Goal: Information Seeking & Learning: Learn about a topic

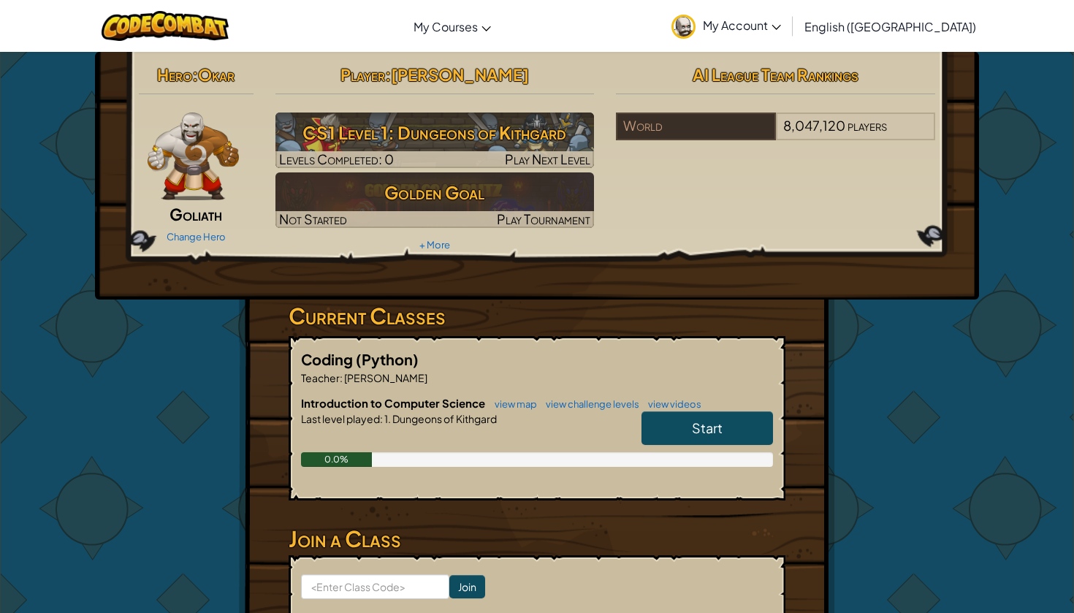
click at [692, 433] on span "Start" at bounding box center [707, 427] width 31 height 17
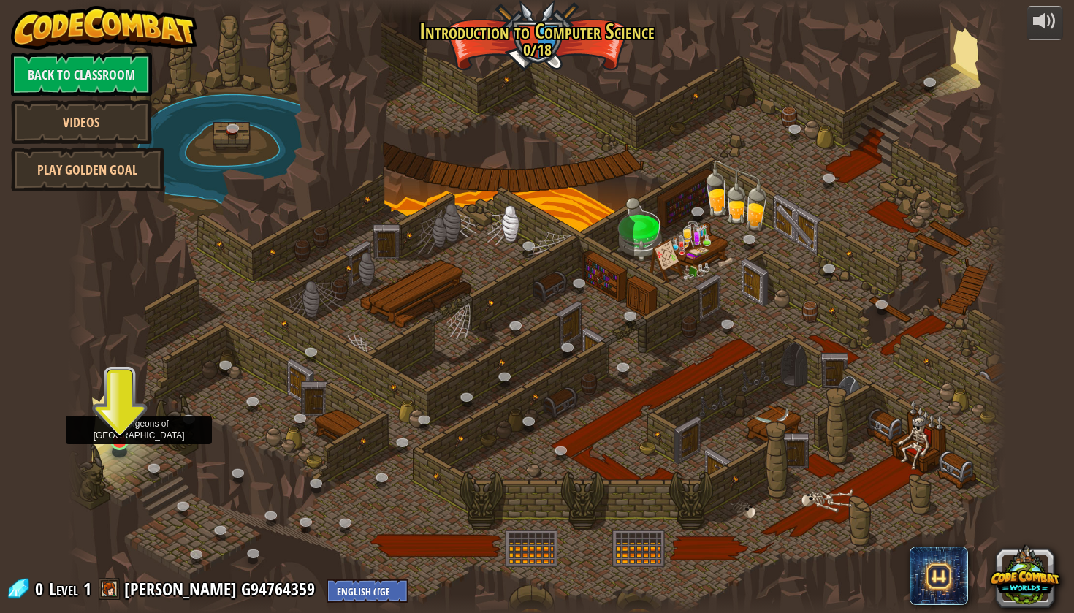
click at [117, 441] on img at bounding box center [119, 415] width 24 height 56
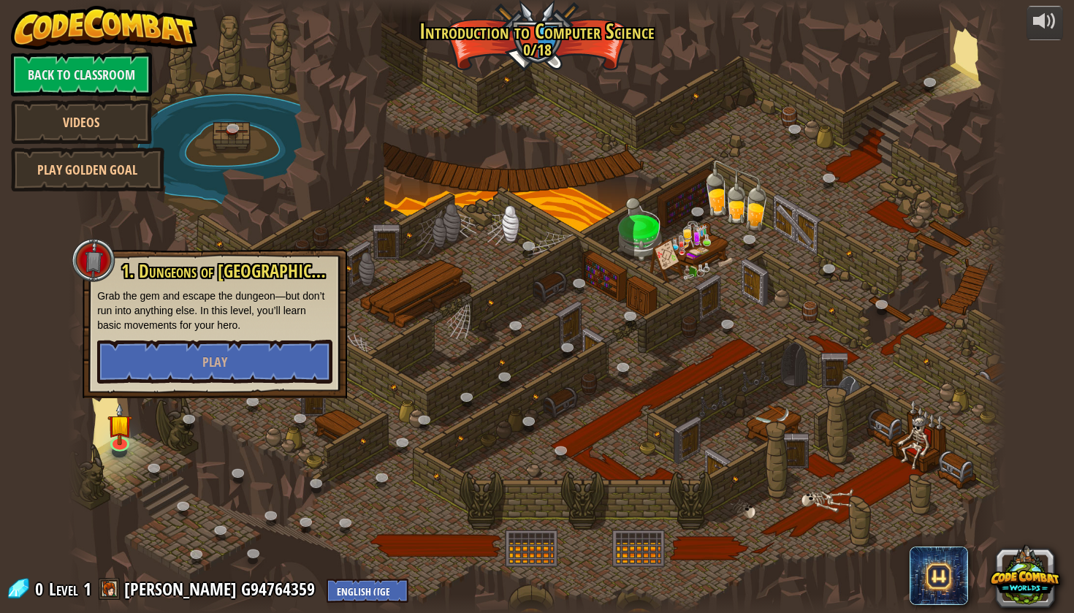
click at [172, 391] on div "1. Dungeons of Kithgard Grab the gem and escape the dungeon—but don’t run into …" at bounding box center [215, 323] width 265 height 149
click at [172, 372] on button "Play" at bounding box center [214, 362] width 235 height 44
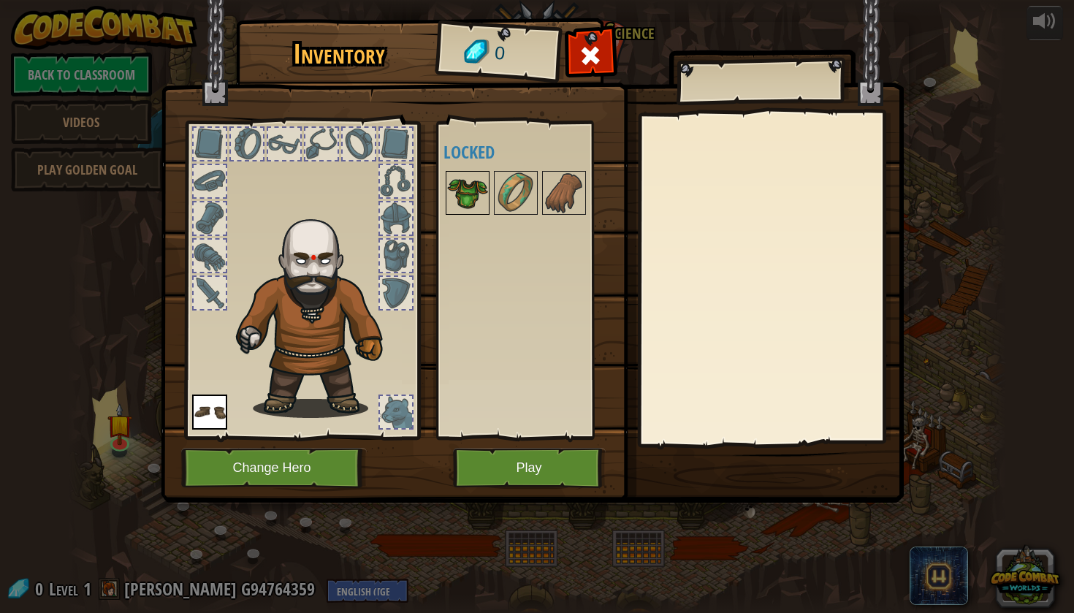
click at [465, 194] on img at bounding box center [467, 192] width 41 height 41
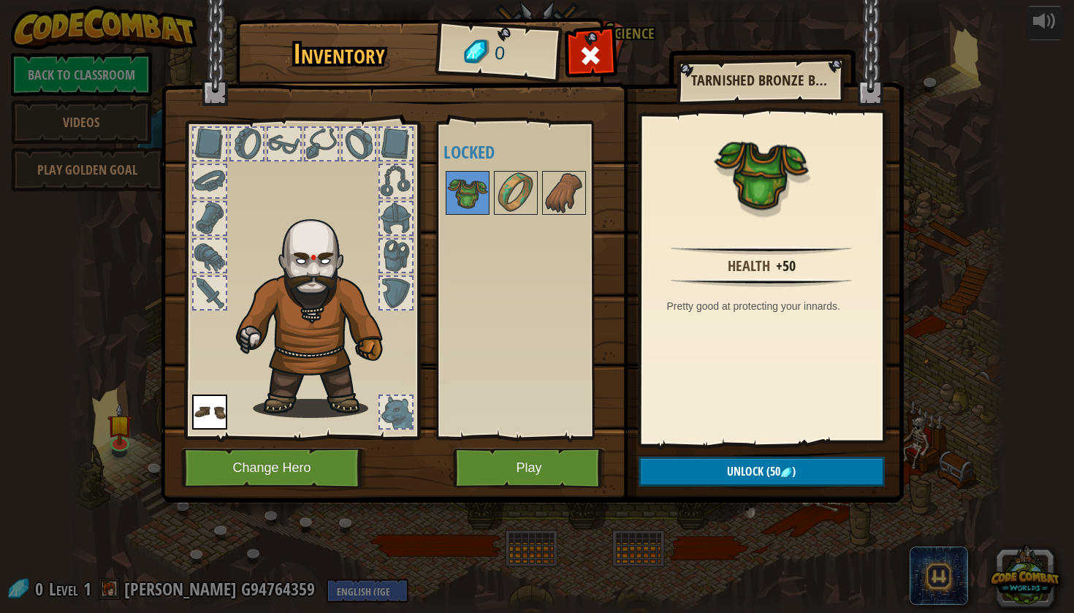
click at [244, 422] on div at bounding box center [301, 276] width 241 height 329
click at [520, 454] on button "Play" at bounding box center [529, 468] width 153 height 40
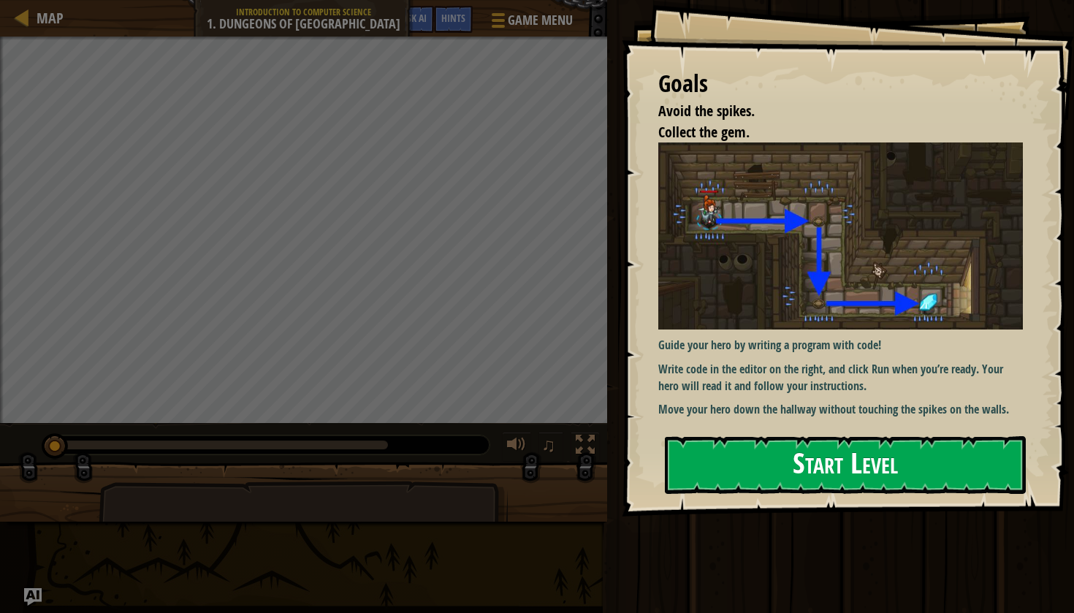
click at [832, 476] on button "Start Level" at bounding box center [845, 465] width 361 height 58
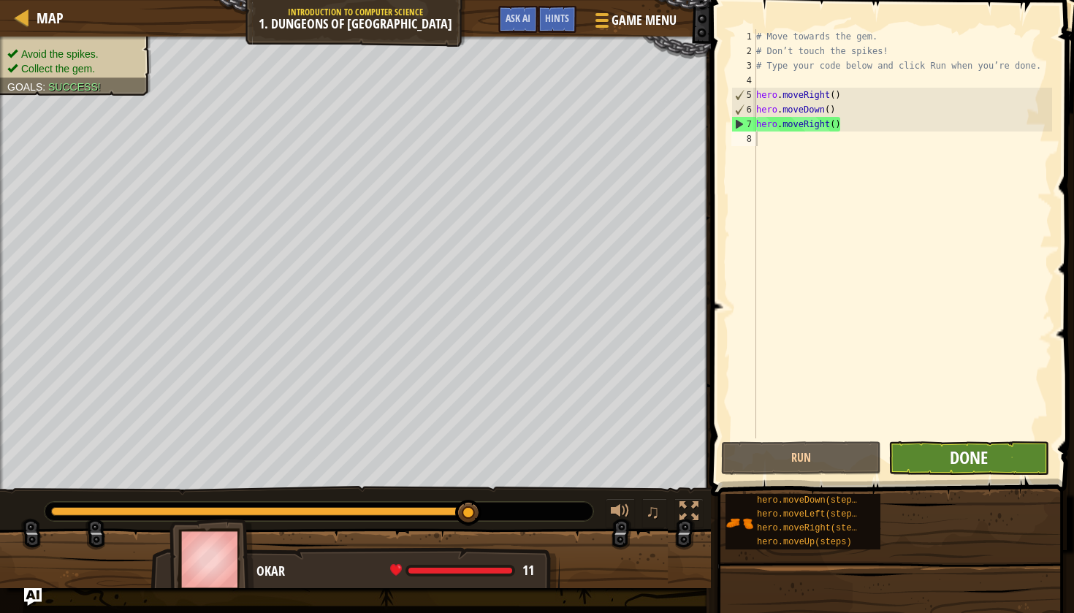
click at [955, 453] on span "Done" at bounding box center [969, 457] width 38 height 23
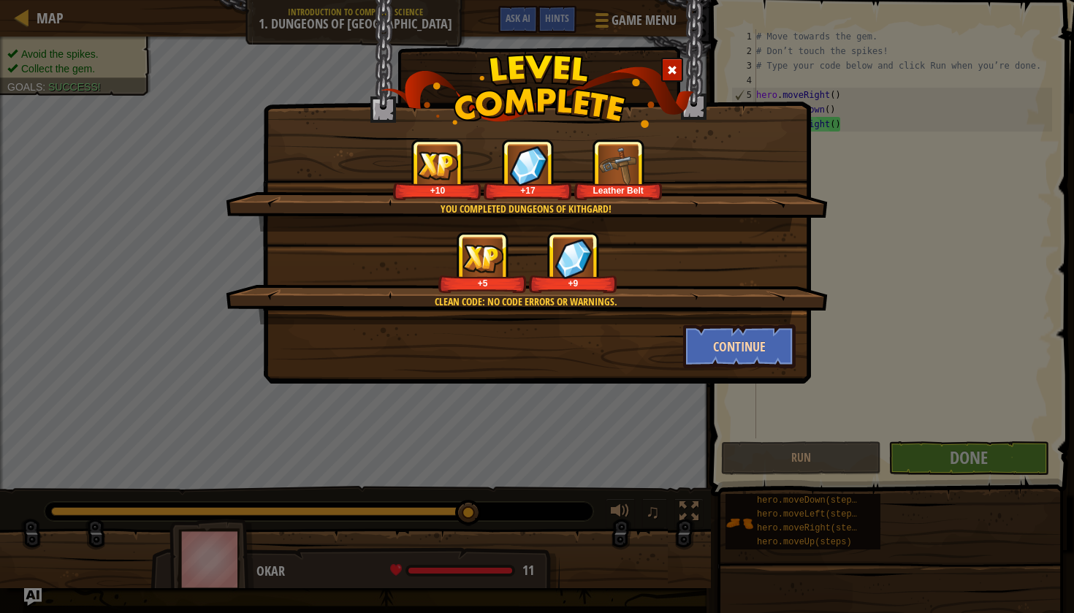
click at [717, 360] on button "Continue" at bounding box center [739, 346] width 113 height 44
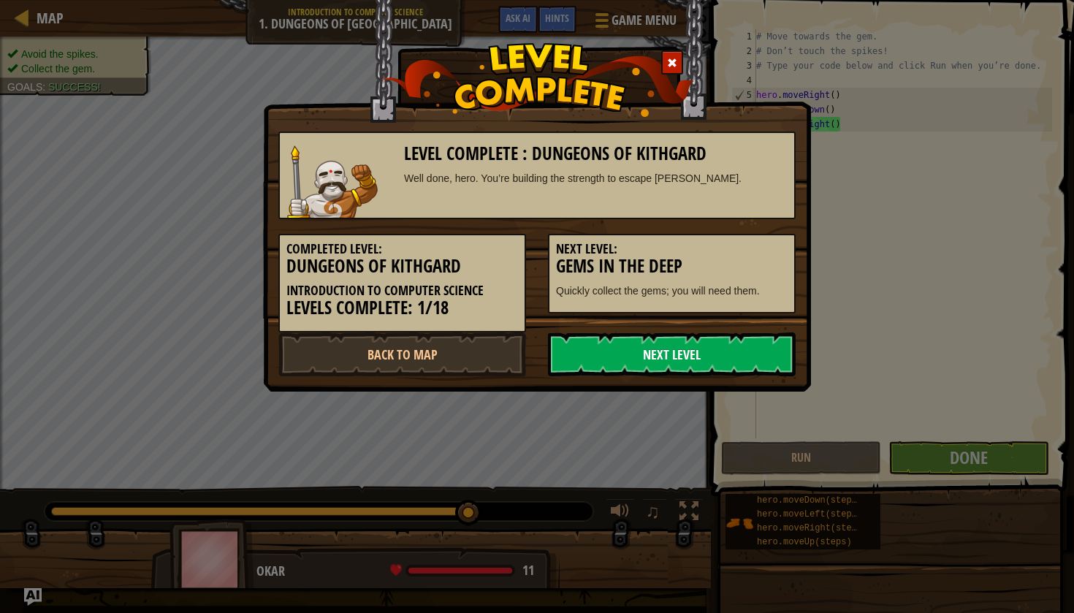
click at [656, 347] on link "Next Level" at bounding box center [672, 354] width 248 height 44
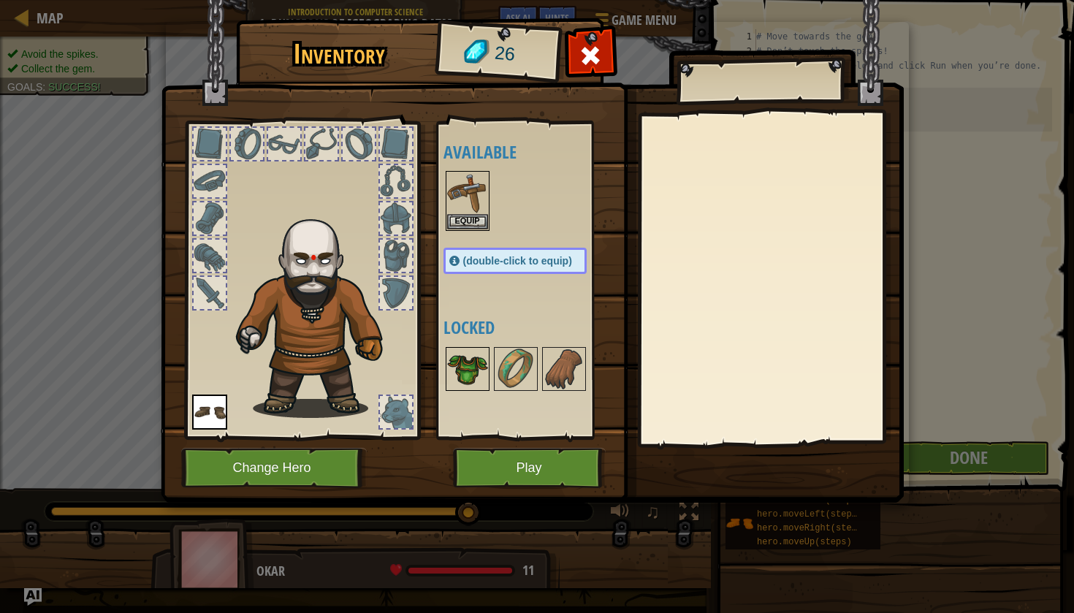
click at [466, 365] on img at bounding box center [467, 369] width 41 height 41
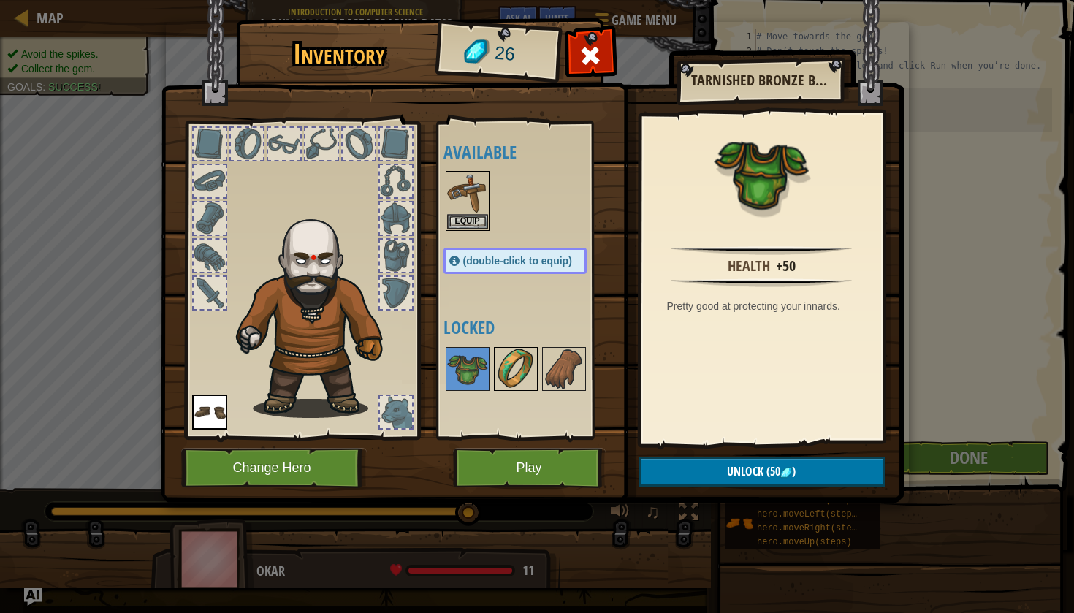
click at [514, 376] on img at bounding box center [515, 369] width 41 height 41
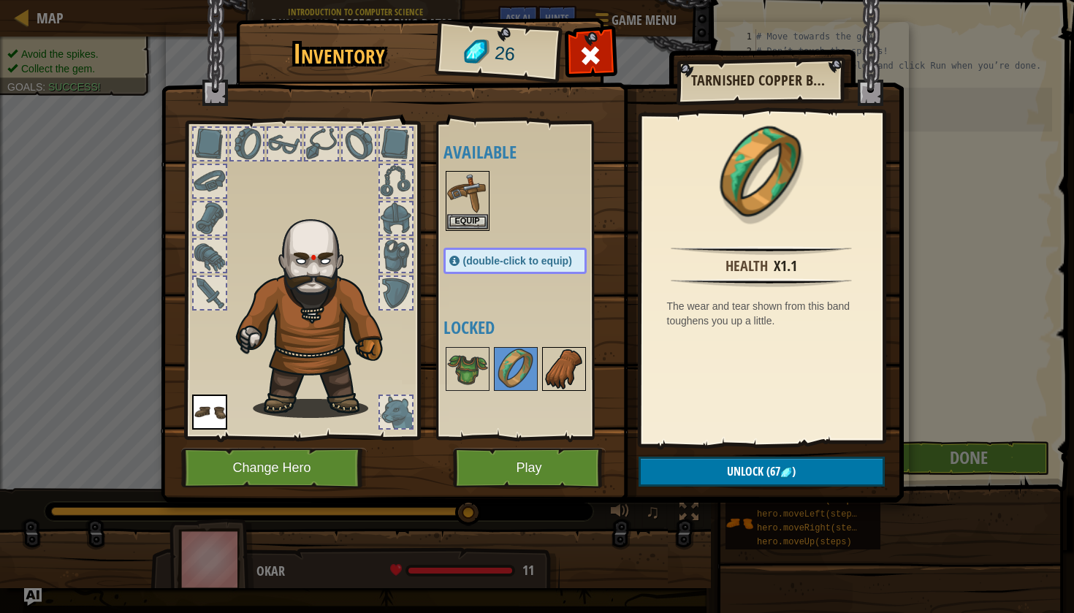
click at [549, 375] on img at bounding box center [564, 369] width 41 height 41
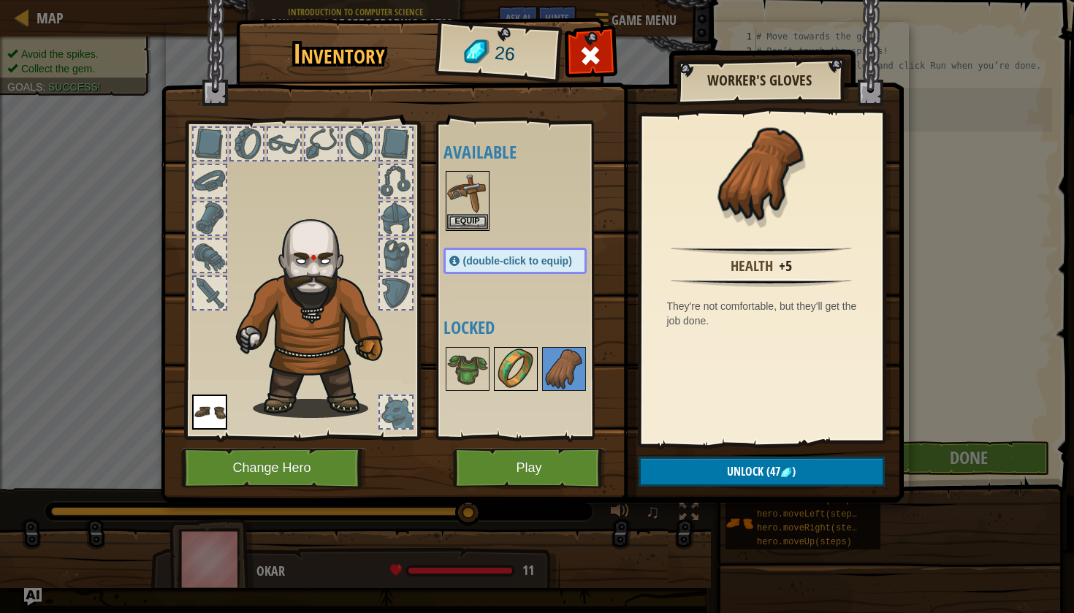
click at [502, 378] on img at bounding box center [515, 369] width 41 height 41
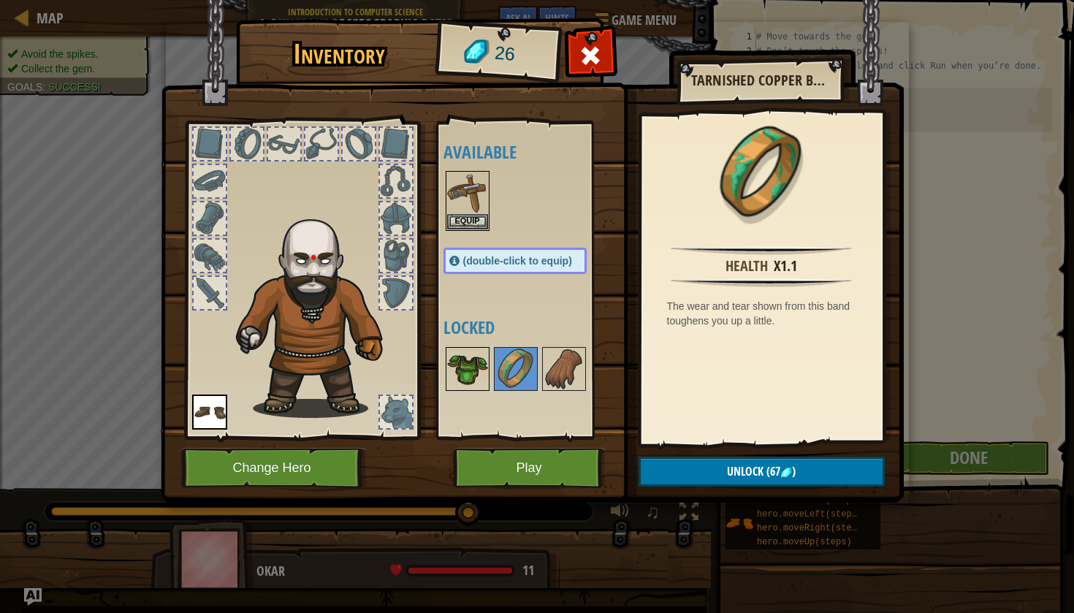
click at [468, 377] on img at bounding box center [467, 369] width 41 height 41
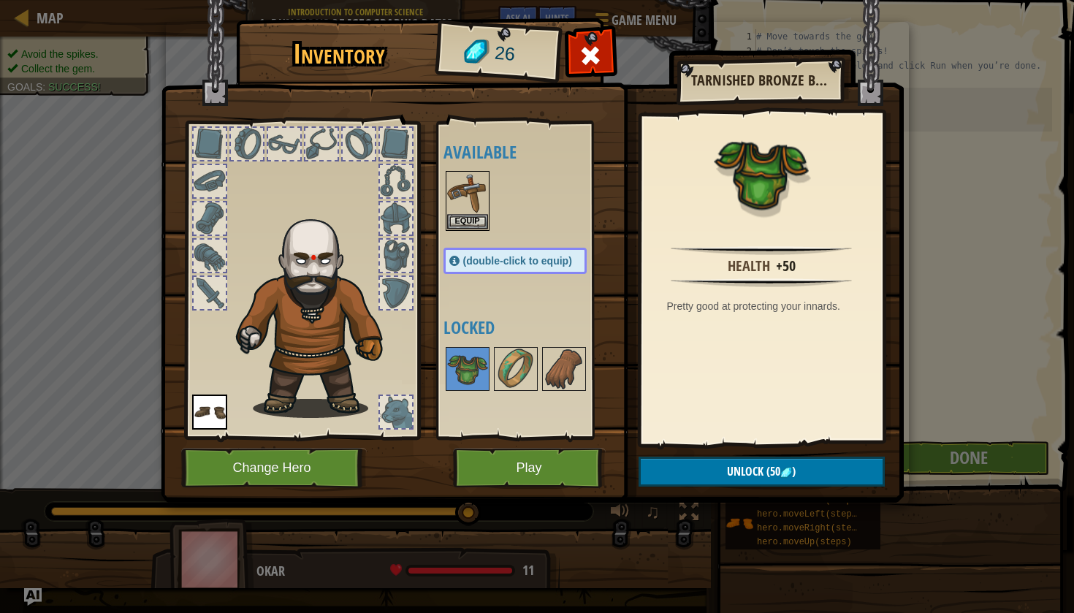
click at [515, 463] on button "Play" at bounding box center [529, 468] width 153 height 40
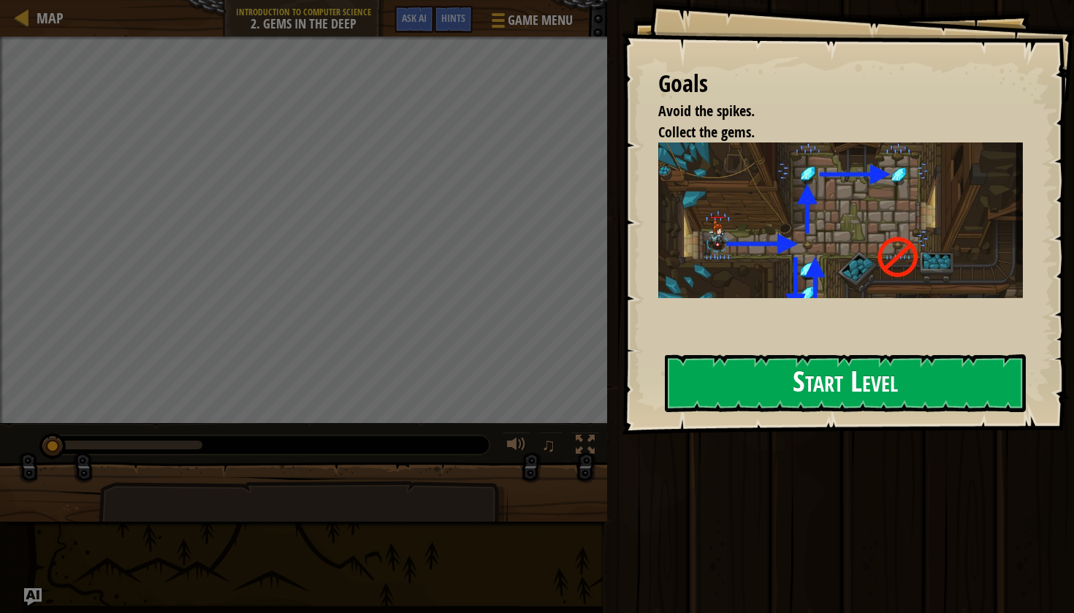
click at [802, 386] on button "Start Level" at bounding box center [845, 383] width 361 height 58
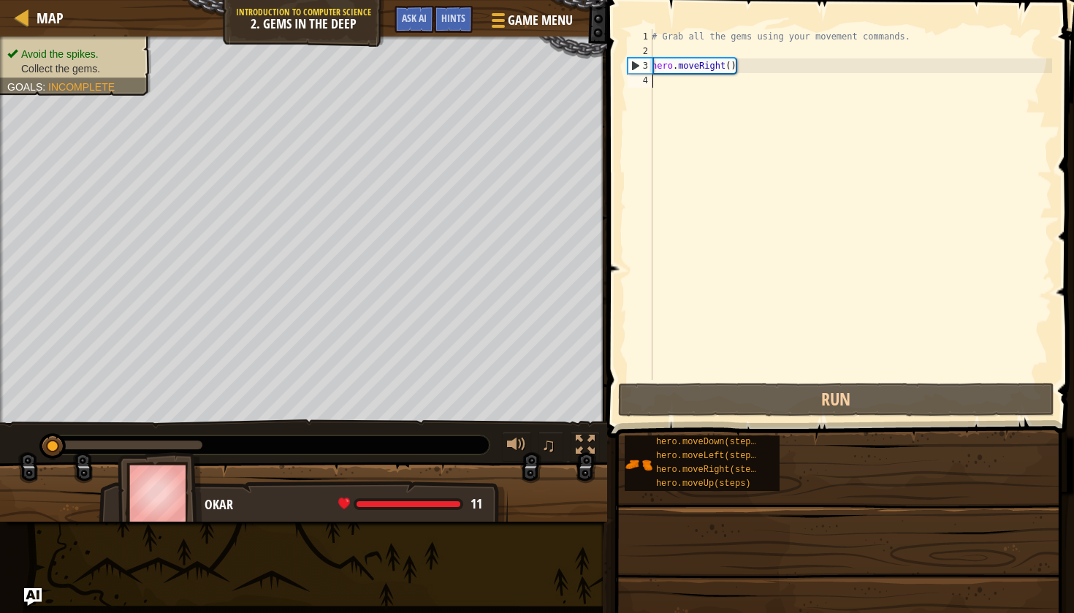
click at [746, 78] on div "# Grab all the gems using your movement commands. hero . moveRight ( )" at bounding box center [850, 219] width 403 height 380
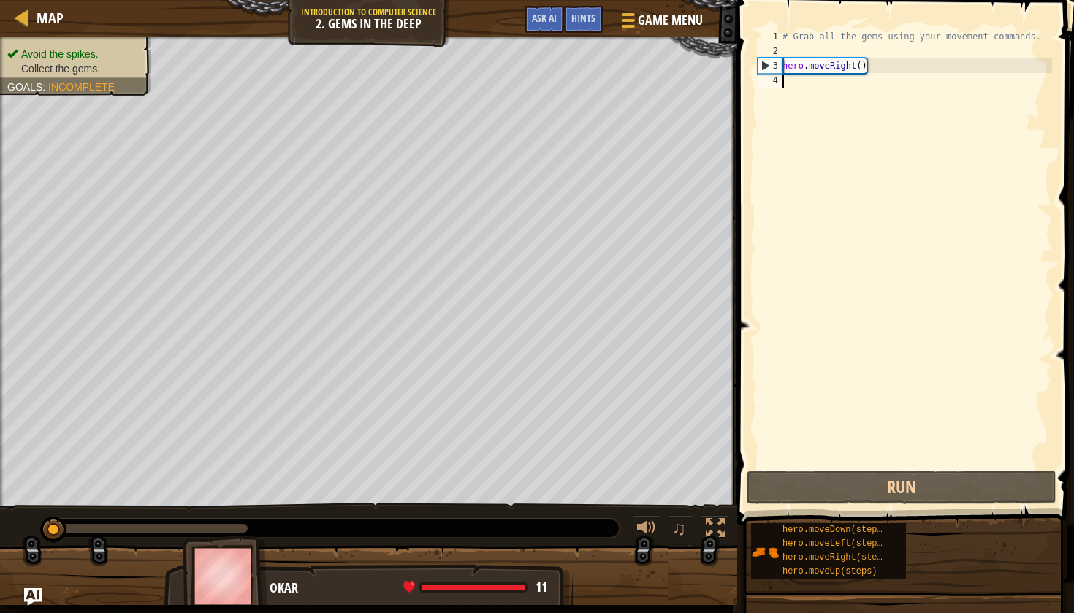
click at [871, 61] on div "# Grab all the gems using your movement commands. hero . moveRight ( )" at bounding box center [916, 263] width 273 height 468
type textarea "hero.moveRight()"
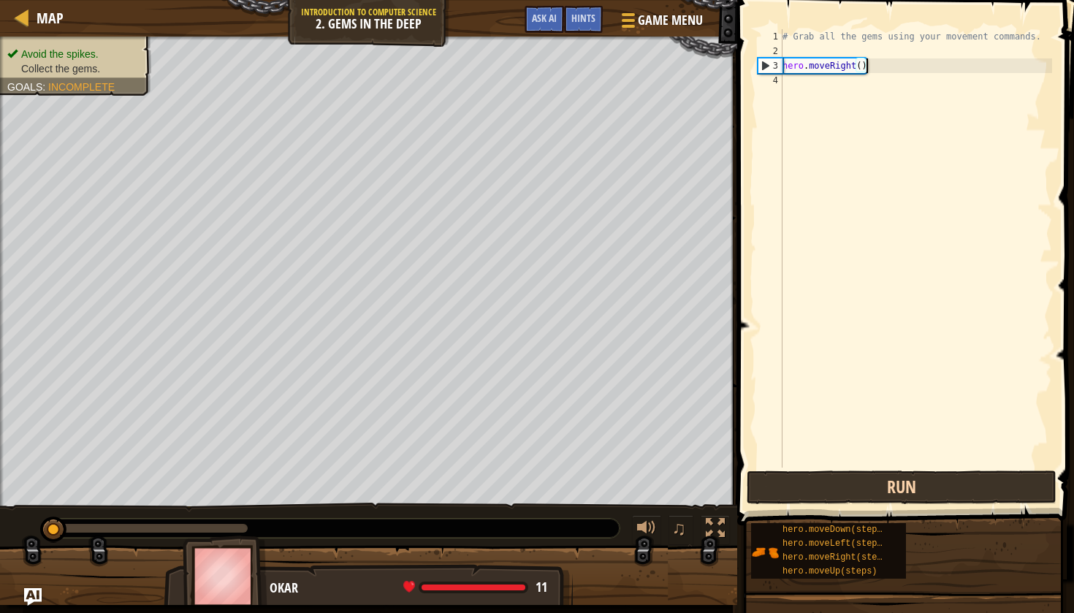
click at [795, 490] on button "Run" at bounding box center [902, 488] width 310 height 34
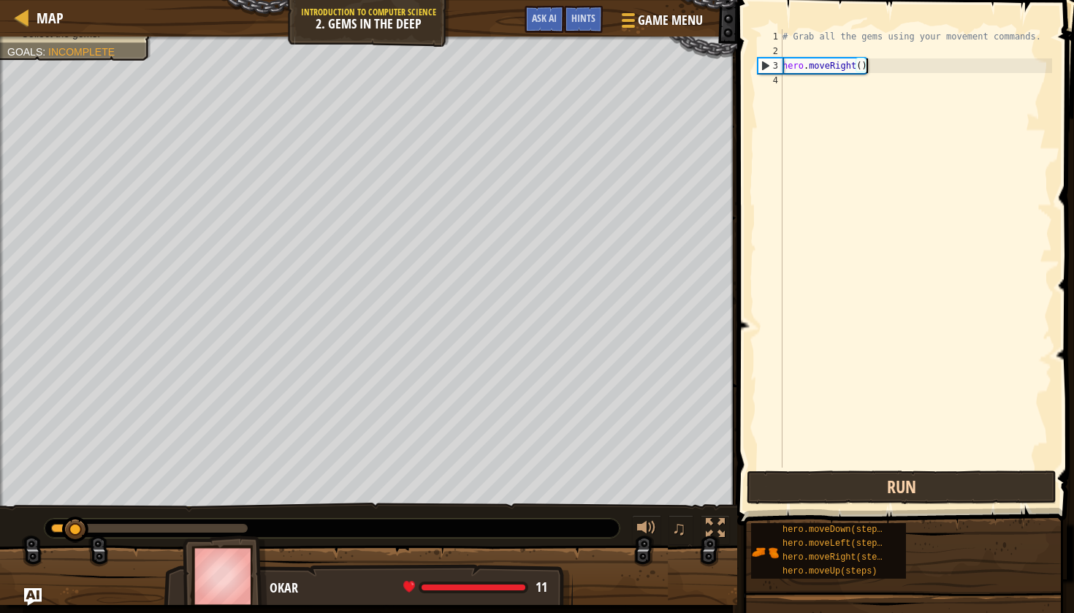
click at [808, 484] on button "Run" at bounding box center [902, 488] width 310 height 34
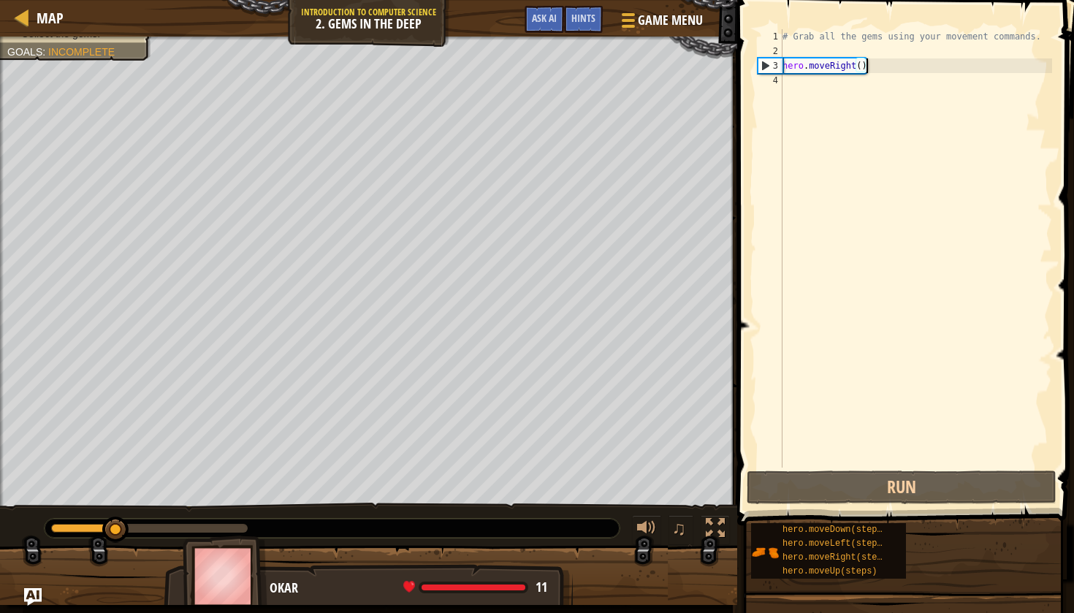
click at [883, 64] on div "# Grab all the gems using your movement commands. hero . moveRight ( )" at bounding box center [916, 263] width 273 height 468
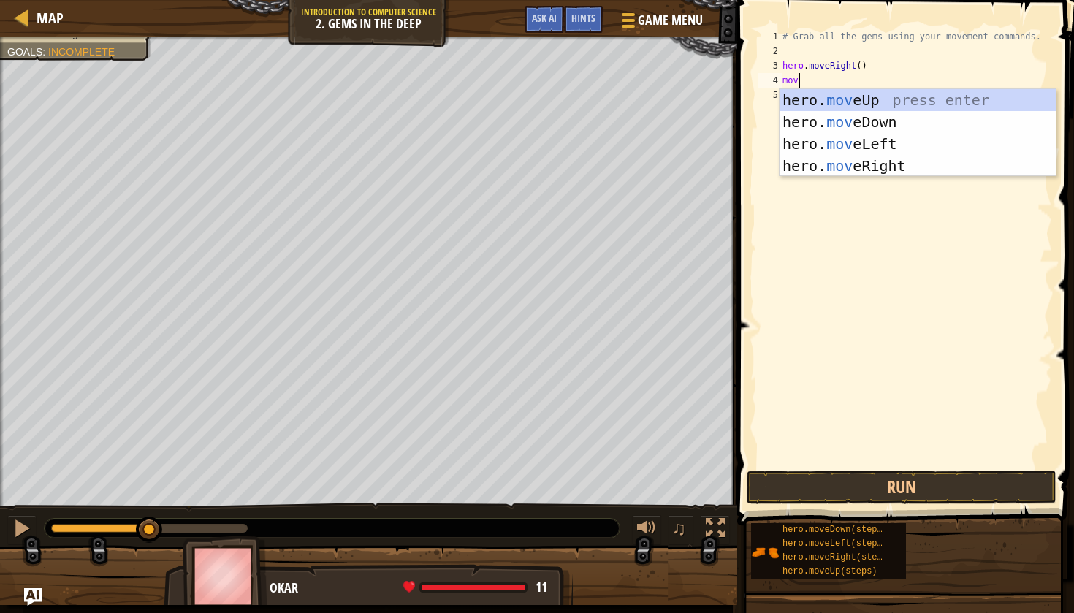
scroll to position [7, 0]
type textarea "m"
type textarea "hero."
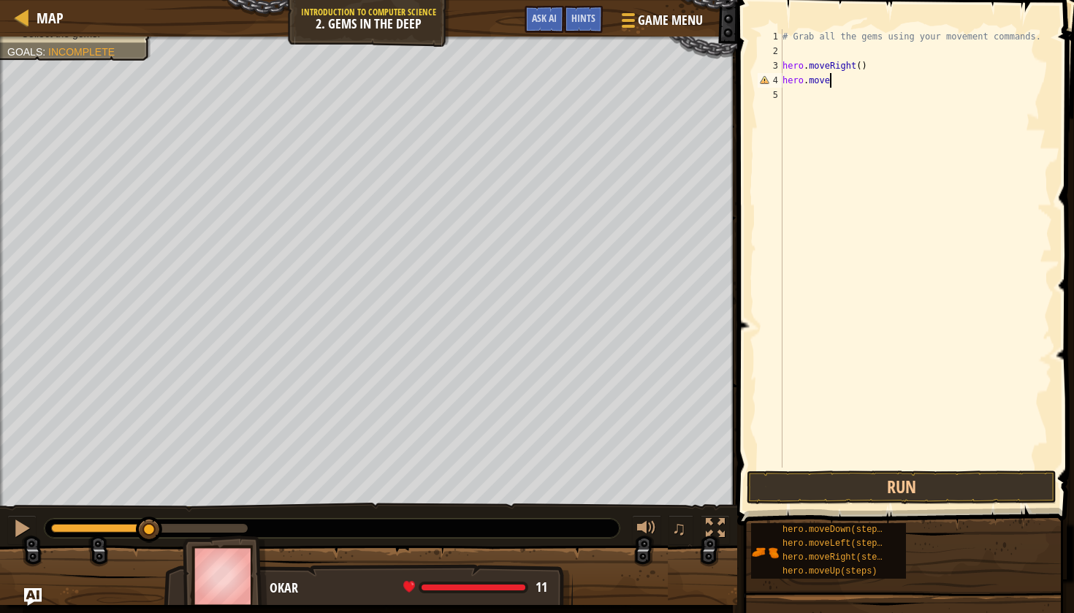
type textarea "hero.moved"
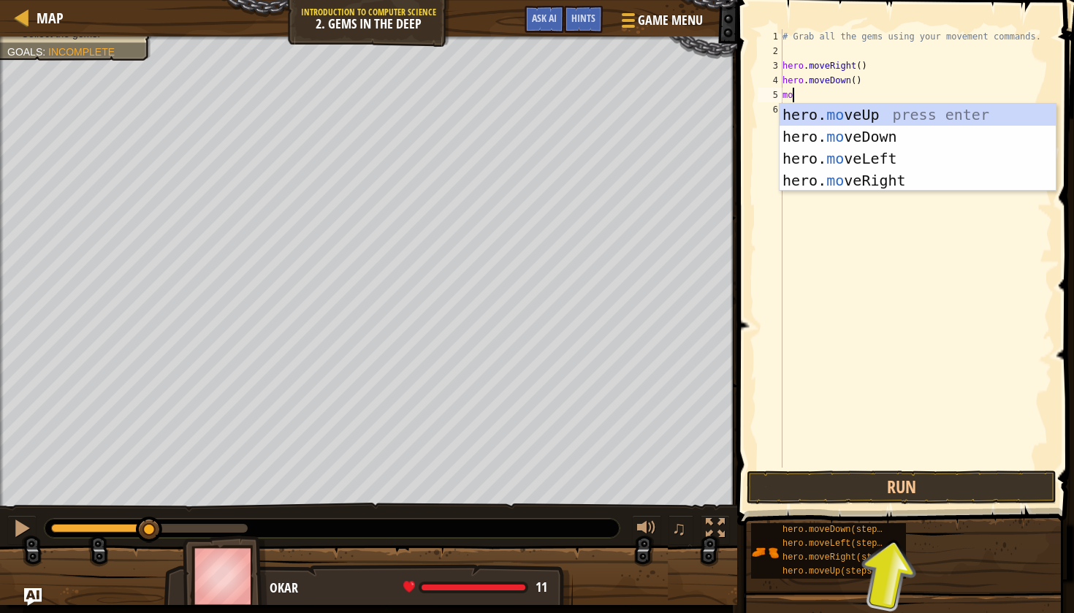
type textarea "move"
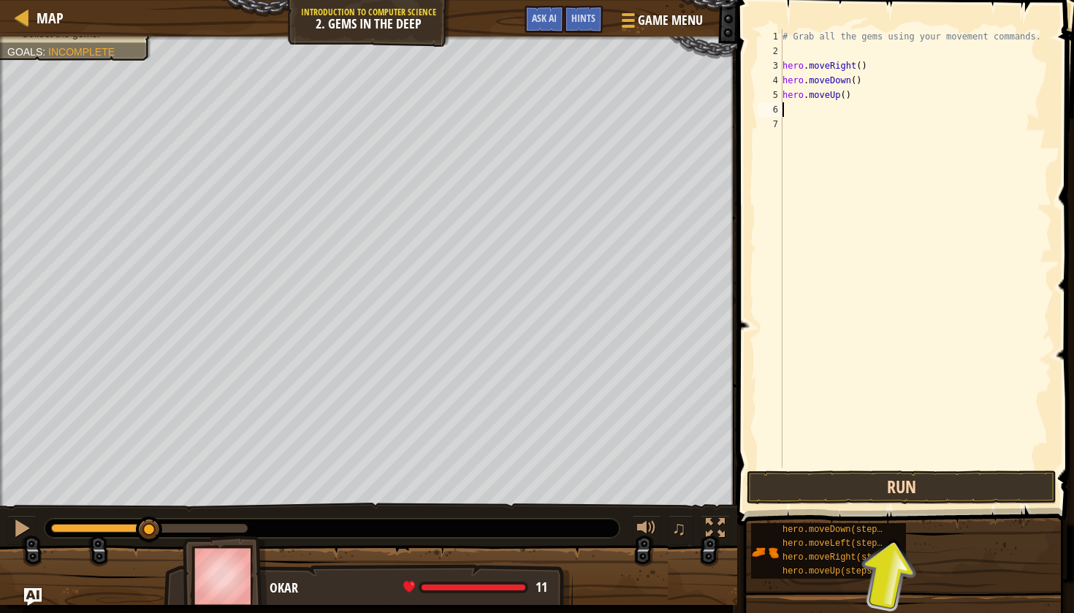
click at [904, 480] on button "Run" at bounding box center [902, 488] width 310 height 34
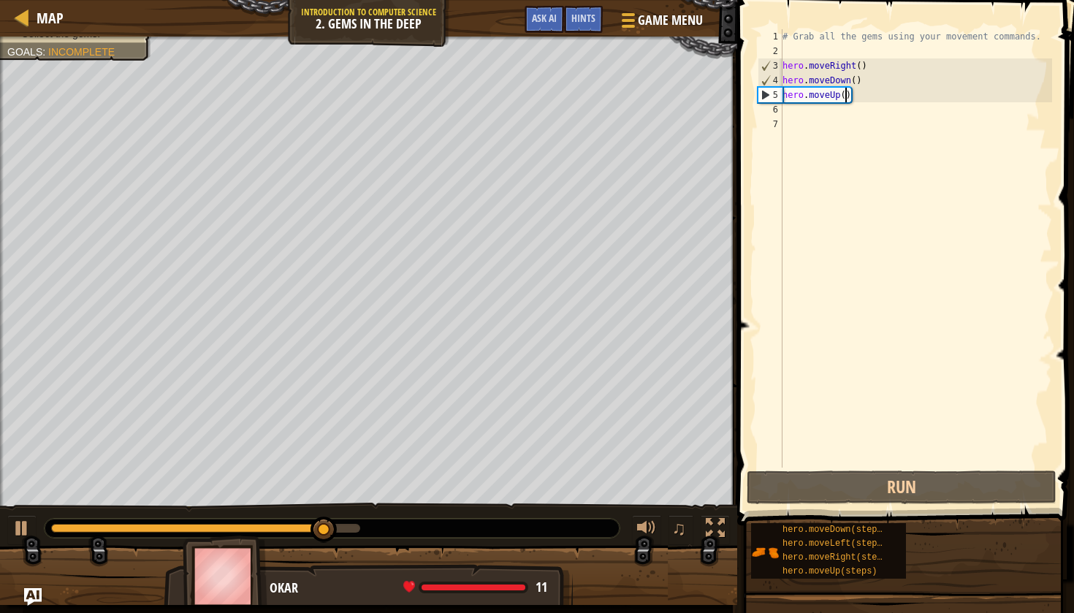
click at [843, 96] on div "# Grab all the gems using your movement commands. hero . moveRight ( ) hero . m…" at bounding box center [916, 263] width 273 height 468
type textarea "hero.moveUp(2)"
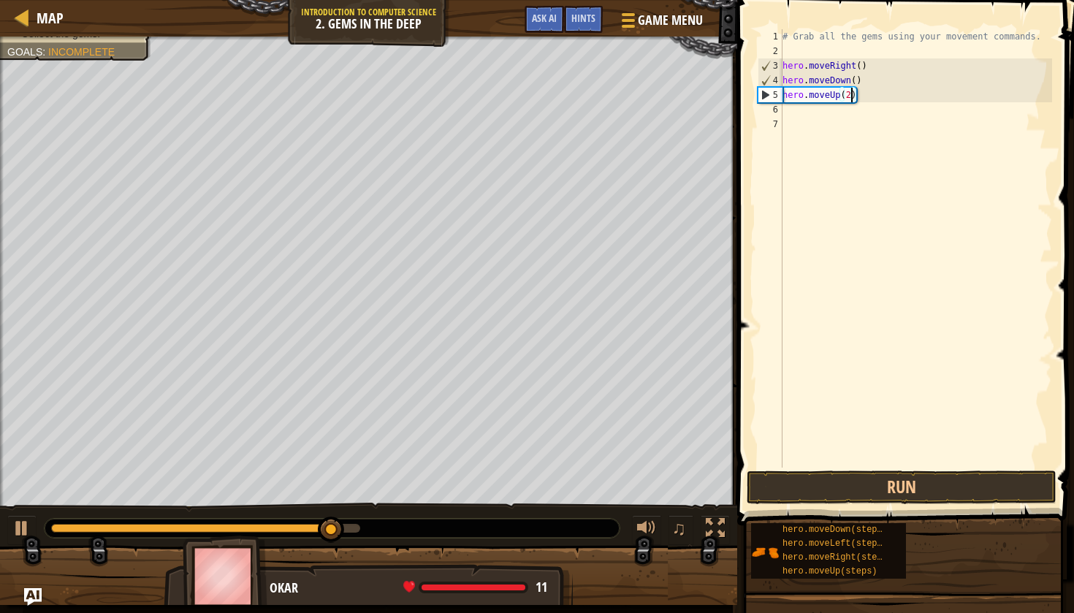
scroll to position [7, 5]
click at [818, 107] on div "# Grab all the gems using your movement commands. hero . moveRight ( ) hero . m…" at bounding box center [916, 263] width 273 height 468
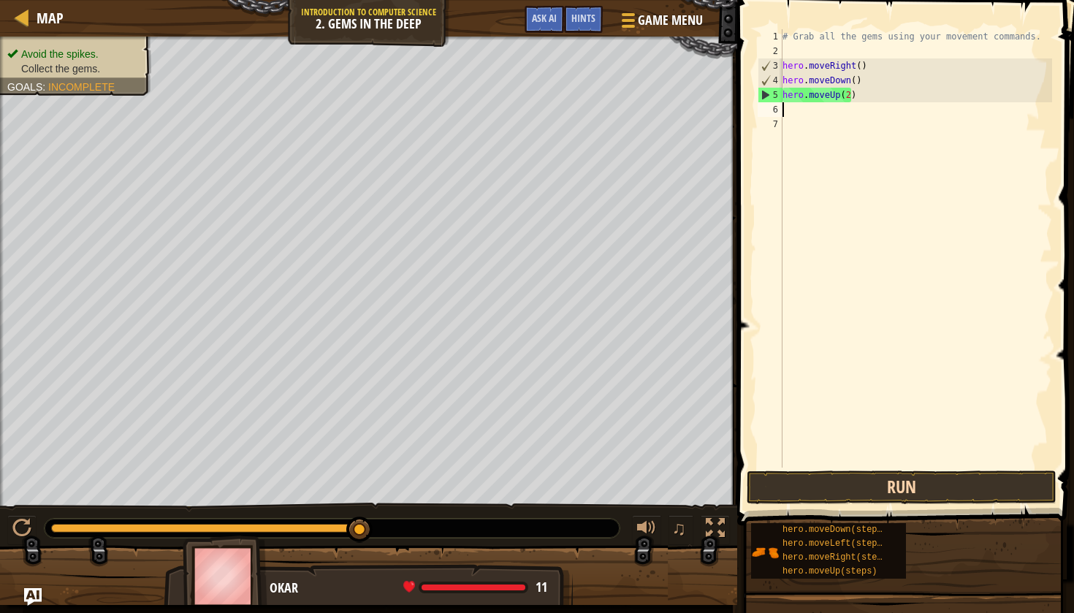
click at [857, 488] on button "Run" at bounding box center [902, 488] width 310 height 34
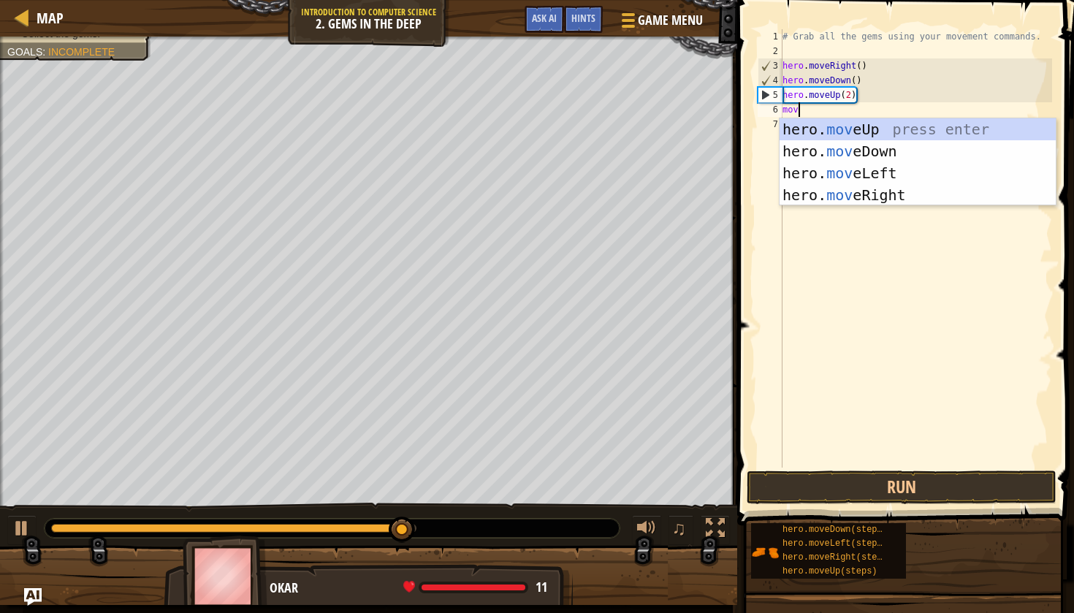
scroll to position [7, 1]
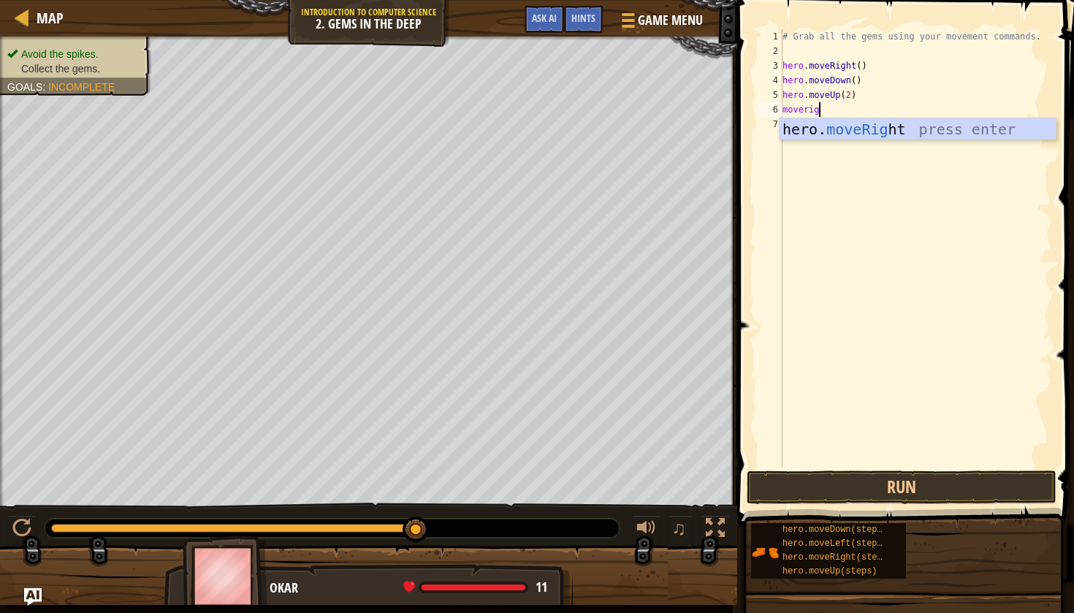
type textarea "moveright"
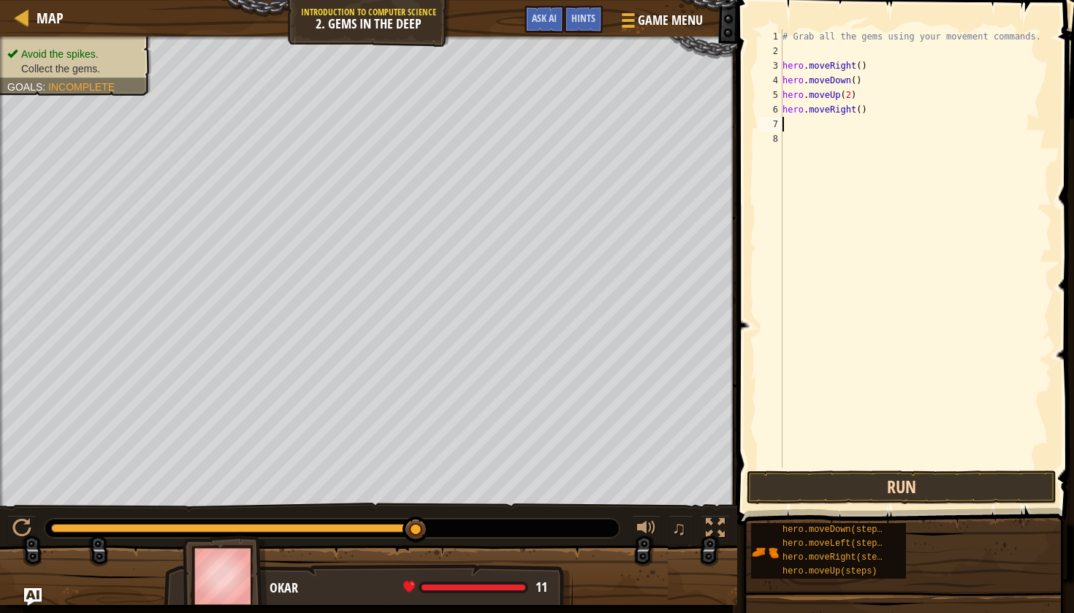
click at [864, 492] on button "Run" at bounding box center [902, 488] width 310 height 34
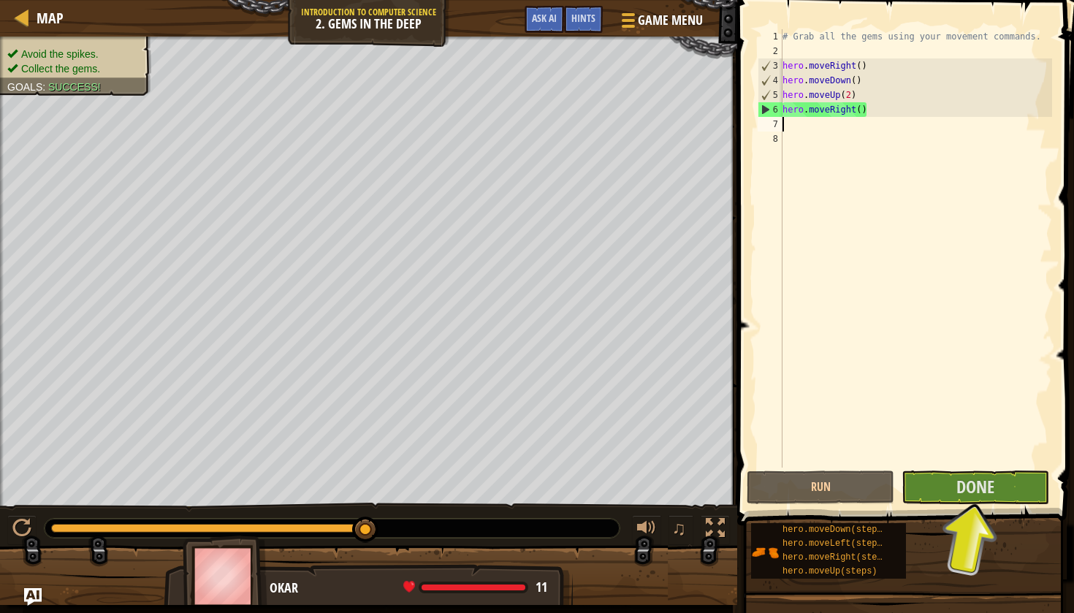
click at [788, 56] on div "# Grab all the gems using your movement commands. hero . moveRight ( ) hero . m…" at bounding box center [916, 263] width 273 height 468
click at [933, 490] on button "Done" at bounding box center [976, 488] width 148 height 34
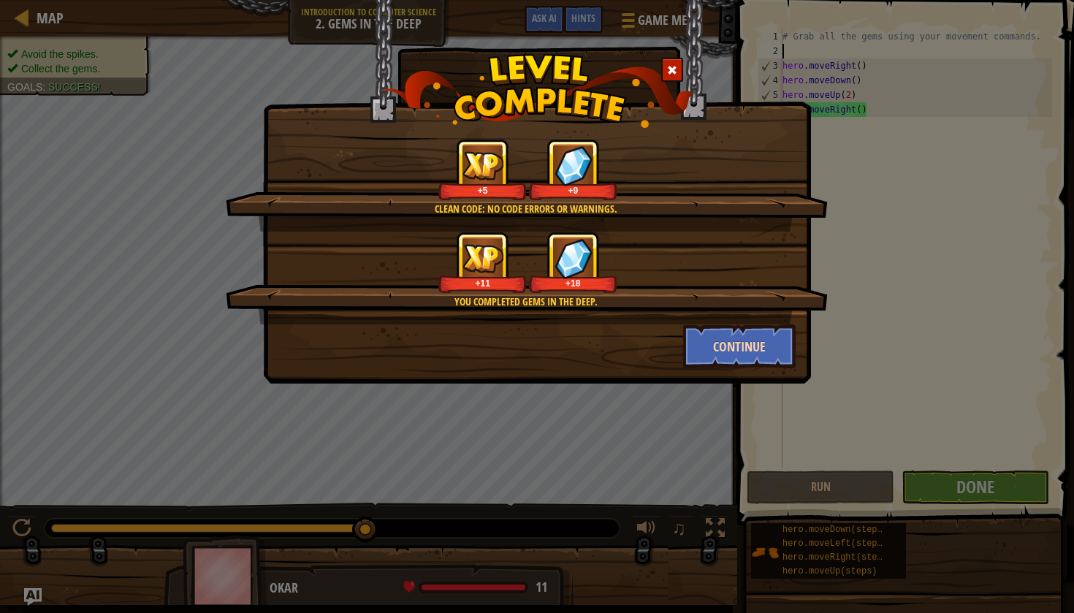
click at [745, 357] on button "Continue" at bounding box center [739, 346] width 113 height 44
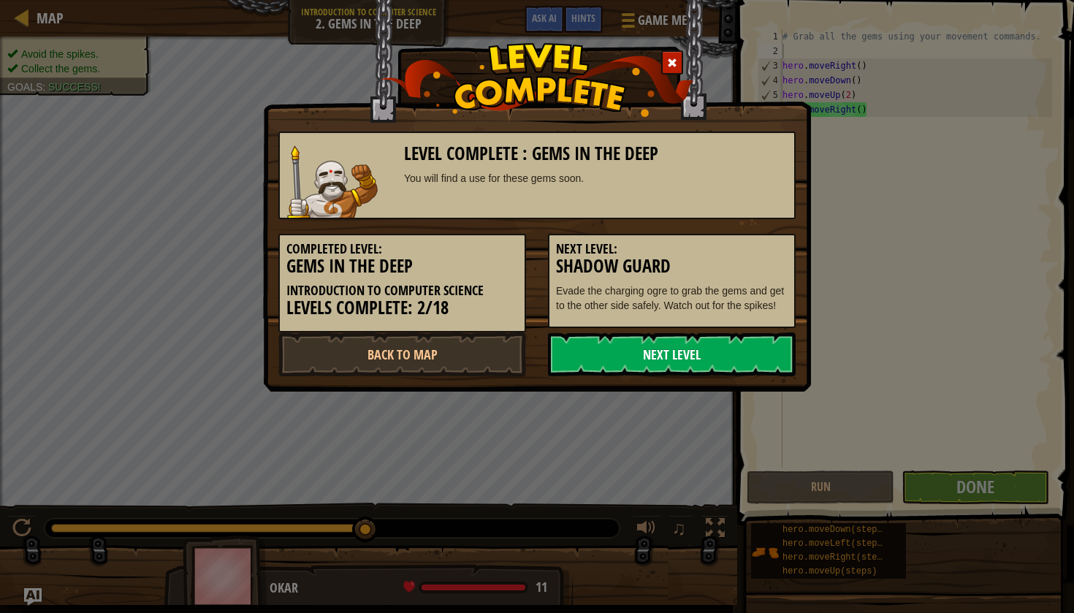
click at [681, 348] on link "Next Level" at bounding box center [672, 354] width 248 height 44
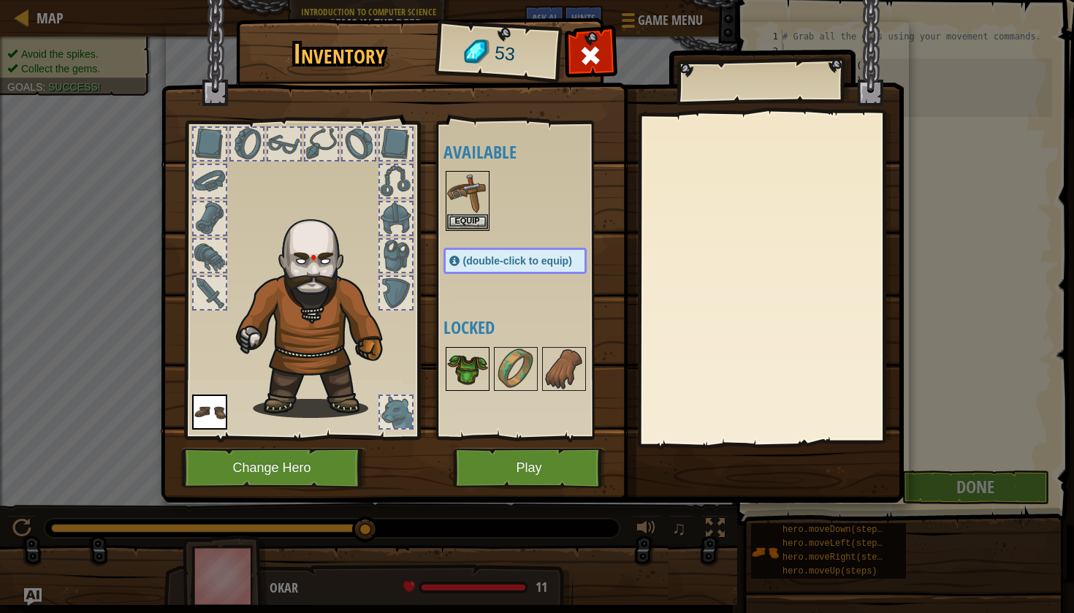
click at [462, 373] on img at bounding box center [467, 369] width 41 height 41
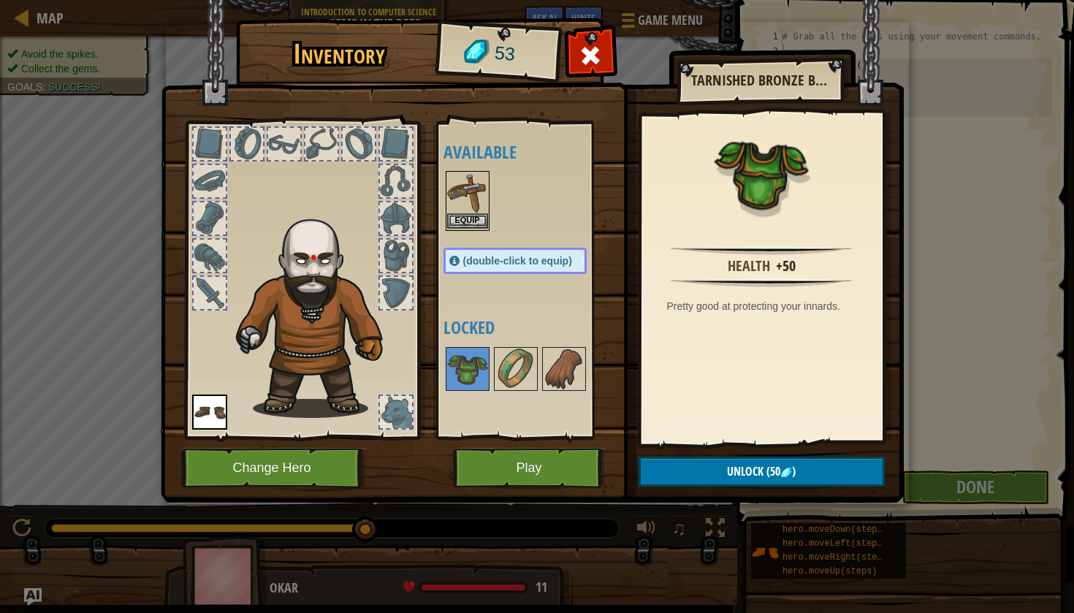
click at [464, 223] on button "Equip" at bounding box center [467, 220] width 41 height 15
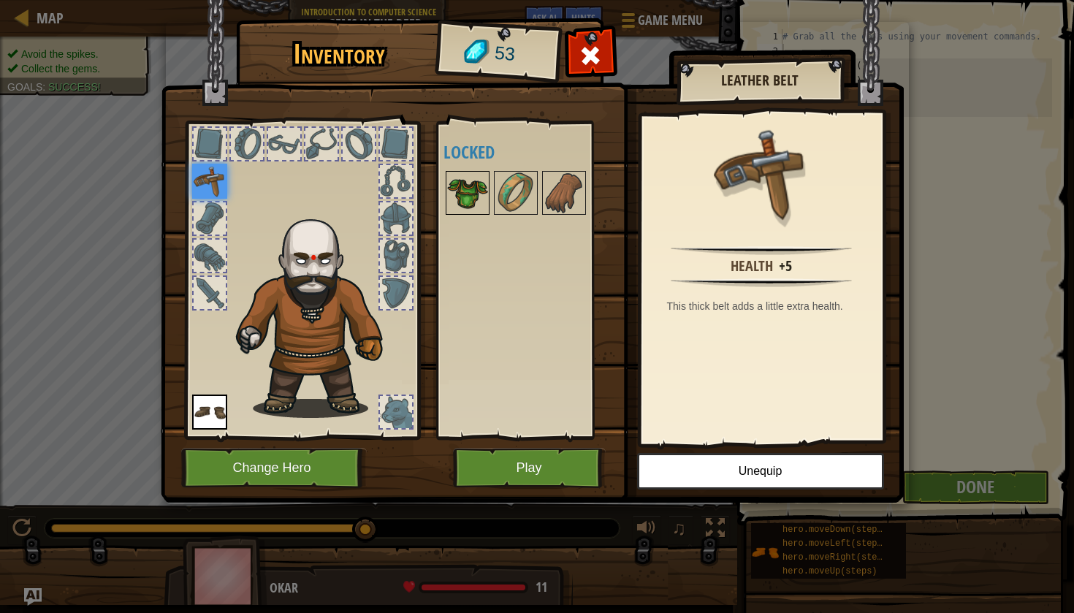
click at [478, 193] on img at bounding box center [467, 192] width 41 height 41
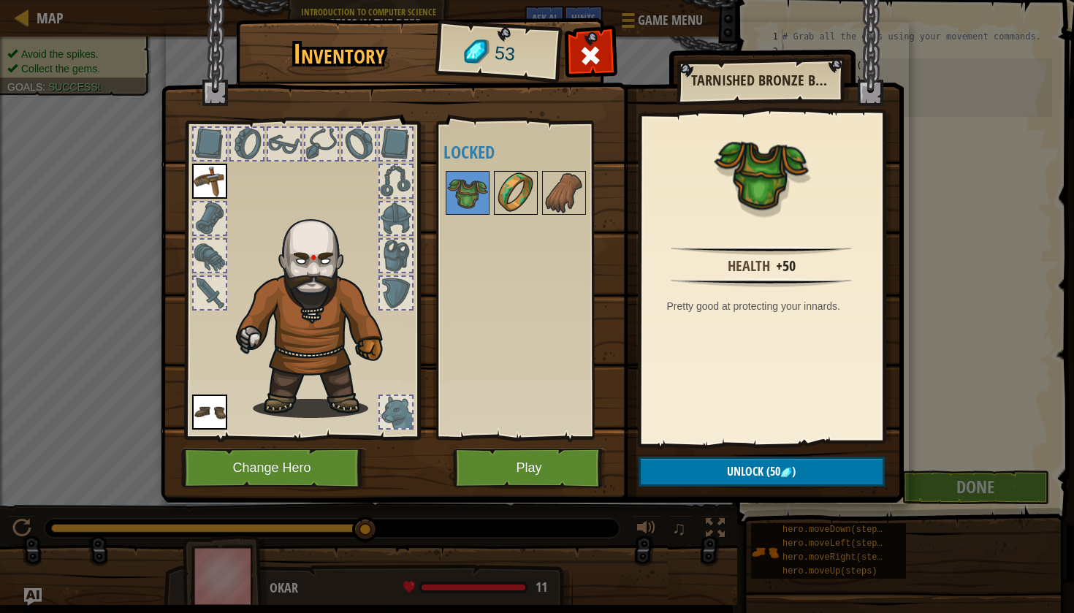
click at [509, 188] on img at bounding box center [515, 192] width 41 height 41
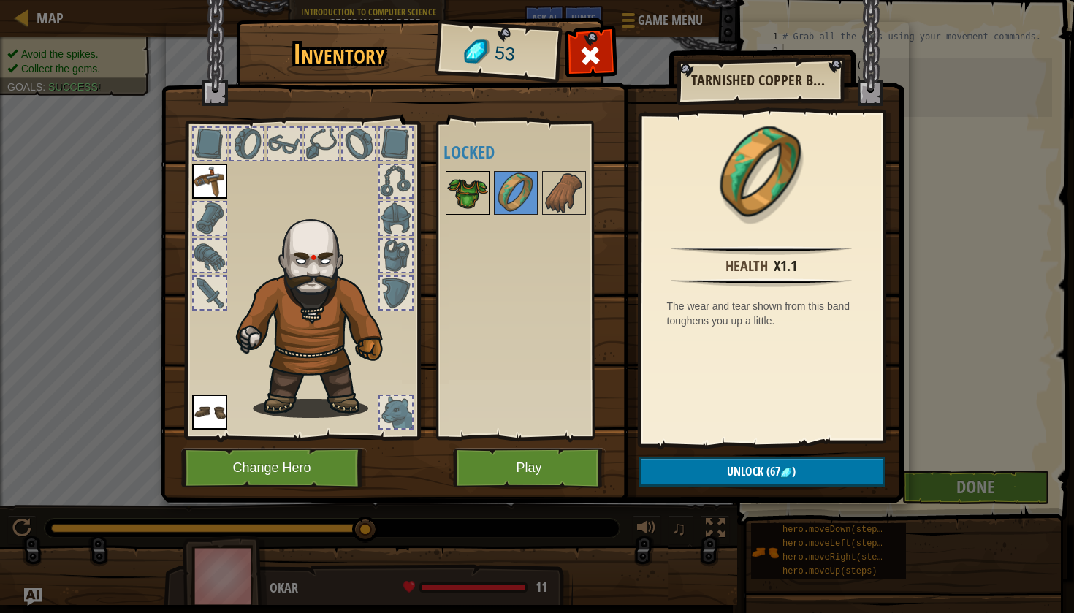
click at [475, 190] on img at bounding box center [467, 192] width 41 height 41
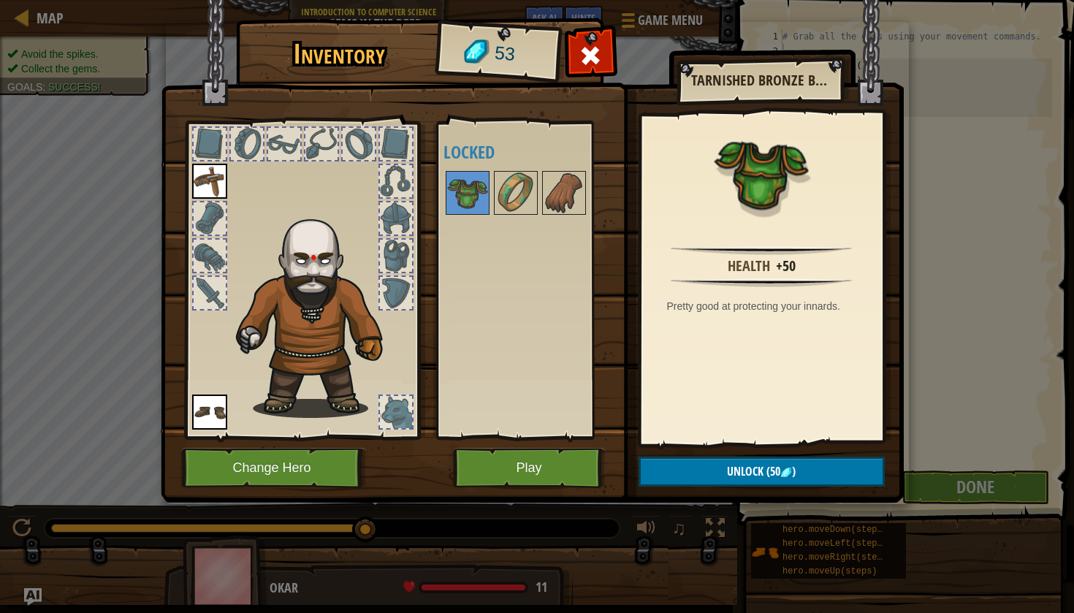
click at [728, 461] on button "Unlock (50 )" at bounding box center [762, 472] width 246 height 30
click at [731, 468] on button "Confirm" at bounding box center [762, 472] width 246 height 30
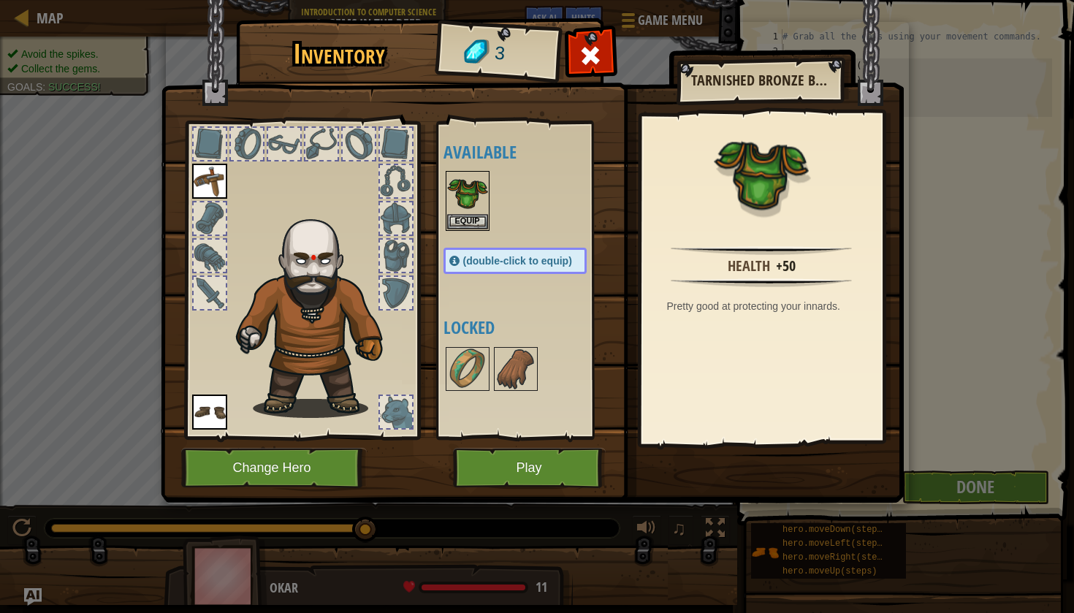
click at [541, 471] on button "Play" at bounding box center [529, 468] width 153 height 40
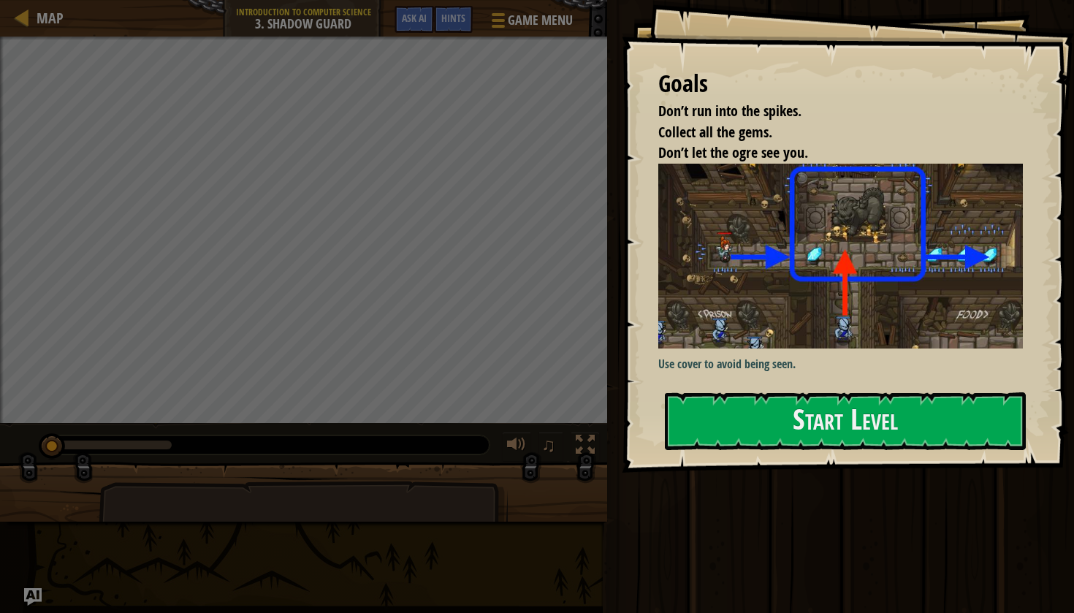
click at [785, 287] on img at bounding box center [840, 257] width 365 height 186
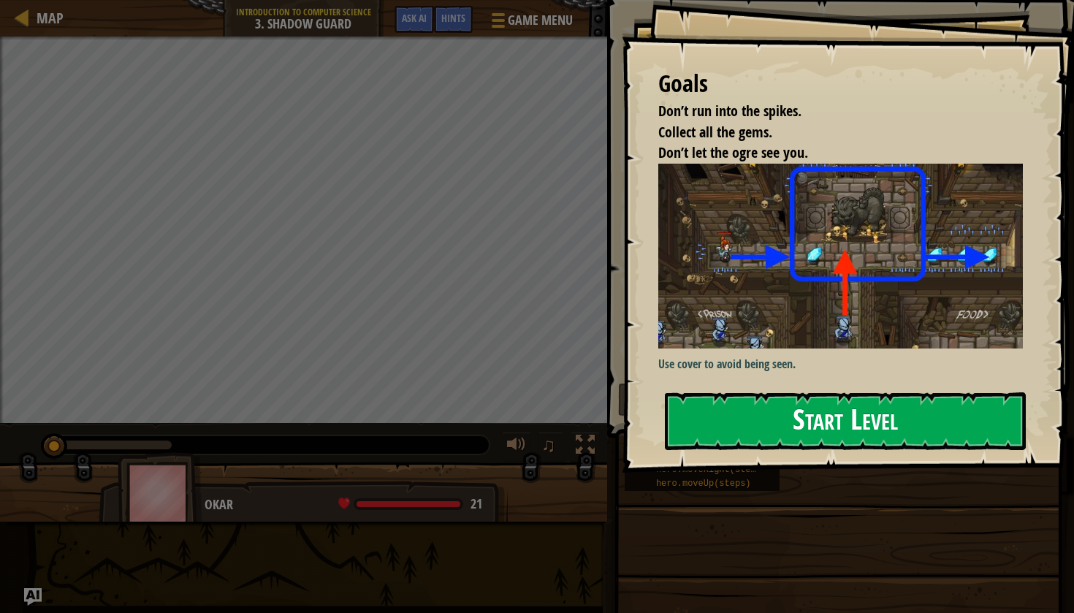
click at [767, 411] on button "Start Level" at bounding box center [845, 421] width 361 height 58
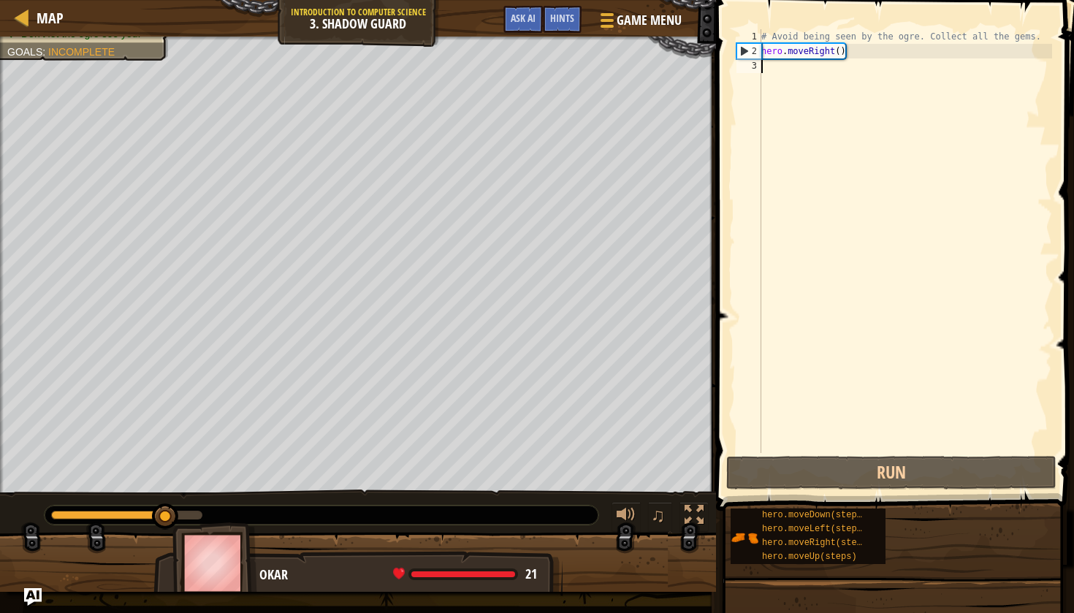
click at [815, 64] on div "# Avoid being seen by the ogre. Collect all the gems. hero . moveRight ( )" at bounding box center [905, 255] width 294 height 453
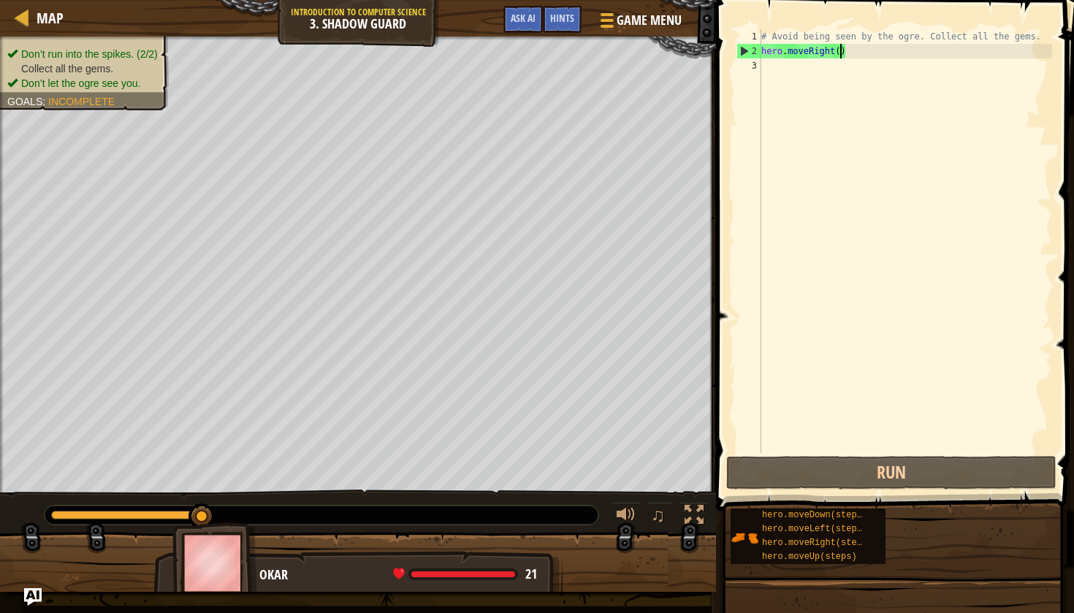
click at [839, 49] on div "# Avoid being seen by the ogre. Collect all the gems. hero . moveRight ( )" at bounding box center [905, 255] width 294 height 453
type textarea "hero.moveRight(3)"
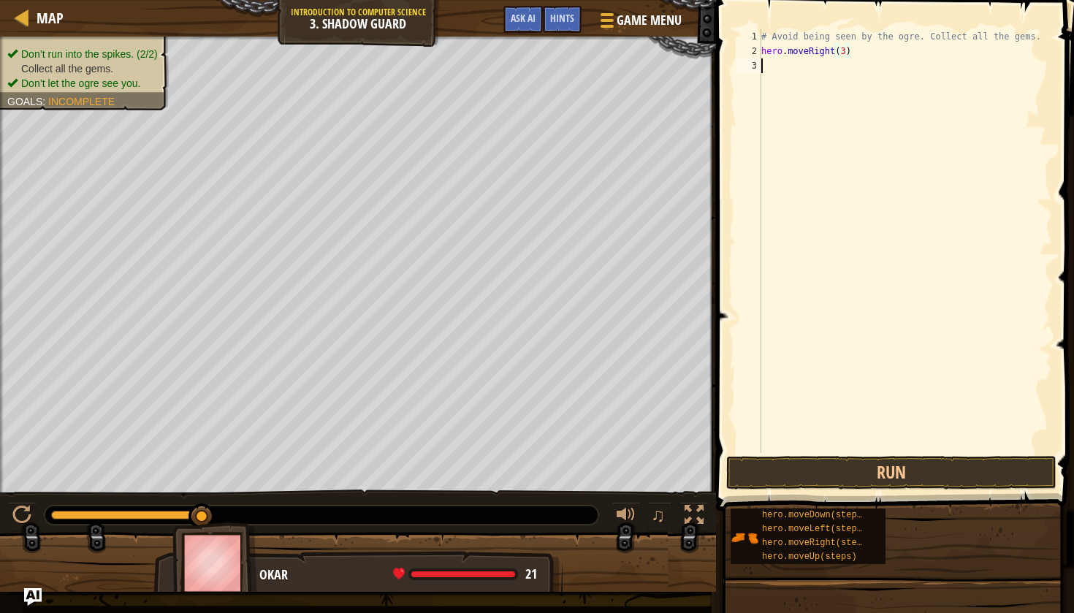
click at [788, 69] on div "# Avoid being seen by the ogre. Collect all the gems. hero . moveRight ( 3 )" at bounding box center [905, 255] width 294 height 453
click at [829, 485] on button "Run" at bounding box center [891, 473] width 330 height 34
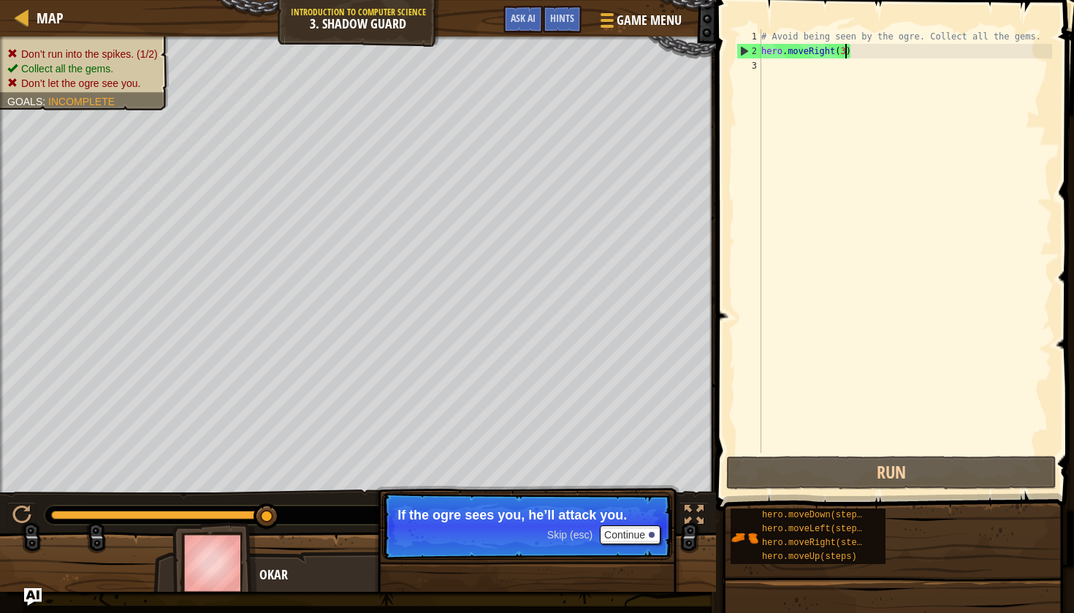
click at [844, 53] on div "# Avoid being seen by the ogre. Collect all the gems. hero . moveRight ( 3 )" at bounding box center [905, 255] width 294 height 453
type textarea "hero.moveRight()"
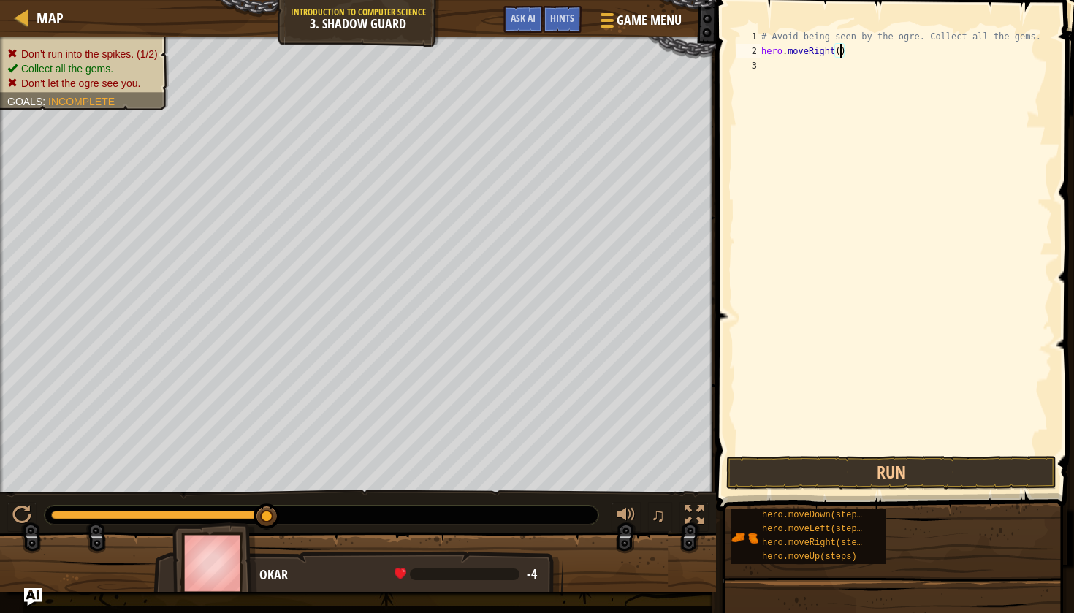
click at [784, 64] on div "# Avoid being seen by the ogre. Collect all the gems. hero . moveRight ( )" at bounding box center [905, 255] width 294 height 453
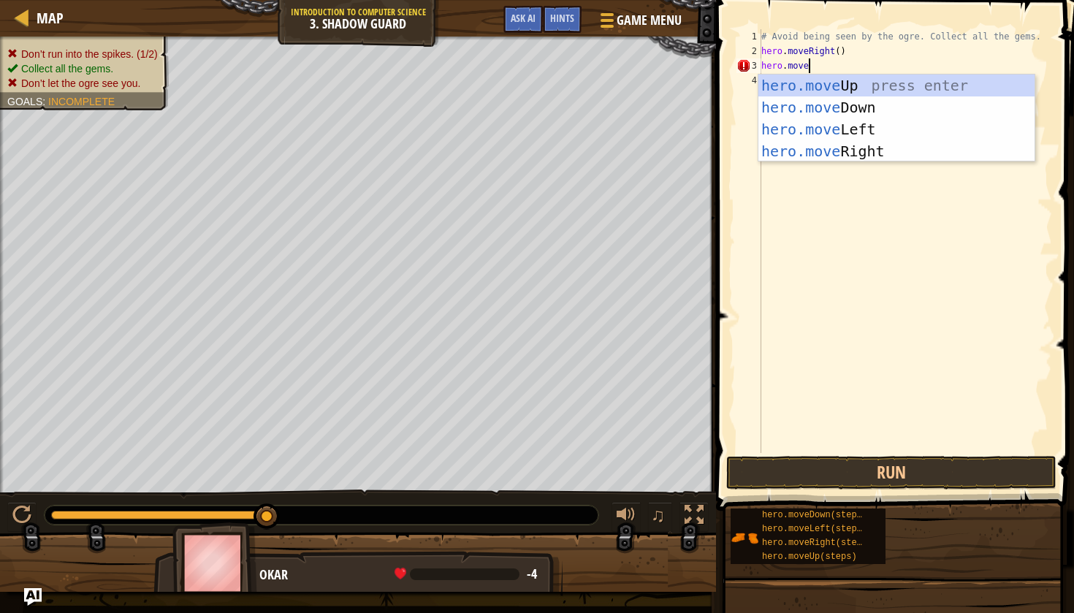
type textarea "hero.moveup"
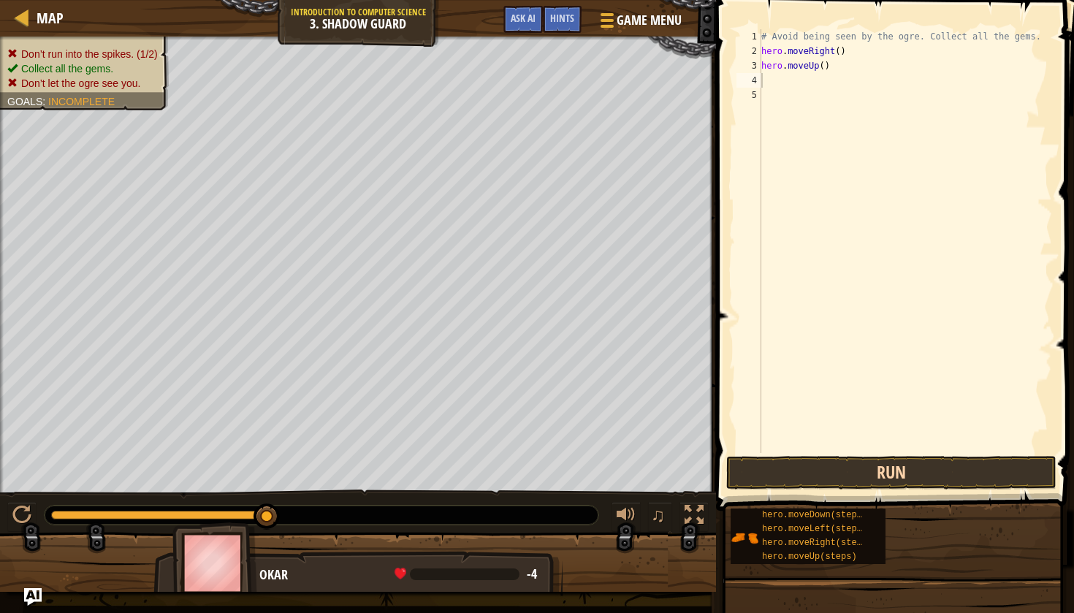
click at [852, 473] on button "Run" at bounding box center [891, 473] width 330 height 34
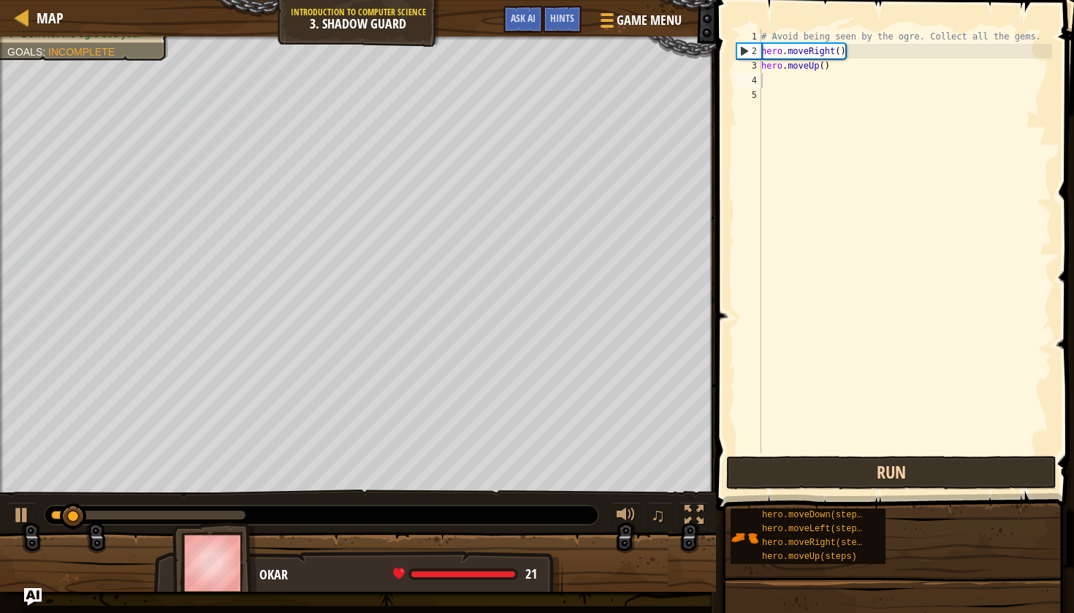
click at [852, 473] on button "Run" at bounding box center [891, 473] width 330 height 34
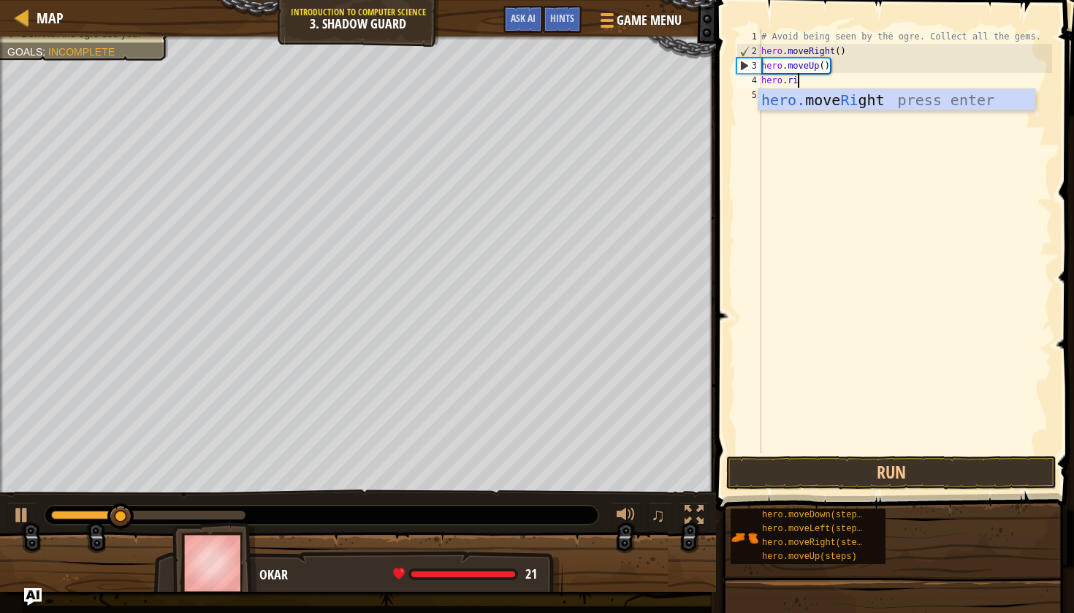
type textarea "hero.right"
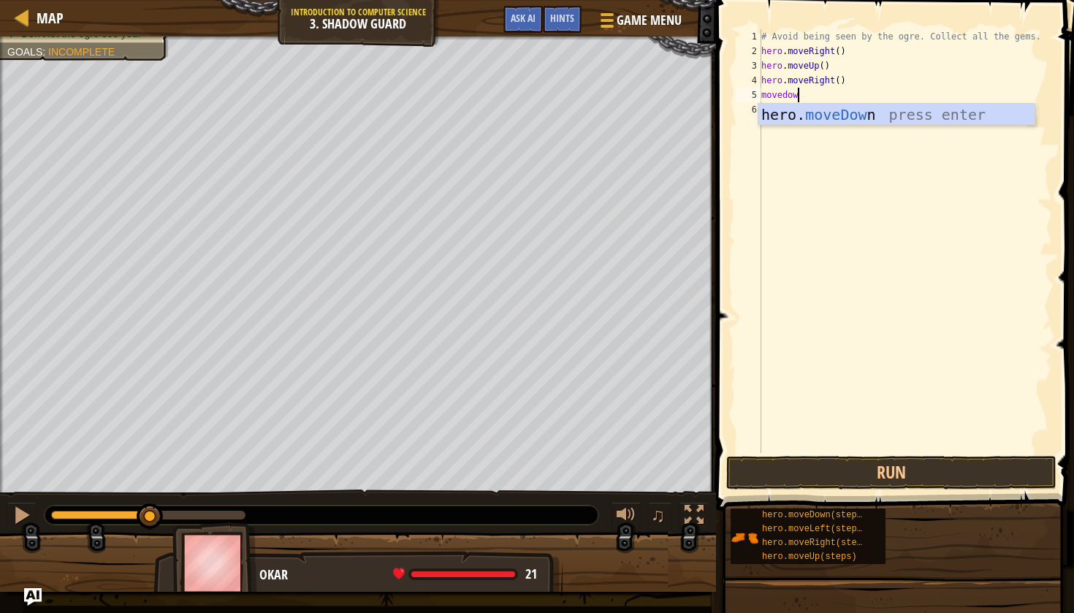
type textarea "movedown"
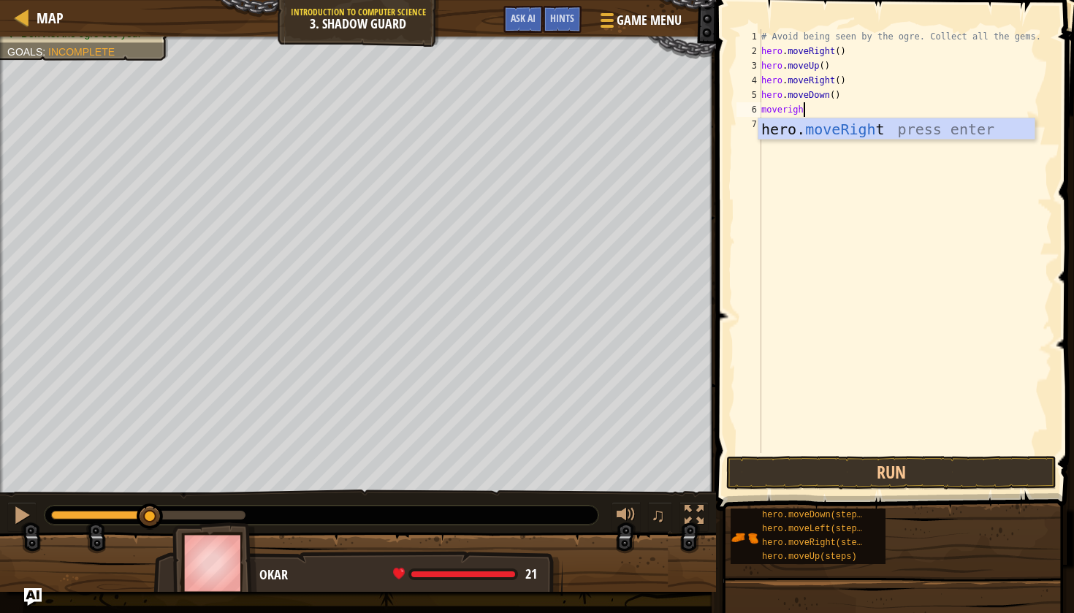
scroll to position [7, 3]
type textarea "moveright"
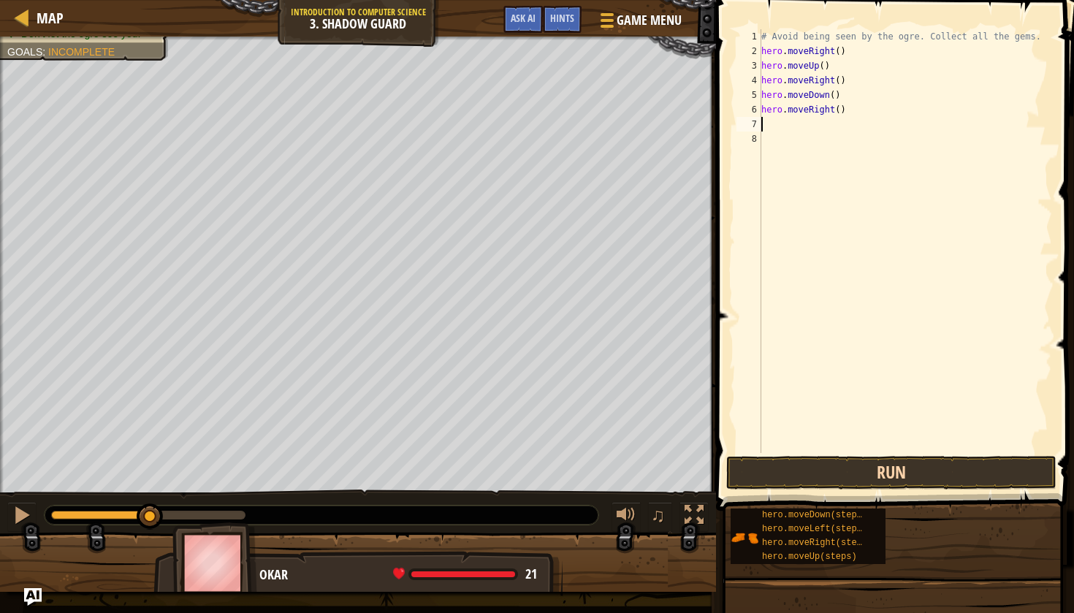
click at [838, 461] on button "Run" at bounding box center [891, 473] width 330 height 34
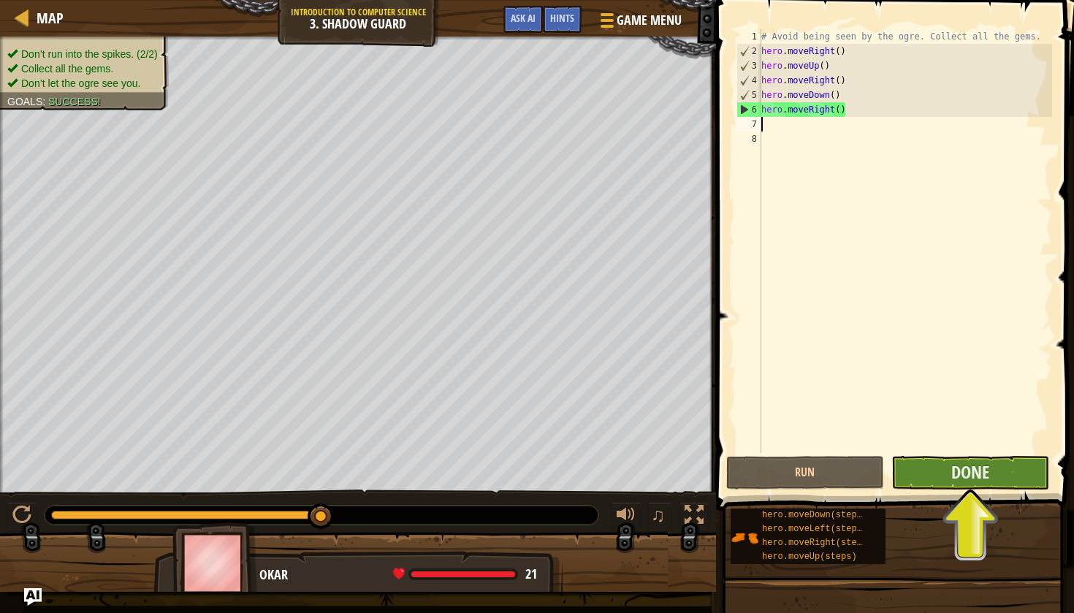
click at [929, 476] on button "Done" at bounding box center [970, 473] width 158 height 34
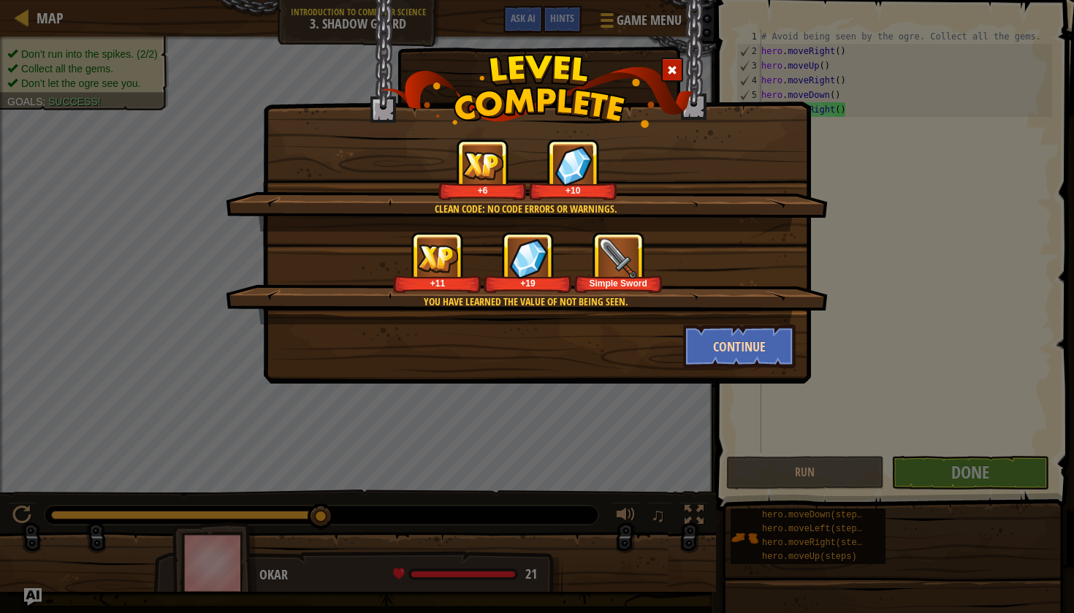
click at [730, 351] on button "Continue" at bounding box center [739, 346] width 113 height 44
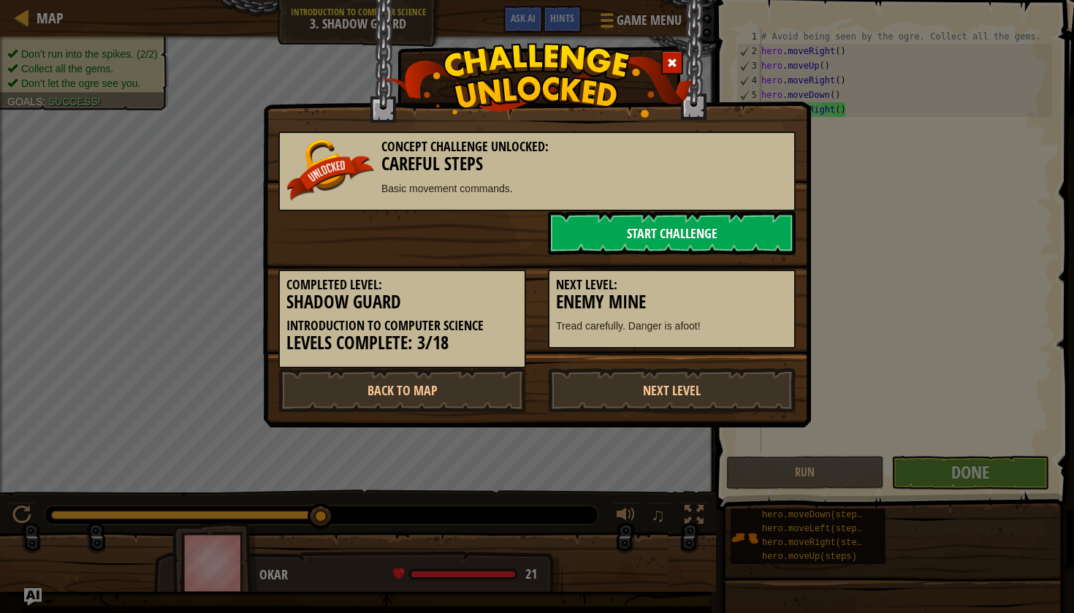
click at [623, 235] on link "Start Challenge" at bounding box center [672, 233] width 248 height 44
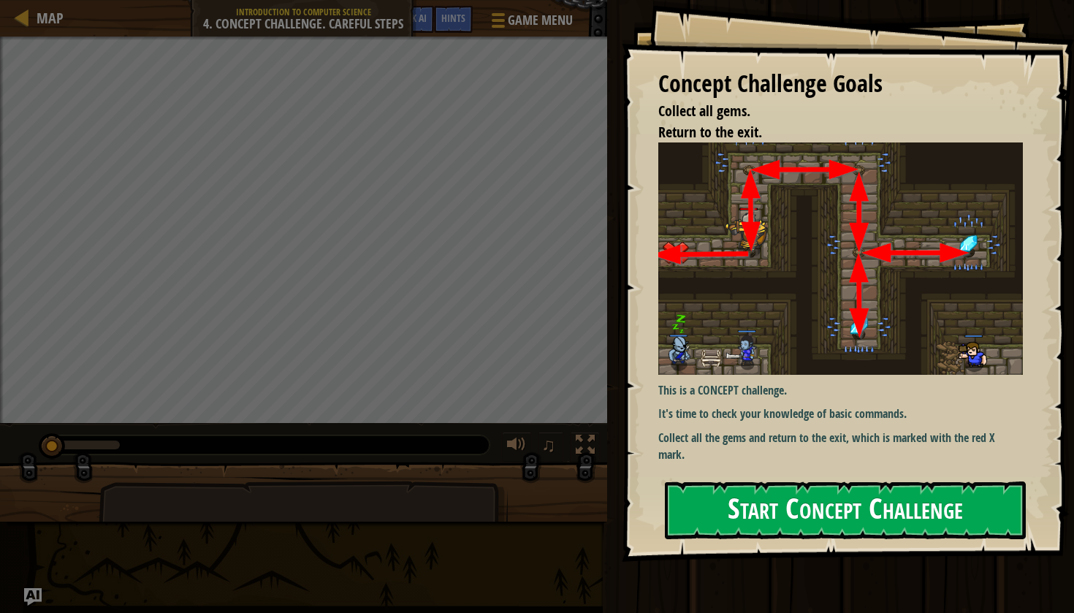
click at [722, 495] on button "Start Concept Challenge" at bounding box center [845, 511] width 361 height 58
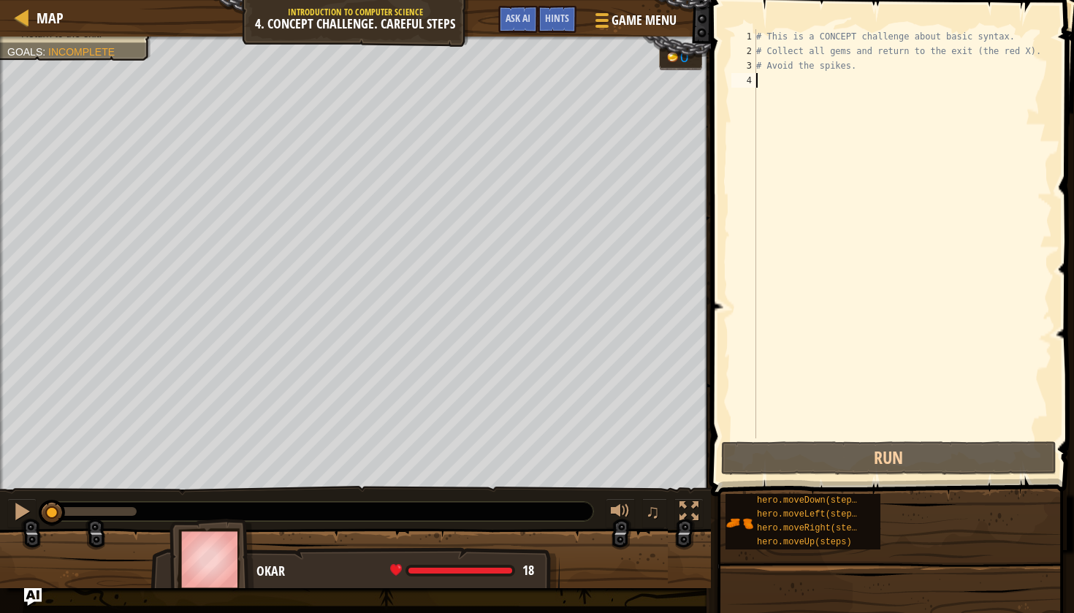
click at [856, 69] on div "# This is a CONCEPT challenge about basic syntax. # Collect all gems and return…" at bounding box center [902, 248] width 299 height 438
type textarea "# Avoid the spikes."
click at [806, 90] on div "# This is a CONCEPT challenge about basic syntax. # Collect all gems and return…" at bounding box center [902, 248] width 299 height 438
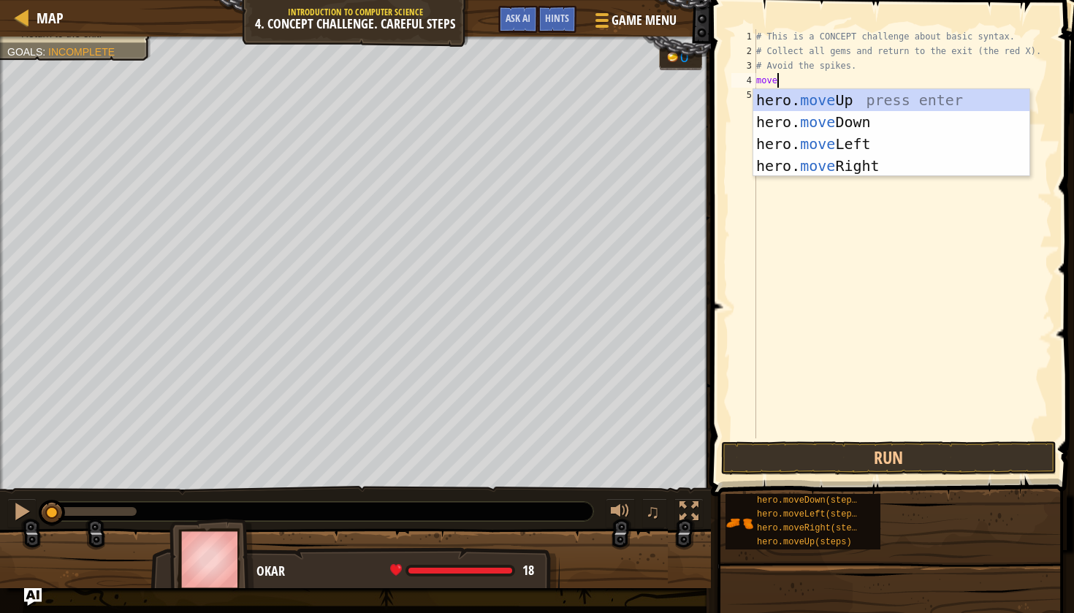
type textarea "moveup"
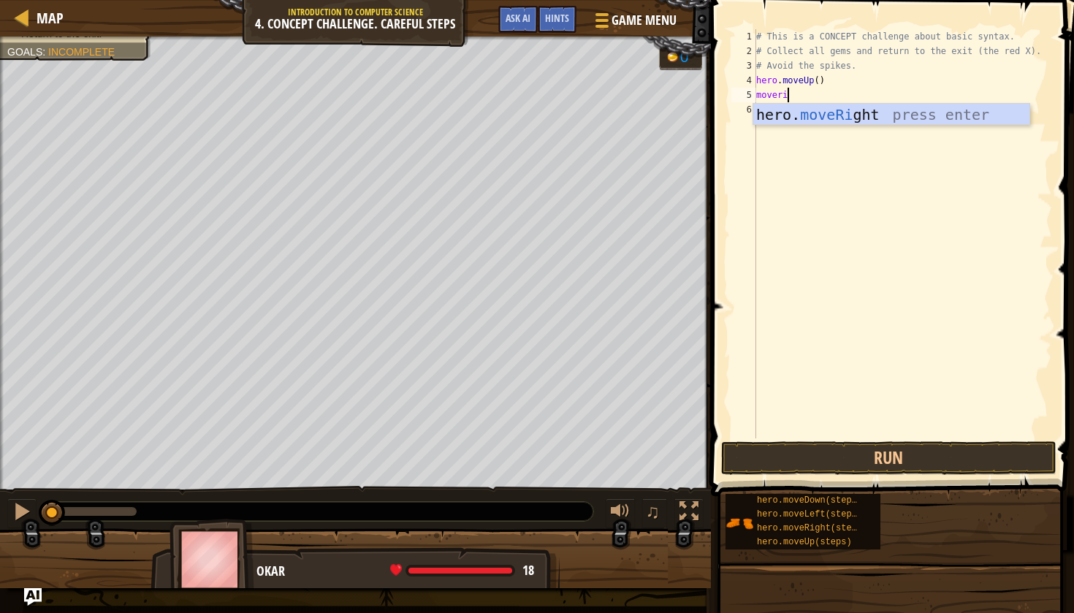
scroll to position [7, 2]
type textarea "moveright"
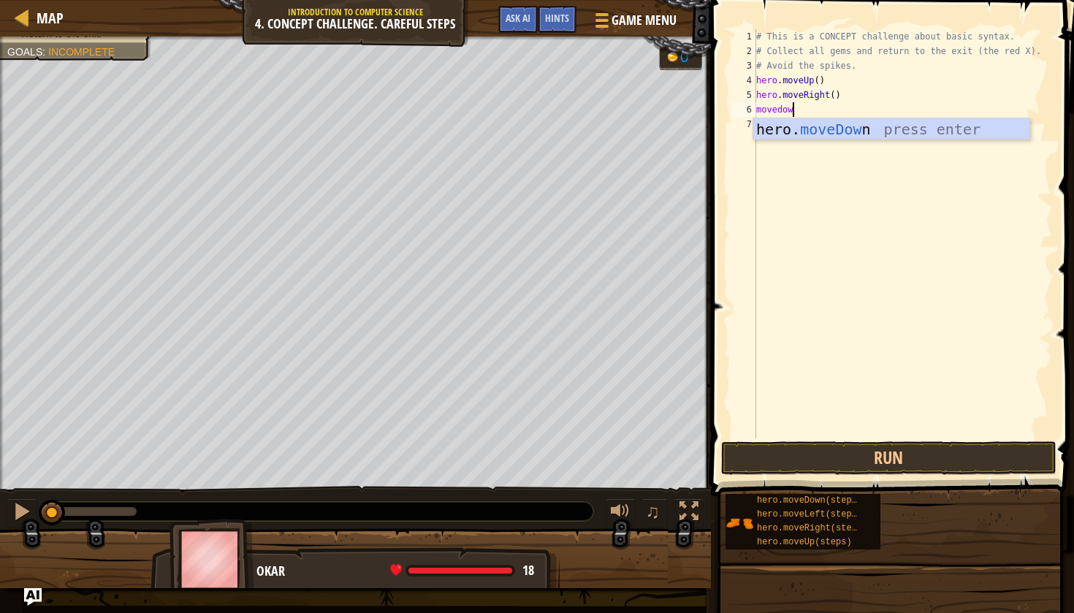
type textarea "movedown"
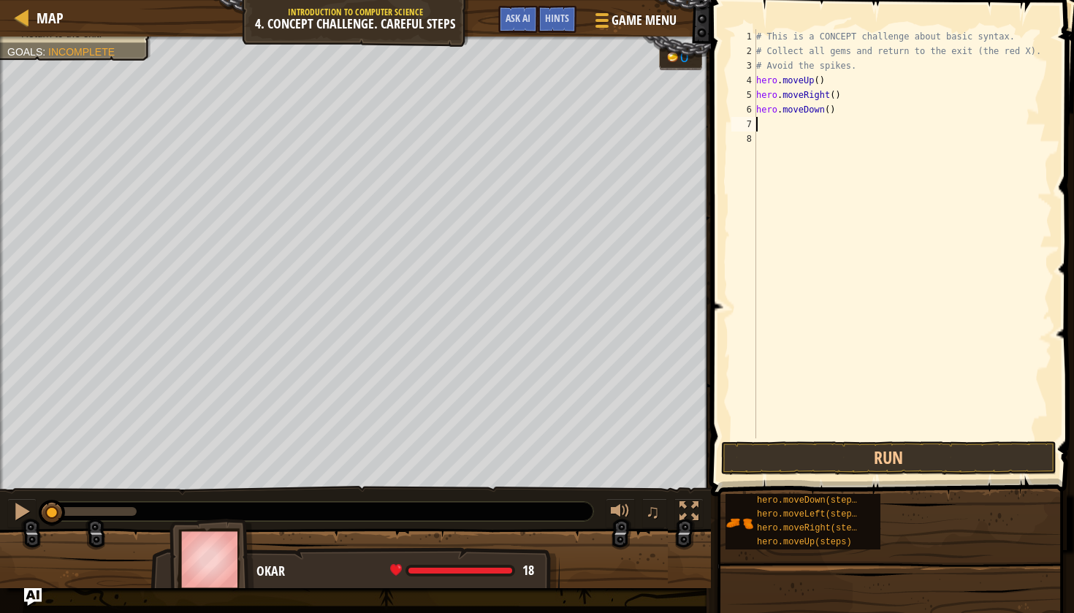
click at [831, 110] on div "# This is a CONCEPT challenge about basic syntax. # Collect all gems and return…" at bounding box center [902, 248] width 299 height 438
type textarea "hero.moveDown(2)"
click at [819, 121] on div "# This is a CONCEPT challenge about basic syntax. # Collect all gems and return…" at bounding box center [902, 248] width 299 height 438
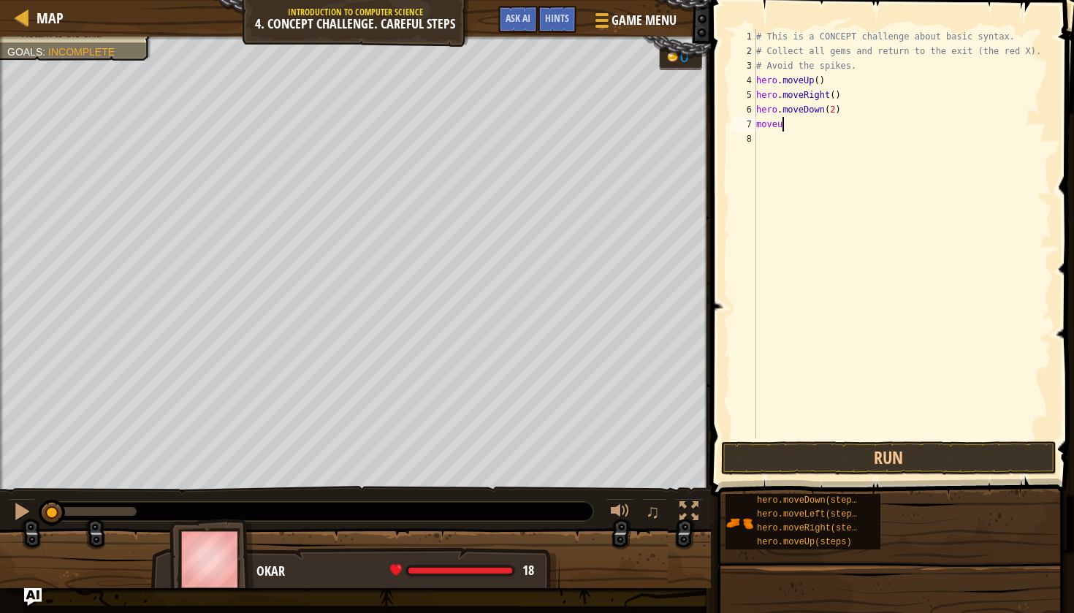
type textarea "moveup"
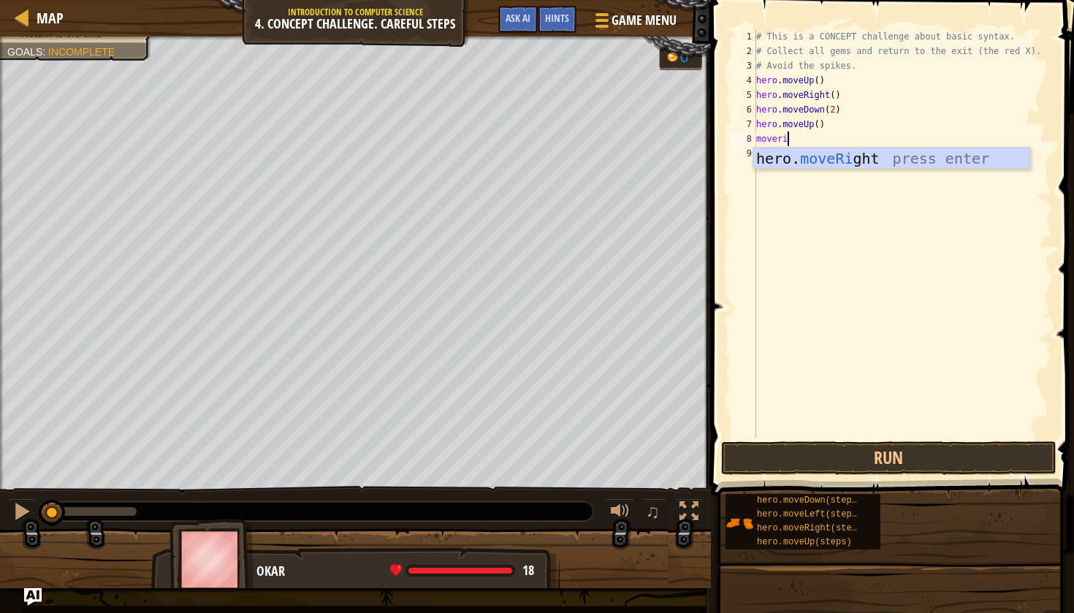
scroll to position [7, 2]
type textarea "moveright"
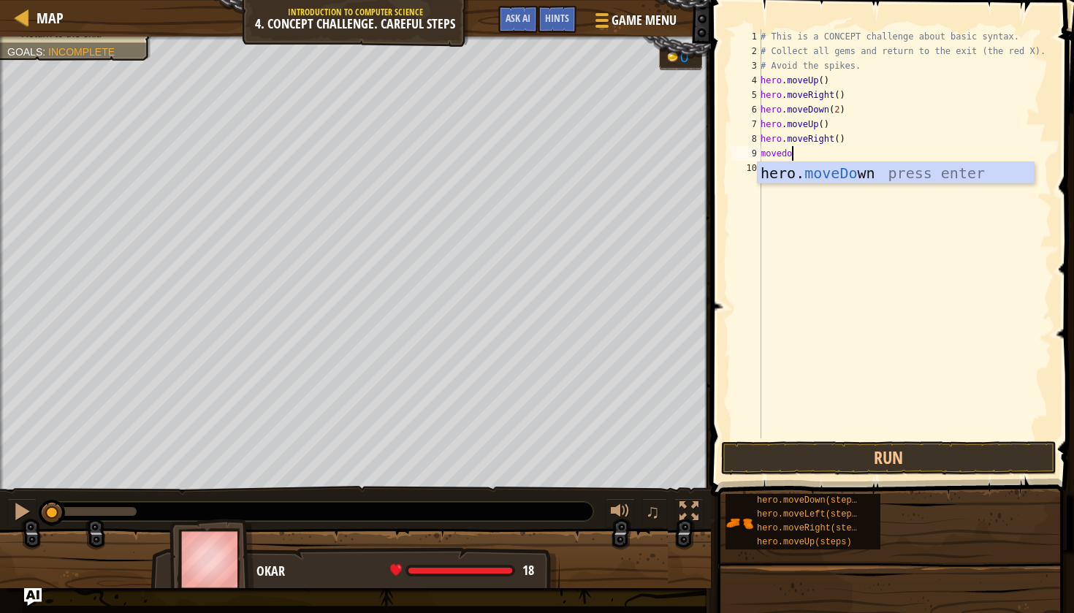
type textarea "movedown"
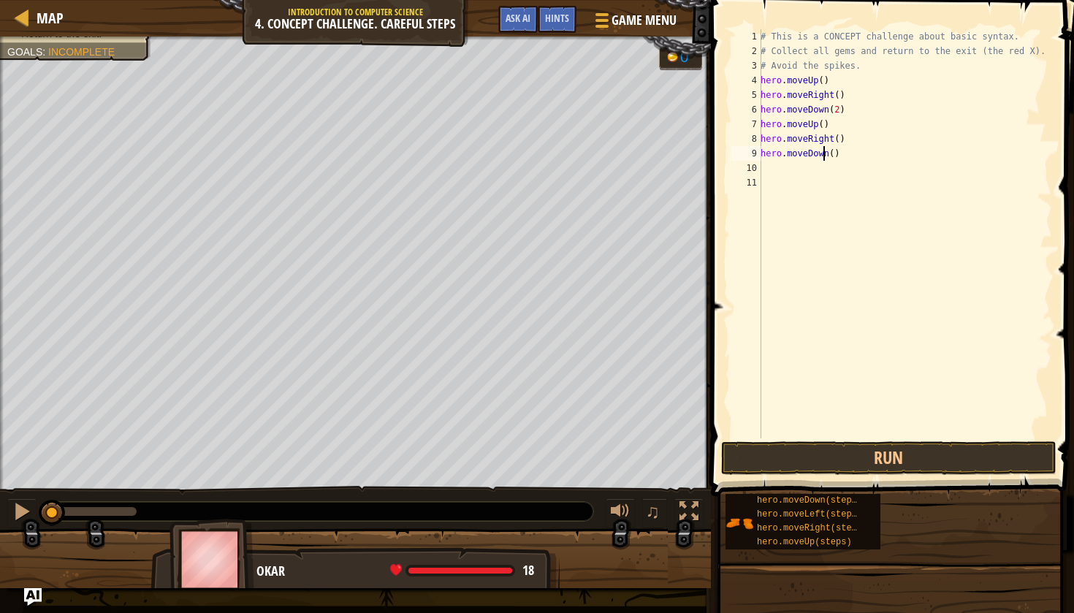
click at [825, 153] on div "# This is a CONCEPT challenge about basic syntax. # Collect all gems and return…" at bounding box center [905, 248] width 294 height 438
click at [820, 153] on div "# This is a CONCEPT challenge about basic syntax. # Collect all gems and return…" at bounding box center [905, 248] width 294 height 438
click at [829, 153] on div "# This is a CONCEPT challenge about basic syntax. # Collect all gems and return…" at bounding box center [905, 248] width 294 height 438
drag, startPoint x: 827, startPoint y: 153, endPoint x: 809, endPoint y: 152, distance: 18.3
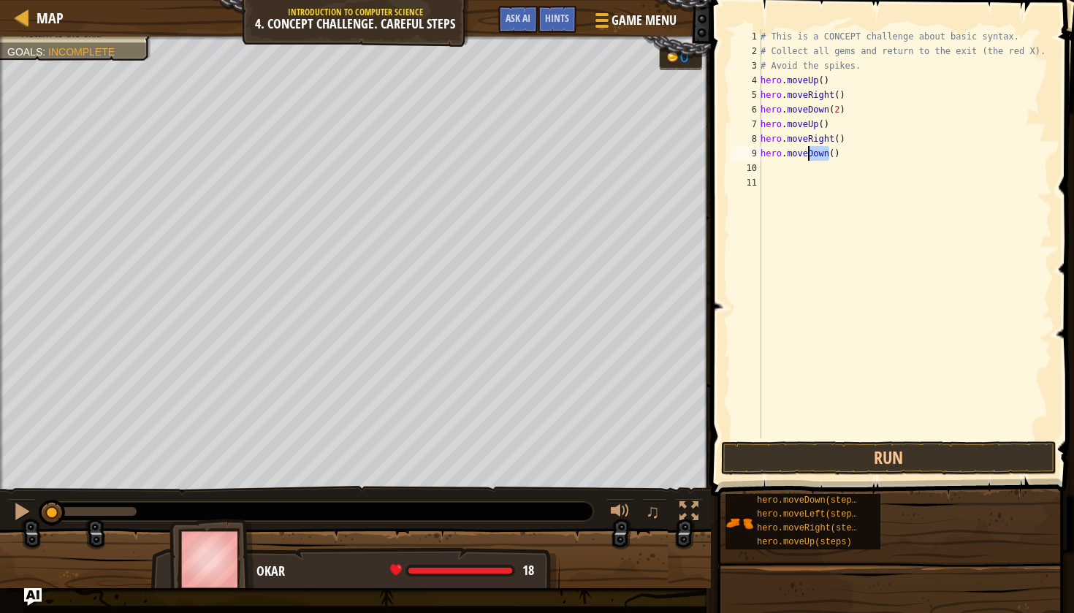
click at [809, 152] on div "# This is a CONCEPT challenge about basic syntax. # Collect all gems and return…" at bounding box center [905, 248] width 294 height 438
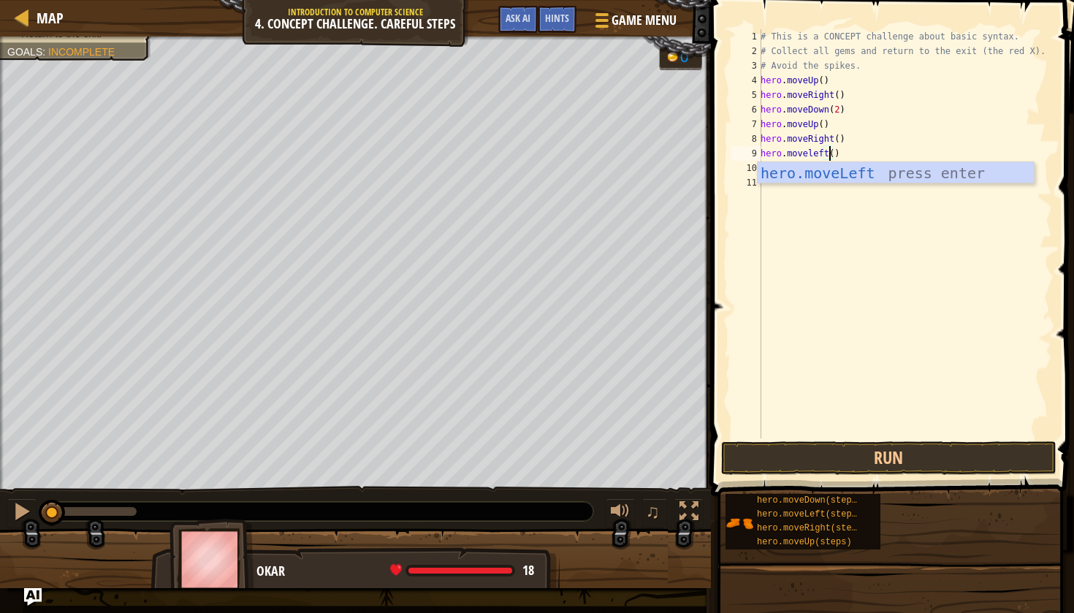
scroll to position [7, 5]
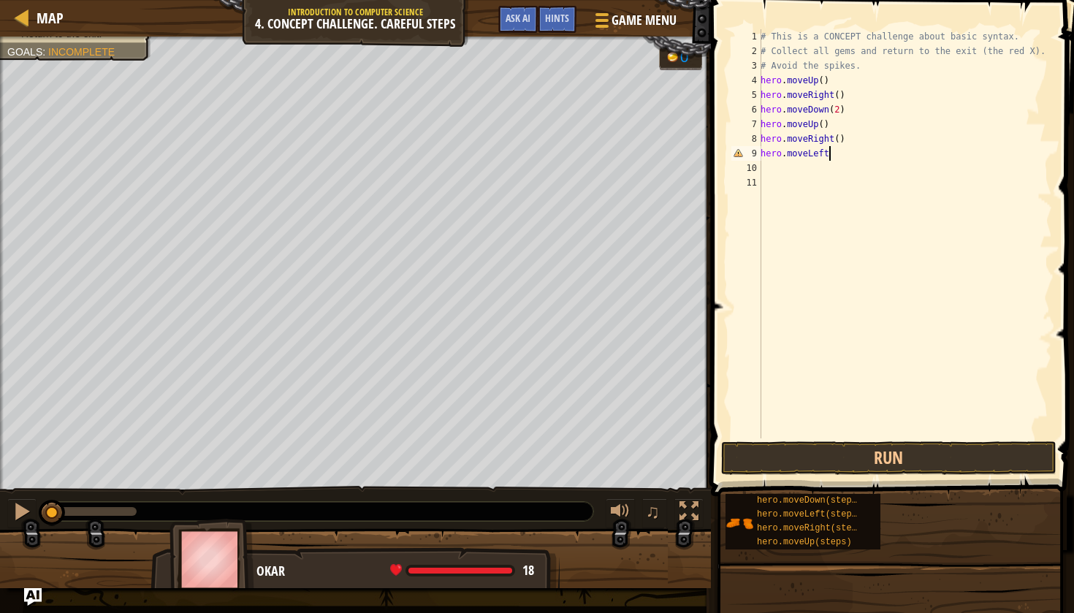
type textarea "hero.moveLeft()"
click at [772, 166] on div "# This is a CONCEPT challenge about basic syntax. # Collect all gems and return…" at bounding box center [905, 248] width 294 height 438
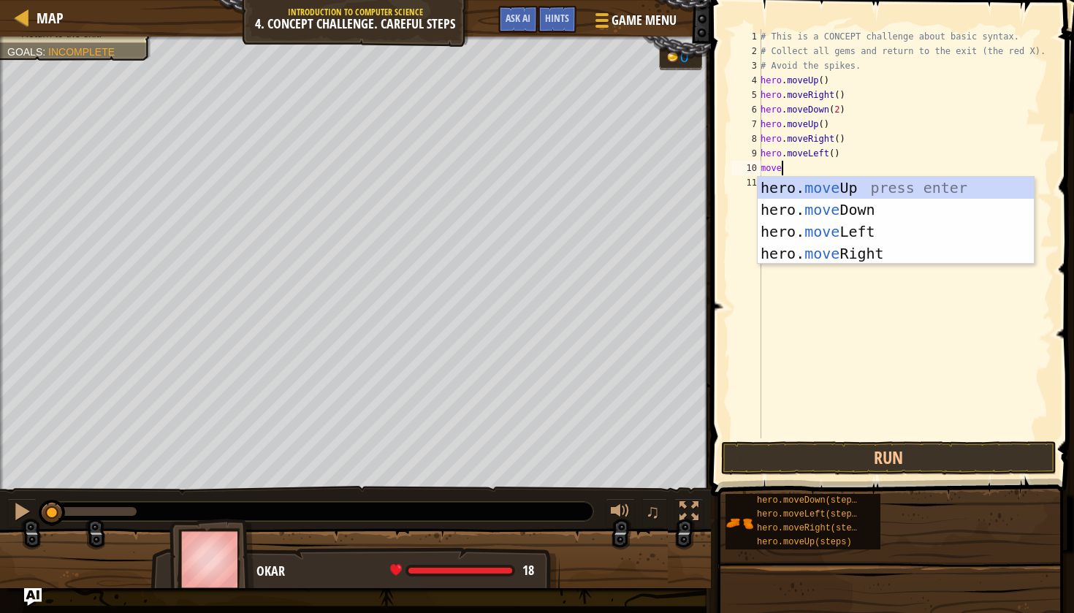
type textarea "moveup"
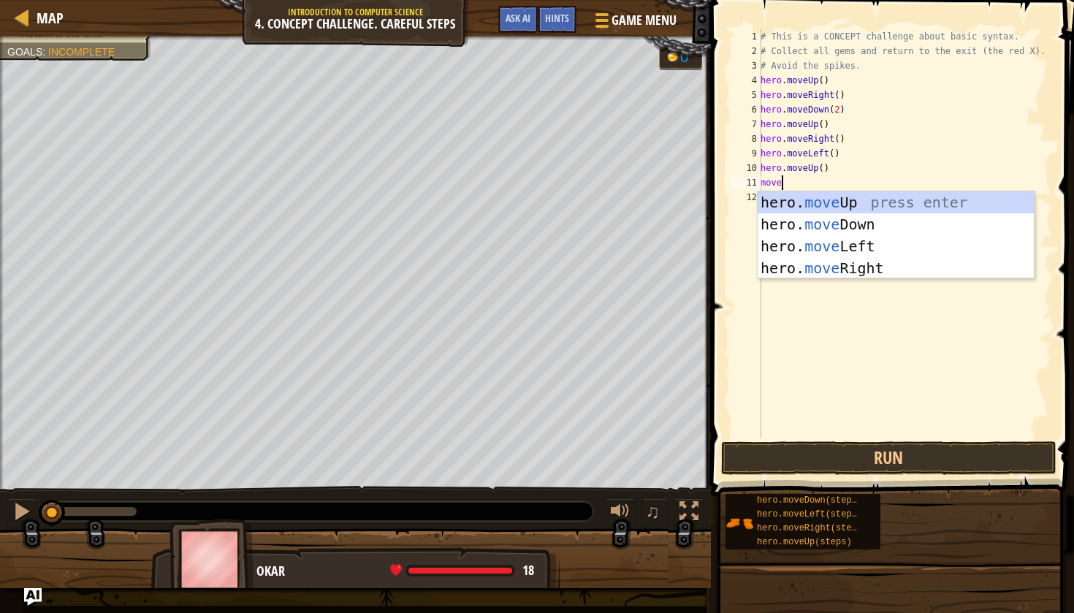
scroll to position [7, 2]
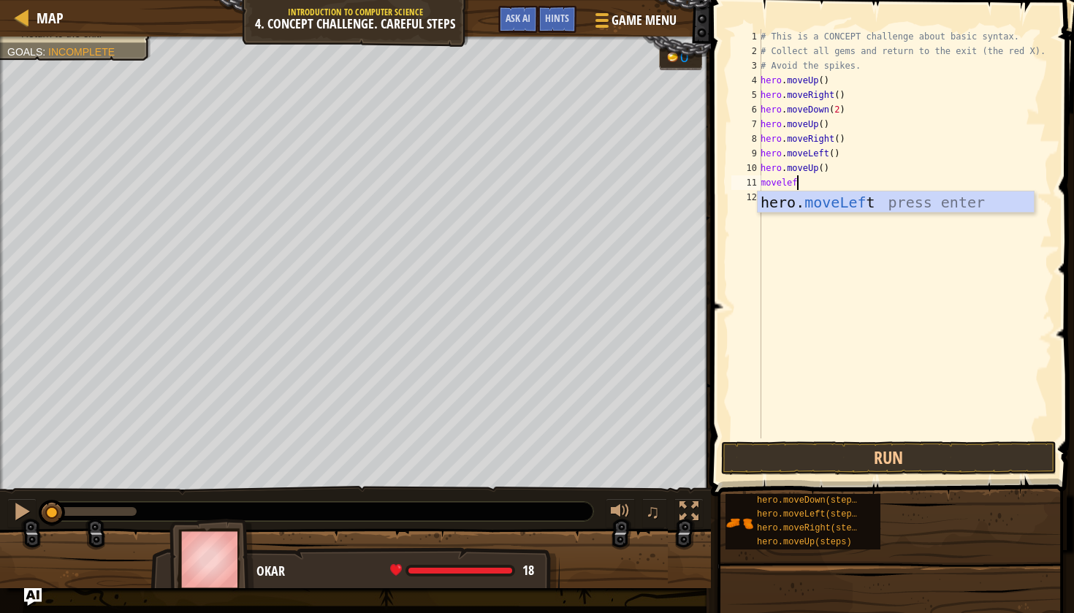
type textarea "moveleft"
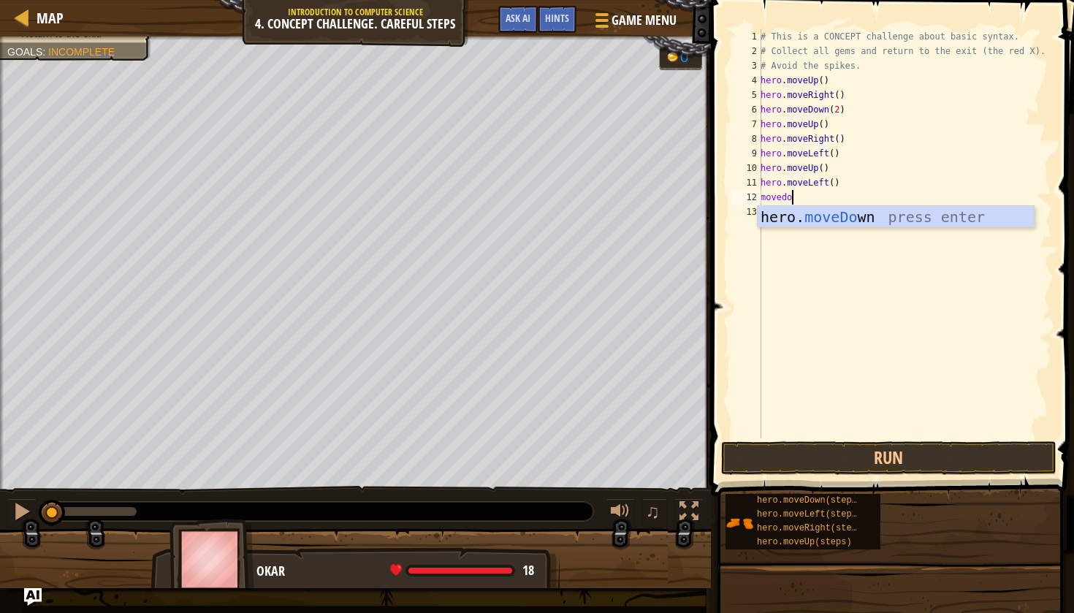
type textarea "movedown"
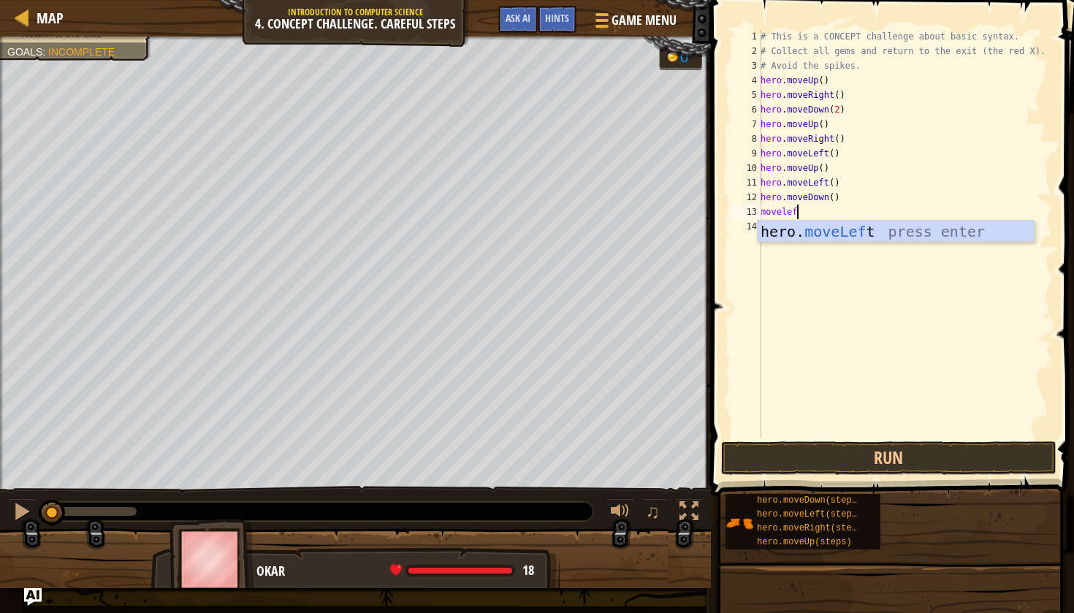
scroll to position [7, 2]
type textarea "moveleft"
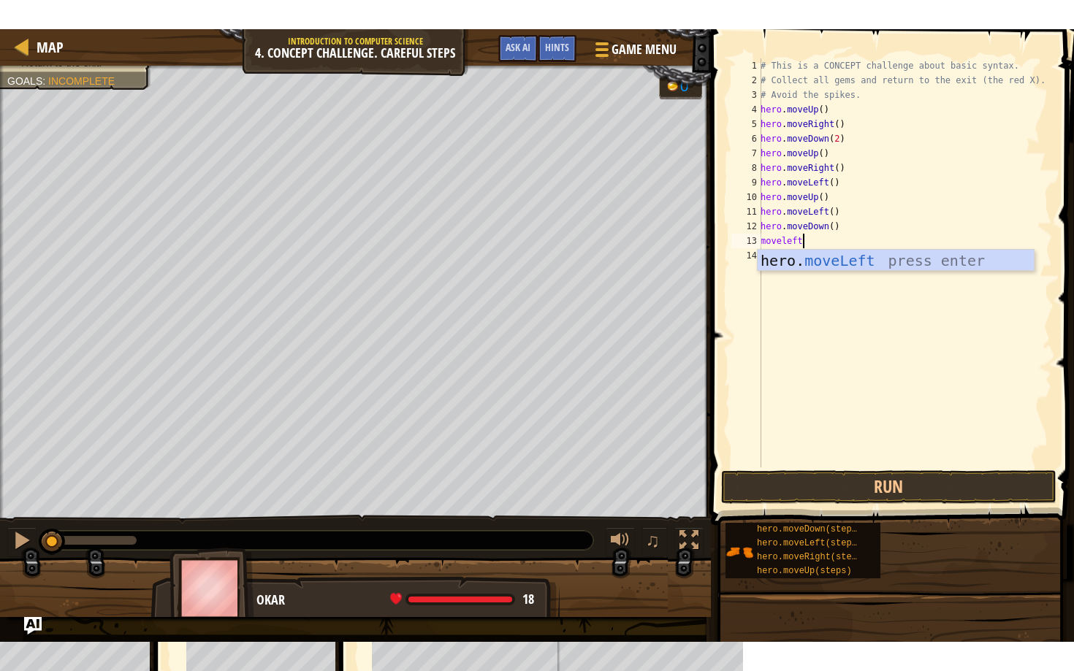
scroll to position [7, 0]
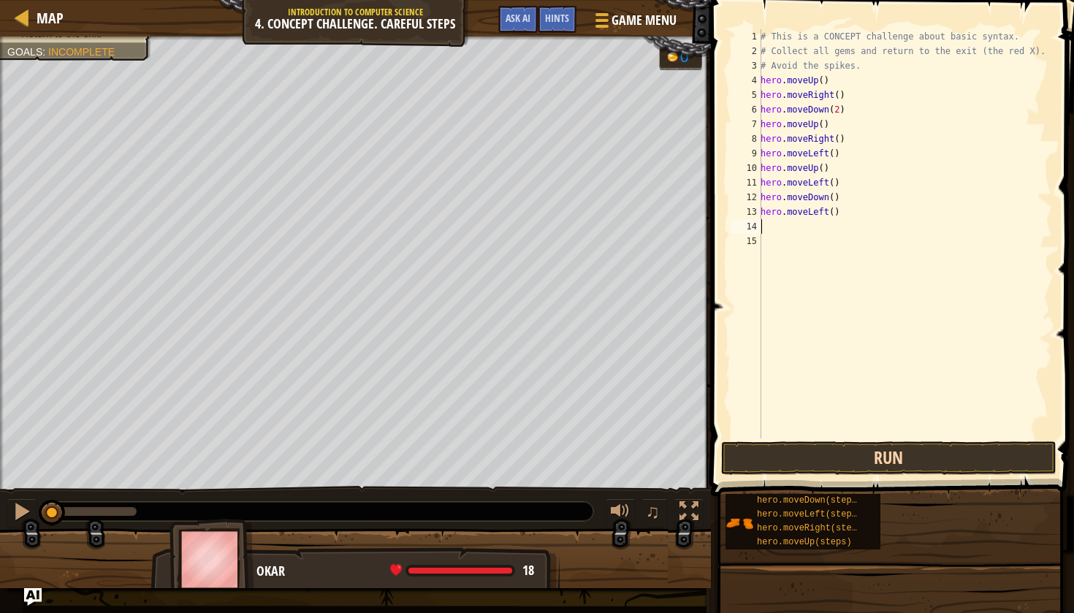
type textarea "hero.moveLeft()"
click at [779, 464] on button "Run" at bounding box center [888, 458] width 335 height 34
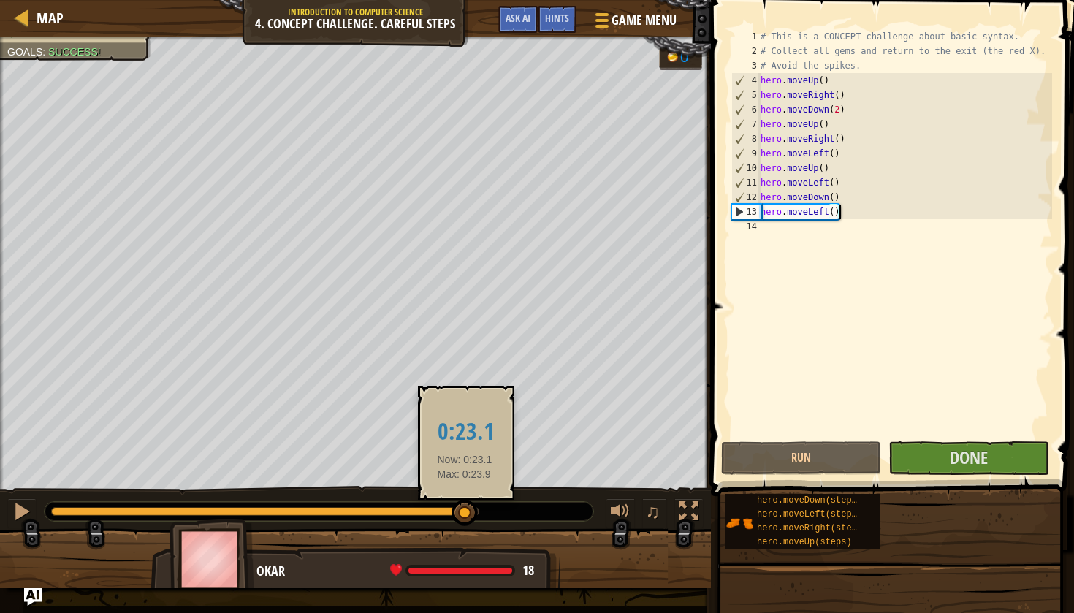
drag, startPoint x: 359, startPoint y: 514, endPoint x: 473, endPoint y: 505, distance: 114.4
click at [473, 505] on div at bounding box center [465, 513] width 26 height 26
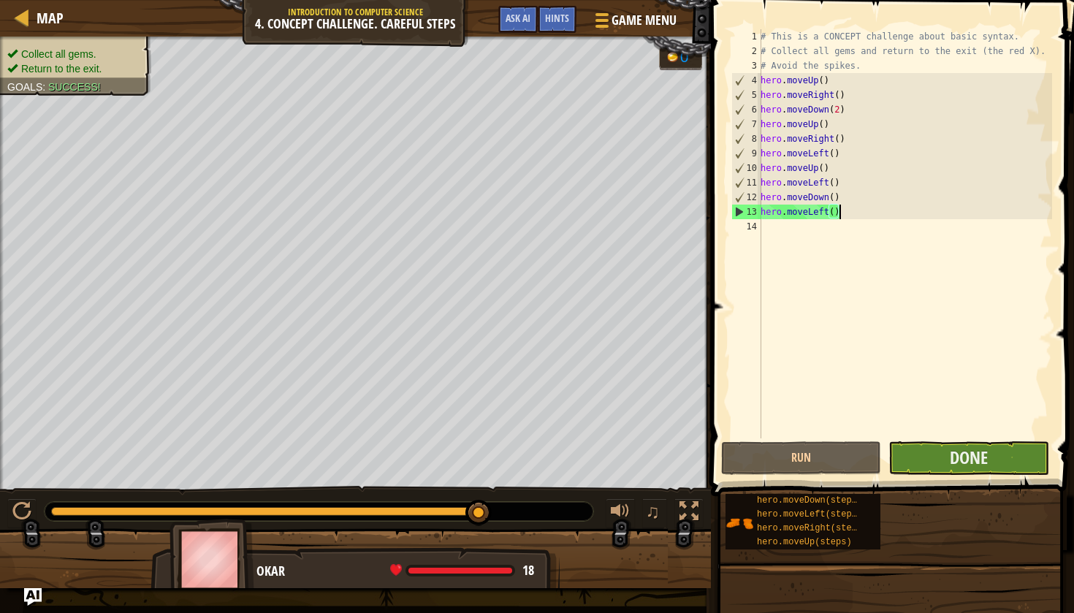
click at [946, 464] on button "Done" at bounding box center [969, 458] width 160 height 34
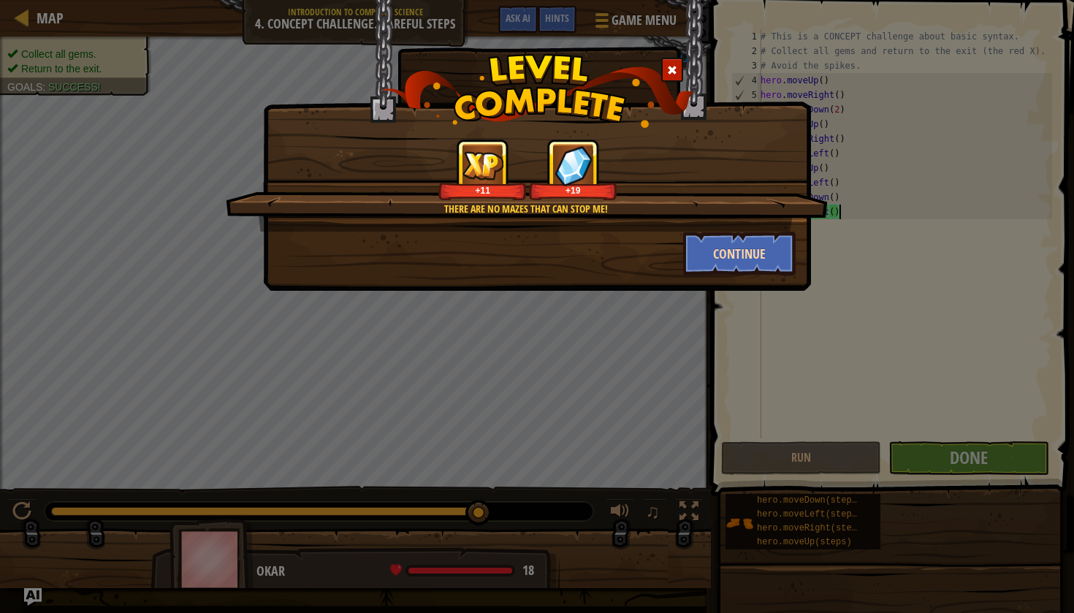
click at [723, 264] on button "Continue" at bounding box center [739, 254] width 113 height 44
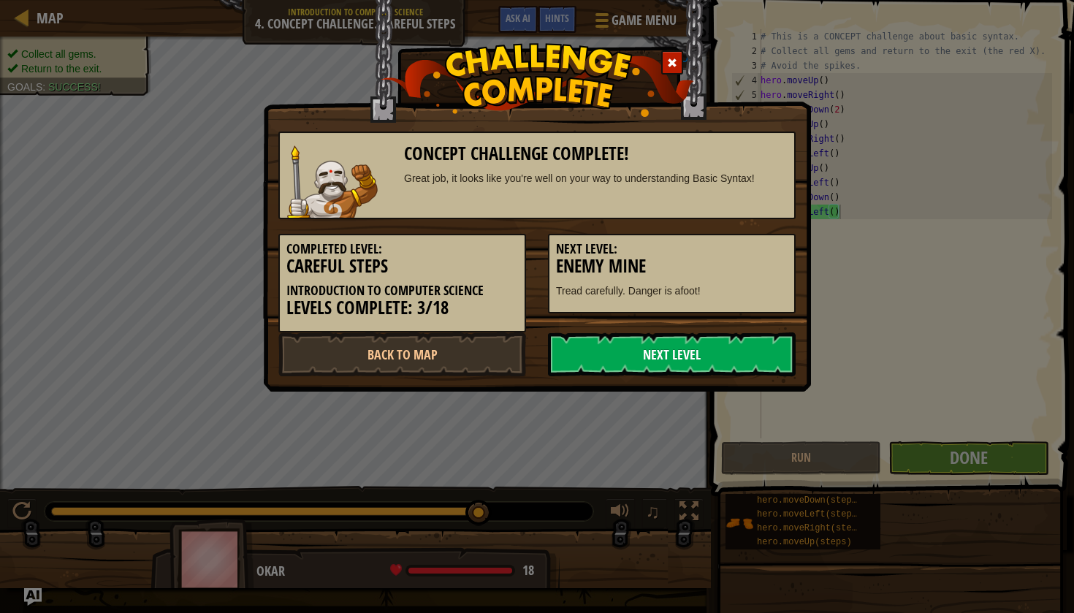
click at [659, 355] on link "Next Level" at bounding box center [672, 354] width 248 height 44
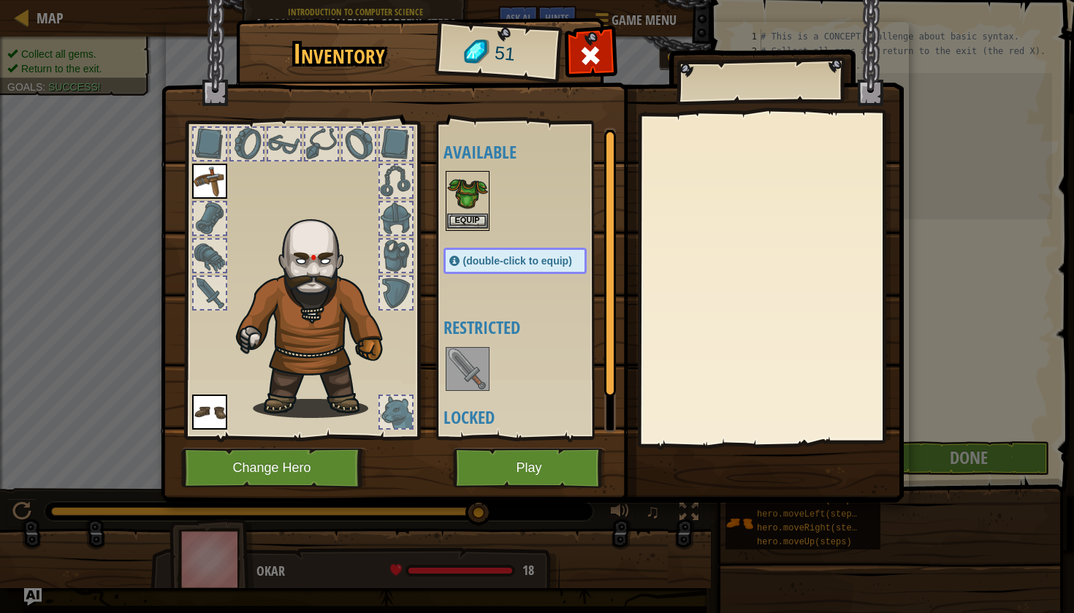
click at [463, 216] on button "Equip" at bounding box center [467, 220] width 41 height 15
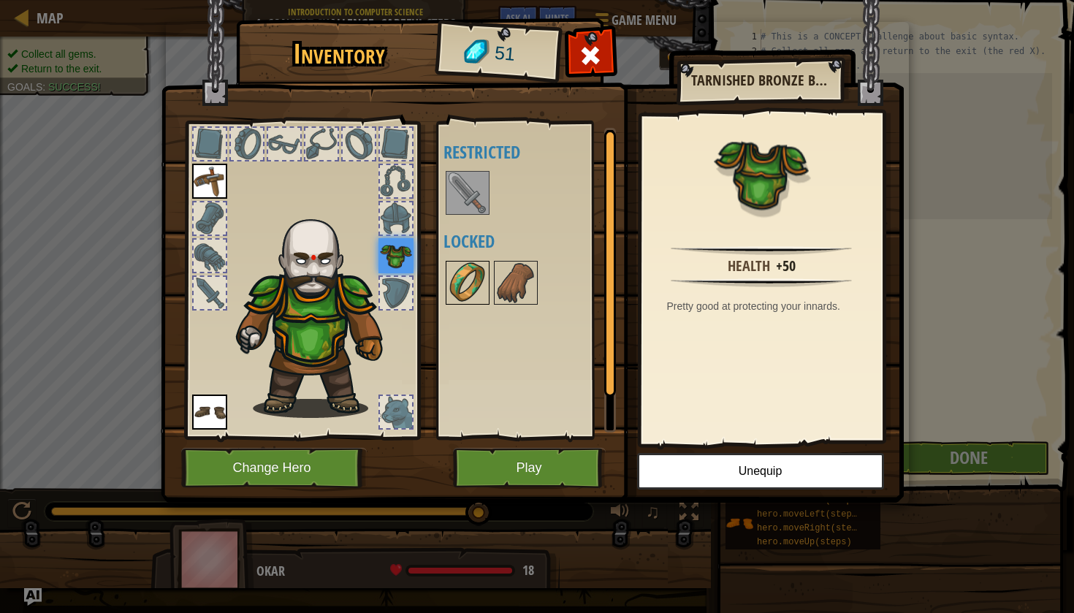
click at [466, 276] on img at bounding box center [467, 282] width 41 height 41
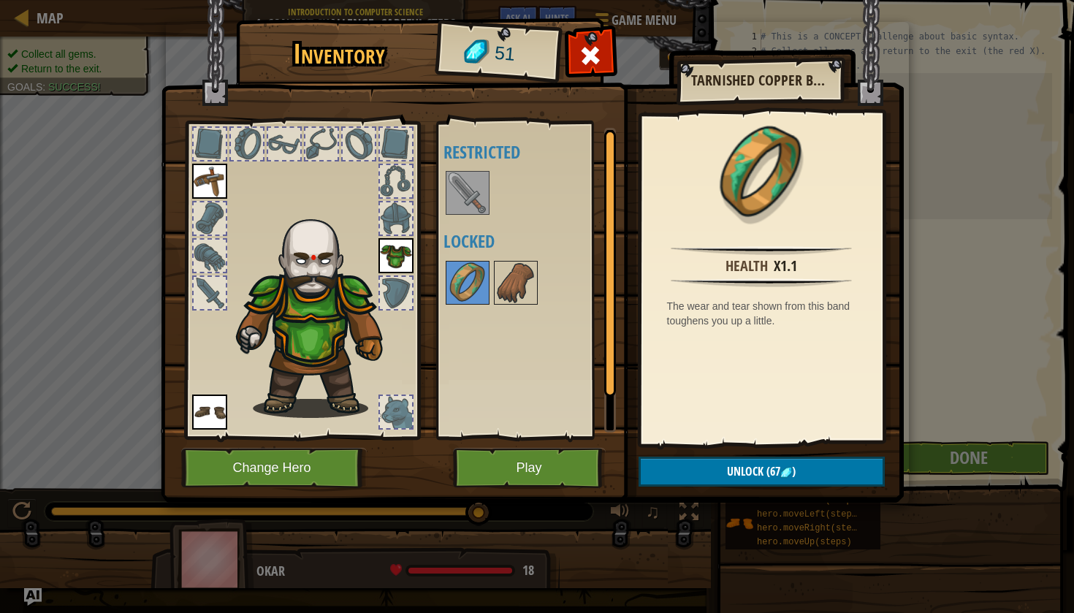
click at [470, 197] on img at bounding box center [467, 192] width 41 height 41
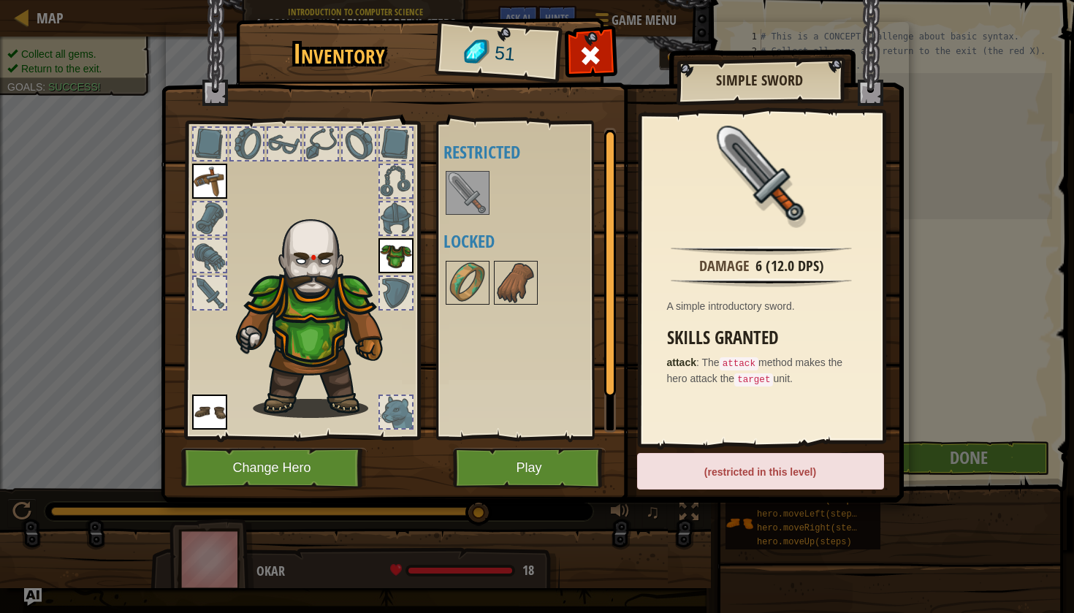
click at [461, 207] on img at bounding box center [467, 192] width 41 height 41
click at [498, 298] on img at bounding box center [515, 282] width 41 height 41
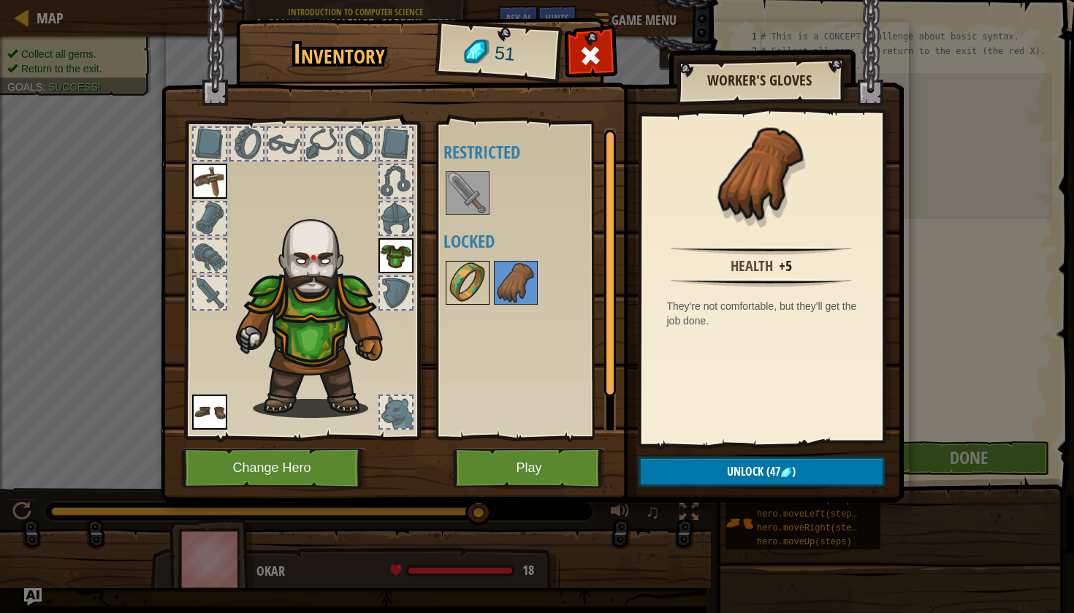
click at [477, 286] on img at bounding box center [467, 282] width 41 height 41
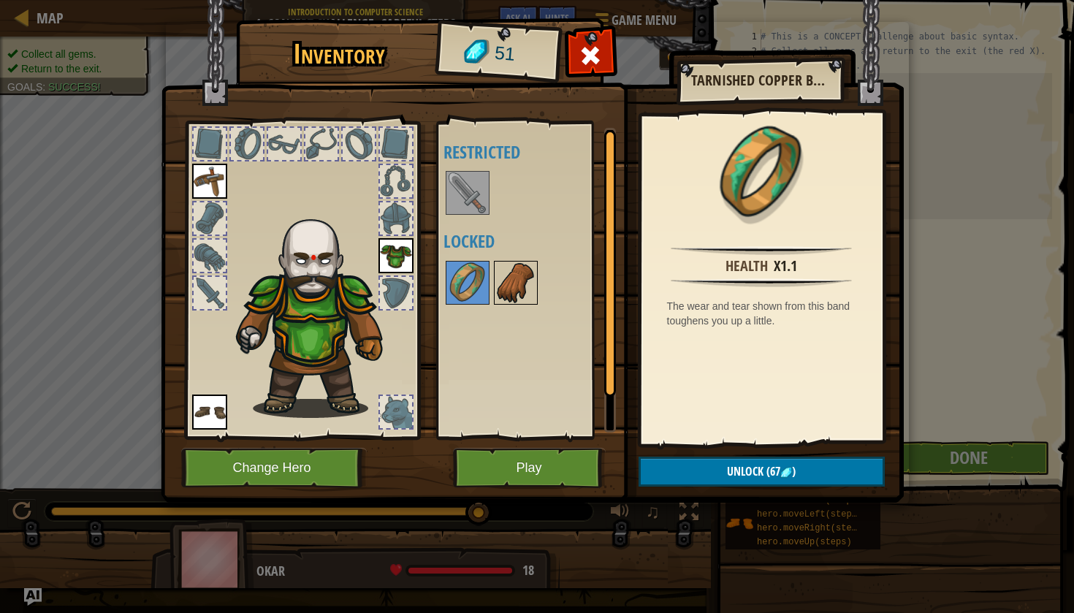
click at [518, 283] on img at bounding box center [515, 282] width 41 height 41
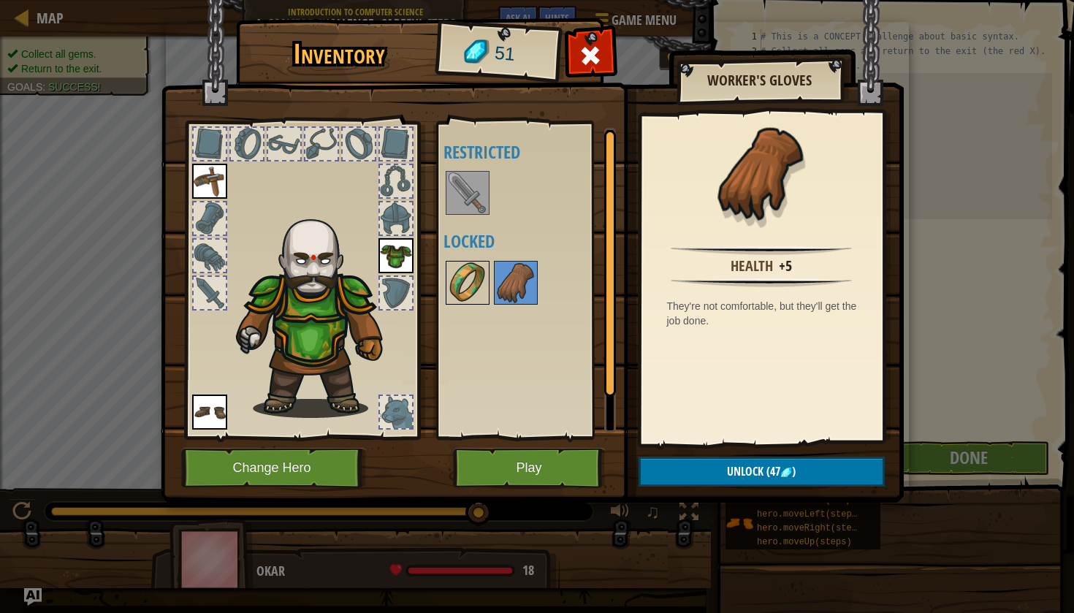
click at [472, 276] on img at bounding box center [467, 282] width 41 height 41
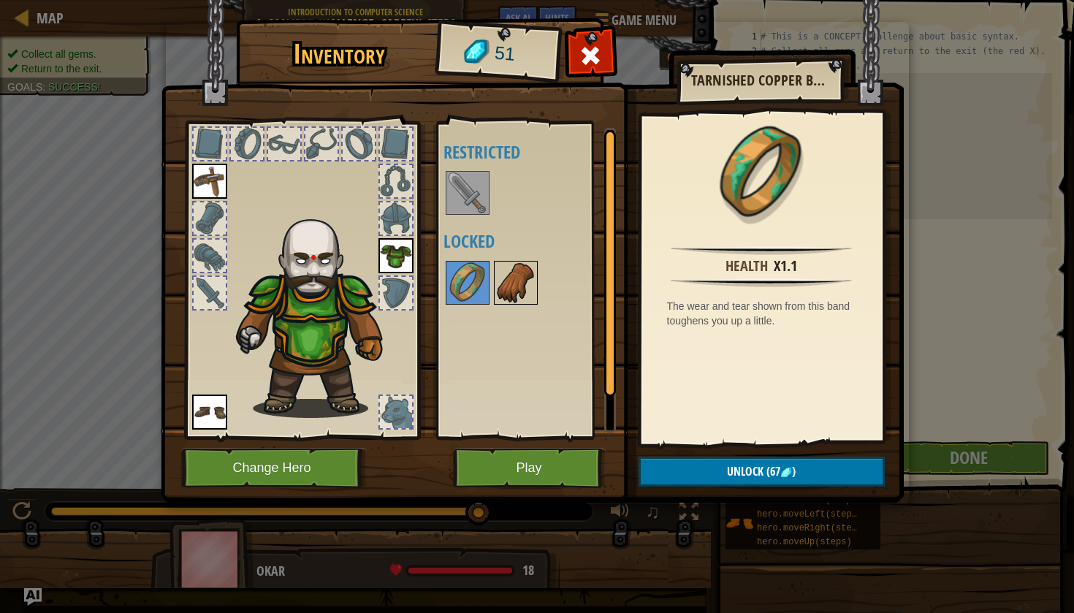
click at [507, 281] on img at bounding box center [515, 282] width 41 height 41
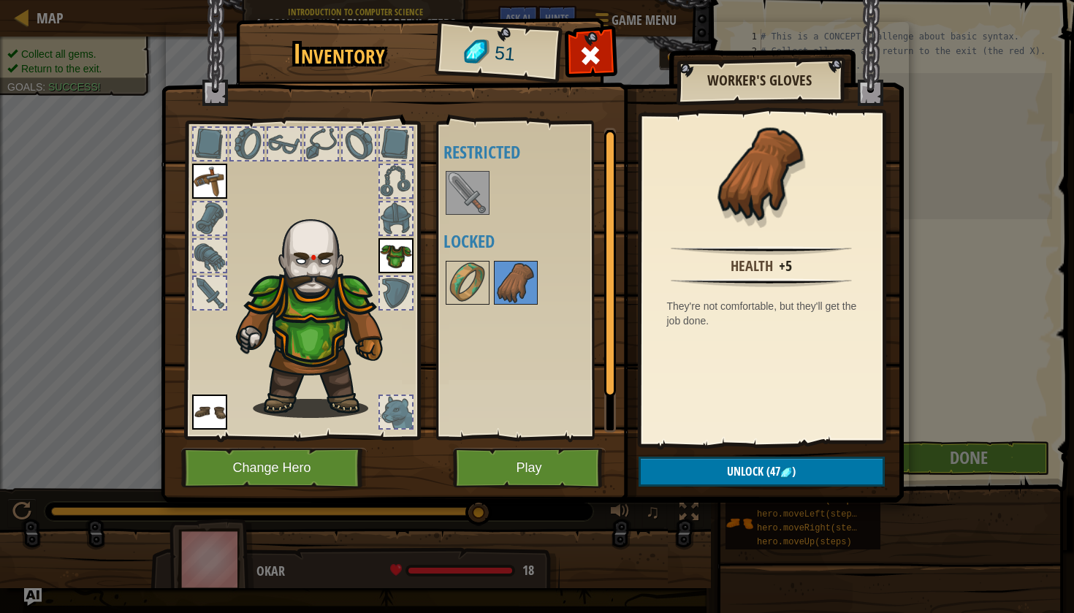
click at [398, 412] on div at bounding box center [396, 412] width 32 height 32
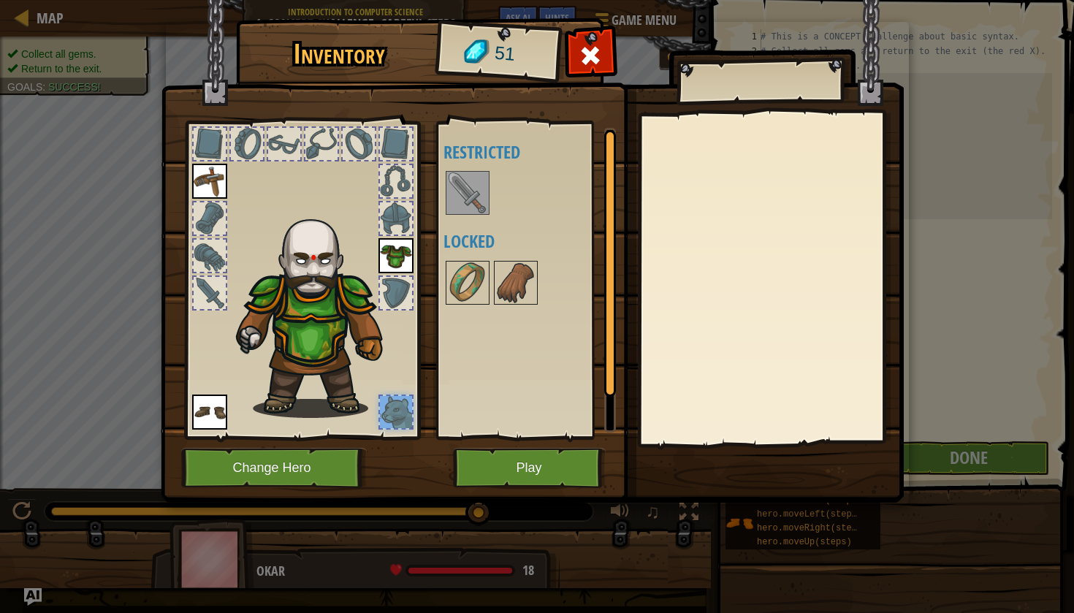
click at [511, 471] on button "Play" at bounding box center [529, 468] width 153 height 40
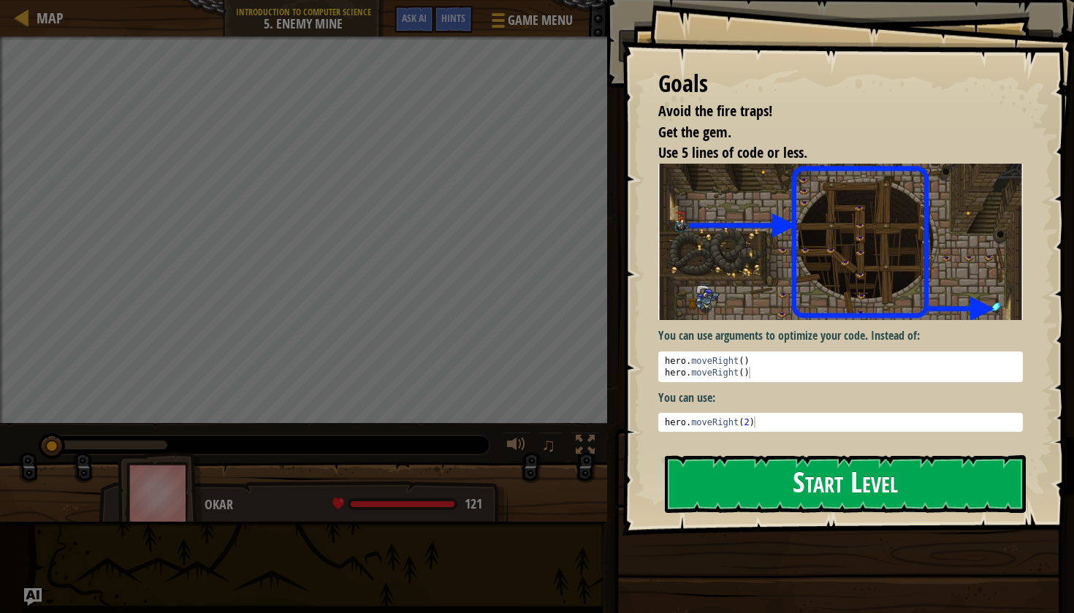
click at [780, 484] on button "Start Level" at bounding box center [845, 484] width 361 height 58
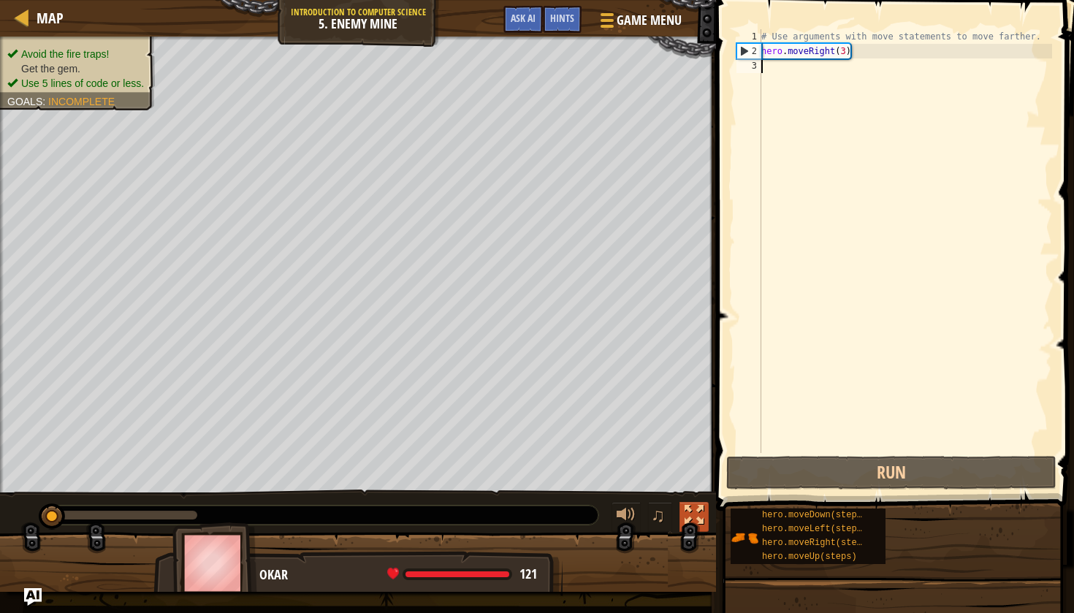
click at [683, 511] on button at bounding box center [694, 517] width 29 height 30
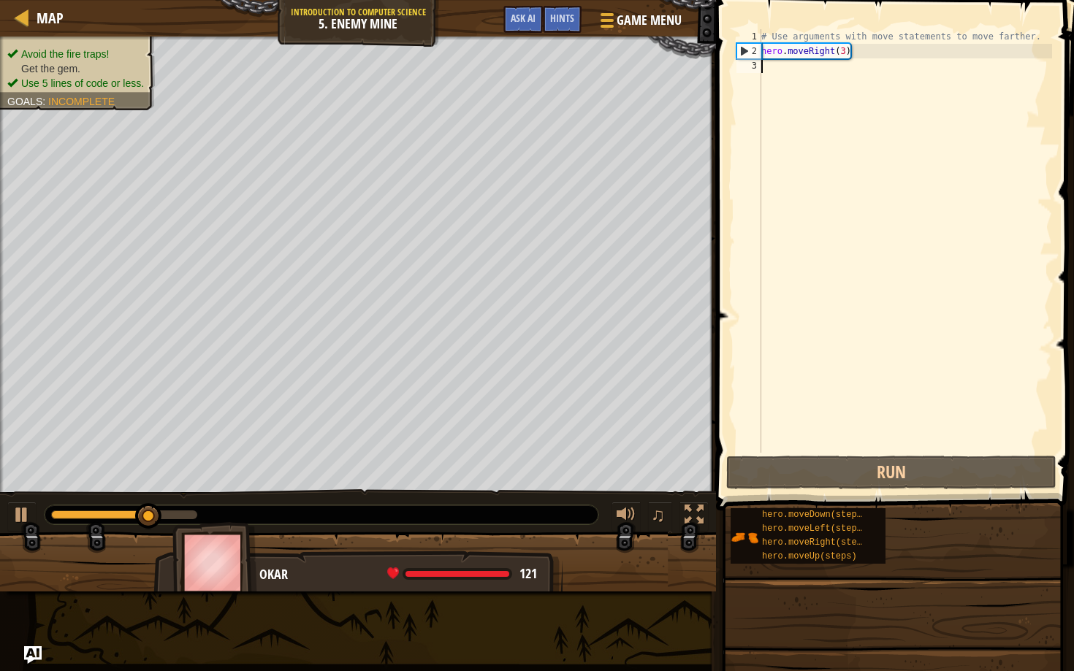
click at [66, 47] on ul "Avoid the fire traps! Get the gem. Use 5 lines of code or less." at bounding box center [77, 69] width 140 height 44
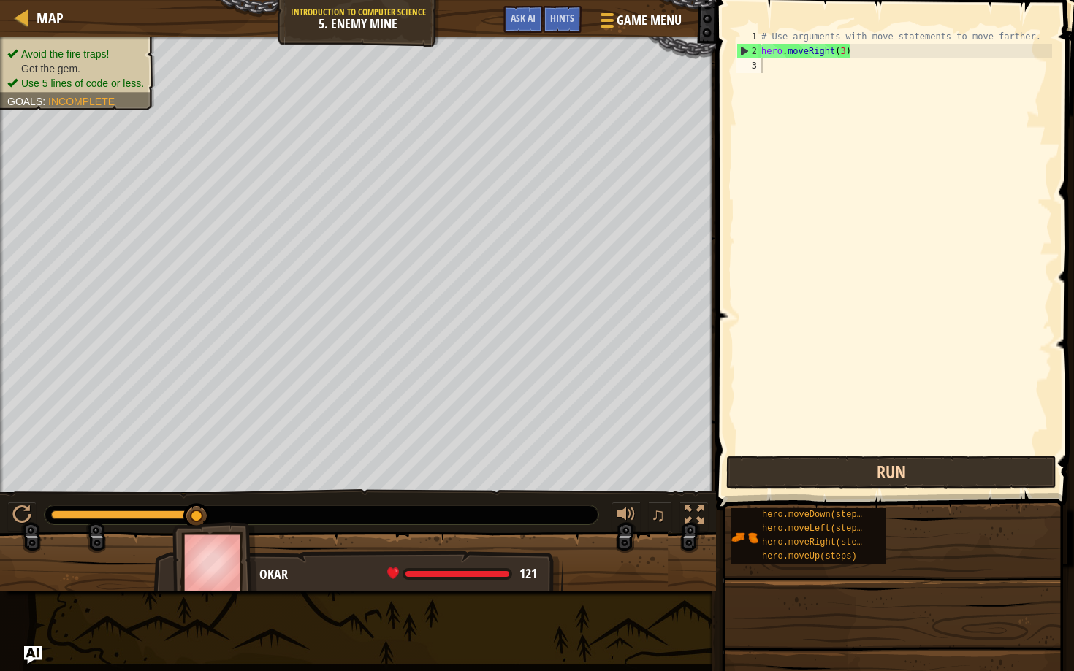
click at [864, 479] on button "Run" at bounding box center [891, 473] width 330 height 34
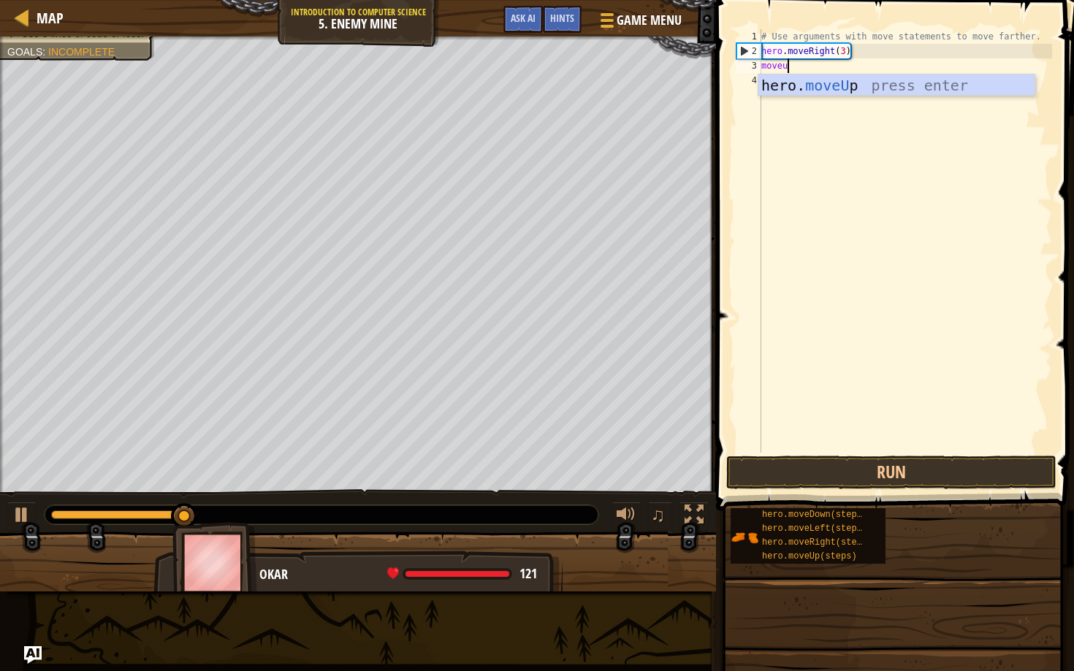
scroll to position [7, 2]
type textarea "moveup"
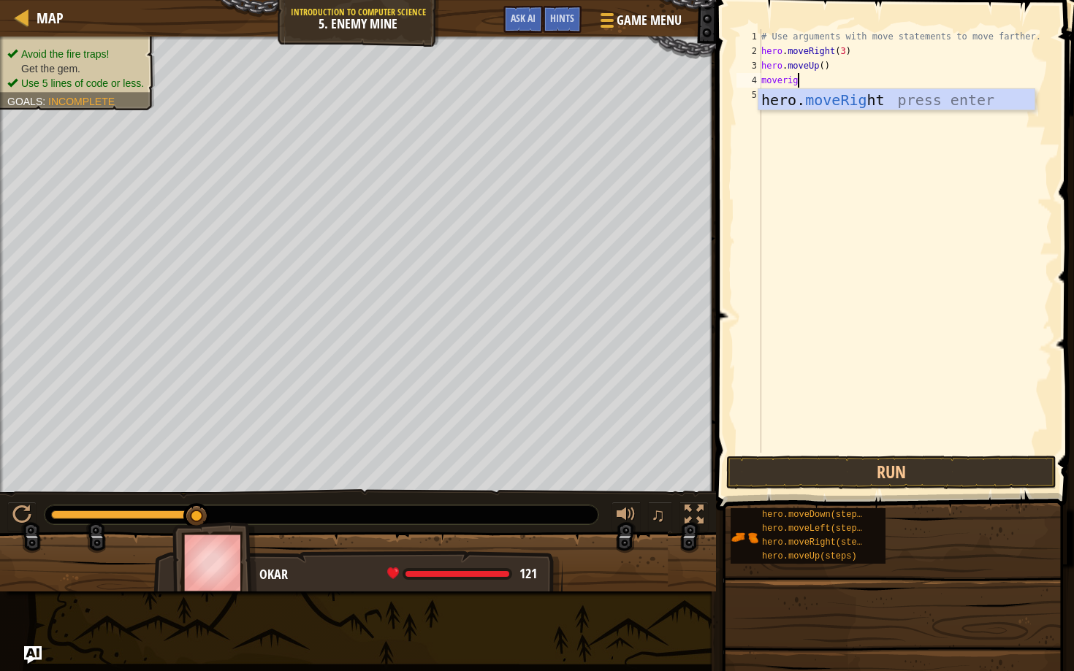
scroll to position [7, 3]
type textarea "moveright"
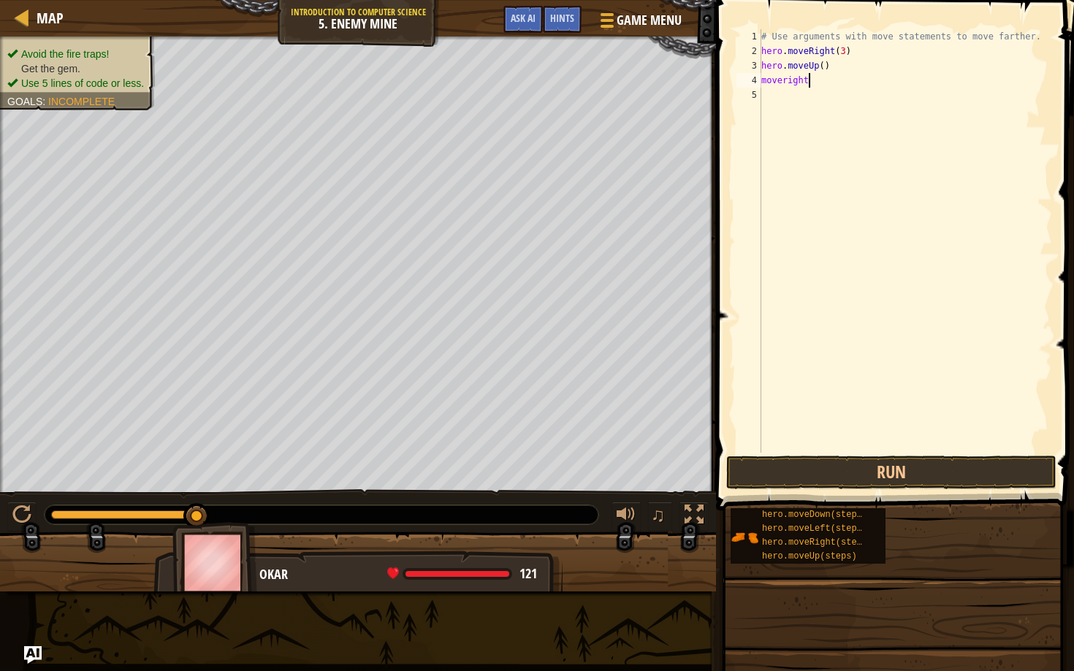
scroll to position [7, 0]
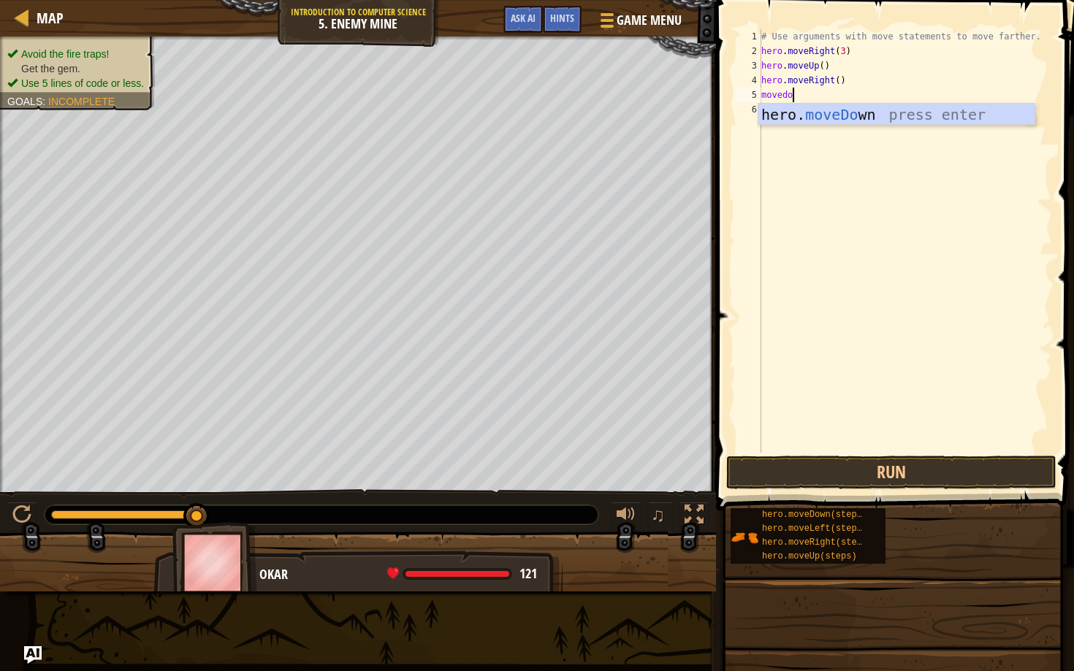
type textarea "movedown"
click at [837, 99] on div "# Use arguments with move statements to move farther. hero . moveRight ( 3 ) he…" at bounding box center [905, 255] width 294 height 453
type textarea "hero.moveDown(3)"
click at [787, 109] on div "# Use arguments with move statements to move farther. hero . moveRight ( 3 ) he…" at bounding box center [905, 255] width 294 height 453
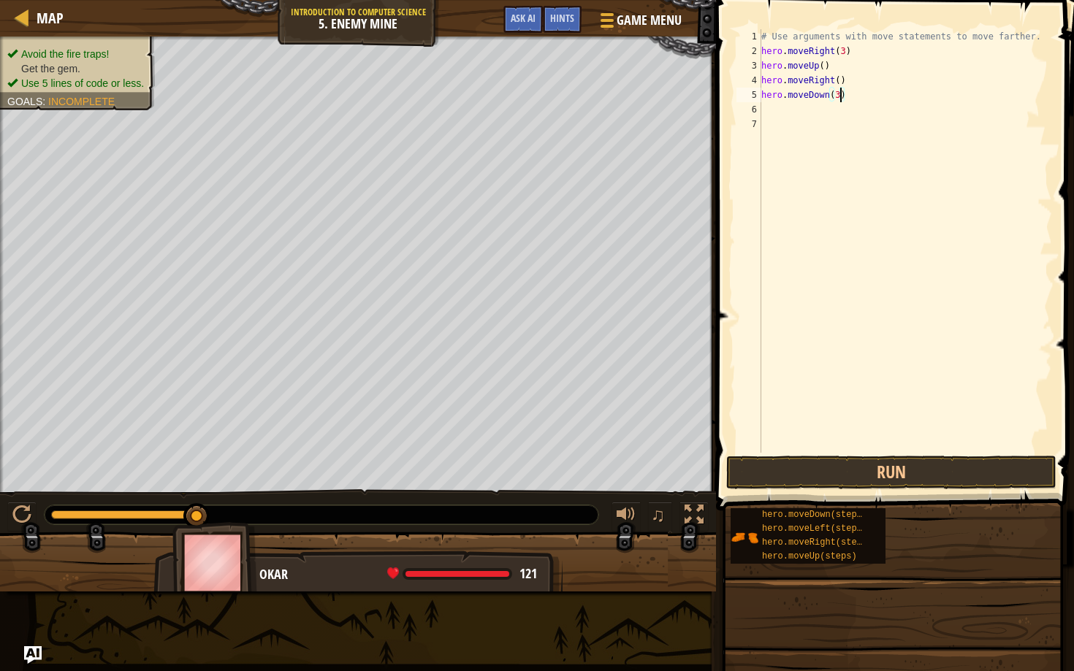
scroll to position [7, 0]
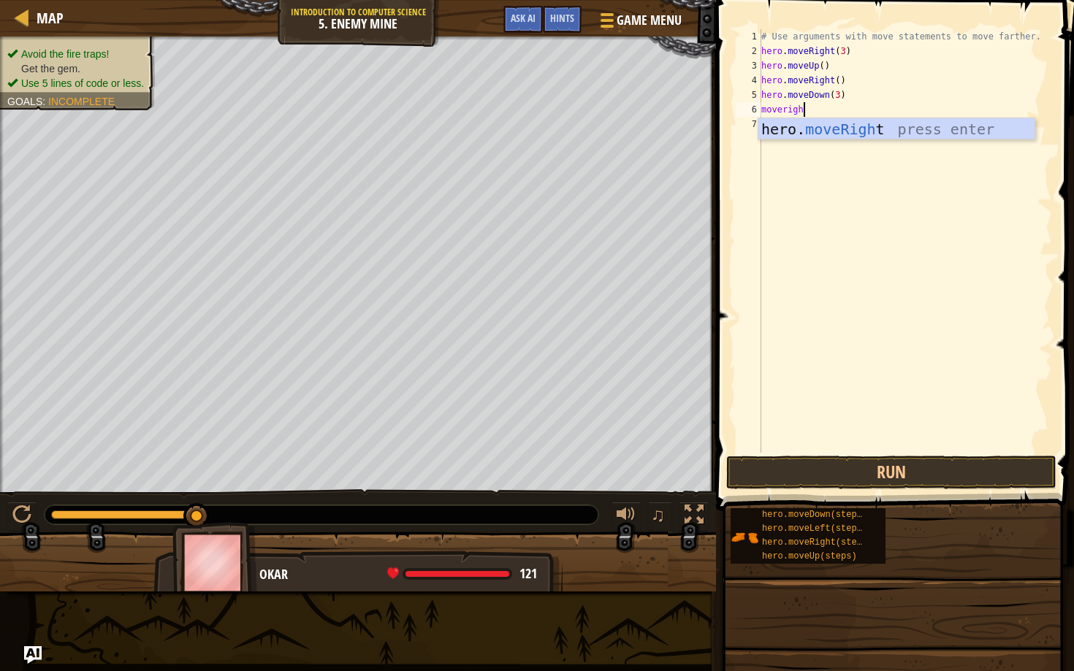
type textarea "moveright"
click at [840, 110] on div "# Use arguments with move statements to move farther. hero . moveRight ( 3 ) he…" at bounding box center [905, 255] width 294 height 453
type textarea "hero.moveRight(2)"
click at [771, 471] on button "Run" at bounding box center [891, 473] width 330 height 34
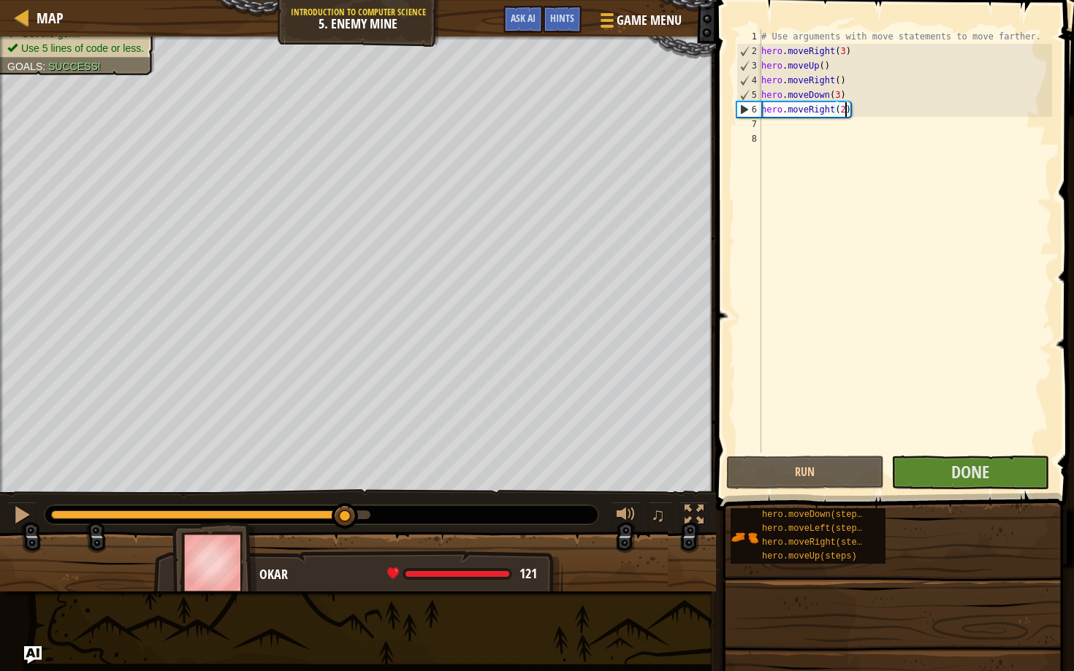
drag, startPoint x: 232, startPoint y: 517, endPoint x: 346, endPoint y: 502, distance: 115.6
click at [346, 0] on body "Map Introduction to Computer Science 5. Enemy Mine Game Menu Done Hints Ask AI …" at bounding box center [537, 0] width 1074 height 0
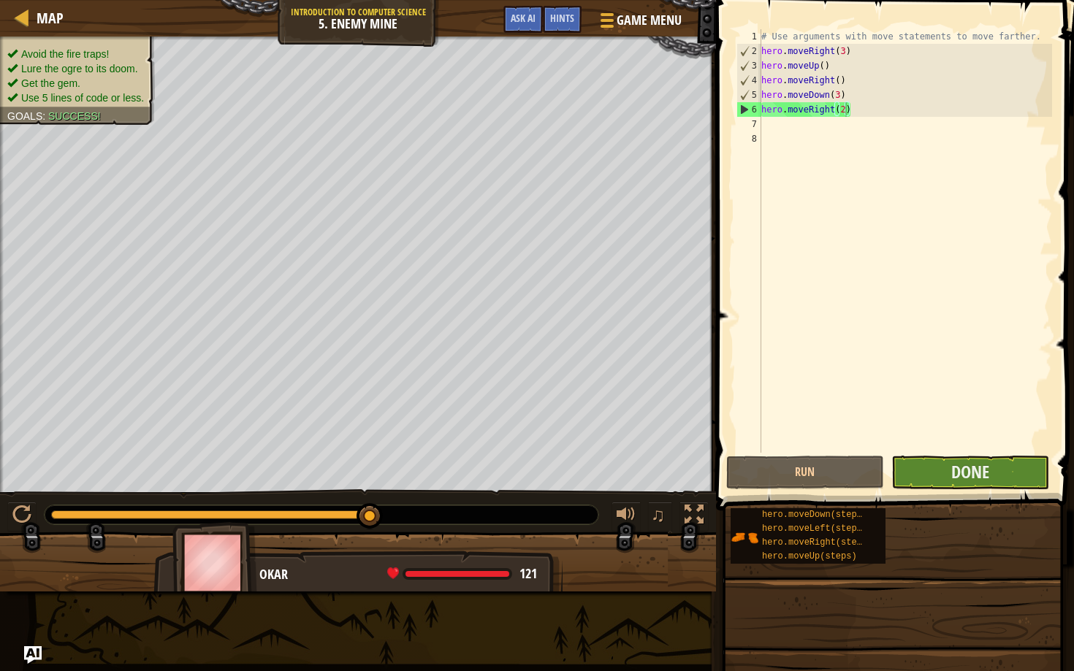
click at [1016, 470] on button "Done" at bounding box center [970, 473] width 158 height 34
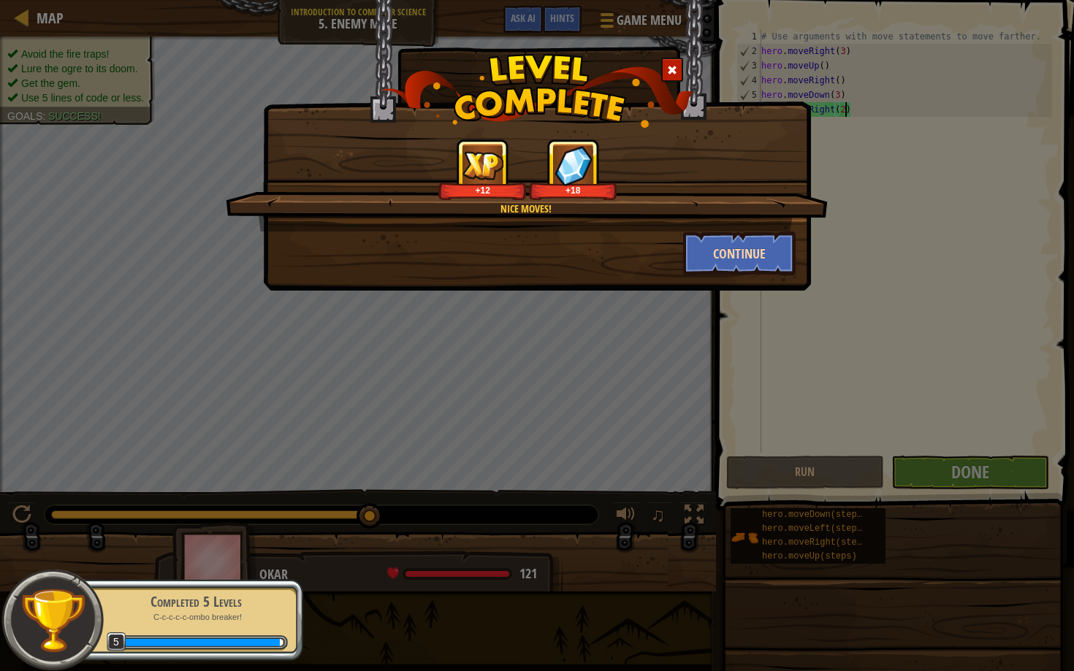
click at [731, 253] on button "Continue" at bounding box center [739, 254] width 113 height 44
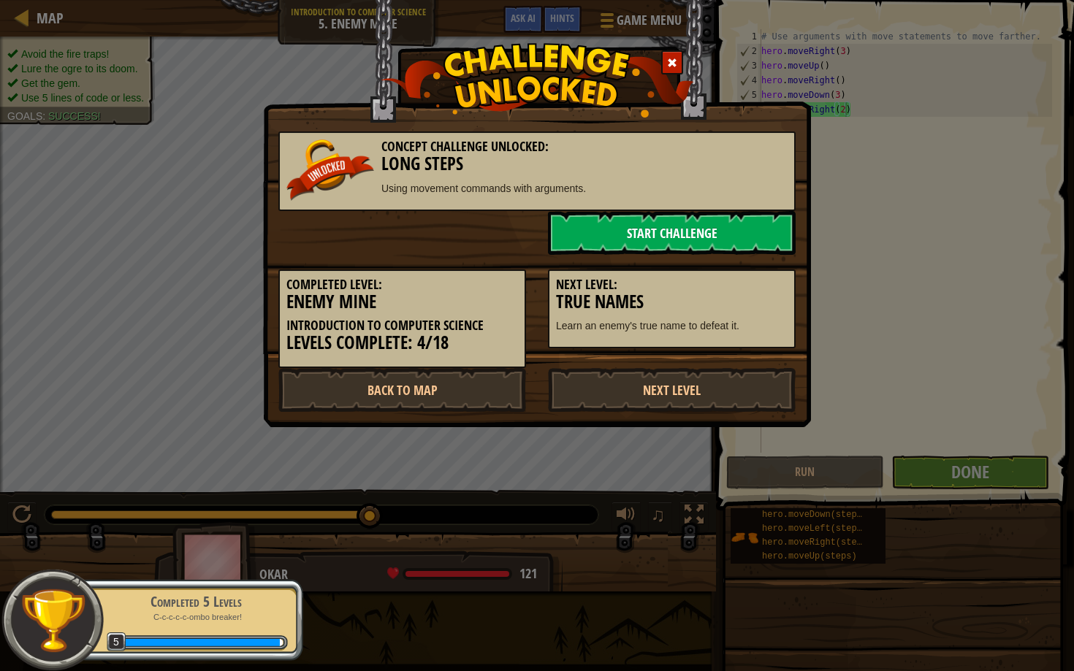
click at [671, 232] on link "Start Challenge" at bounding box center [672, 233] width 248 height 44
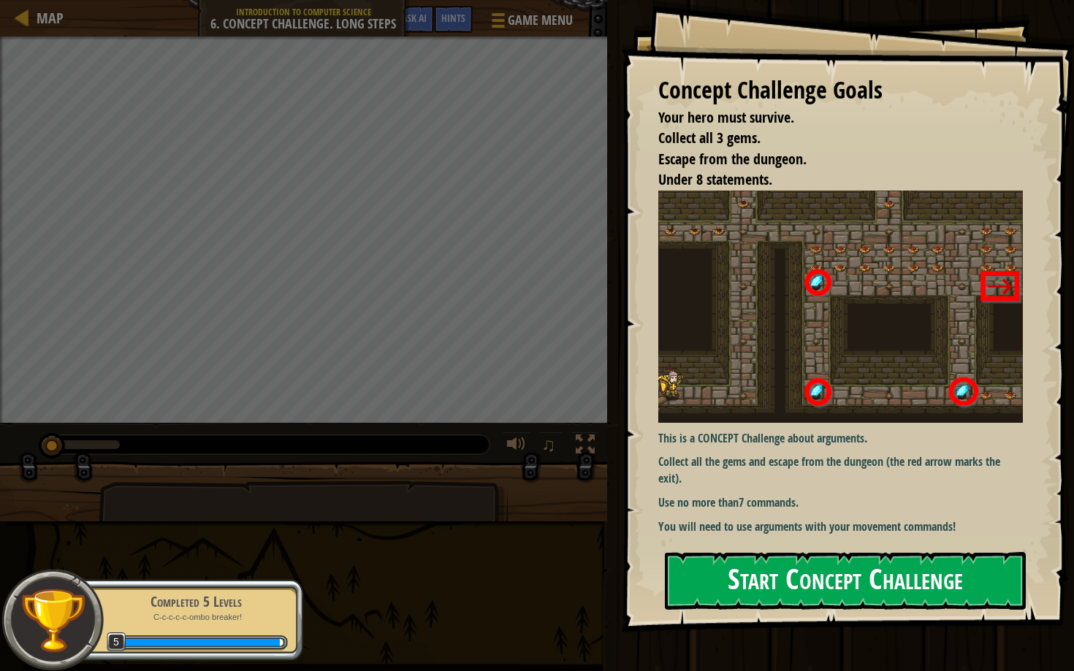
click at [805, 588] on button "Start Concept Challenge" at bounding box center [845, 581] width 361 height 58
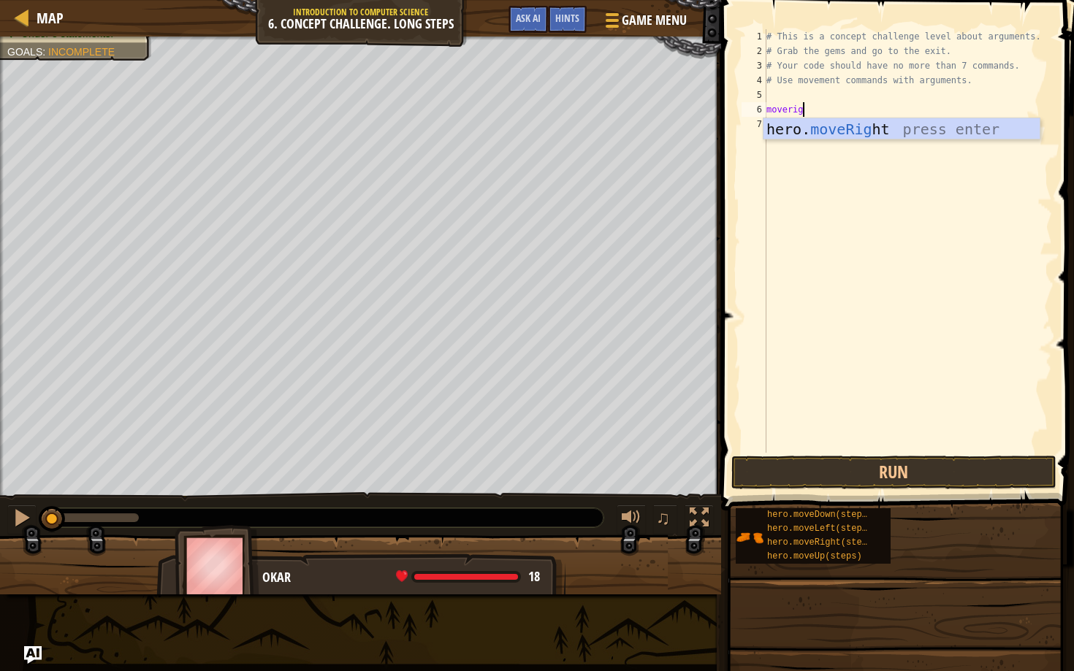
scroll to position [7, 3]
type textarea "moveright"
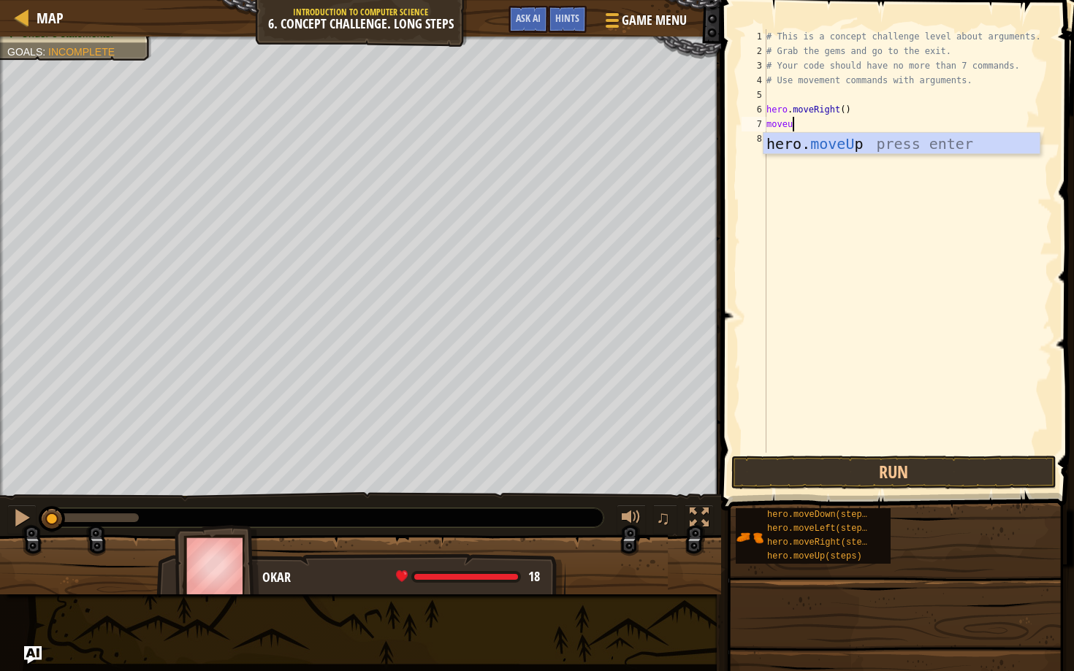
type textarea "moveup"
click at [831, 129] on div "# This is a concept challenge level about arguments. # Grab the gems and go to …" at bounding box center [908, 255] width 289 height 453
type textarea "hero.moveUp(3)"
click at [813, 138] on div "# This is a concept challenge level about arguments. # Grab the gems and go to …" at bounding box center [908, 255] width 289 height 453
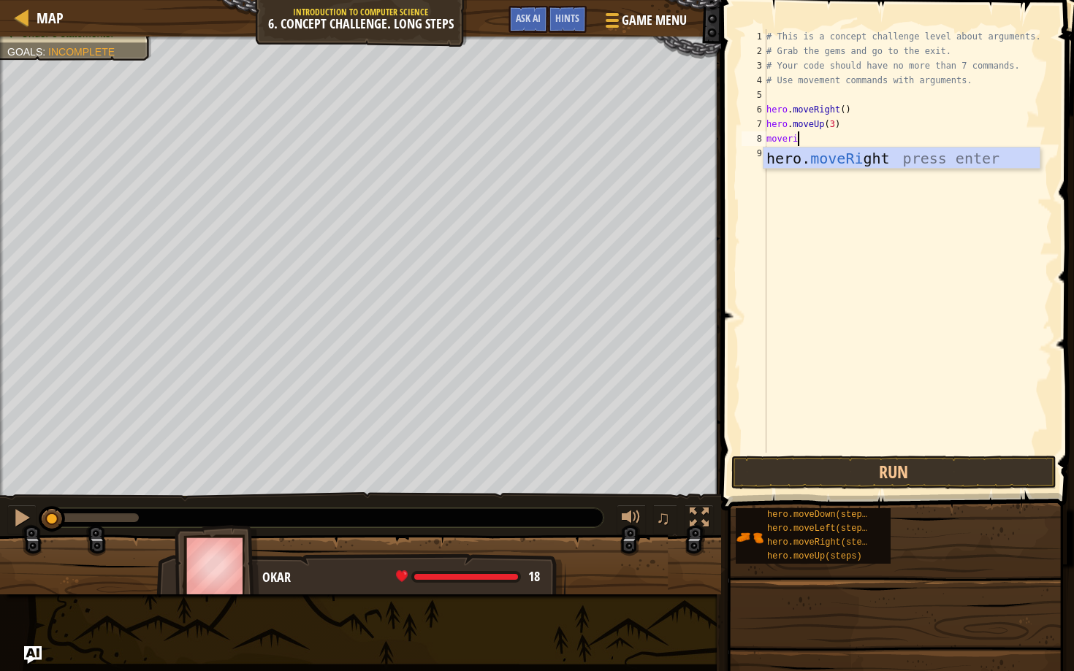
scroll to position [7, 3]
type textarea "moveright"
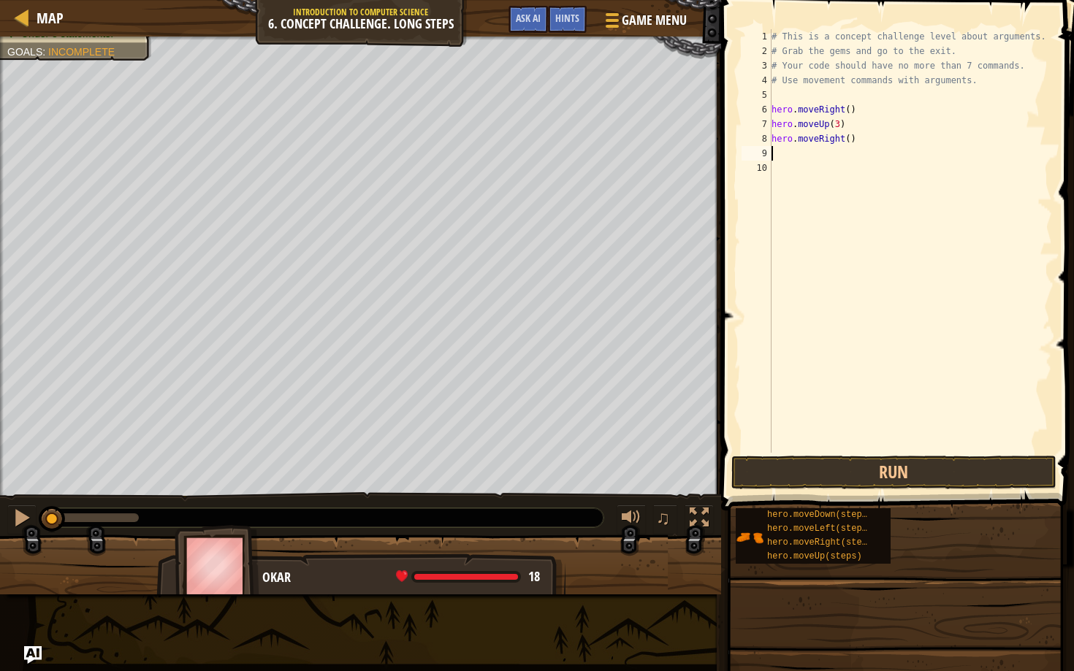
click at [848, 137] on div "# This is a concept challenge level about arguments. # Grab the gems and go to …" at bounding box center [911, 255] width 284 height 453
type textarea "hero.moveRight(2)"
click at [794, 156] on div "# This is a concept challenge level about arguments. # Grab the gems and go to …" at bounding box center [911, 255] width 284 height 453
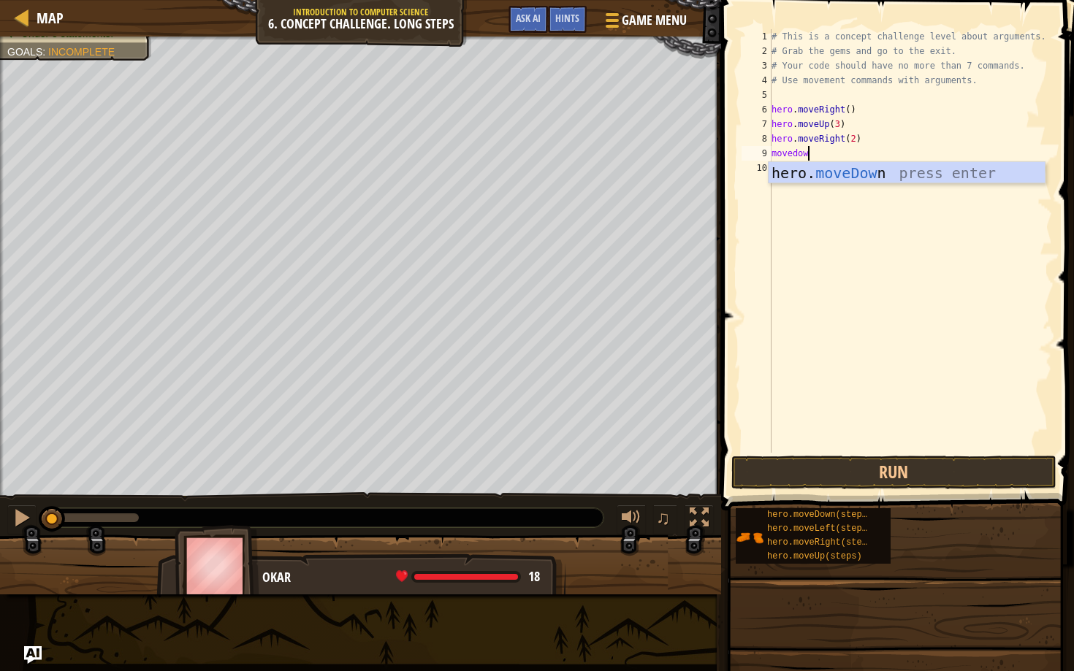
type textarea "movedown"
click at [845, 153] on div "# This is a concept challenge level about arguments. # Grab the gems and go to …" at bounding box center [911, 255] width 284 height 453
type textarea "hero.moveDown(3)"
click at [798, 170] on div "# This is a concept challenge level about arguments. # Grab the gems and go to …" at bounding box center [911, 255] width 284 height 453
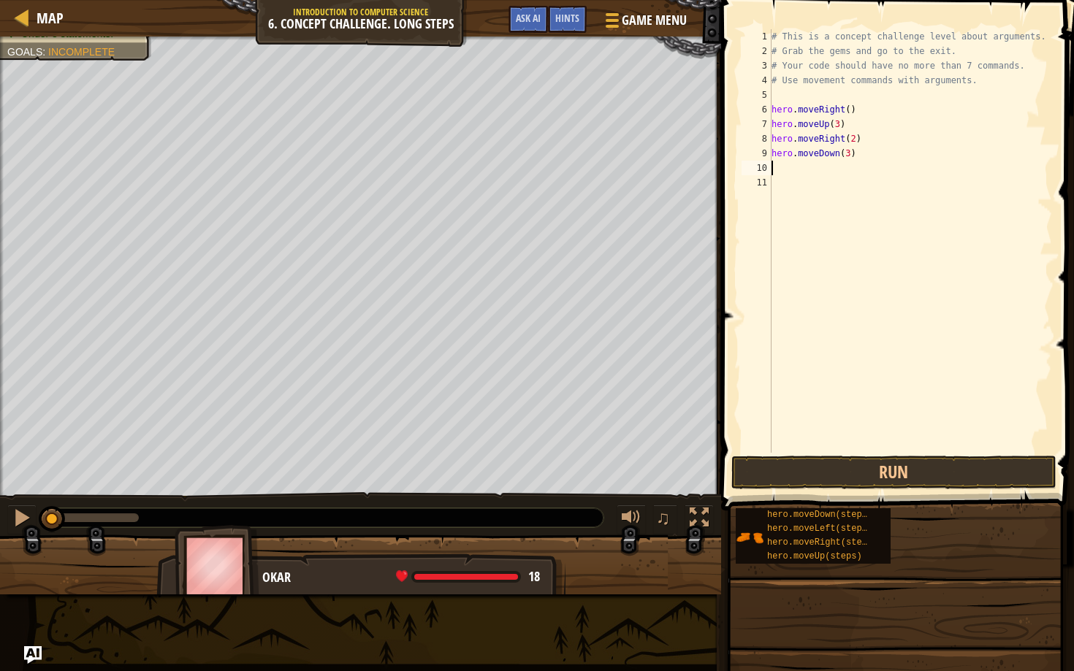
scroll to position [7, 0]
type textarea "moveleft"
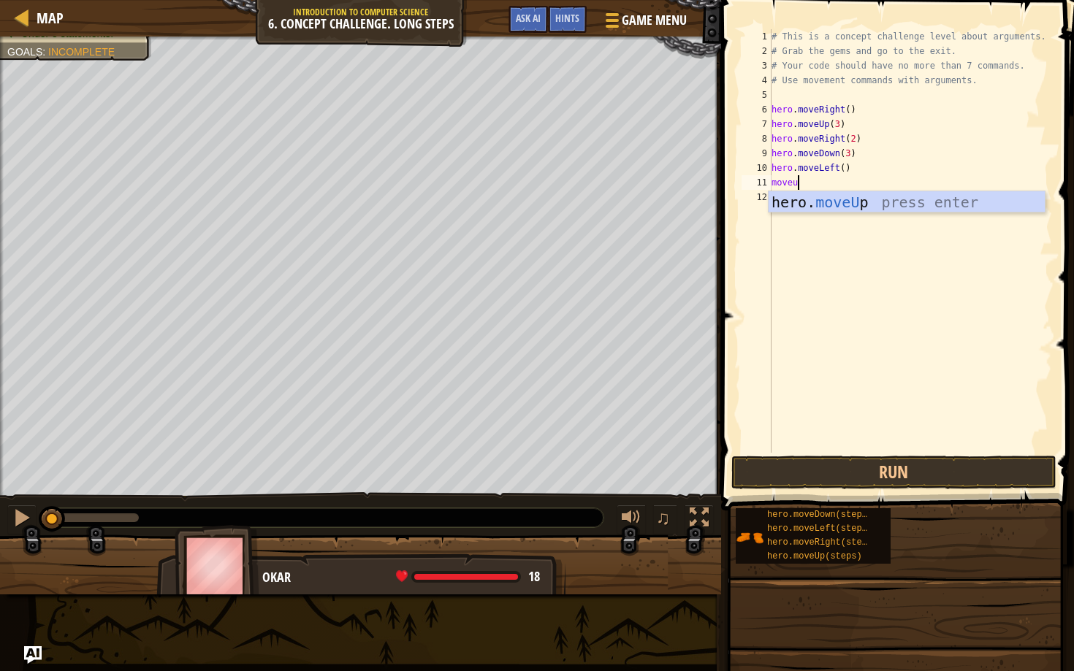
type textarea "moveup"
click at [834, 184] on div "# This is a concept challenge level about arguments. # Grab the gems and go to …" at bounding box center [911, 255] width 284 height 453
type textarea "hero.moveUp(2)"
click at [798, 191] on div "# This is a concept challenge level about arguments. # Grab the gems and go to …" at bounding box center [911, 255] width 284 height 453
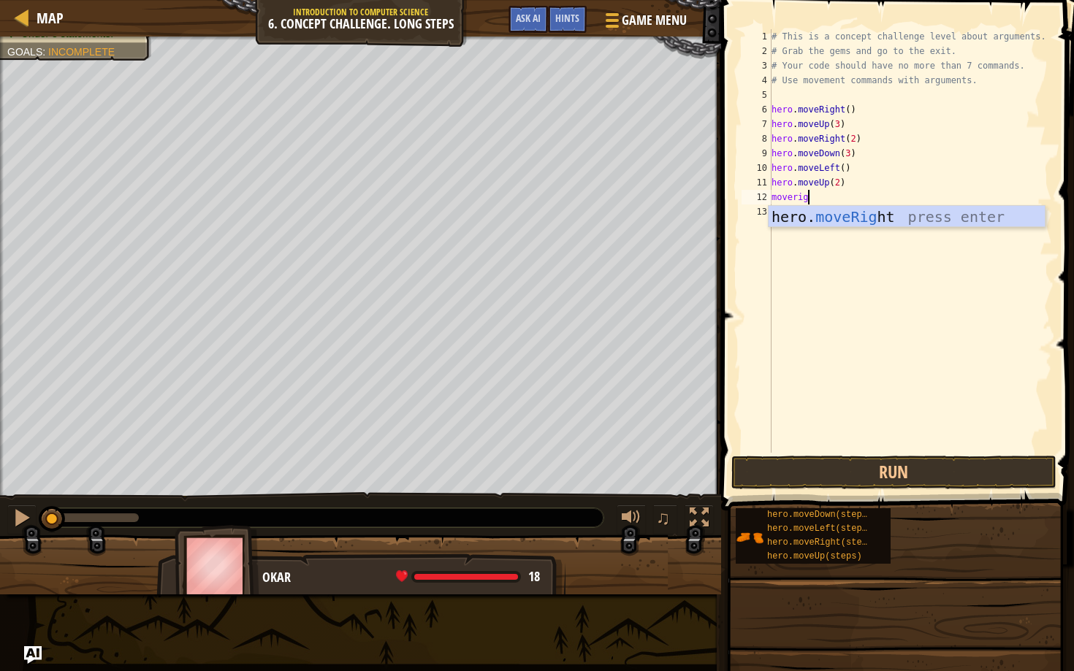
scroll to position [7, 3]
type textarea "moveright"
click at [851, 197] on div "# This is a concept challenge level about arguments. # Grab the gems and go to …" at bounding box center [911, 255] width 284 height 453
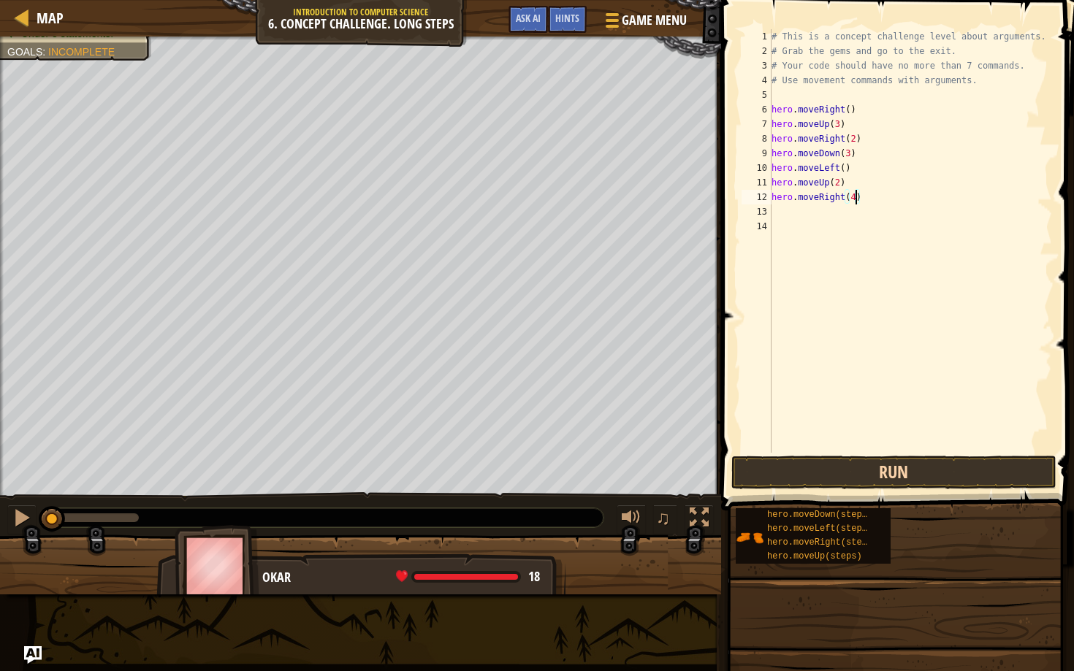
type textarea "hero.moveRight(4)"
click at [815, 482] on button "Run" at bounding box center [893, 473] width 325 height 34
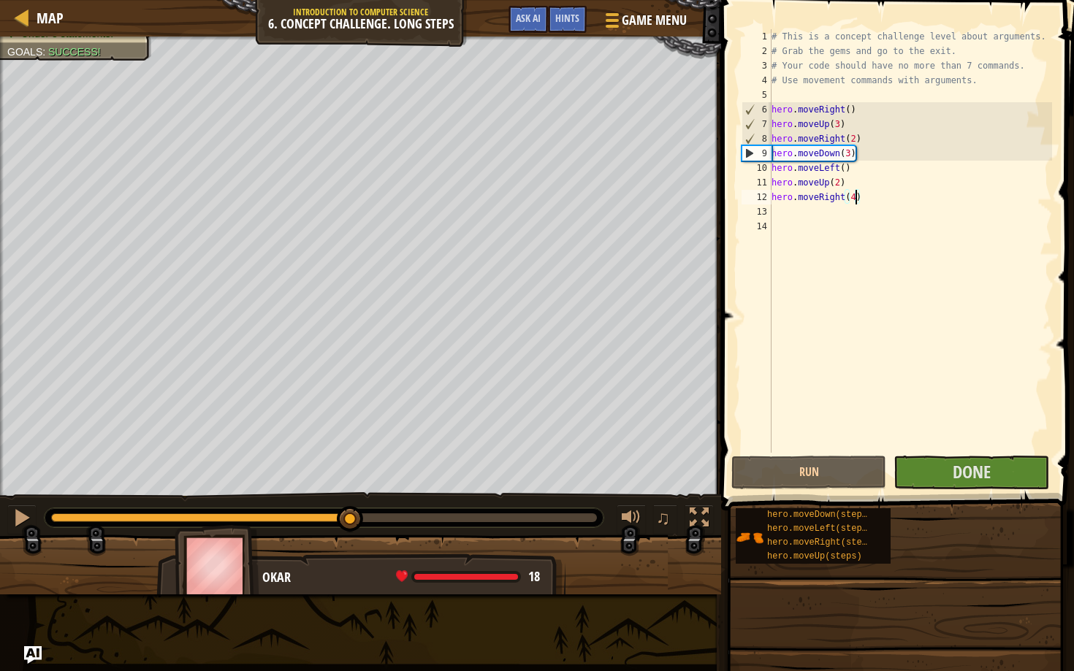
drag, startPoint x: 77, startPoint y: 516, endPoint x: 357, endPoint y: 503, distance: 279.4
click at [357, 503] on div "♫" at bounding box center [360, 514] width 721 height 44
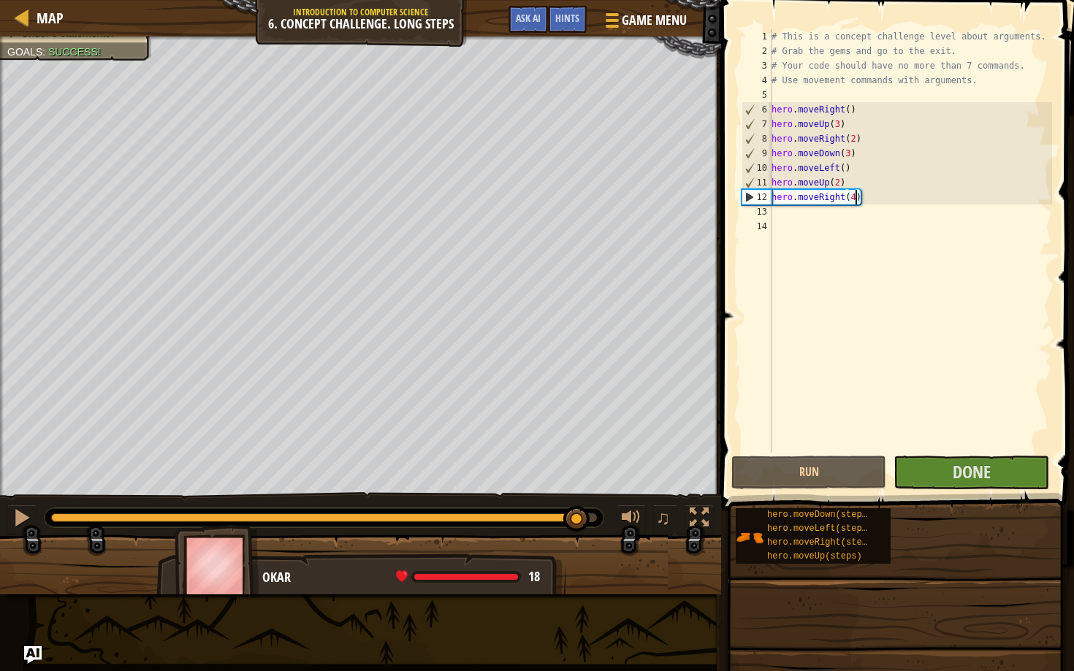
click at [593, 490] on div "Your hero must survive. Collect all 3 gems. Escape from the dungeon. Under 8 st…" at bounding box center [537, 316] width 1074 height 558
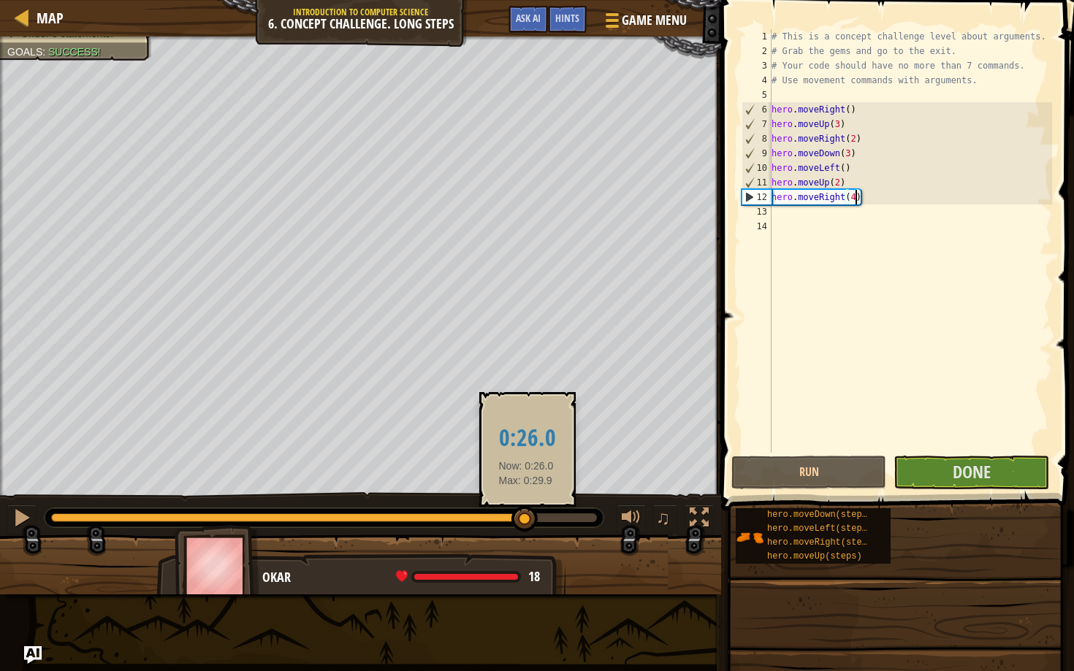
click at [526, 517] on div at bounding box center [324, 518] width 546 height 9
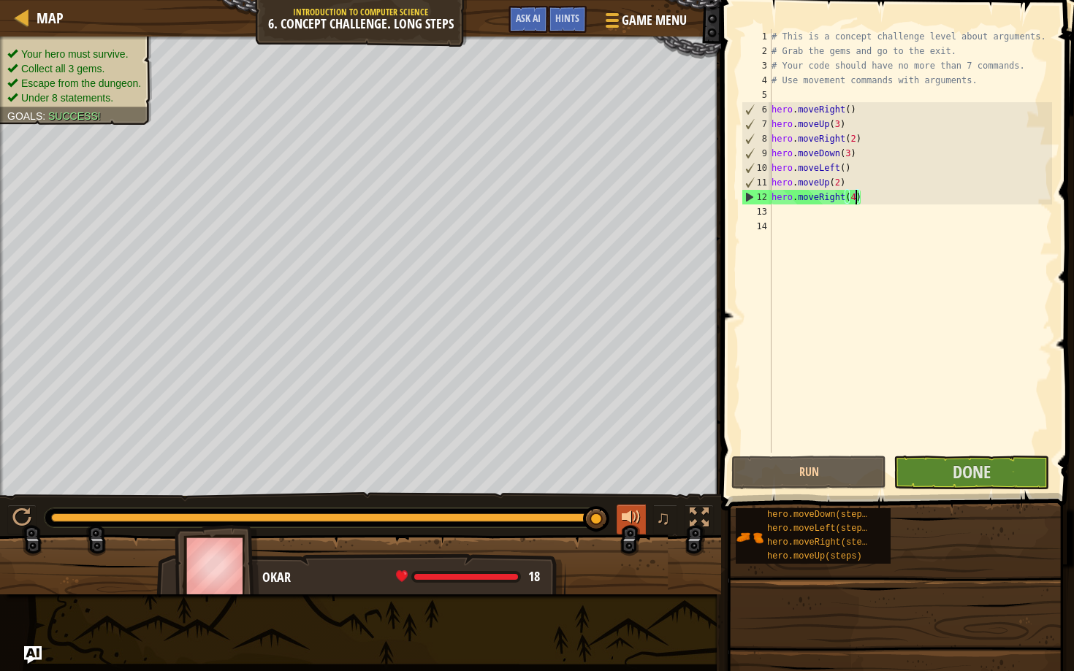
drag, startPoint x: 563, startPoint y: 517, endPoint x: 621, endPoint y: 511, distance: 58.1
click at [621, 511] on div "♫" at bounding box center [360, 514] width 721 height 44
click at [788, 228] on div "# This is a concept challenge level about arguments. # Grab the gems and go to …" at bounding box center [911, 255] width 284 height 453
type textarea "hero.moveRight(4)"
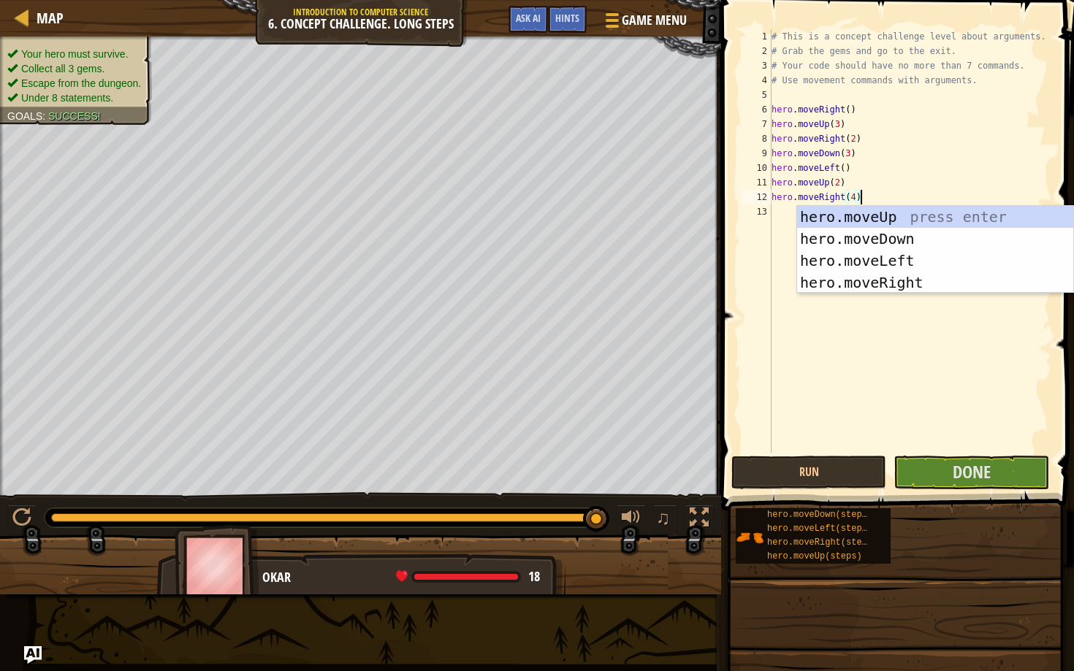
click at [776, 96] on div "# This is a concept challenge level about arguments. # Grab the gems and go to …" at bounding box center [911, 255] width 284 height 453
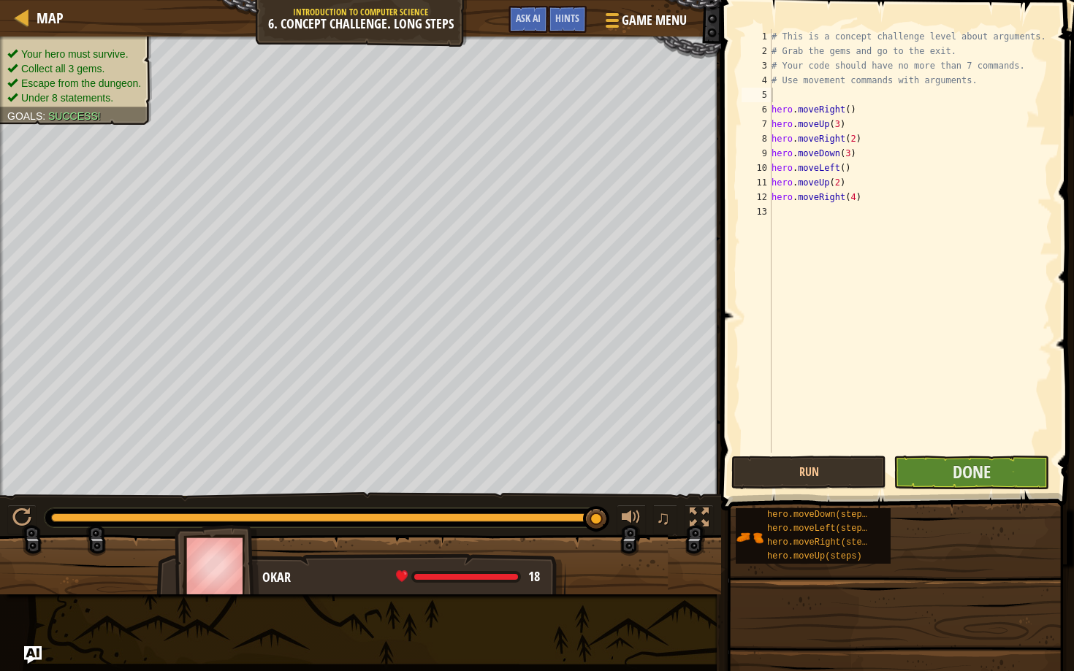
click at [946, 484] on button "Done" at bounding box center [971, 473] width 155 height 34
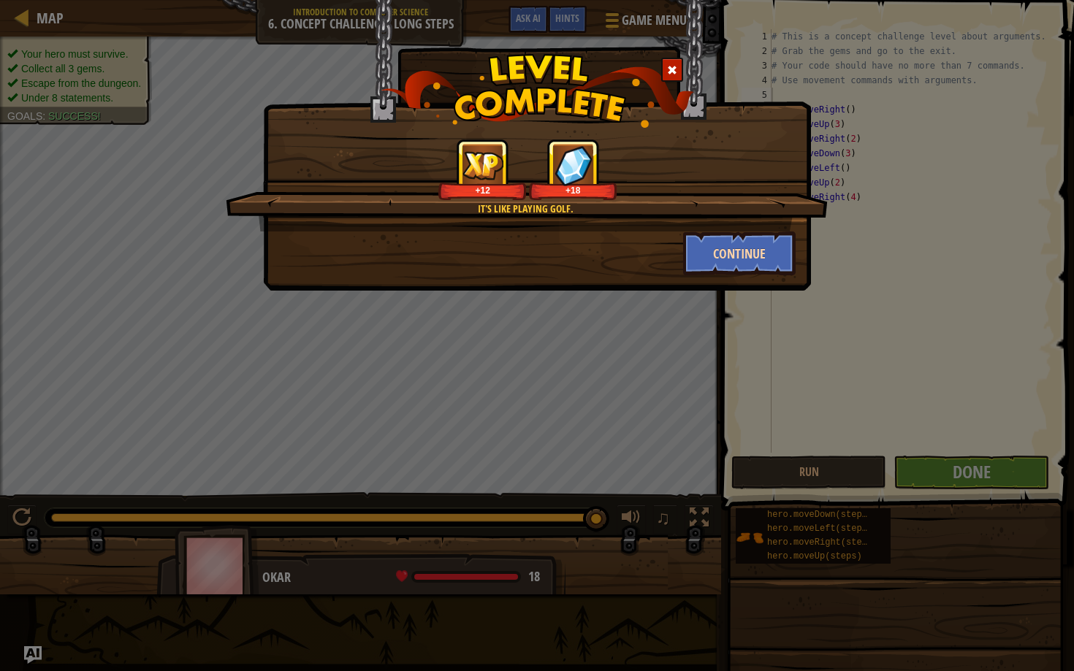
click at [775, 235] on button "Continue" at bounding box center [739, 254] width 113 height 44
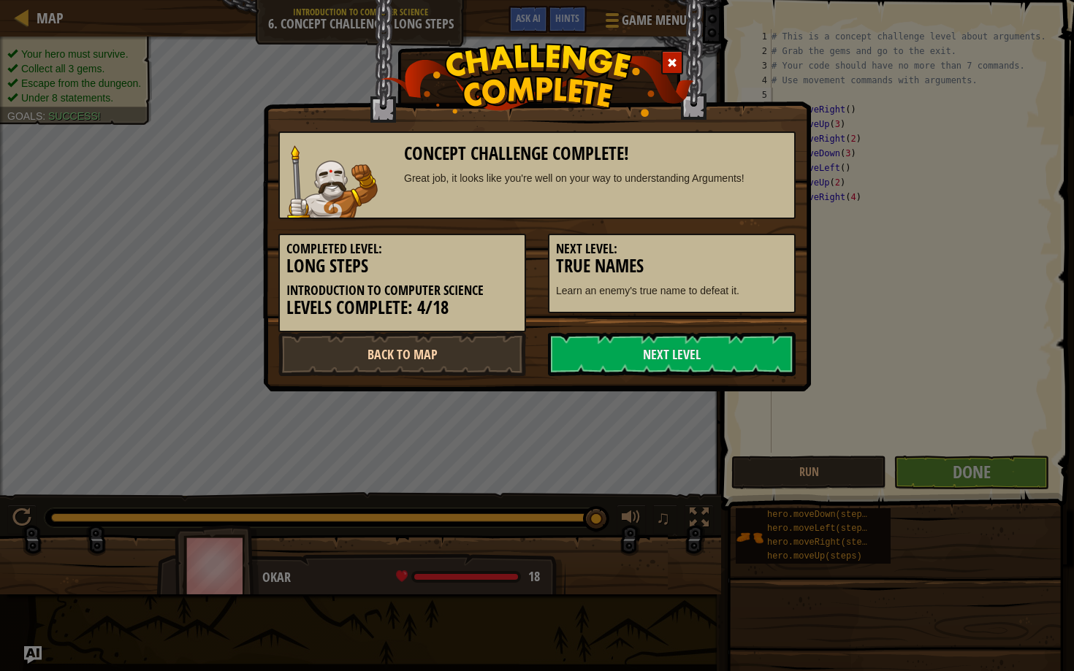
click at [460, 353] on link "Back to Map" at bounding box center [402, 354] width 248 height 44
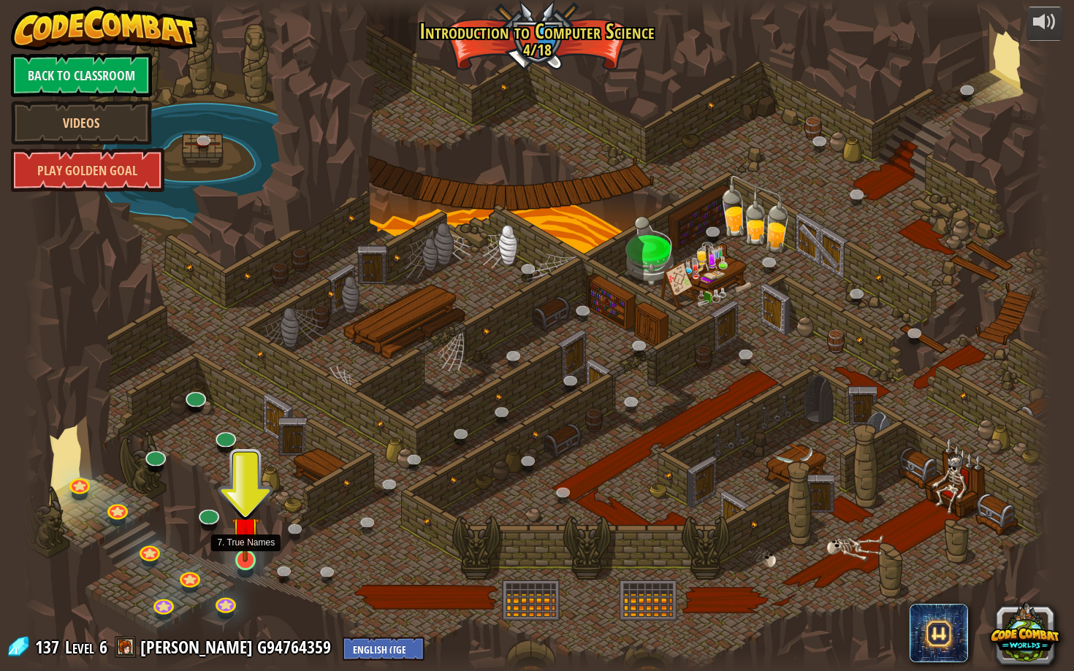
click at [248, 567] on link at bounding box center [244, 559] width 29 height 29
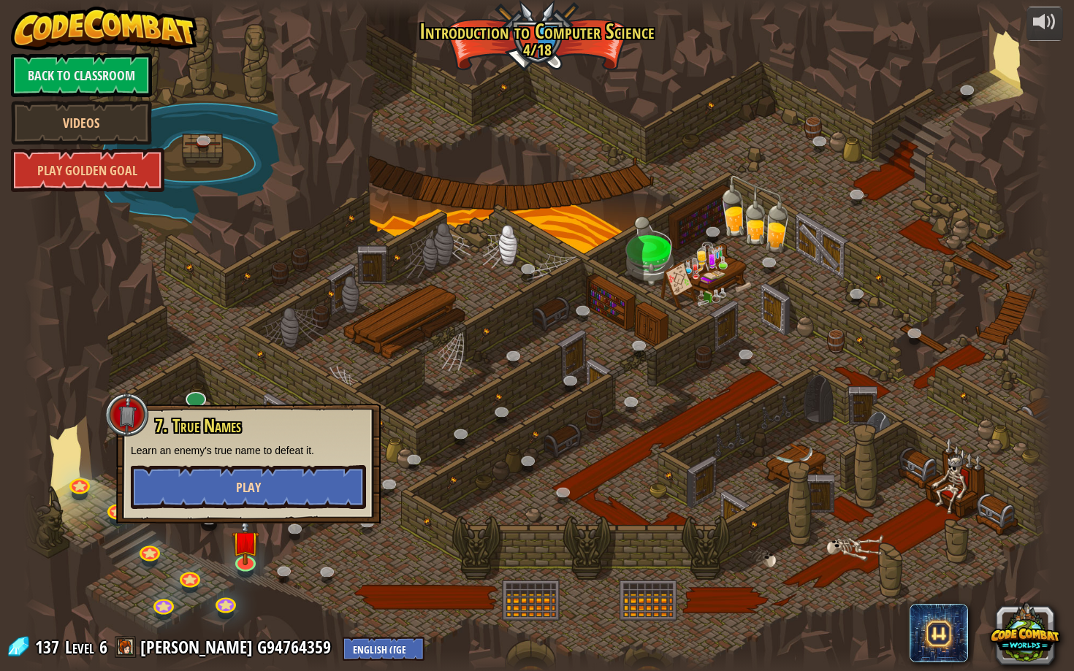
click at [256, 490] on span "Play" at bounding box center [248, 488] width 25 height 18
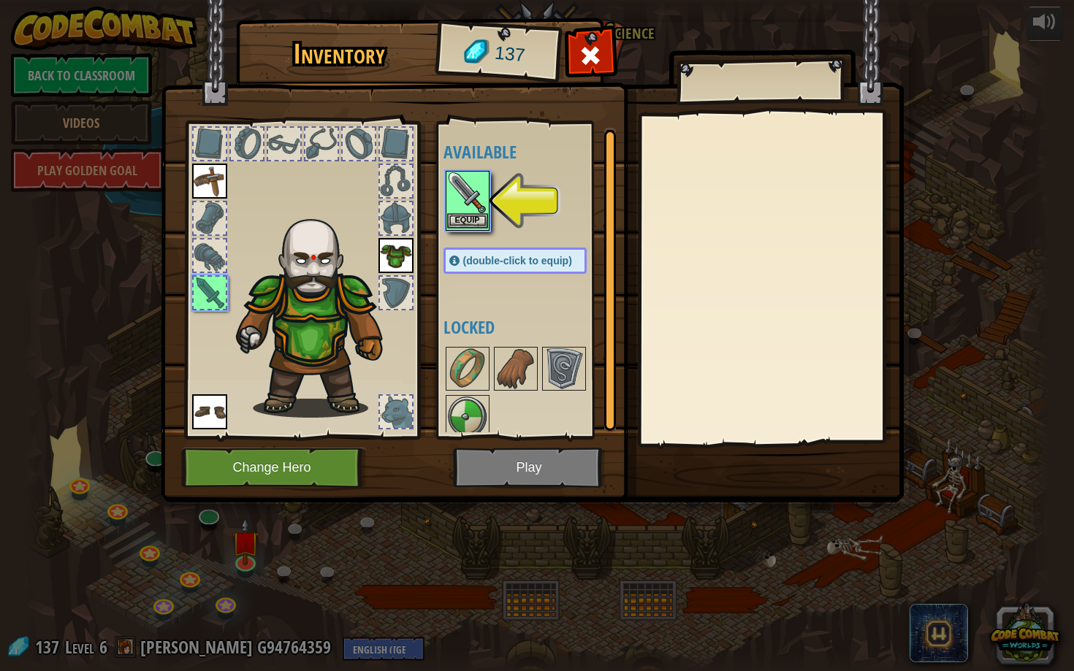
click at [469, 216] on button "Equip" at bounding box center [467, 220] width 41 height 15
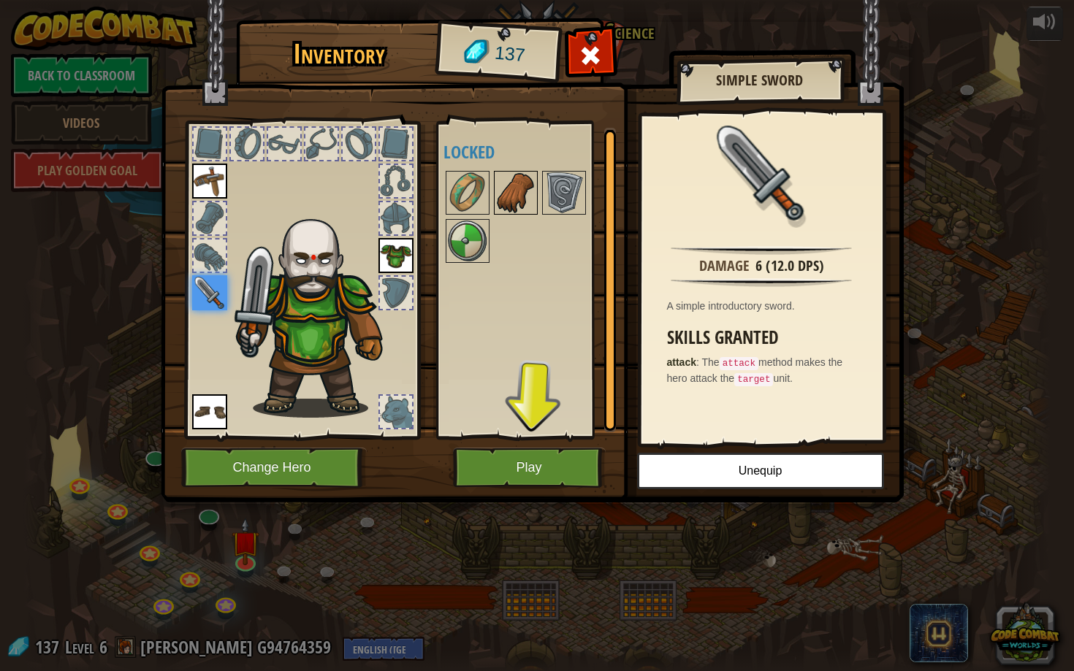
click at [521, 186] on img at bounding box center [515, 192] width 41 height 41
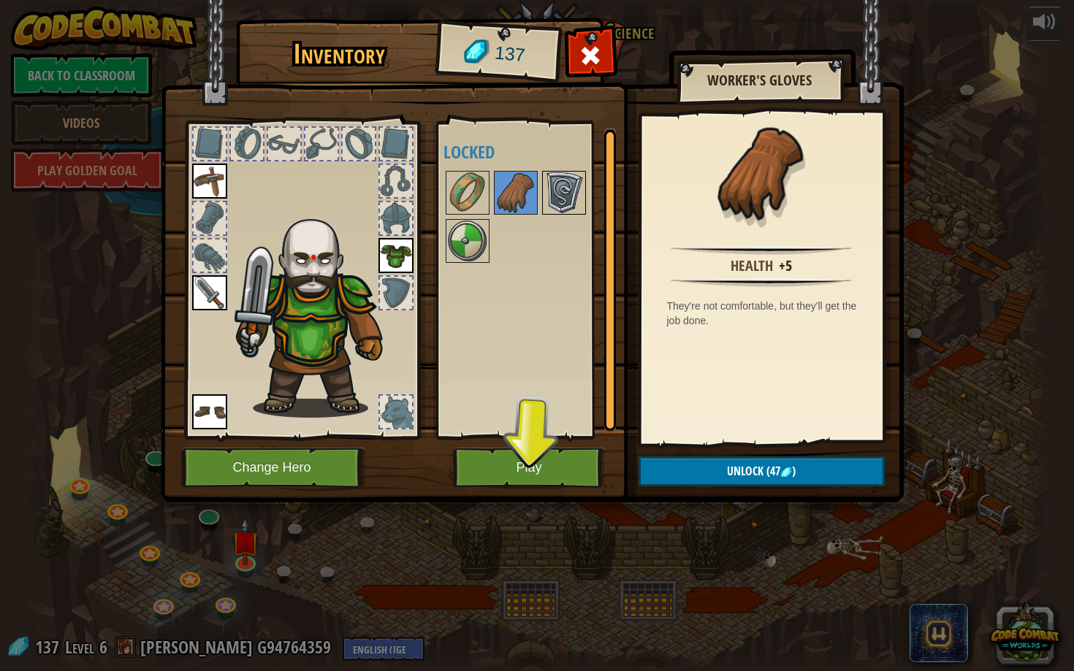
click at [561, 196] on img at bounding box center [564, 192] width 41 height 41
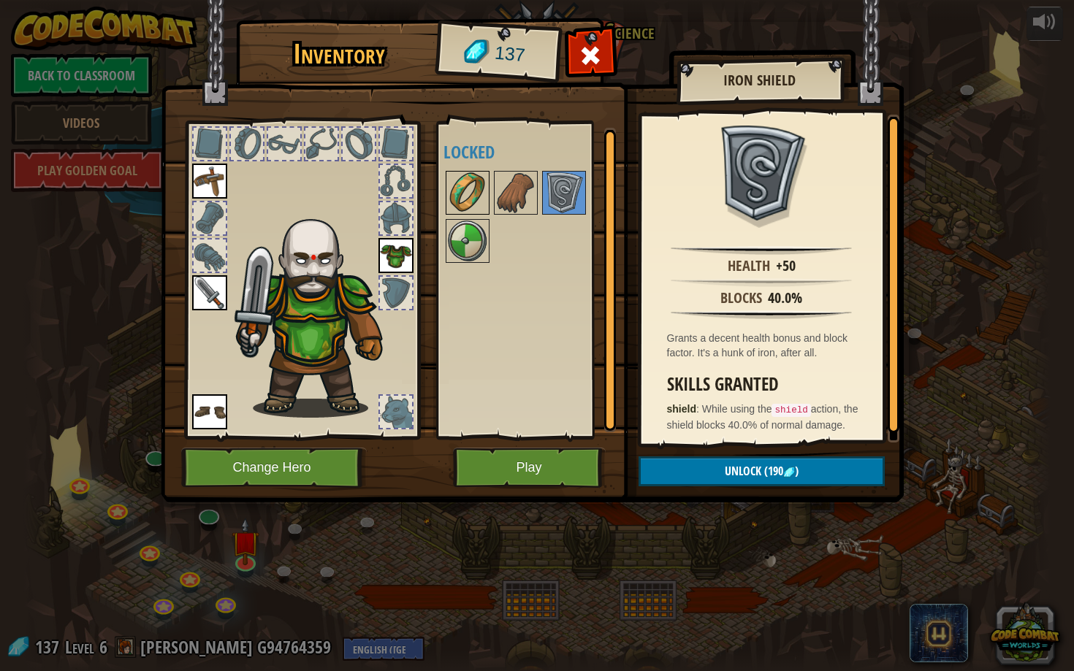
click at [474, 203] on img at bounding box center [467, 192] width 41 height 41
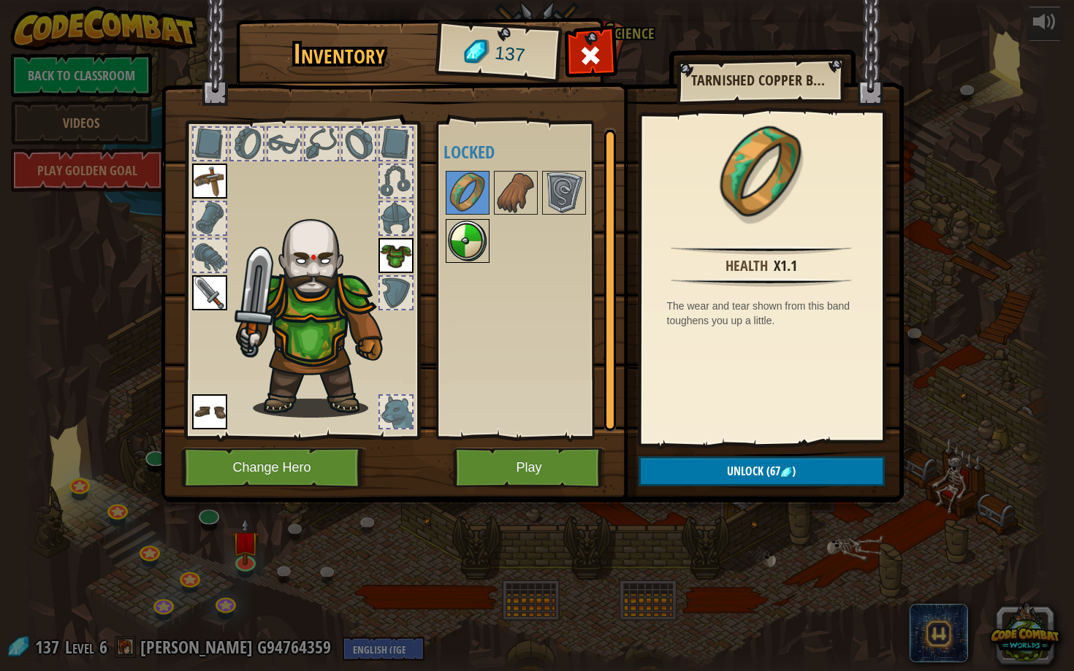
click at [470, 222] on img at bounding box center [467, 241] width 41 height 41
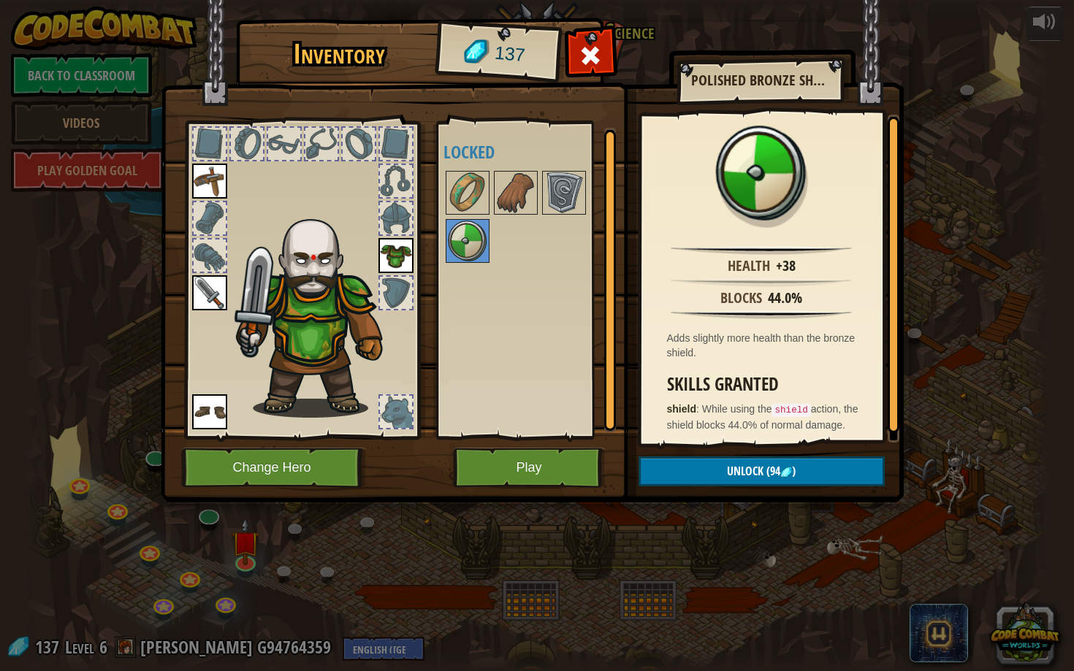
click at [730, 470] on span "Unlock" at bounding box center [745, 471] width 37 height 16
click at [730, 468] on button "Confirm" at bounding box center [762, 472] width 246 height 30
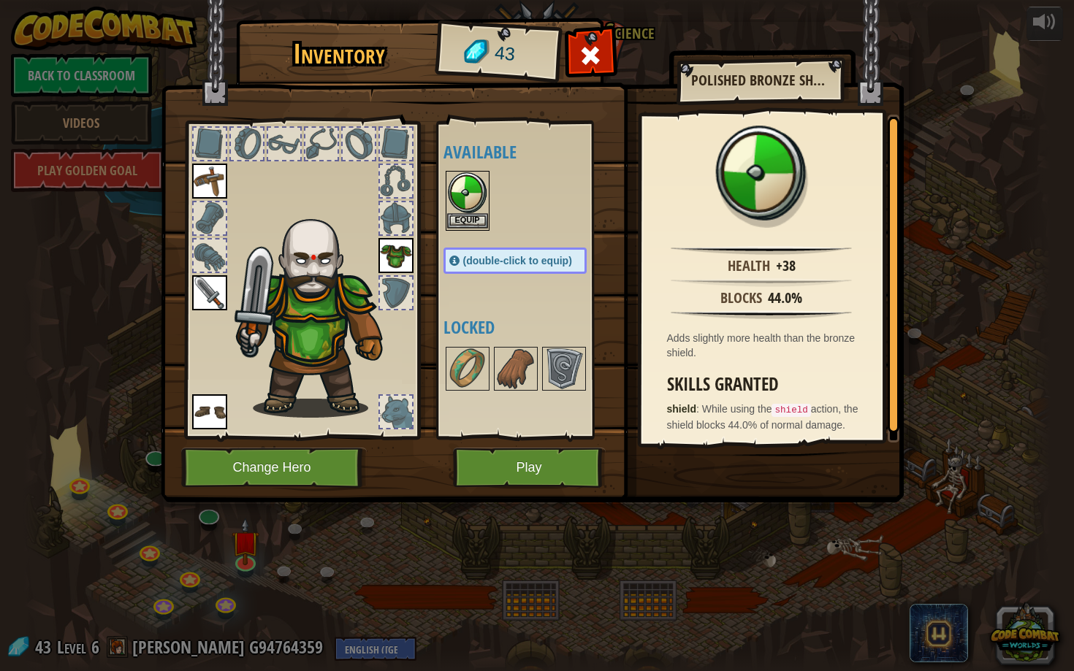
click at [473, 227] on button "Equip" at bounding box center [467, 220] width 41 height 15
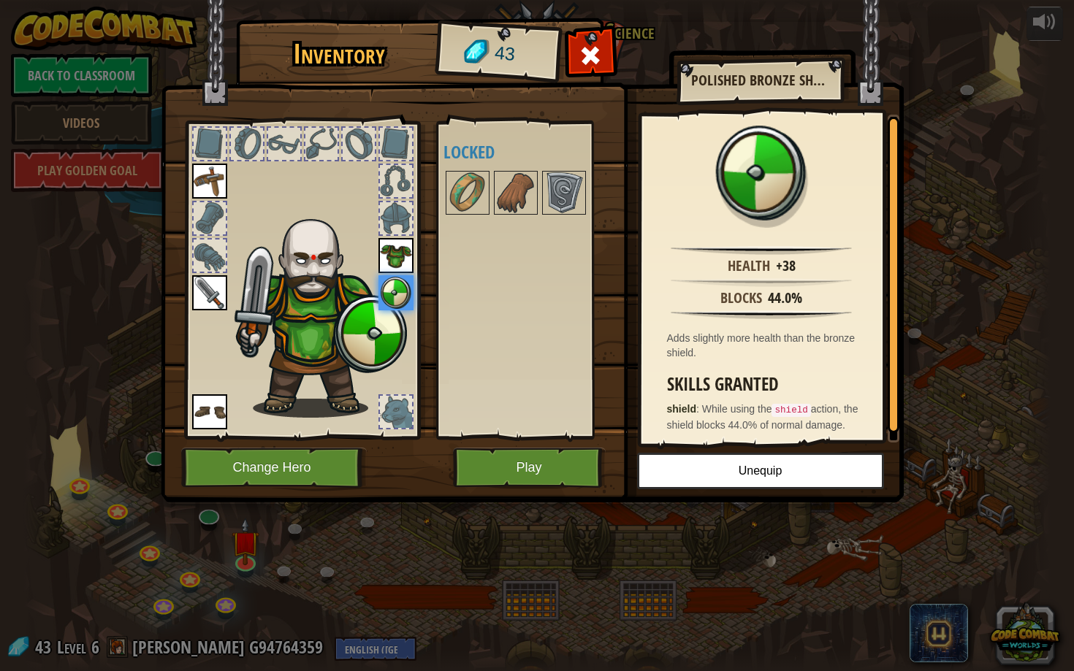
click at [551, 468] on button "Play" at bounding box center [529, 468] width 153 height 40
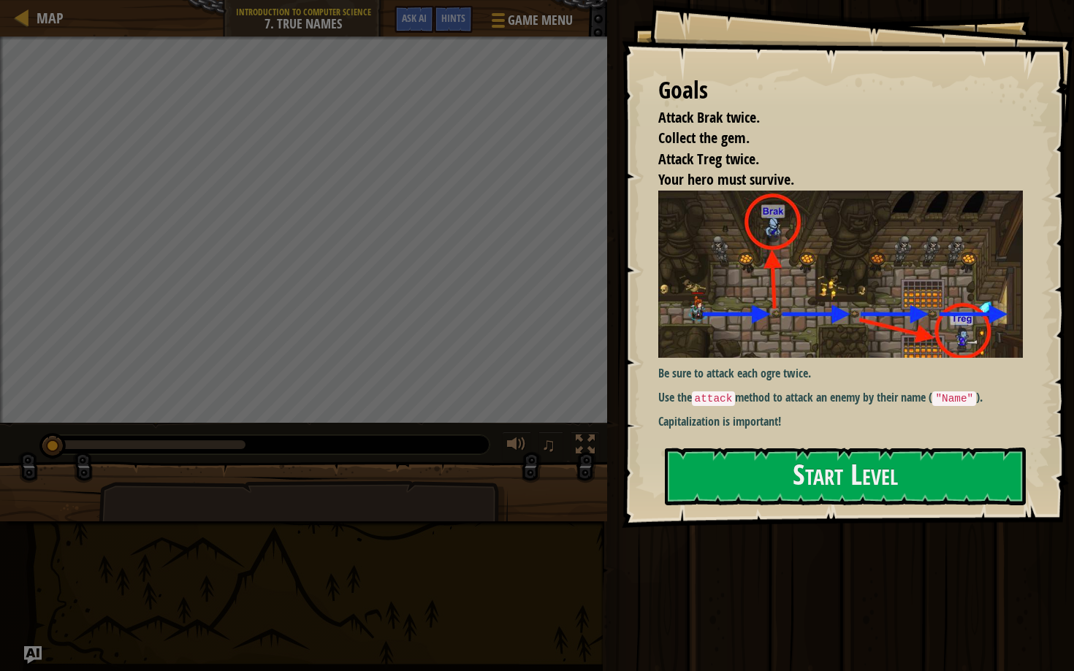
click at [787, 399] on p "Use the attack method to attack an enemy by their name ( "Name" )." at bounding box center [840, 398] width 365 height 18
click at [755, 480] on button "Start Level" at bounding box center [845, 477] width 361 height 58
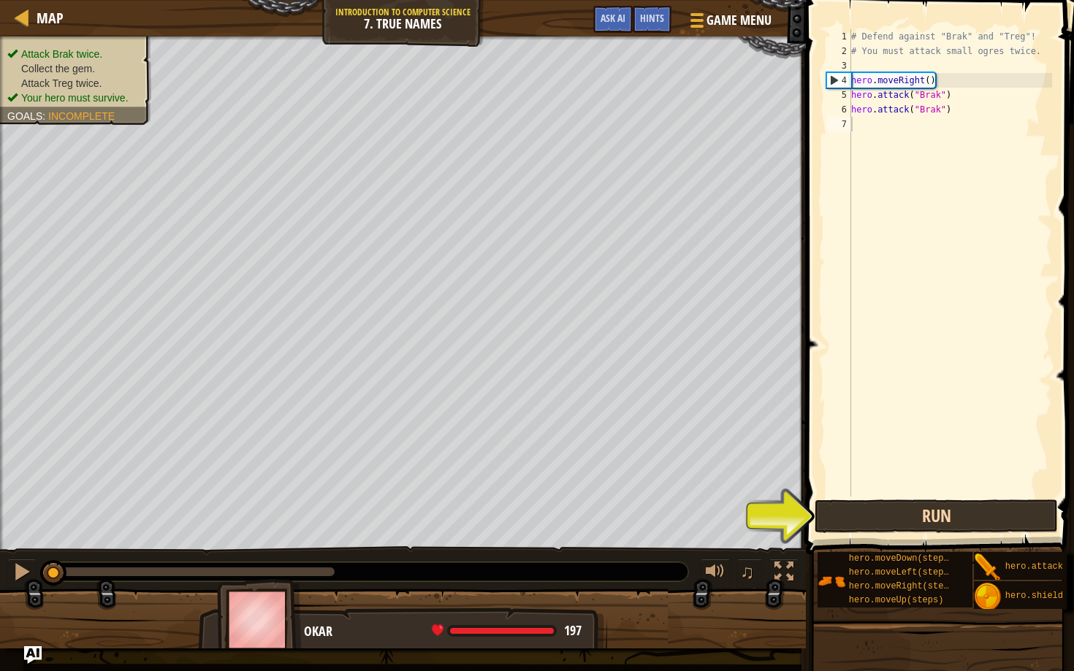
click at [834, 527] on button "Run" at bounding box center [936, 517] width 243 height 34
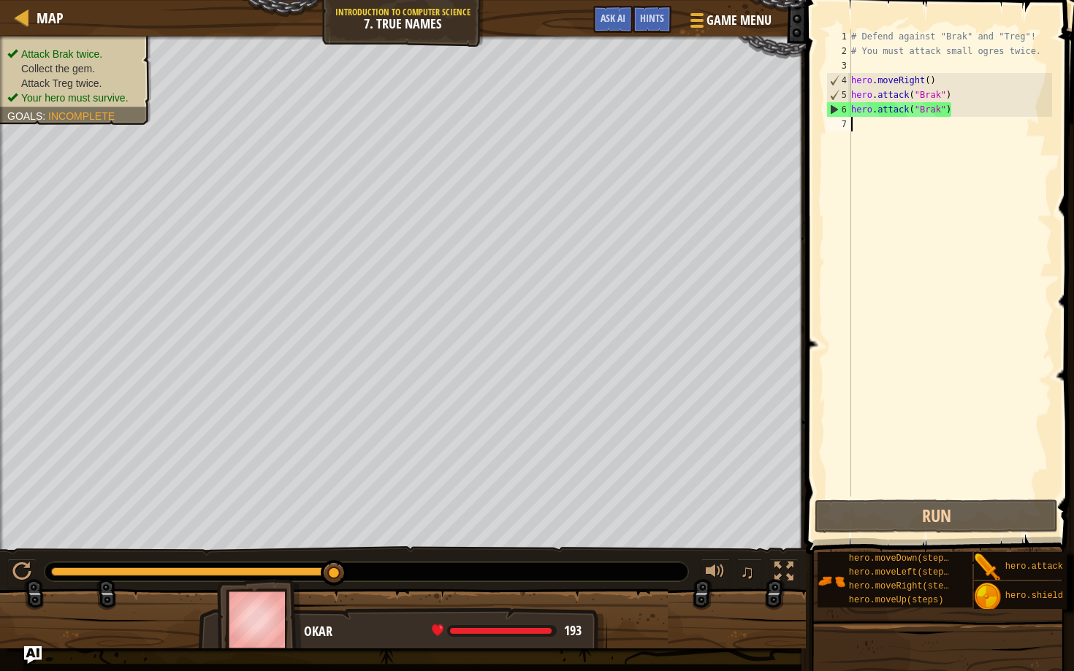
click at [884, 128] on div "# Defend against "Brak" and "Treg"! # You must attack small ogres twice. hero .…" at bounding box center [950, 277] width 204 height 497
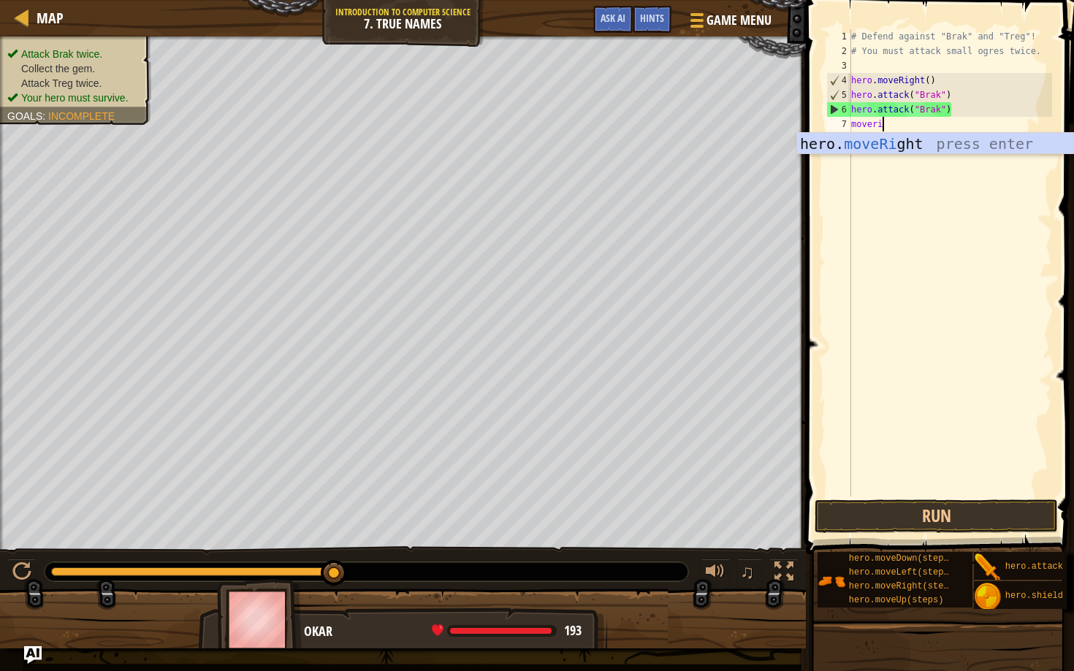
scroll to position [7, 2]
type textarea "moveright"
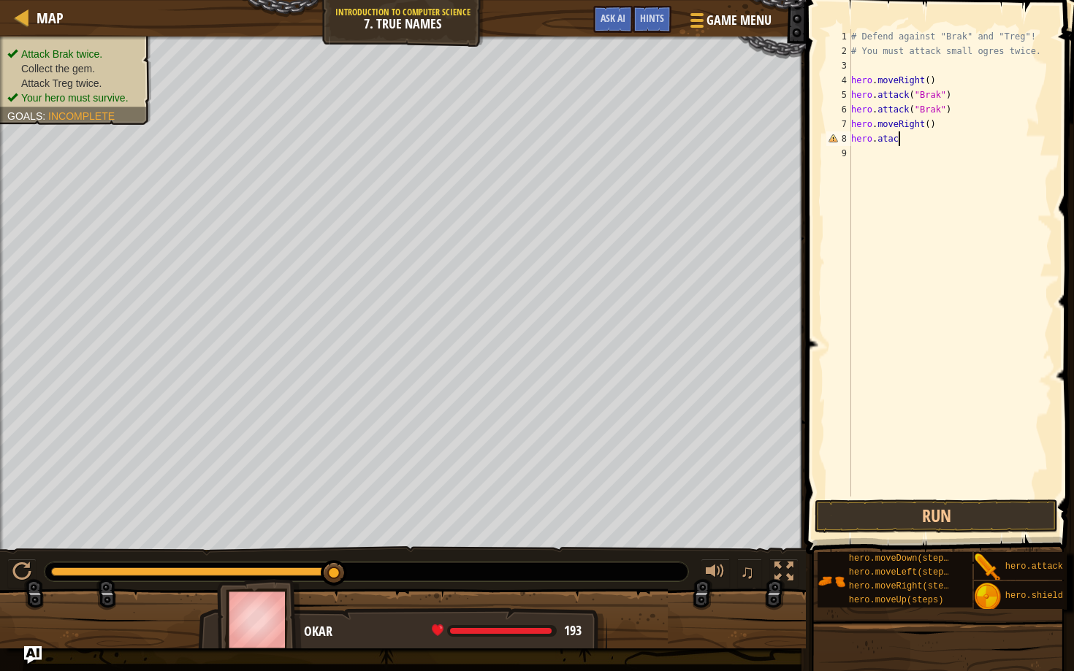
scroll to position [7, 4]
click at [920, 141] on div "# Defend against "Brak" and "Treg"! # You must attack small ogres twice. hero .…" at bounding box center [950, 277] width 204 height 497
type textarea "hero.attack("Treg")"
click at [906, 159] on div "# Defend against "Brak" and "Treg"! # You must attack small ogres twice. hero .…" at bounding box center [950, 277] width 204 height 497
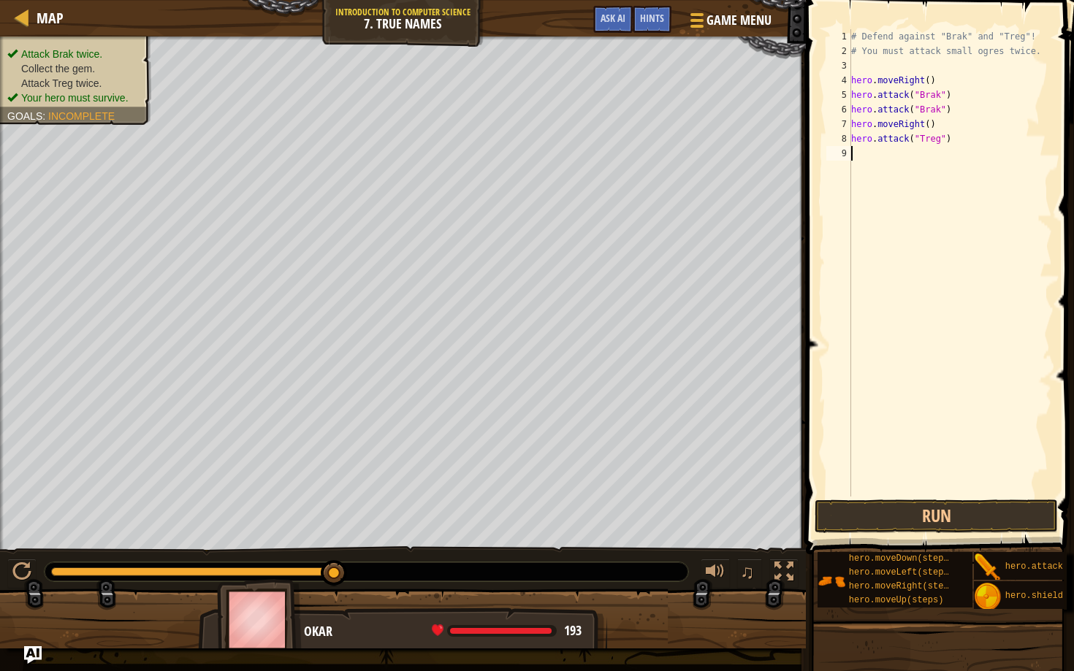
scroll to position [7, 0]
drag, startPoint x: 957, startPoint y: 142, endPoint x: 847, endPoint y: 140, distance: 110.4
click at [847, 140] on div "1 2 3 4 5 6 7 8 9 # Defend against "Brak" and "Treg"! # You must attack small o…" at bounding box center [937, 263] width 229 height 468
type textarea "hero.attack("Treg")"
click at [864, 155] on div "# Defend against "Brak" and "Treg"! # You must attack small ogres twice. hero .…" at bounding box center [950, 277] width 204 height 497
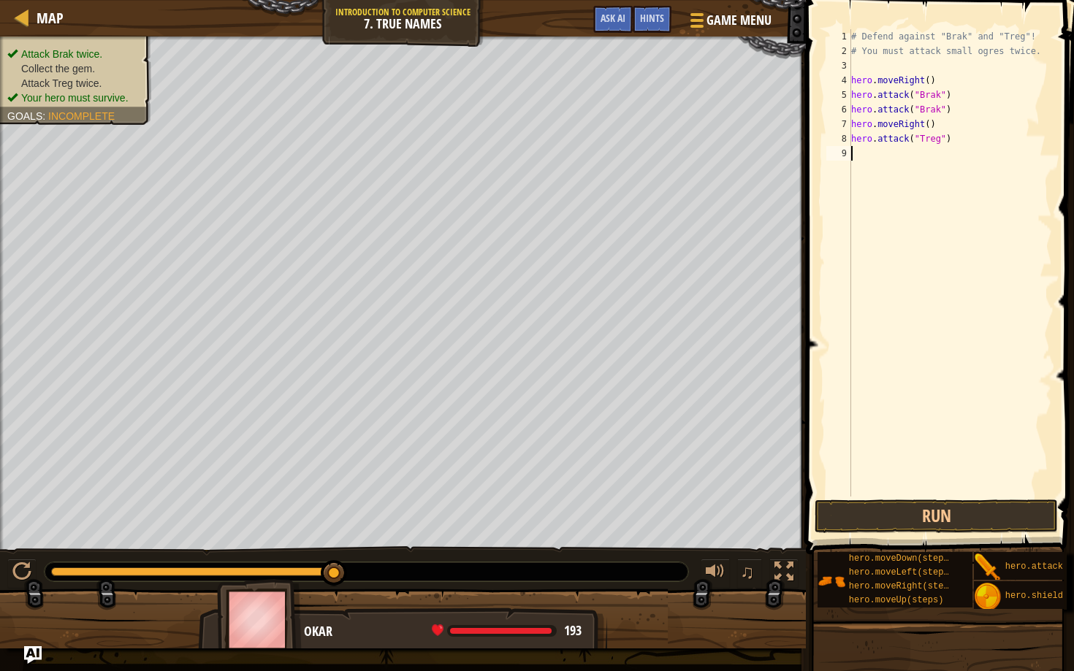
paste textarea "hero.attack("Treg")"
type textarea "hero.attack("Treg")"
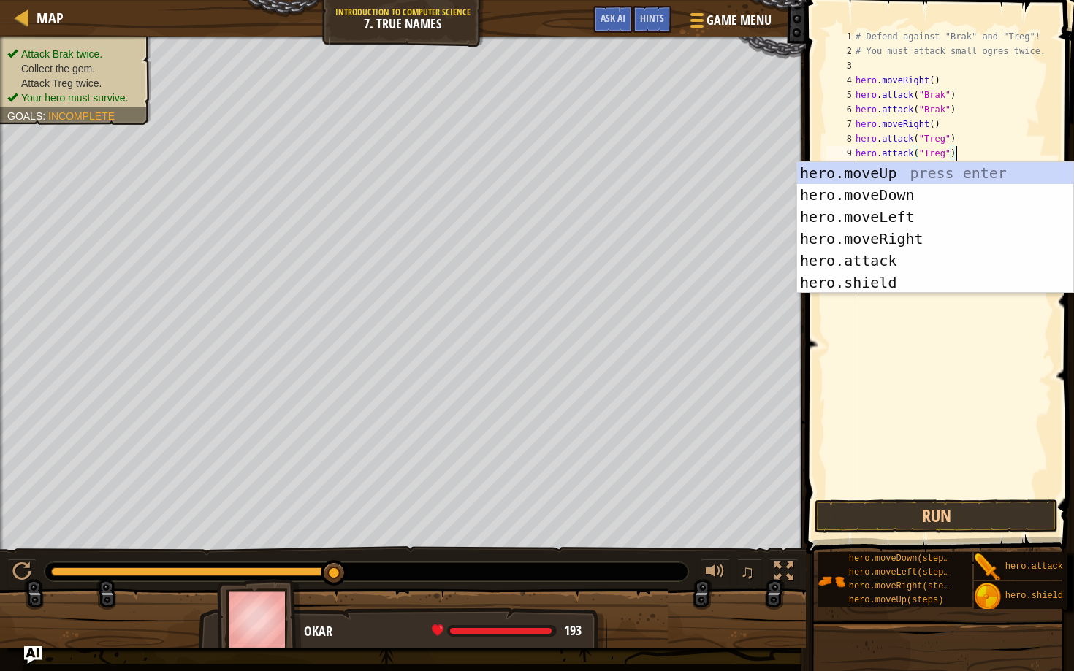
click at [973, 148] on div "# Defend against "Brak" and "Treg"! # You must attack small ogres twice. hero .…" at bounding box center [952, 277] width 199 height 497
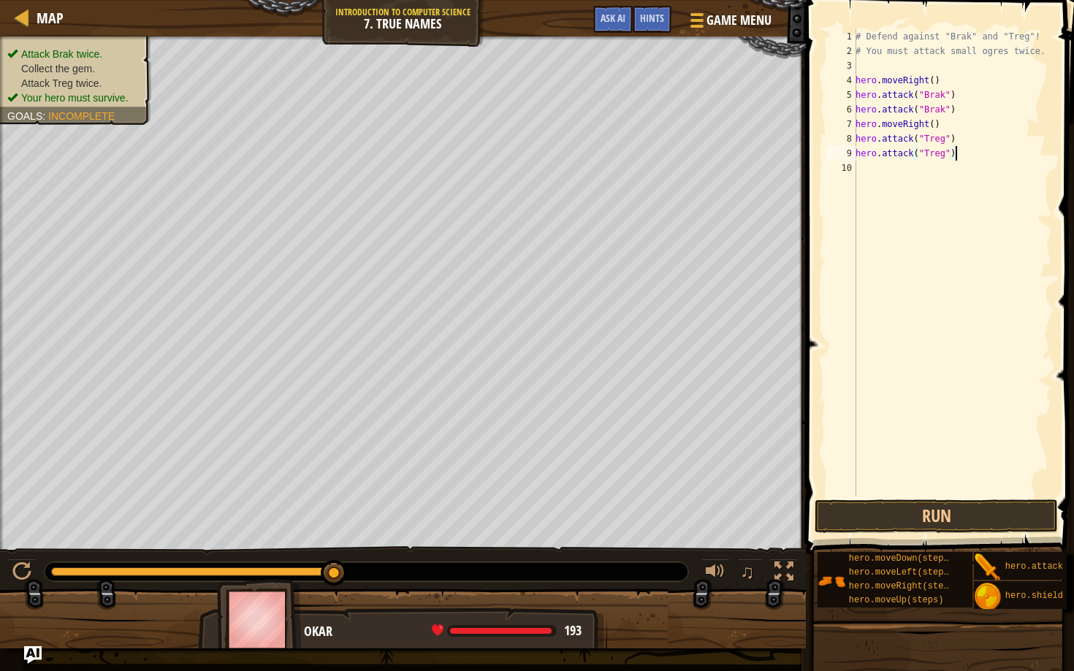
click at [877, 169] on div "# Defend against "Brak" and "Treg"! # You must attack small ogres twice. hero .…" at bounding box center [952, 277] width 199 height 497
type textarea "moveright"
click at [928, 517] on button "Run" at bounding box center [936, 517] width 243 height 34
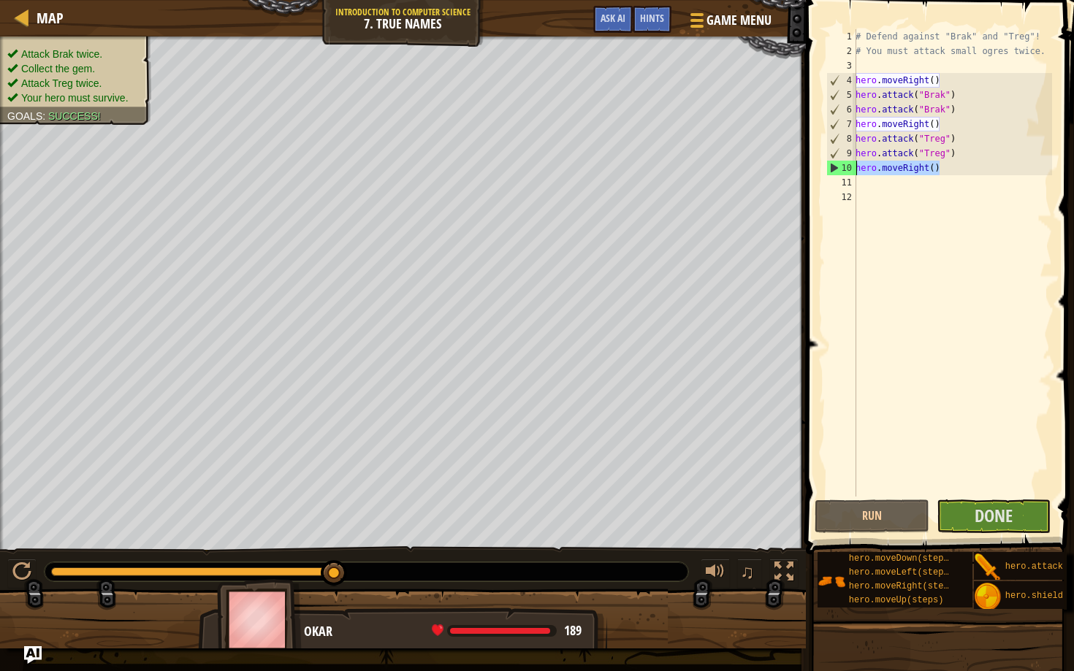
drag, startPoint x: 955, startPoint y: 170, endPoint x: 856, endPoint y: 166, distance: 98.7
click at [856, 166] on div "# Defend against "Brak" and "Treg"! # You must attack small ogres twice. hero .…" at bounding box center [952, 277] width 199 height 497
type textarea "hero.moveRight()"
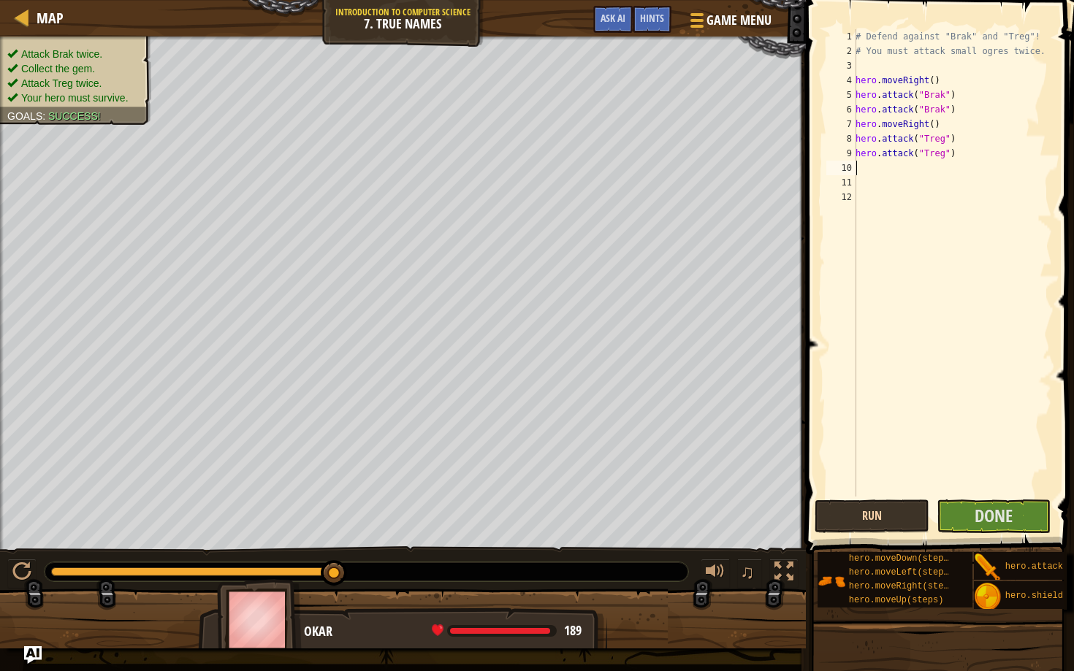
click at [886, 526] on button "Run" at bounding box center [872, 517] width 115 height 34
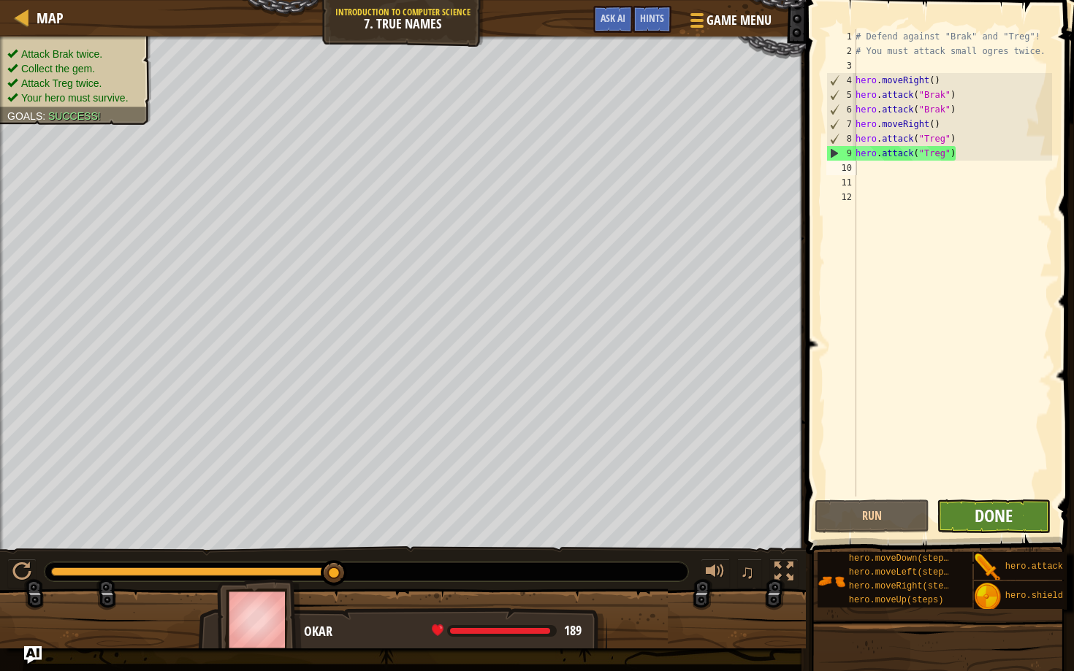
click at [996, 514] on span "Done" at bounding box center [994, 515] width 38 height 23
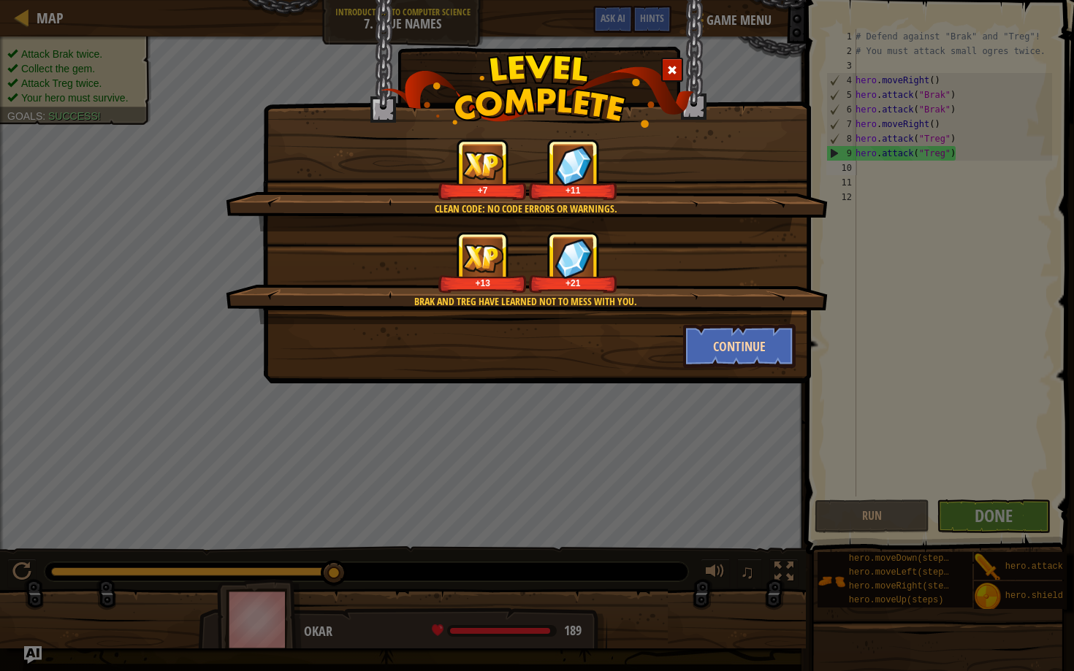
click at [743, 350] on button "Continue" at bounding box center [739, 346] width 113 height 44
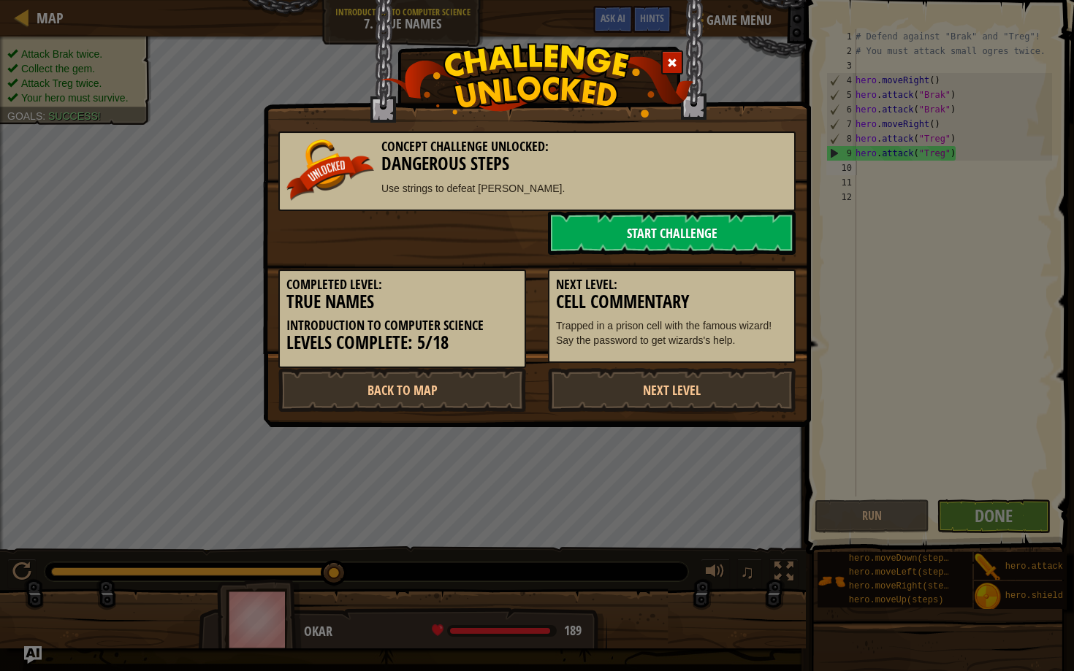
click at [650, 214] on link "Start Challenge" at bounding box center [672, 233] width 248 height 44
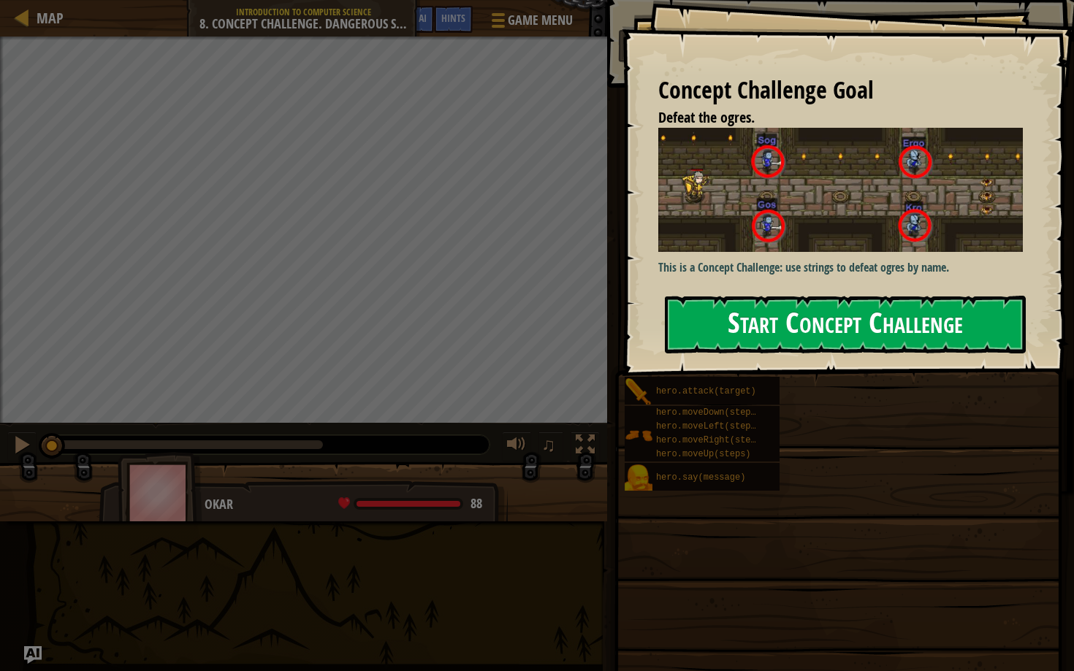
click at [741, 338] on button "Start Concept Challenge" at bounding box center [845, 325] width 361 height 58
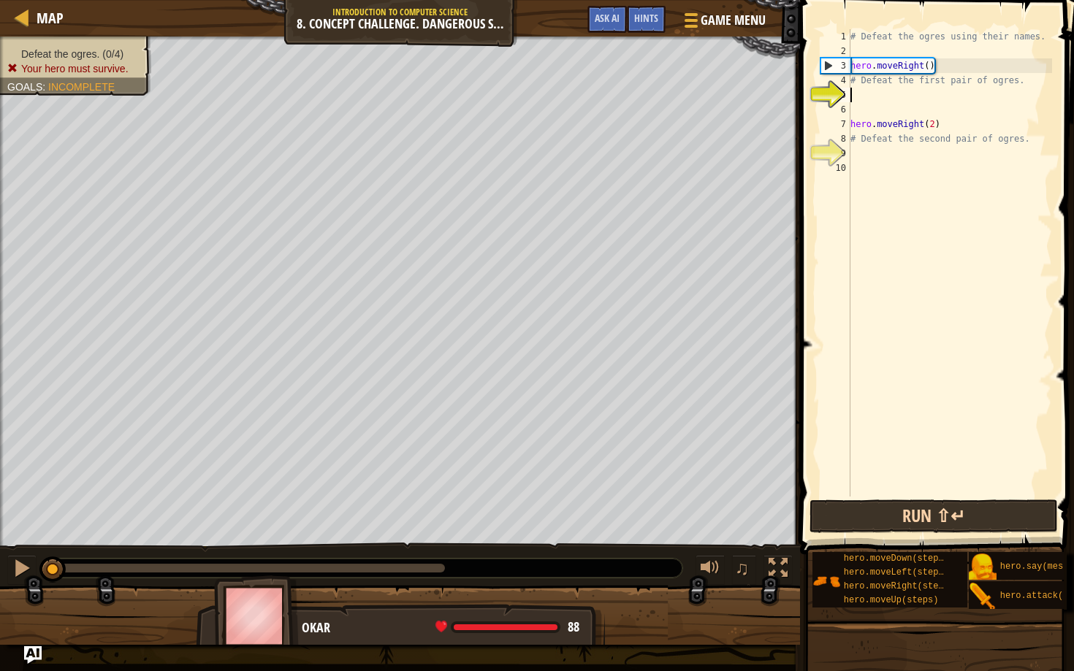
click at [887, 516] on button "Run ⇧↵" at bounding box center [934, 517] width 248 height 34
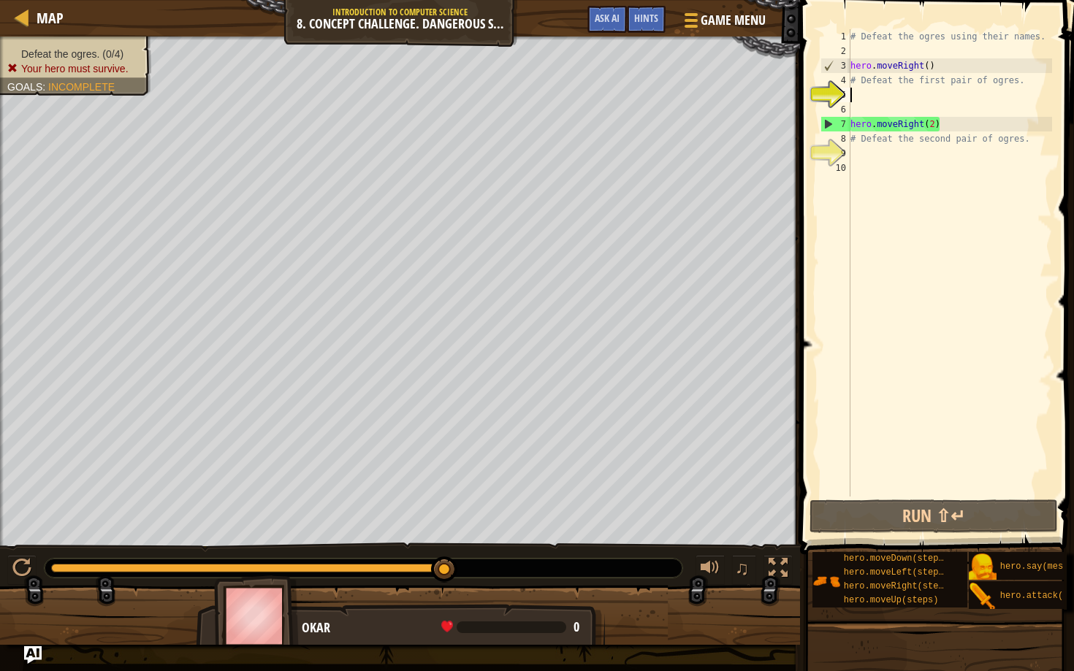
click at [865, 92] on div "# Defeat the ogres using their names. hero . moveRight ( ) # Defeat the first p…" at bounding box center [950, 277] width 205 height 497
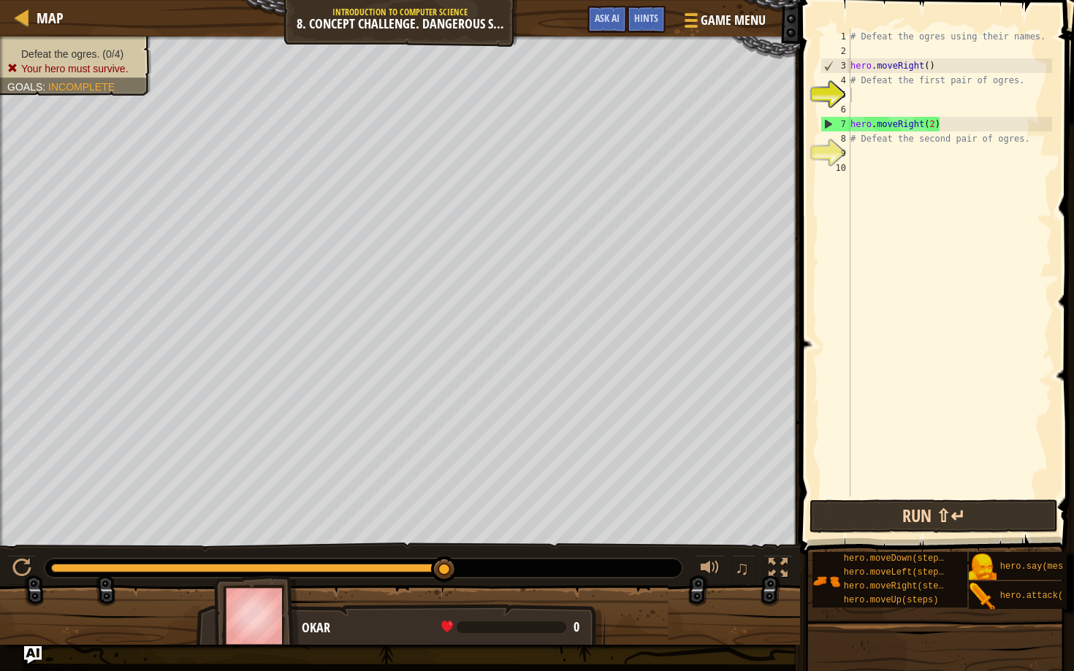
click at [886, 508] on button "Run ⇧↵" at bounding box center [934, 517] width 248 height 34
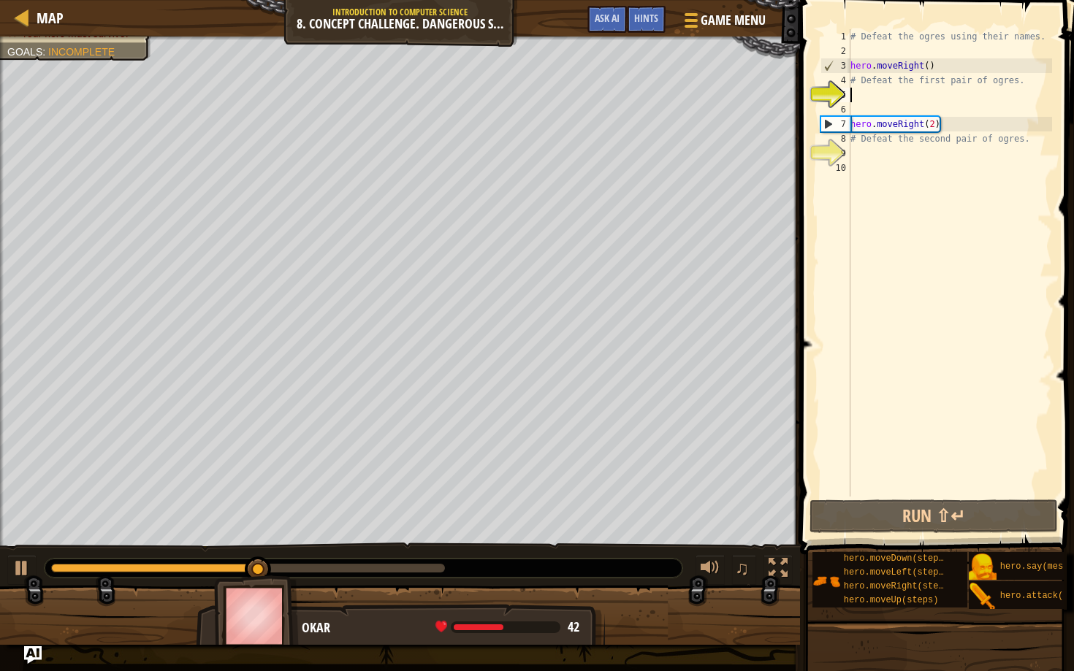
click at [861, 94] on div "# Defeat the ogres using their names. hero . moveRight ( ) # Defeat the first p…" at bounding box center [950, 277] width 205 height 497
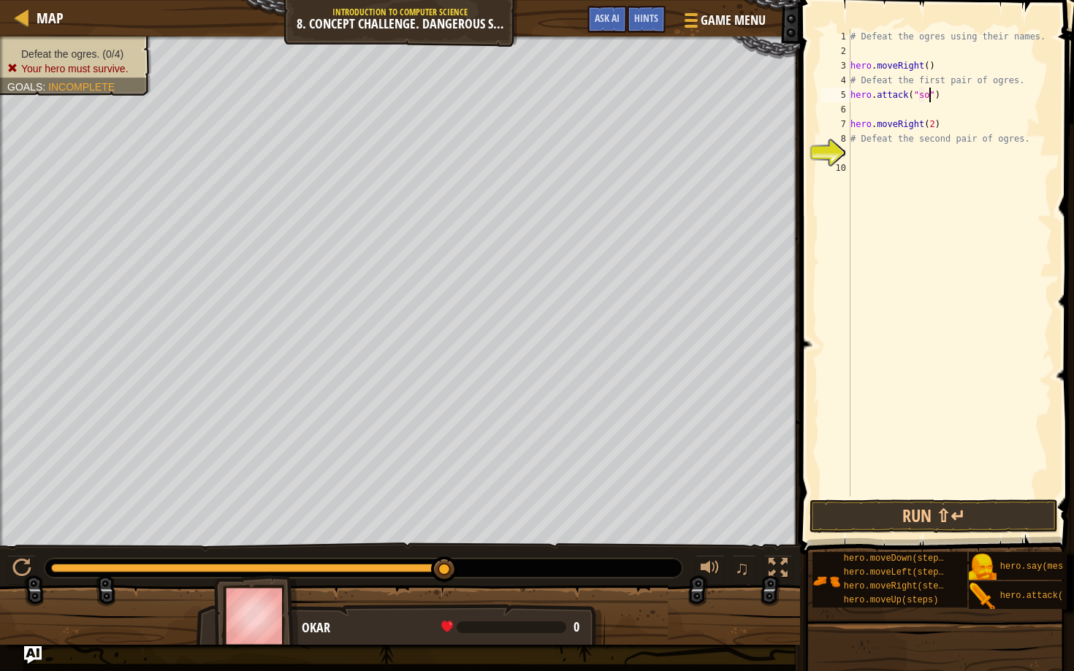
scroll to position [7, 7]
type textarea "hero.attack("Sog")"
drag, startPoint x: 962, startPoint y: 93, endPoint x: 846, endPoint y: 90, distance: 115.5
click at [846, 90] on div "hero.attack("Sog") 1 2 3 4 5 6 7 8 9 10 # Defeat the ogres using their names. h…" at bounding box center [935, 263] width 235 height 468
click at [858, 105] on div "# Defeat the ogres using their names. hero . moveRight ( ) # Defeat the first p…" at bounding box center [950, 277] width 205 height 497
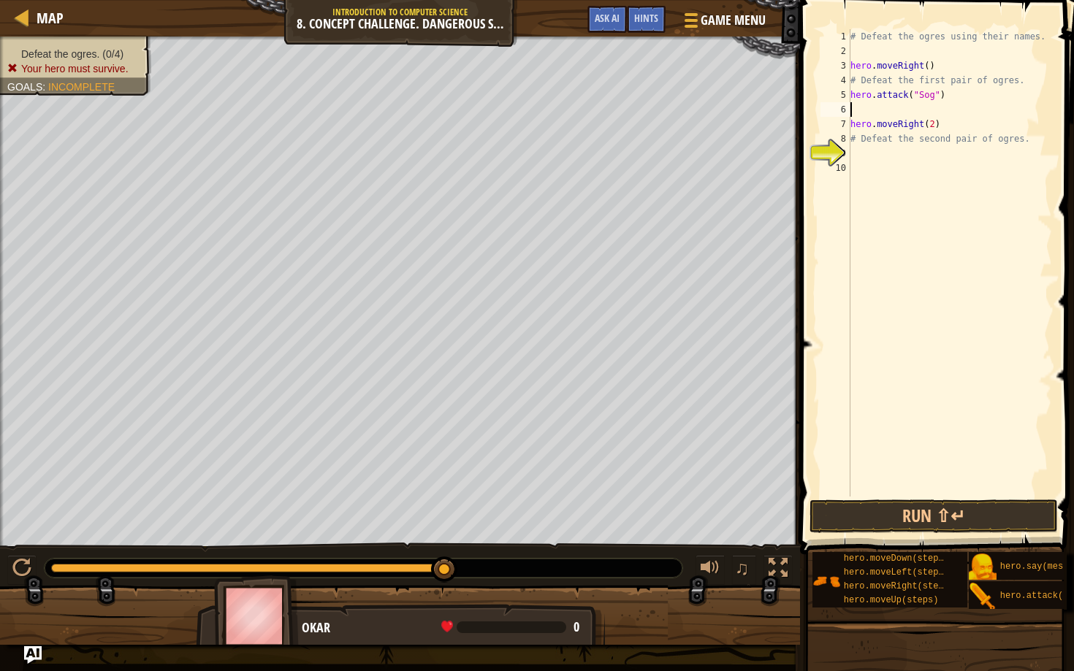
scroll to position [7, 0]
paste textarea "hero.attack("Sog")"
drag, startPoint x: 949, startPoint y: 126, endPoint x: 848, endPoint y: 123, distance: 100.9
click at [848, 123] on div "hero.attack("Sog") 1 2 3 4 5 6 7 8 9 10 # Defeat the ogres using their names. h…" at bounding box center [935, 263] width 235 height 468
type textarea "hero.moveRight(2)"
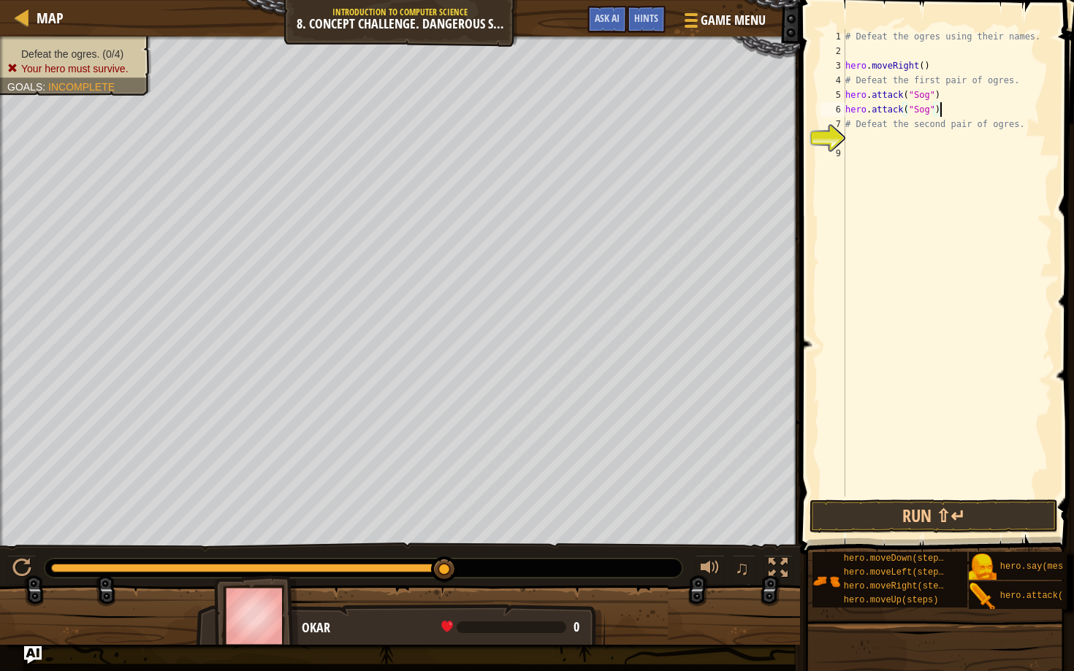
click at [843, 93] on div "5" at bounding box center [833, 95] width 25 height 15
type textarea "hero.attack("Sog")"
click at [853, 93] on div "# Defeat the ogres using their names. hero . moveRight ( ) # Defeat the first p…" at bounding box center [950, 277] width 205 height 497
paste textarea "hero.moveRight(2)"
type textarea "hero.moveRight(2)"
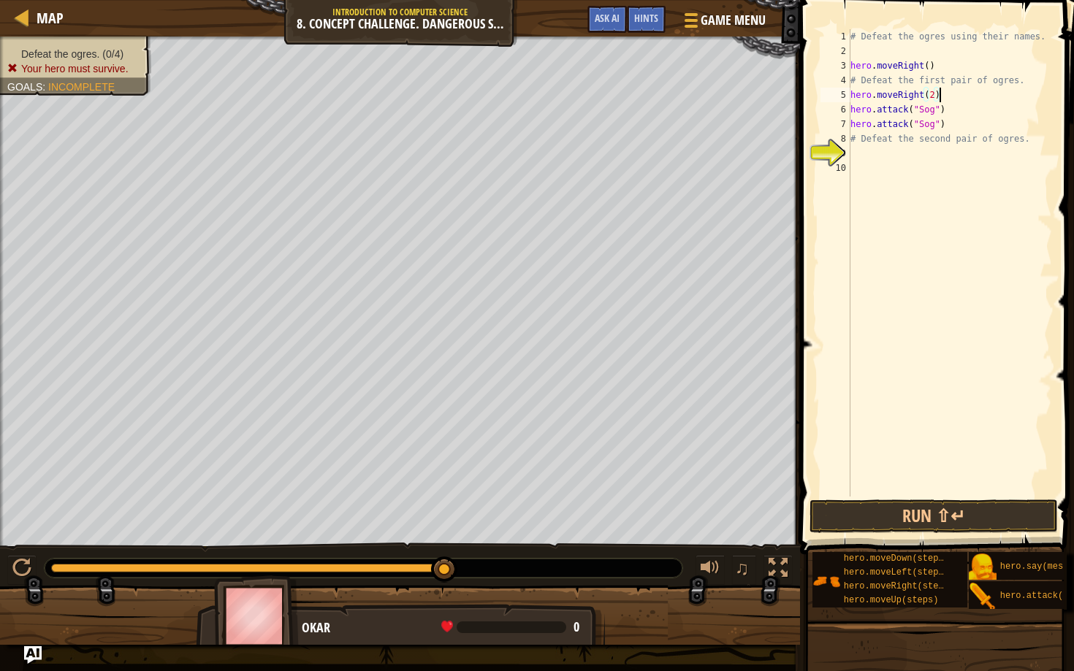
click at [860, 156] on div "# Defeat the ogres using their names. hero . moveRight ( ) # Defeat the first p…" at bounding box center [950, 277] width 205 height 497
click at [924, 125] on div "# Defeat the ogres using their names. hero . moveRight ( ) # Defeat the first p…" at bounding box center [950, 277] width 205 height 497
click at [927, 110] on div "# Defeat the ogres using their names. hero . moveRight ( ) # Defeat the first p…" at bounding box center [950, 277] width 205 height 497
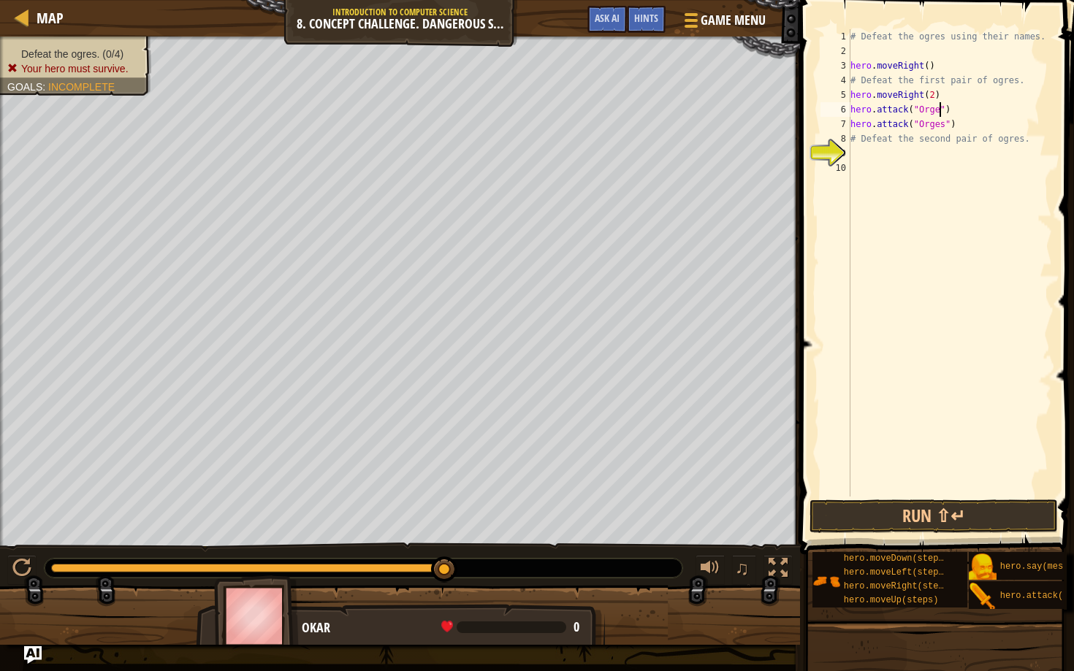
scroll to position [7, 8]
click at [934, 510] on button "Run ⇧↵" at bounding box center [934, 517] width 248 height 34
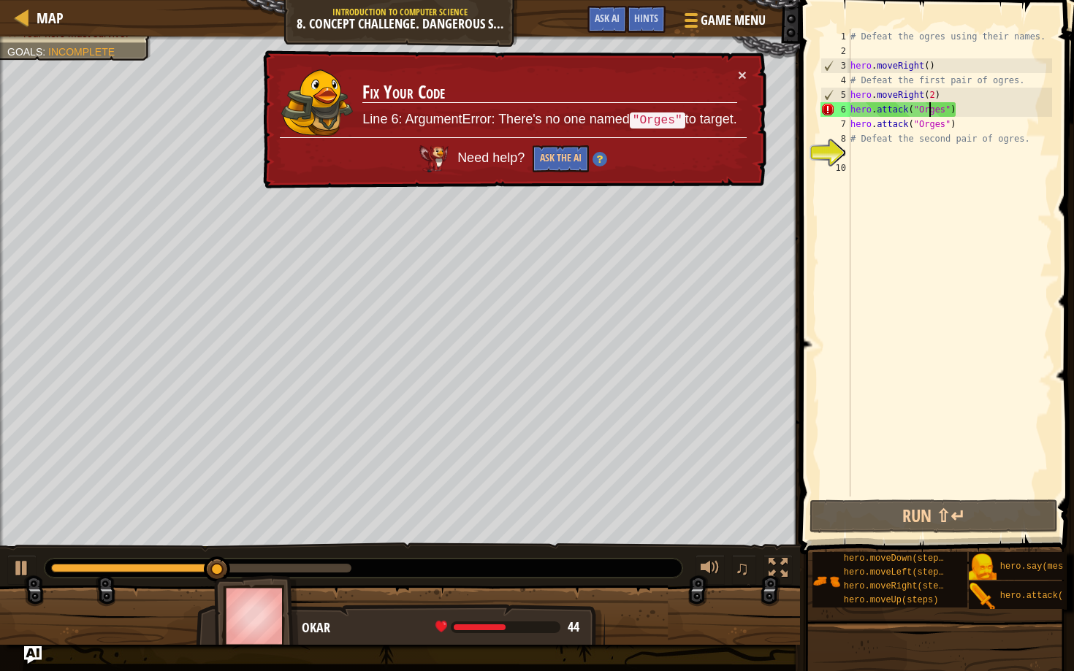
click at [932, 108] on div "# Defeat the ogres using their names. hero . moveRight ( ) # Defeat the first p…" at bounding box center [950, 277] width 205 height 497
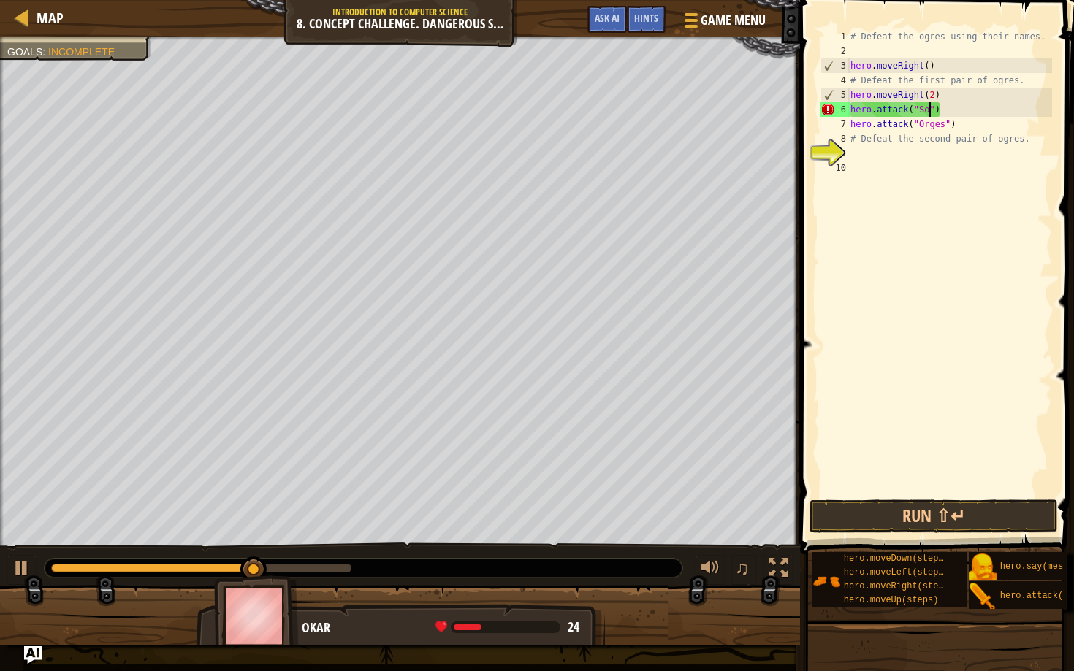
scroll to position [7, 7]
click at [933, 123] on div "# Defeat the ogres using their names. hero . moveRight ( ) # Defeat the first p…" at bounding box center [950, 277] width 205 height 497
click at [861, 518] on button "Run ⇧↵" at bounding box center [934, 517] width 248 height 34
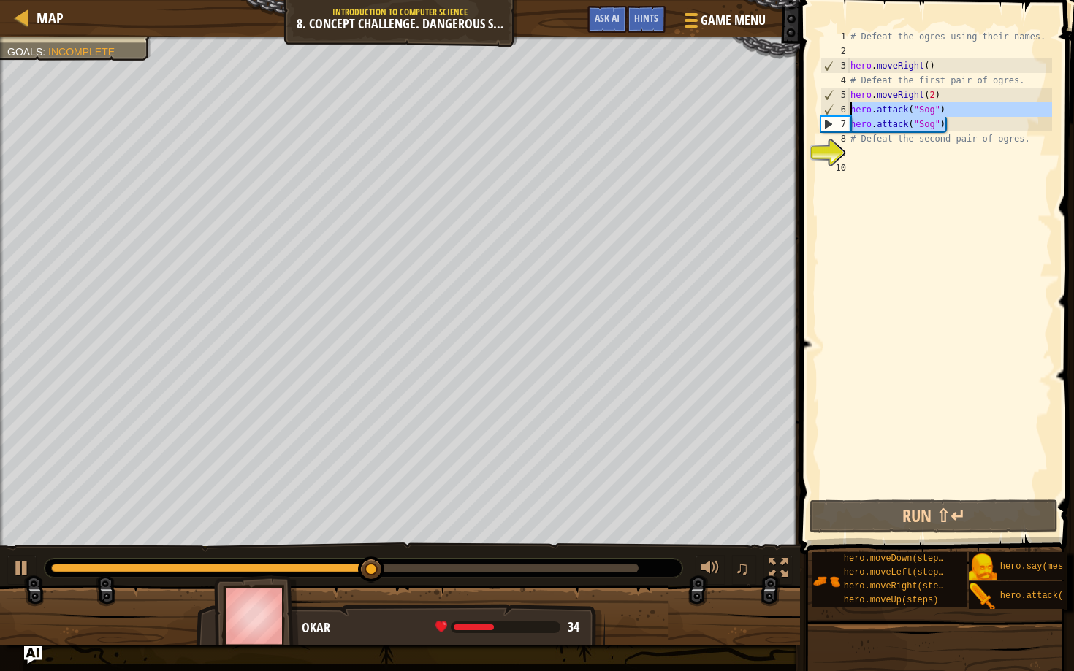
drag, startPoint x: 952, startPoint y: 126, endPoint x: 845, endPoint y: 109, distance: 108.7
click at [845, 109] on div "hero.attack("Sog") 1 2 3 4 5 6 7 8 9 10 # Defeat the ogres using their names. h…" at bounding box center [935, 263] width 235 height 468
type textarea "hero.attack("Sog") hero.attack("Sog")"
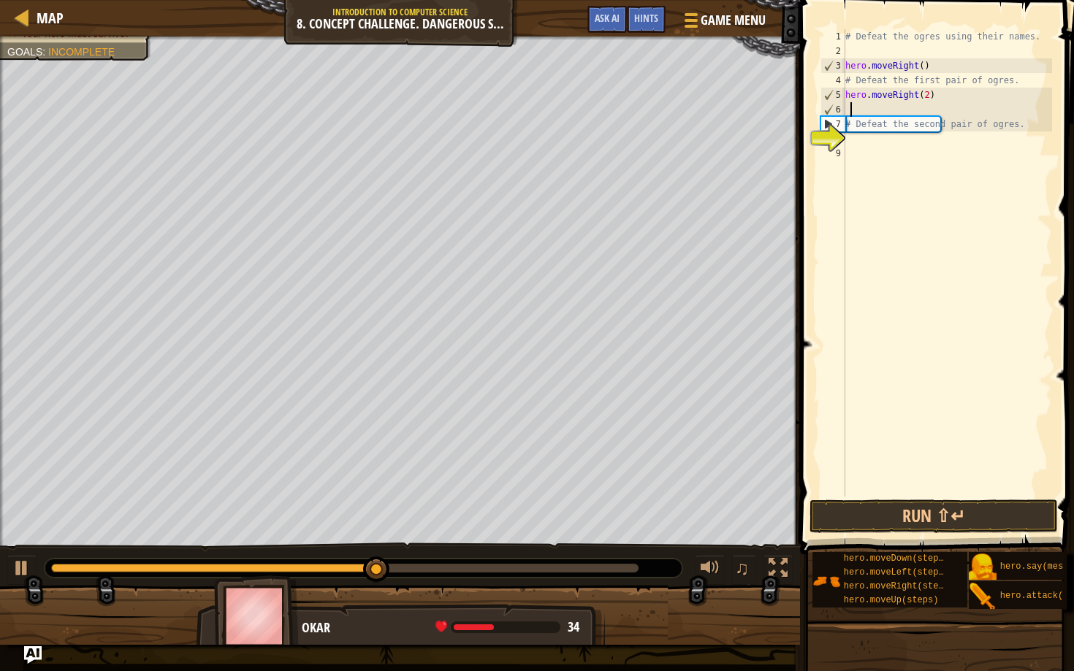
scroll to position [7, 0]
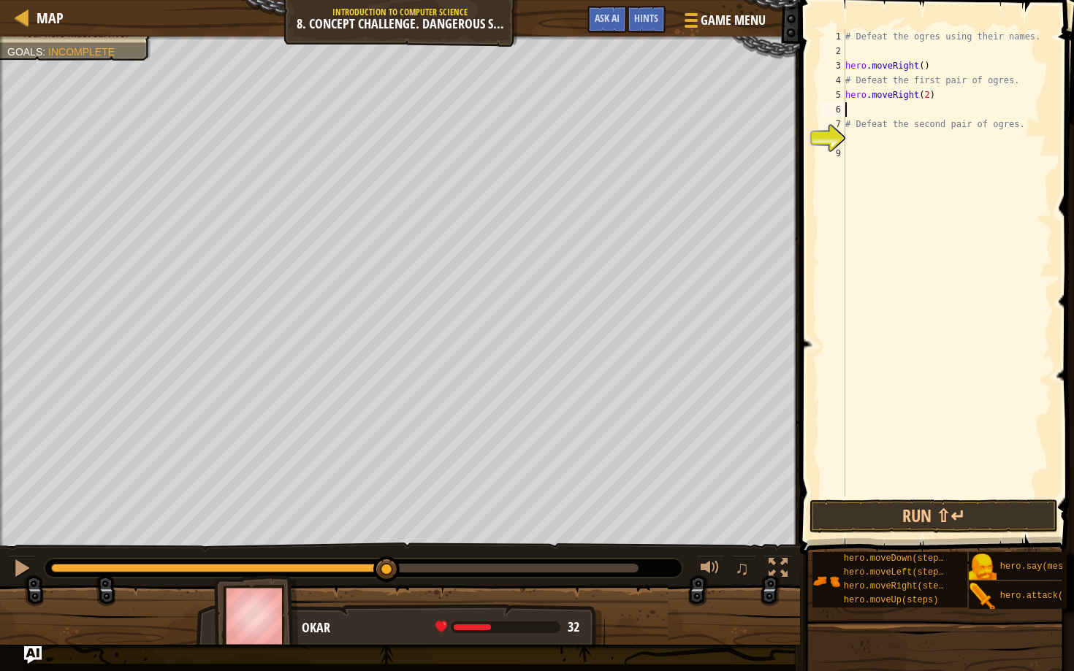
paste textarea "hero.moveRight(2)"
type textarea "hero.attack("Sog")"
drag, startPoint x: 946, startPoint y: 108, endPoint x: 842, endPoint y: 107, distance: 103.8
click at [842, 107] on div "hero.attack("Sog") 1 2 3 4 5 6 7 8 9 # Defeat the ogres using their names. hero…" at bounding box center [935, 263] width 235 height 468
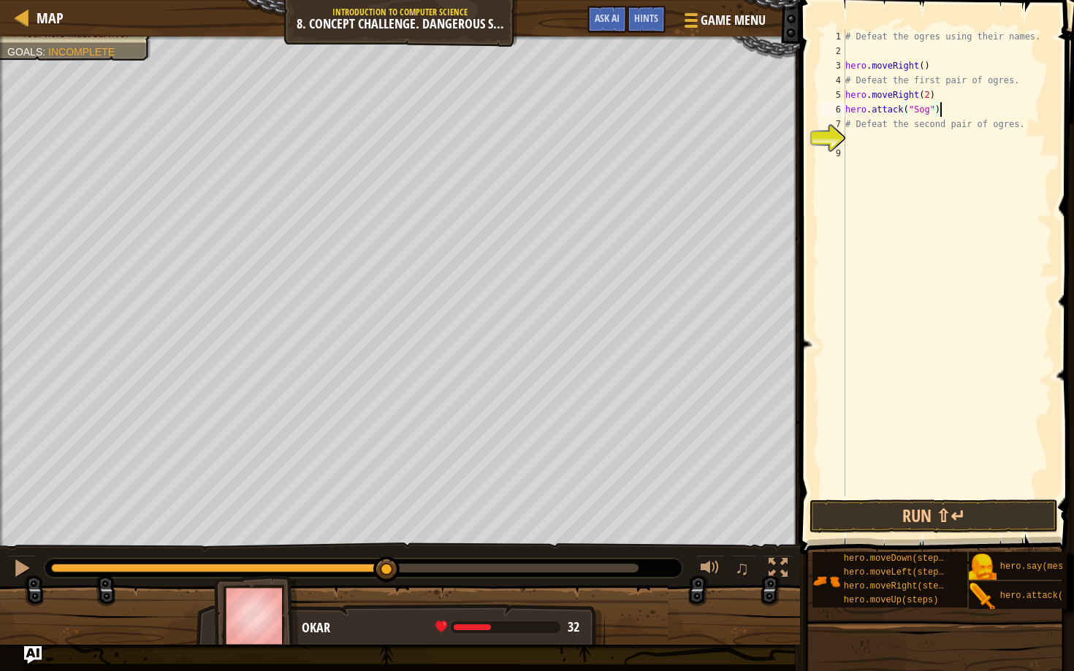
scroll to position [7, 0]
paste textarea "hero.attack("Sog")"
type textarea "hero.attack("Sog")"
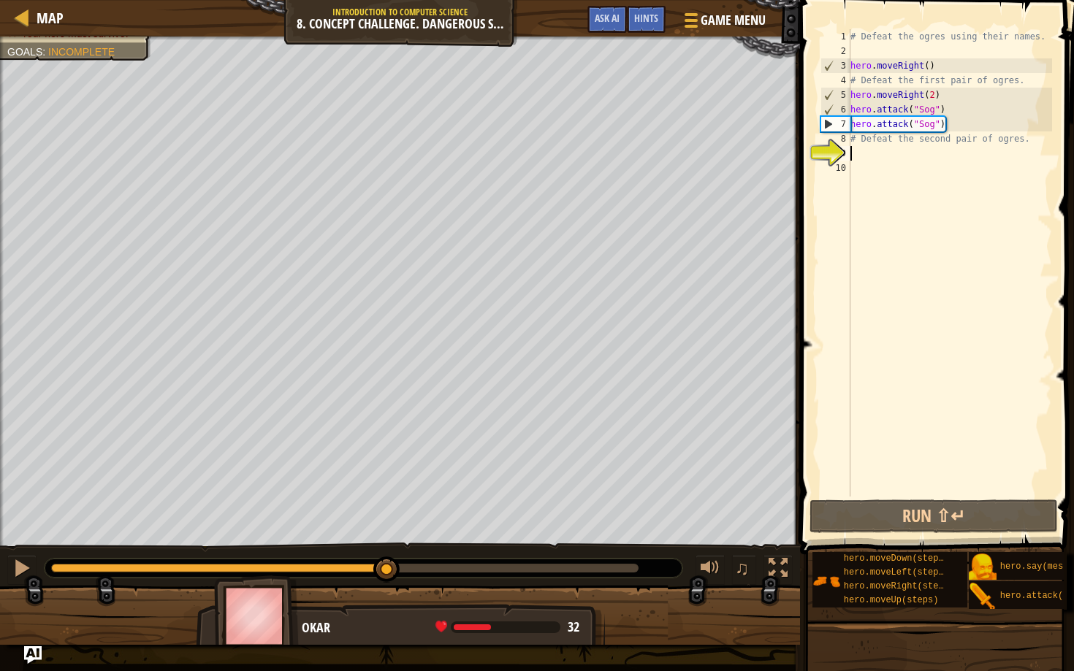
click at [884, 153] on div "# Defeat the ogres using their names. hero . moveRight ( ) # Defeat the first p…" at bounding box center [950, 277] width 205 height 497
drag, startPoint x: 952, startPoint y: 123, endPoint x: 840, endPoint y: 125, distance: 111.8
click at [840, 125] on div "1 2 3 4 5 6 7 8 9 10 # Defeat the ogres using their names. hero . moveRight ( )…" at bounding box center [935, 263] width 235 height 468
type textarea "hero.attack("Sog")"
click at [856, 149] on div "# Defeat the ogres using their names. hero . moveRight ( ) # Defeat the first p…" at bounding box center [950, 277] width 205 height 497
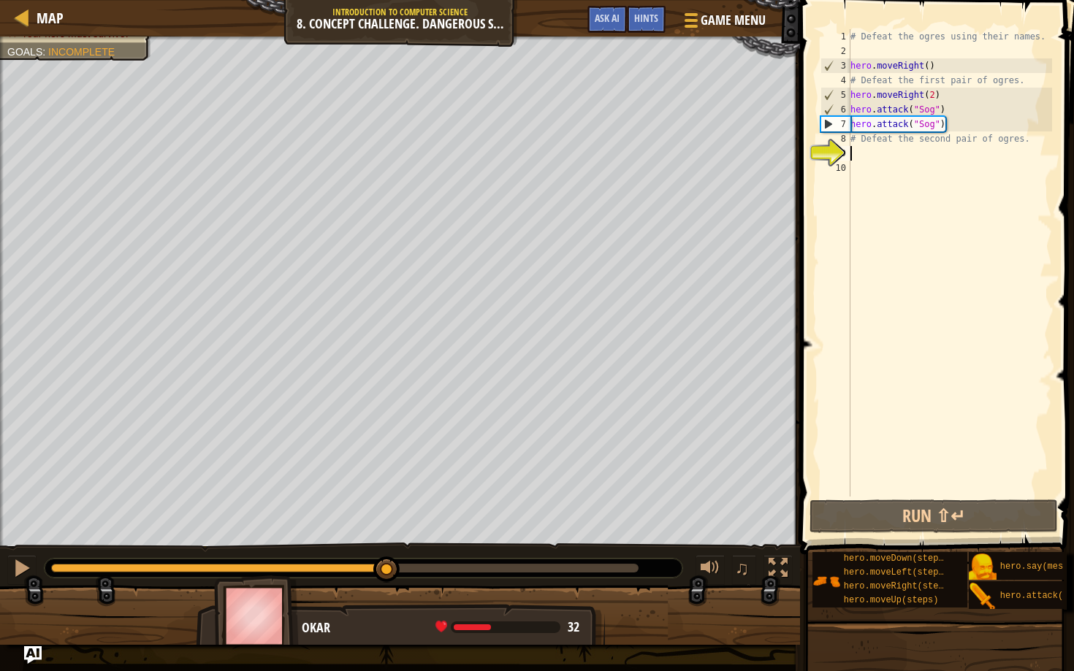
paste textarea "hero.attack("Sog")"
type textarea "hero.attack("Sog")"
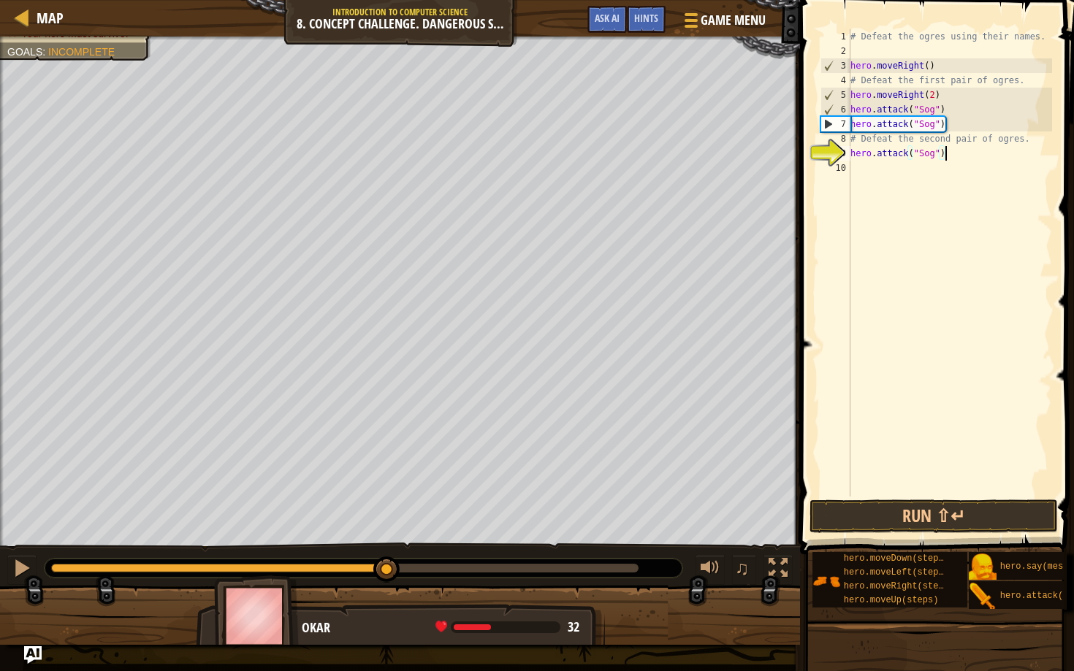
click at [868, 172] on div "# Defeat the ogres using their names. hero . moveRight ( ) # Defeat the first p…" at bounding box center [950, 277] width 205 height 497
paste textarea "hero.attack("Sog")"
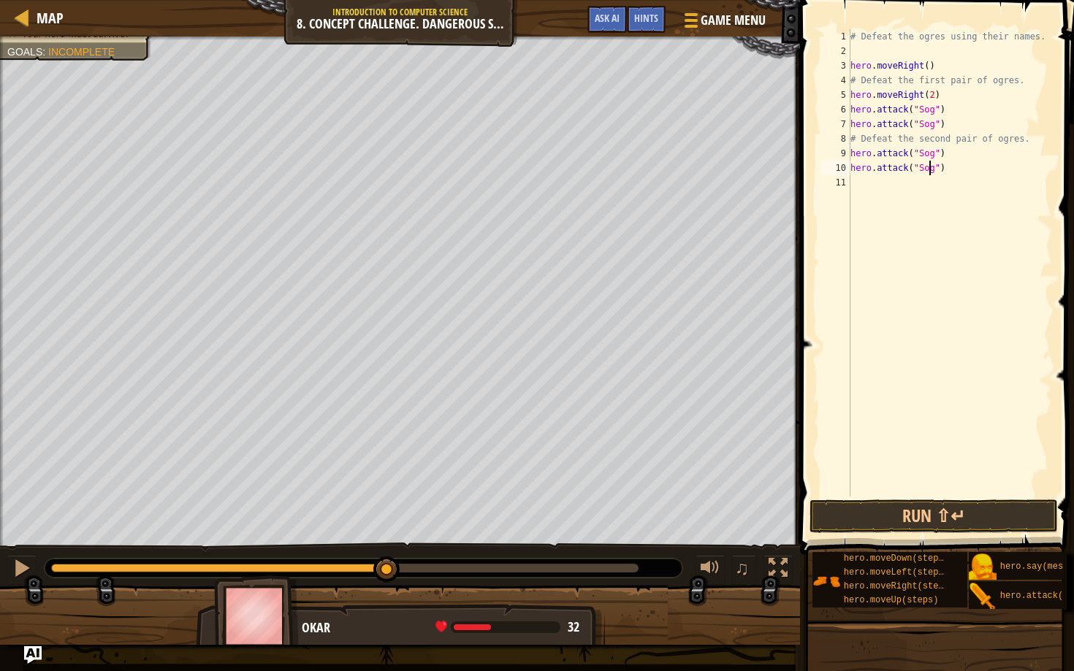
click at [929, 167] on div "# Defeat the ogres using their names. hero . moveRight ( ) # Defeat the first p…" at bounding box center [950, 277] width 205 height 497
click at [928, 155] on div "# Defeat the ogres using their names. hero . moveRight ( ) # Defeat the first p…" at bounding box center [950, 277] width 205 height 497
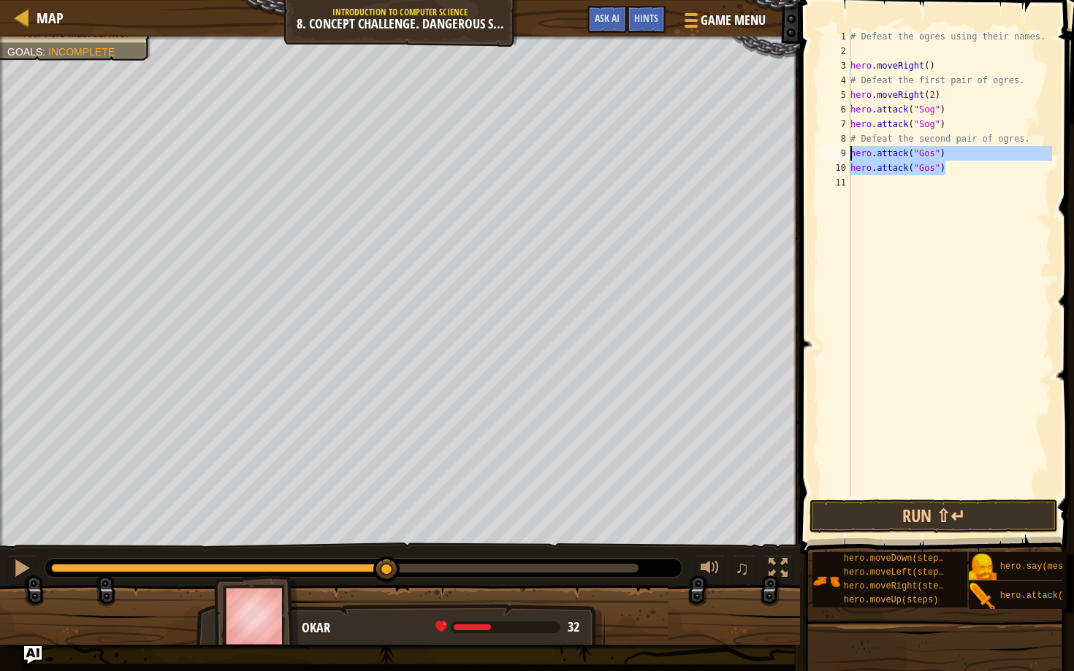
drag, startPoint x: 950, startPoint y: 169, endPoint x: 845, endPoint y: 156, distance: 105.3
click at [845, 156] on div "hero.attack("Gos") hero.attack("Gos") 1 2 3 4 5 6 7 8 9 10 11 # Defeat the ogre…" at bounding box center [935, 263] width 235 height 468
paste textarea
type textarea "hero.attack("Gos")"
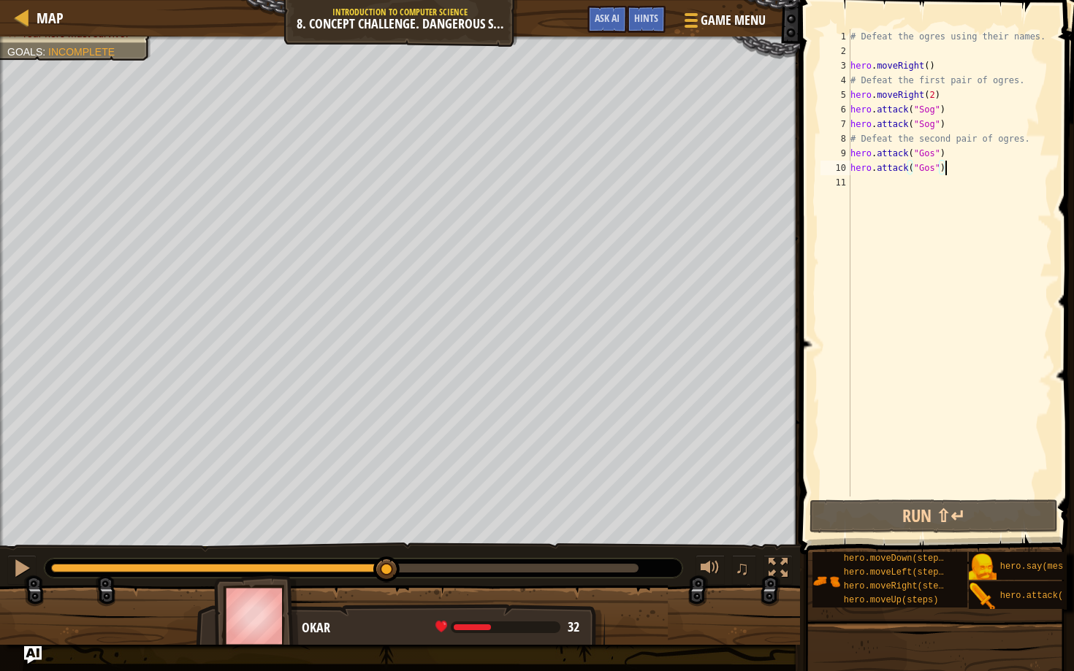
click at [859, 187] on div "# Defeat the ogres using their names. hero . moveRight ( ) # Defeat the first p…" at bounding box center [950, 277] width 205 height 497
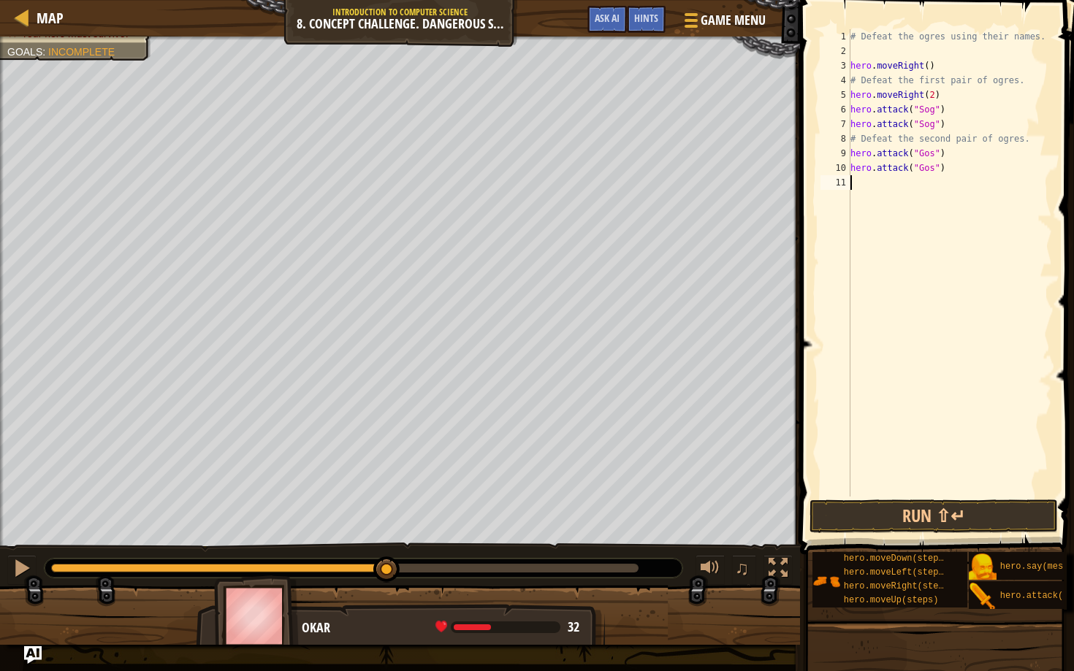
scroll to position [7, 0]
paste textarea "hero.attack("Gos")"
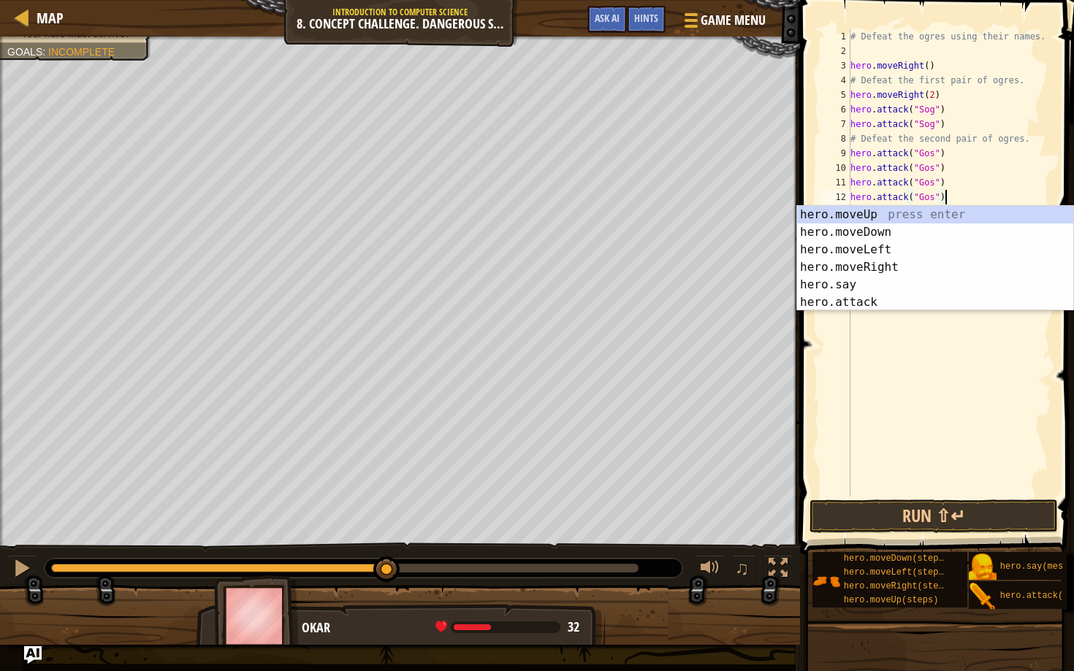
click at [927, 183] on div "# Defeat the ogres using their names. hero . moveRight ( ) # Defeat the first p…" at bounding box center [950, 277] width 205 height 497
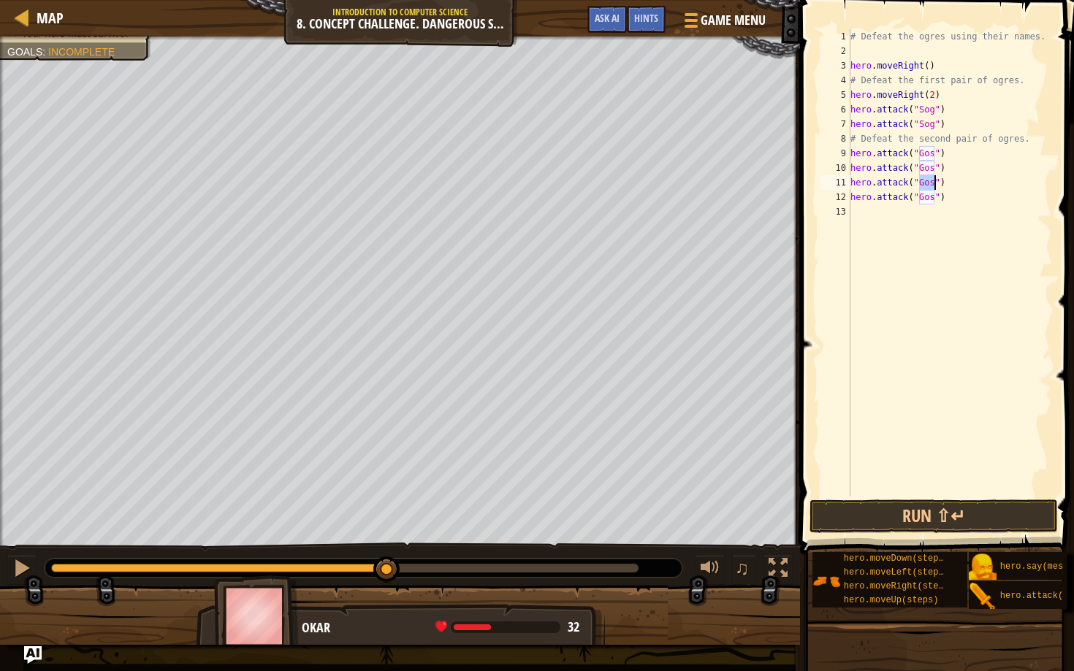
click at [927, 183] on div "# Defeat the ogres using their names. hero . moveRight ( ) # Defeat the first p…" at bounding box center [950, 277] width 205 height 497
click at [929, 195] on div "# Defeat the ogres using their names. hero . moveRight ( ) # Defeat the first p…" at bounding box center [950, 277] width 205 height 497
type textarea "hero.attack("ergo")"
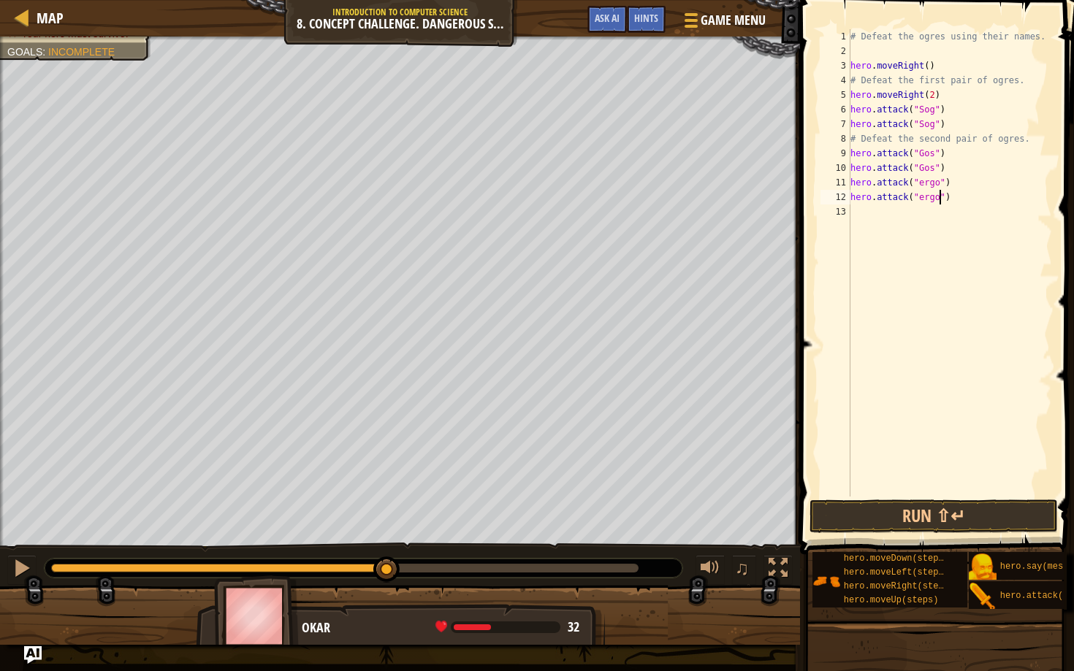
click at [927, 217] on div "# Defeat the ogres using their names. hero . moveRight ( ) # Defeat the first p…" at bounding box center [950, 277] width 205 height 497
paste textarea "hero.attack("Gos")"
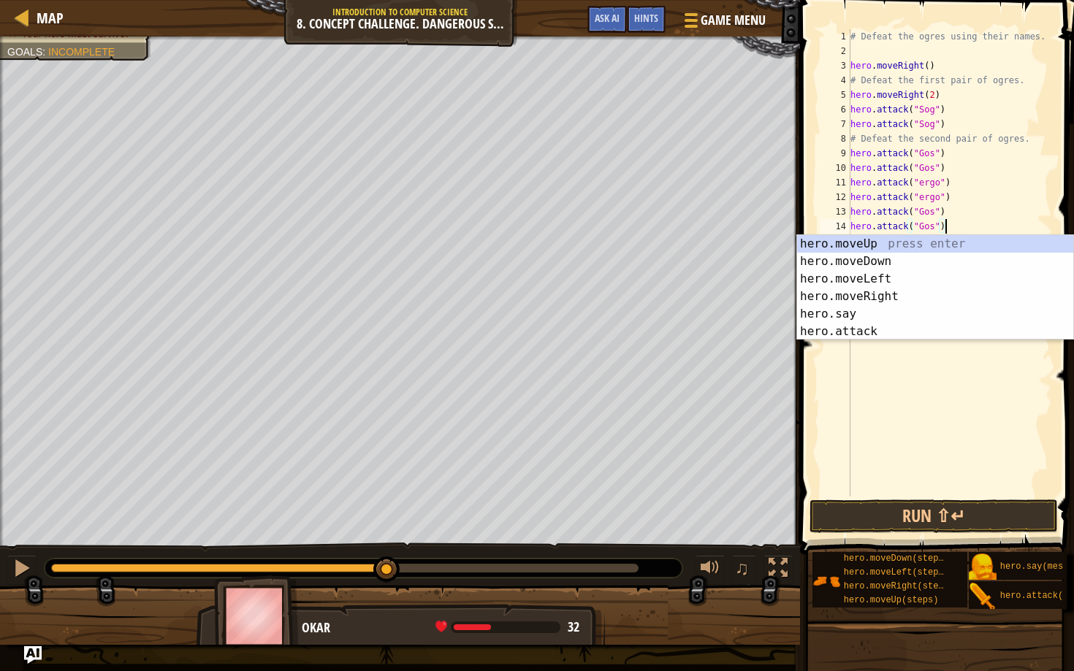
click at [925, 227] on div "# Defeat the ogres using their names. hero . moveRight ( ) # Defeat the first p…" at bounding box center [950, 277] width 205 height 497
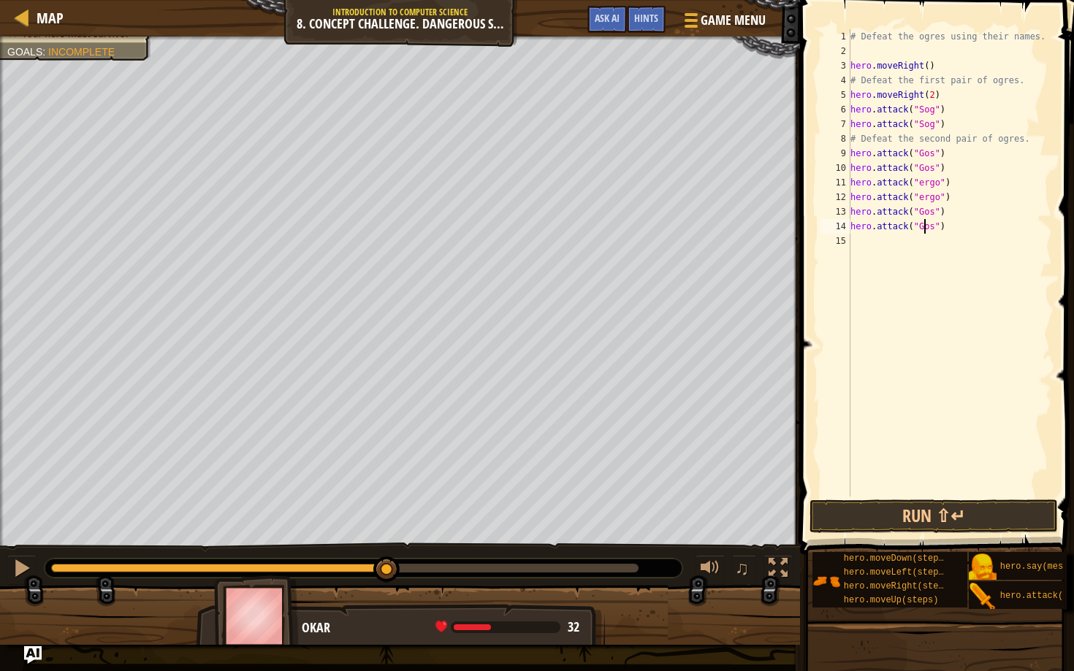
click at [925, 227] on div "# Defeat the ogres using their names. hero . moveRight ( ) # Defeat the first p…" at bounding box center [950, 277] width 205 height 497
click at [924, 211] on div "# Defeat the ogres using their names. hero . moveRight ( ) # Defeat the first p…" at bounding box center [950, 277] width 205 height 497
click at [900, 522] on button "Run ⇧↵" at bounding box center [934, 517] width 248 height 34
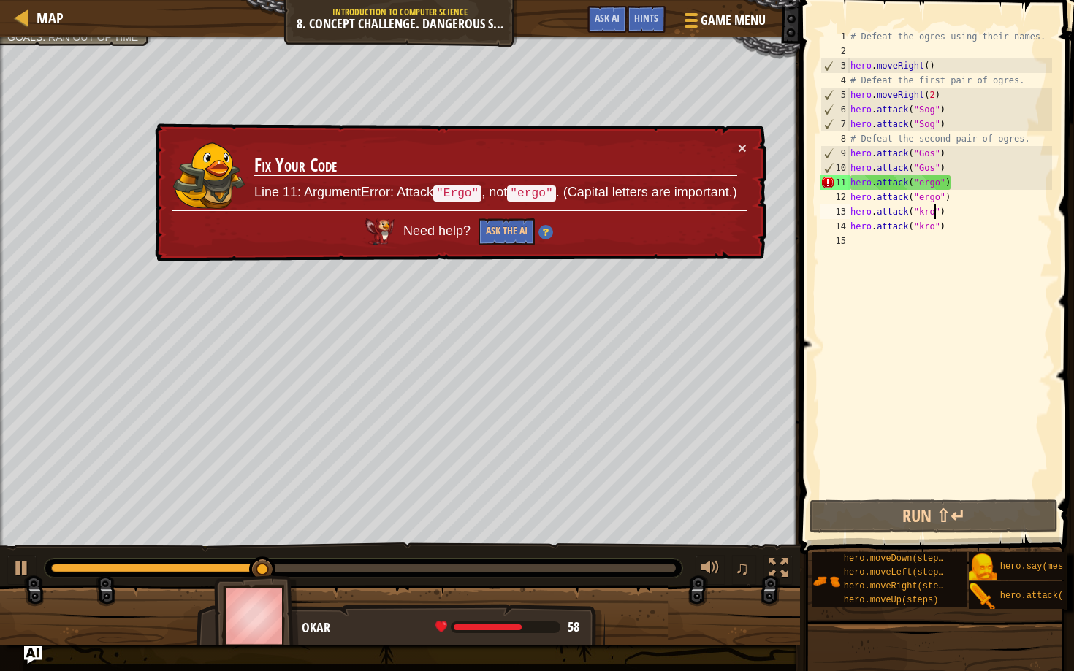
click at [929, 182] on div "# Defeat the ogres using their names. hero . moveRight ( ) # Defeat the first p…" at bounding box center [950, 277] width 205 height 497
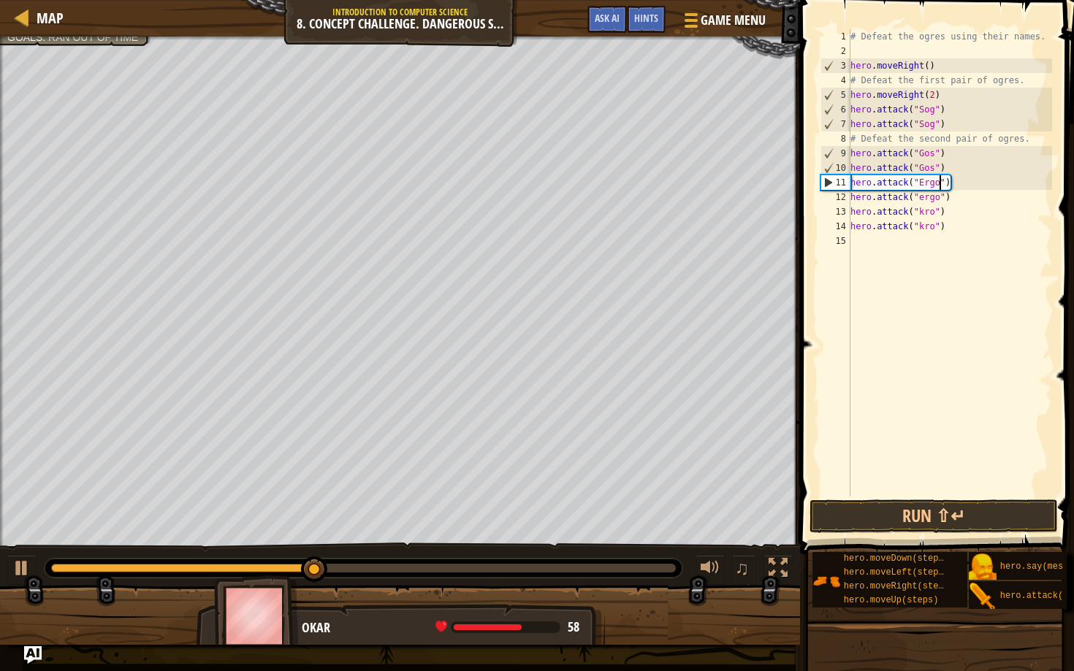
click at [938, 199] on div "# Defeat the ogres using their names. hero . moveRight ( ) # Defeat the first p…" at bounding box center [950, 277] width 205 height 497
click at [927, 210] on div "# Defeat the ogres using their names. hero . moveRight ( ) # Defeat the first p…" at bounding box center [950, 277] width 205 height 497
click at [928, 229] on div "# Defeat the ogres using their names. hero . moveRight ( ) # Defeat the first p…" at bounding box center [950, 277] width 205 height 497
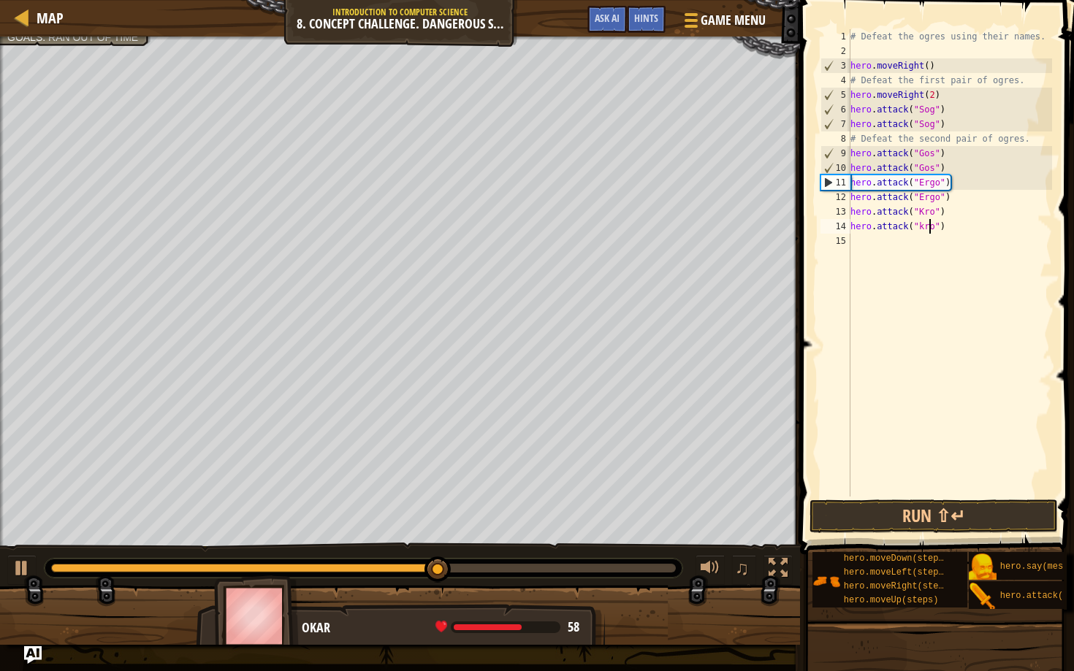
click at [928, 229] on div "# Defeat the ogres using their names. hero . moveRight ( ) # Defeat the first p…" at bounding box center [950, 277] width 205 height 497
click at [874, 520] on button "Run ⇧↵" at bounding box center [934, 517] width 248 height 34
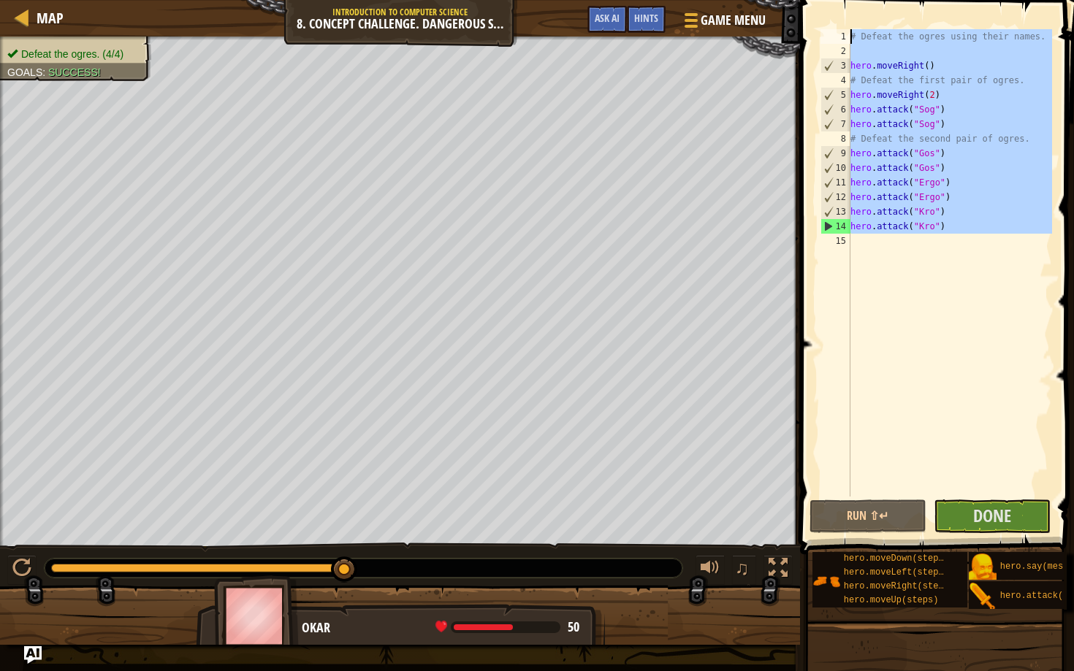
drag, startPoint x: 971, startPoint y: 235, endPoint x: 813, endPoint y: 32, distance: 257.1
click at [813, 32] on div "hero.attack("Kro") 1 2 3 4 5 6 7 8 9 10 11 12 13 14 15 # Defeat the ogres using…" at bounding box center [935, 306] width 278 height 598
type textarea "# Defeat the ogres using their names."
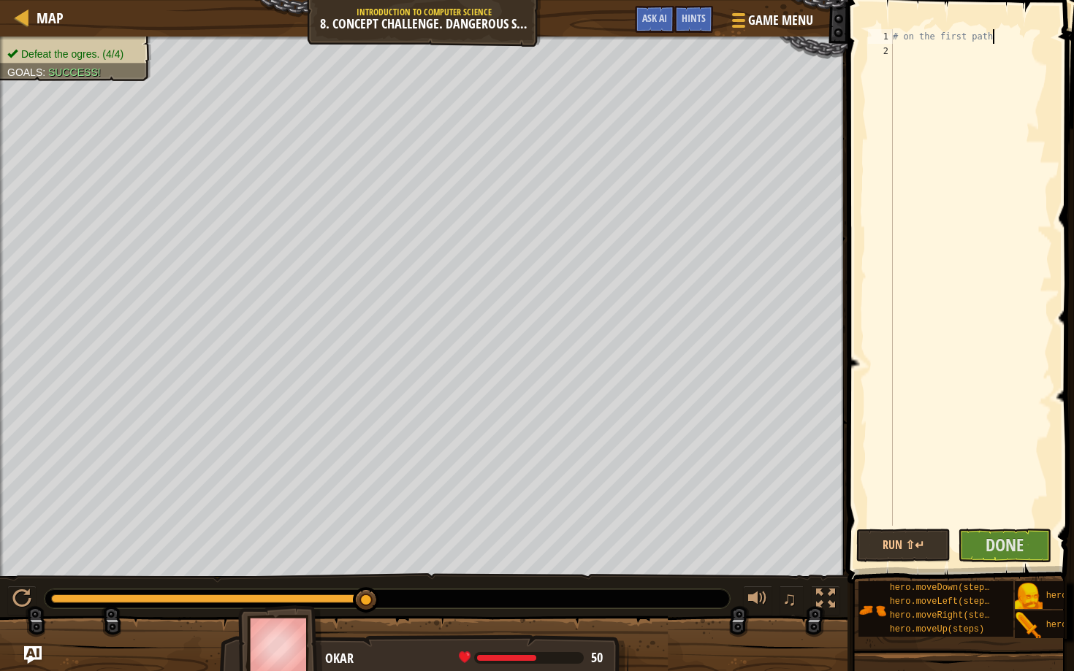
click at [901, 34] on div "# on the first path" at bounding box center [971, 292] width 162 height 526
type textarea "# // on the first path"
click at [948, 56] on div "# // on the first path" at bounding box center [971, 292] width 162 height 526
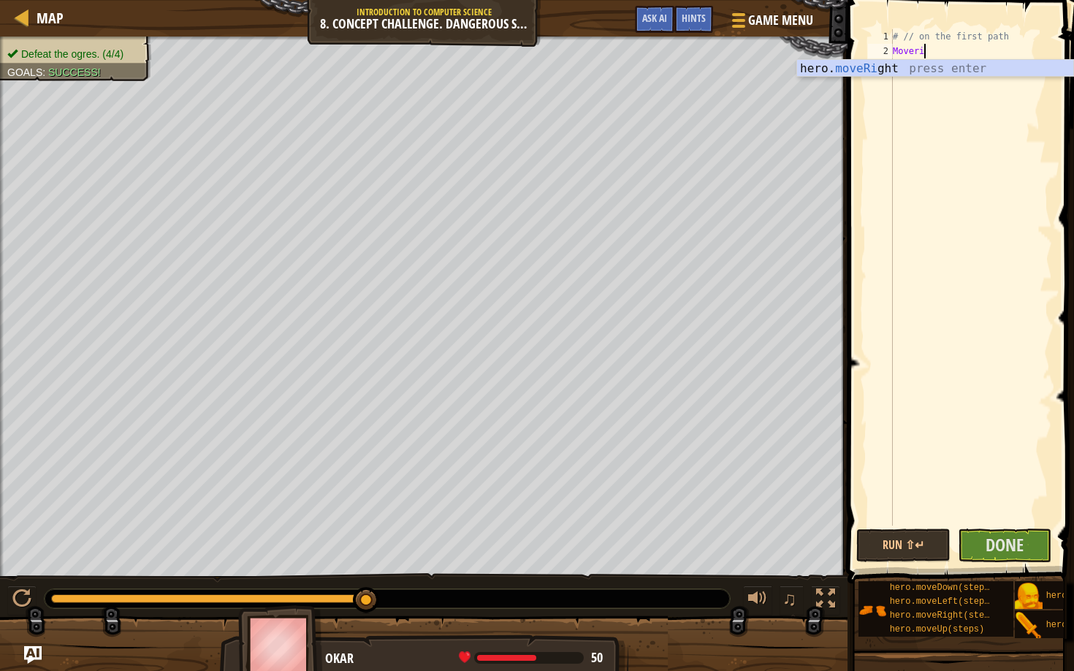
type textarea "Moveright"
paste textarea "hero.attack("Gos")"
click at [926, 552] on button "Run ⇧↵" at bounding box center [903, 546] width 94 height 34
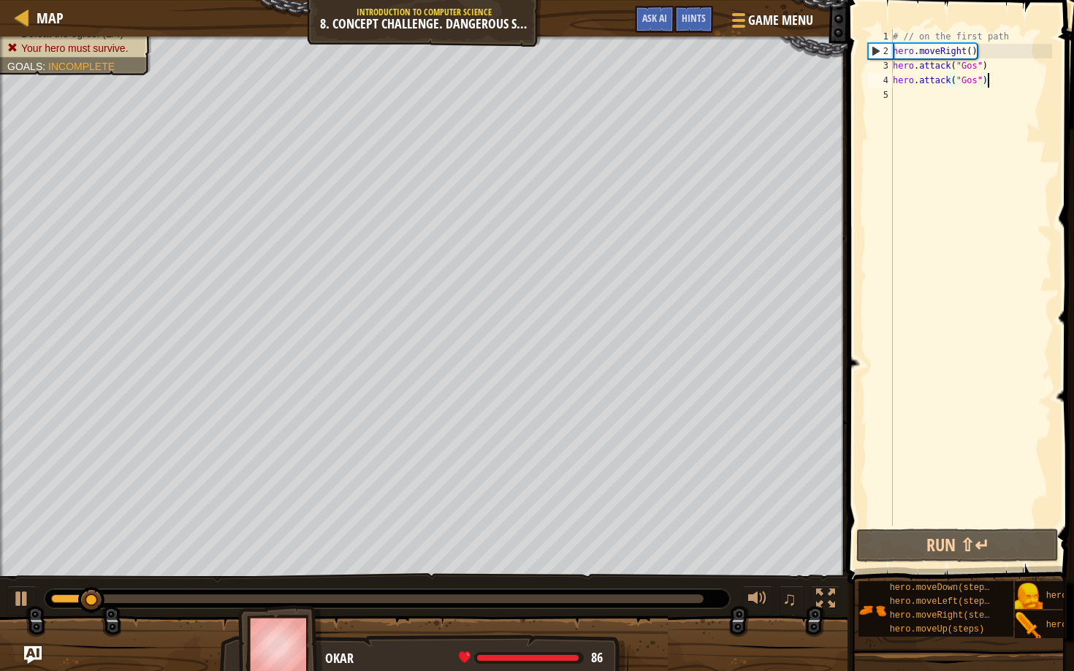
click at [969, 82] on div "# // on the first path hero . moveRight ( ) hero . attack ( "Gos" ) hero . atta…" at bounding box center [971, 292] width 162 height 526
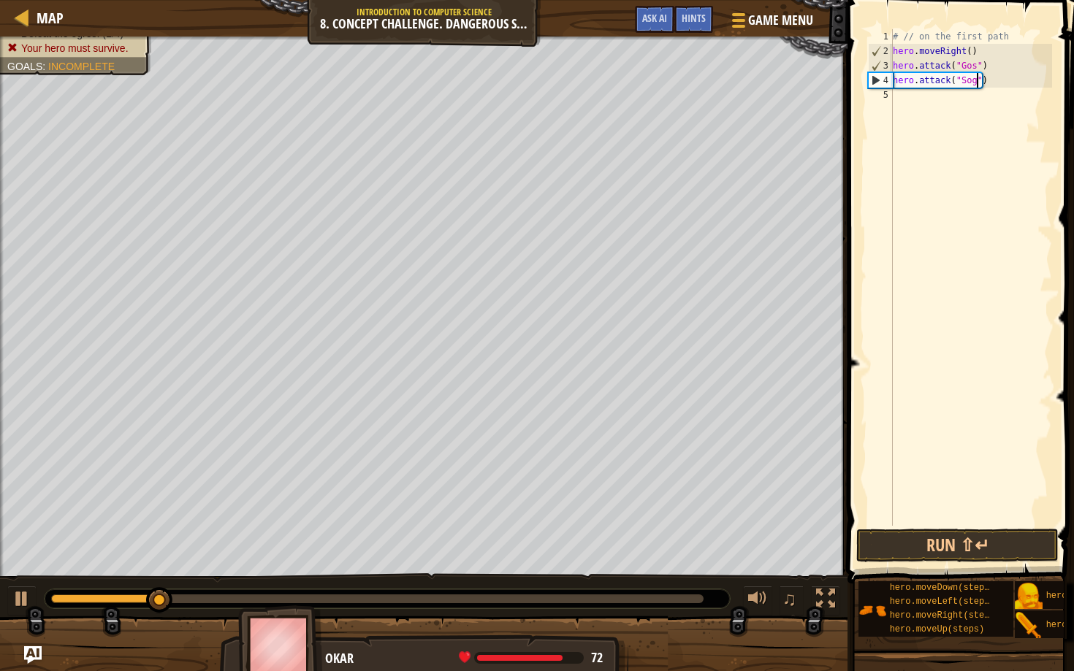
scroll to position [7, 7]
drag, startPoint x: 994, startPoint y: 81, endPoint x: 902, endPoint y: 80, distance: 92.8
click at [901, 80] on div "# // on the first path hero . moveRight ( ) hero . attack ( "Gos" ) hero . atta…" at bounding box center [971, 292] width 162 height 526
click at [973, 66] on div "# // on the first path hero . moveRight ( ) hero . attack ( "Gos" ) hero . atta…" at bounding box center [971, 292] width 162 height 526
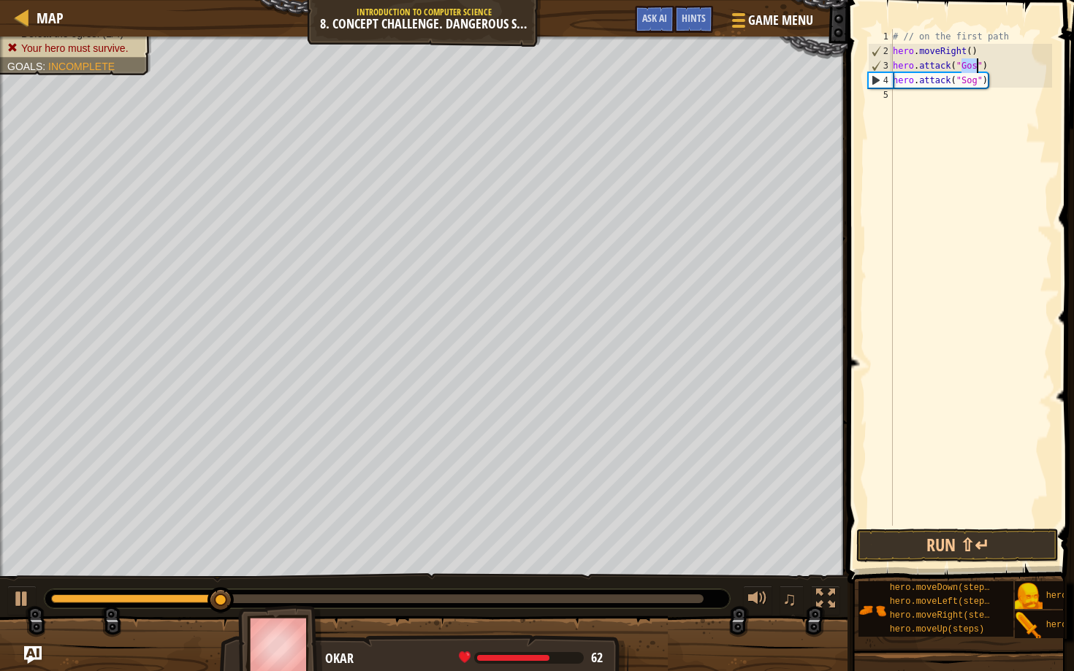
scroll to position [7, 7]
type textarea "hero.attack("Sog")"
click at [970, 95] on div "# // on the first path hero . moveRight ( ) hero . attack ( "Sog" ) hero . atta…" at bounding box center [971, 292] width 162 height 526
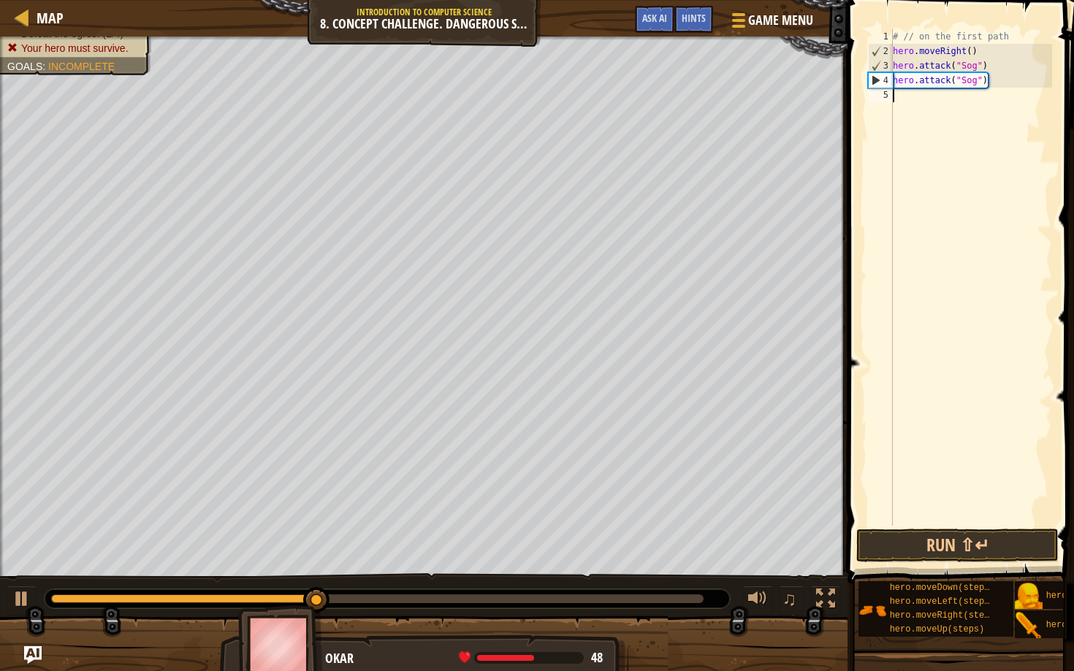
paste textarea "hero.attack("Gos")"
type textarea "hero.attack("Gos")"
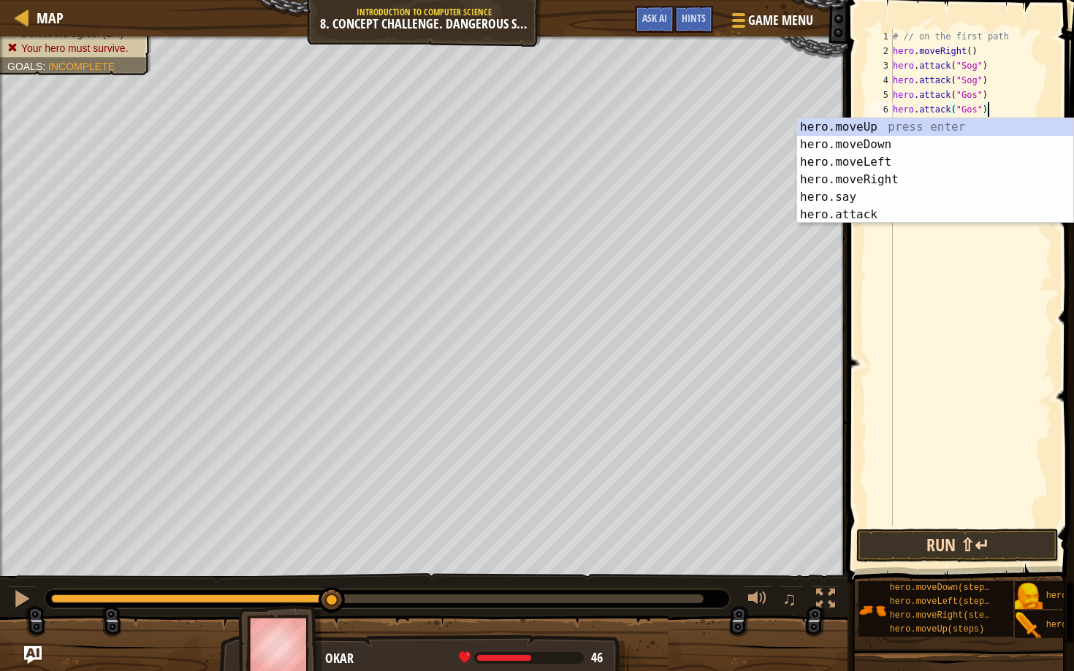
click at [896, 552] on button "Run ⇧↵" at bounding box center [957, 546] width 202 height 34
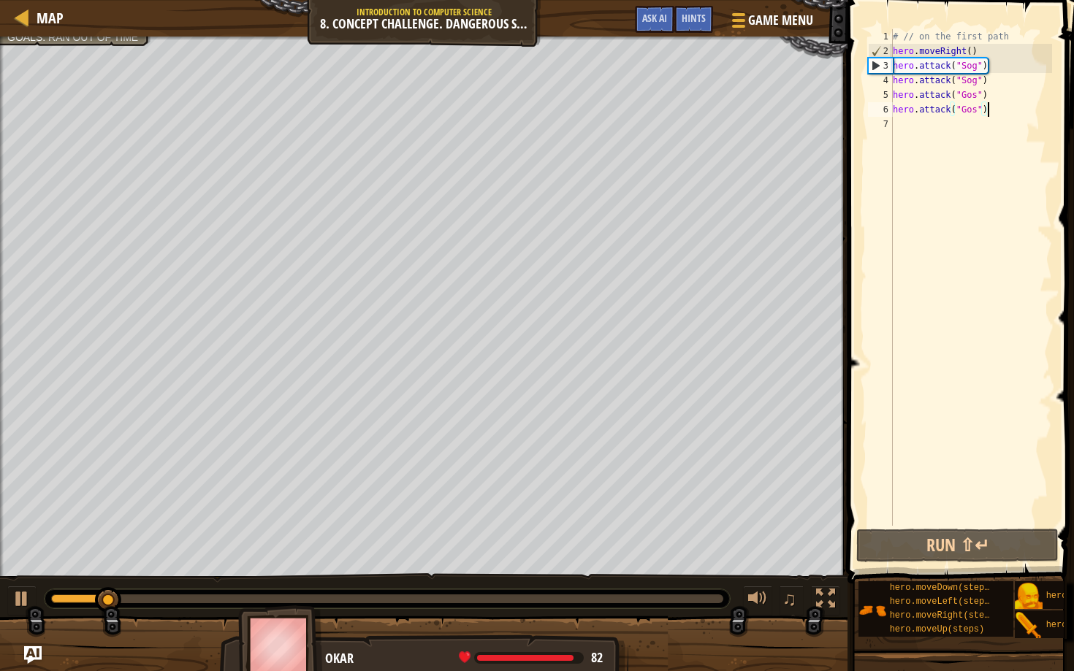
click at [932, 130] on div "# // on the first path hero . moveRight ( ) hero . attack ( "Sog" ) hero . atta…" at bounding box center [971, 292] width 162 height 526
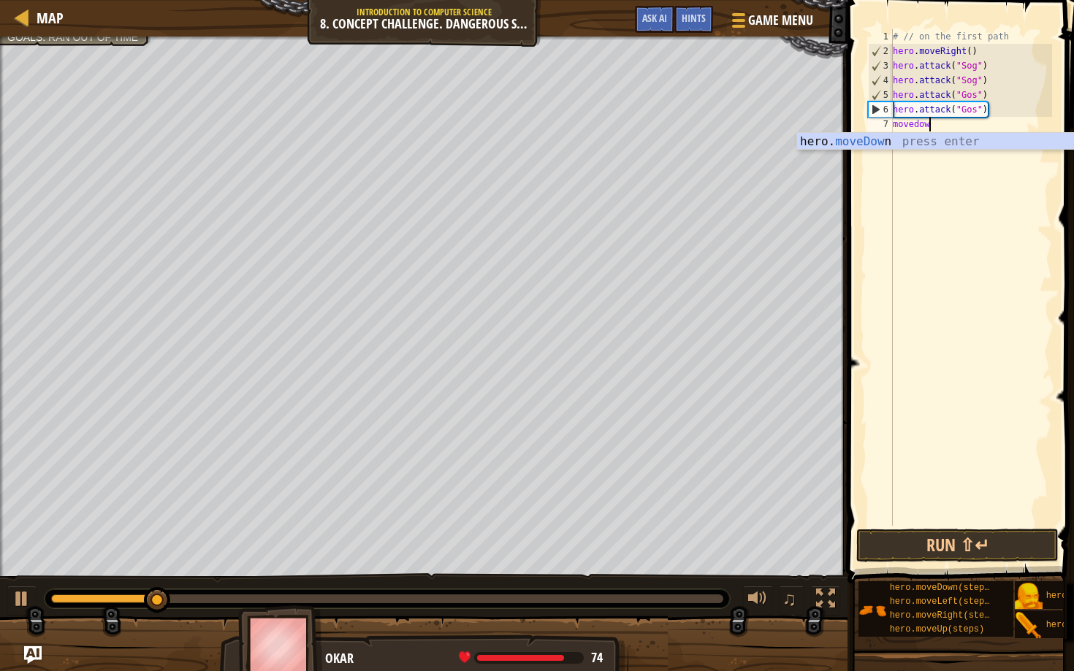
type textarea "movedown"
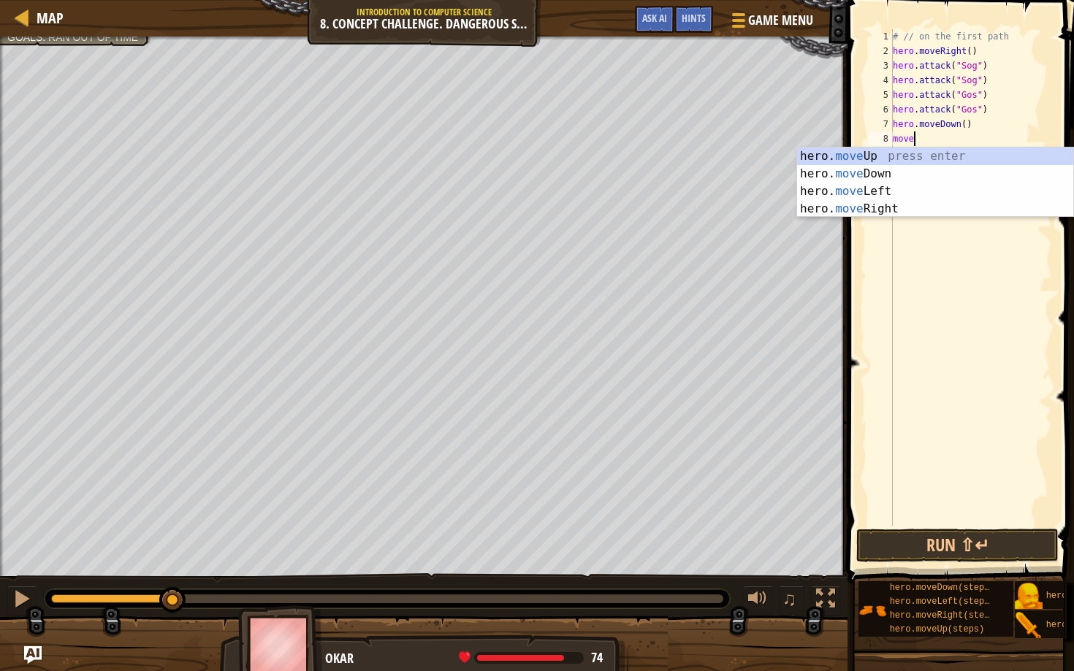
type textarea "moveup"
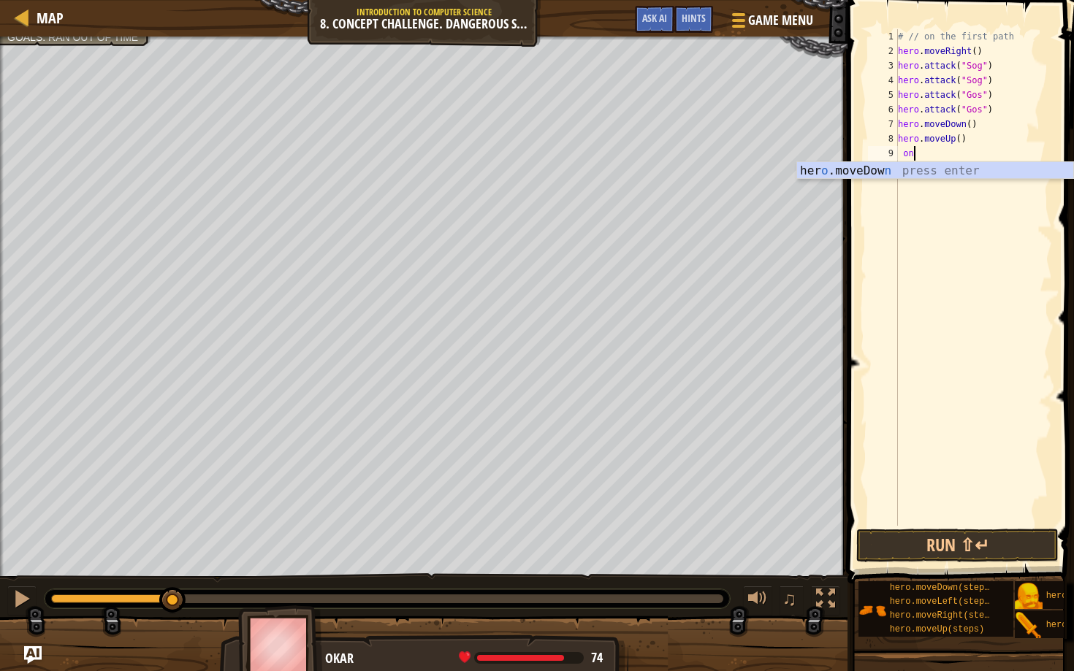
scroll to position [7, 1]
type textarea "o"
type textarea "# onto third path"
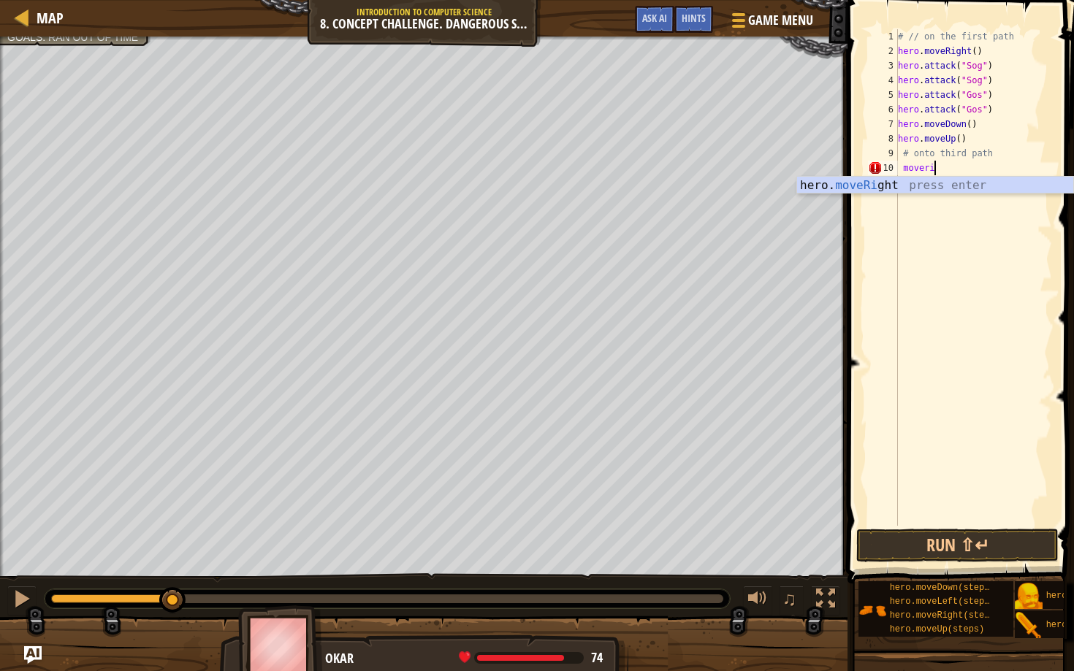
scroll to position [7, 3]
type textarea "moveright"
click at [983, 167] on div "# // on the first path hero . moveRight ( ) hero . attack ( "Sog" ) hero . atta…" at bounding box center [974, 292] width 158 height 526
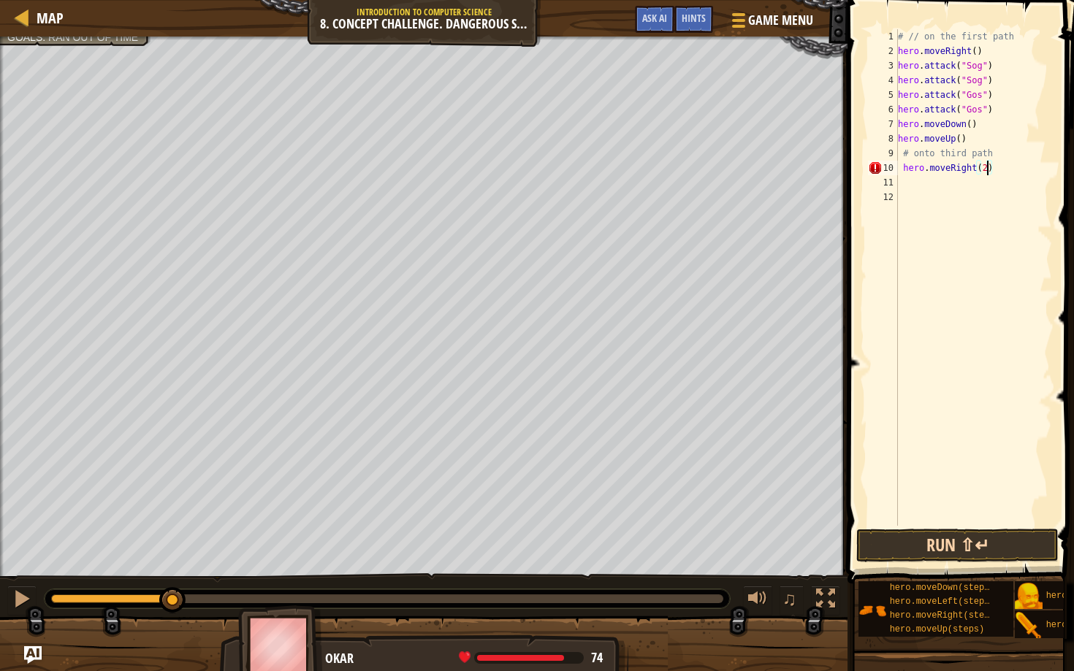
click at [907, 551] on button "Run ⇧↵" at bounding box center [957, 546] width 202 height 34
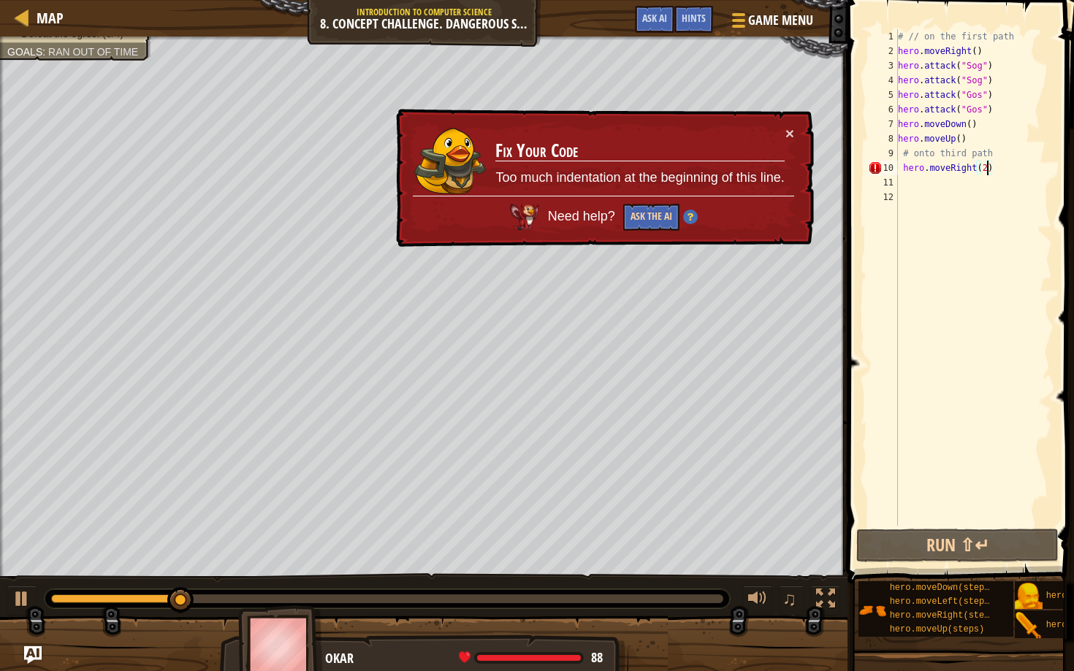
click at [658, 220] on button "Ask the AI" at bounding box center [651, 217] width 56 height 27
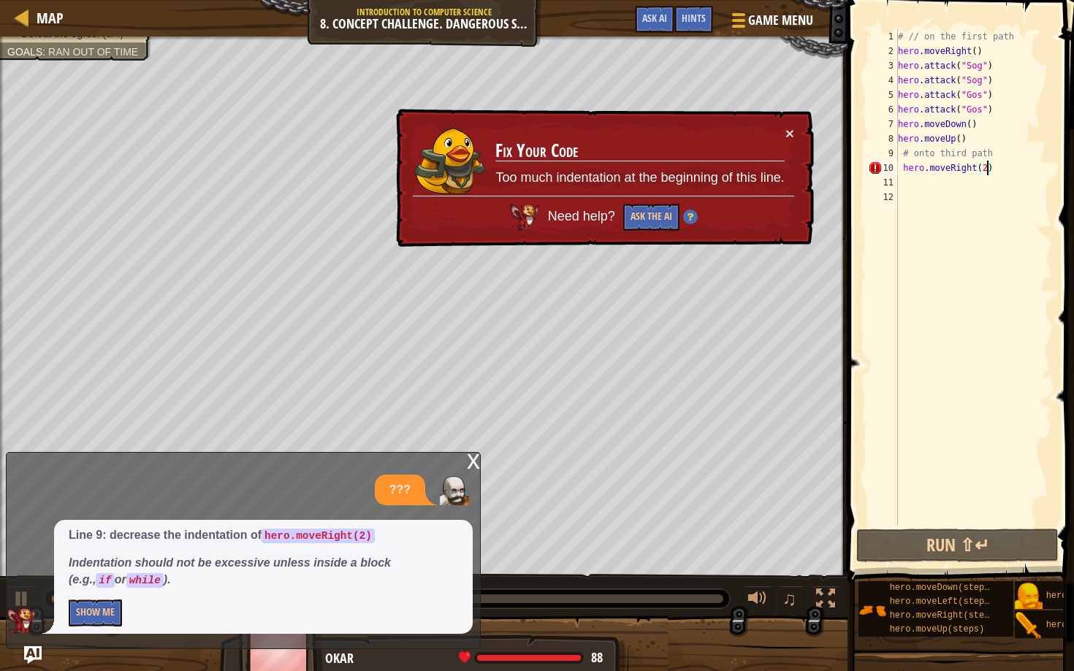
type textarea "hero.moveRight()"
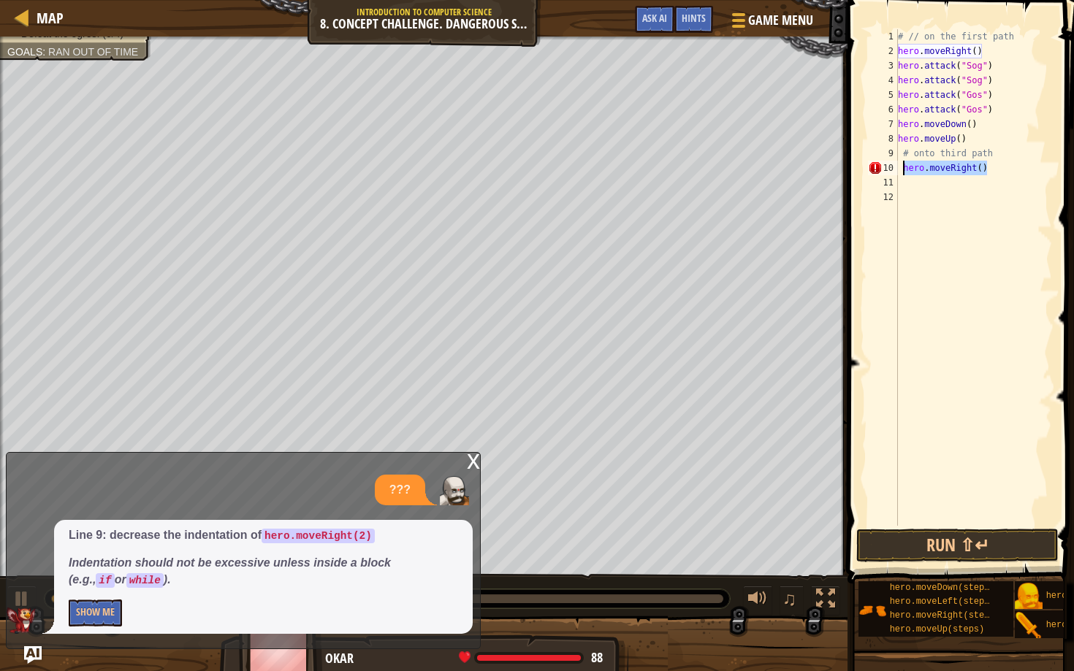
drag, startPoint x: 986, startPoint y: 166, endPoint x: 900, endPoint y: 172, distance: 85.7
click at [900, 172] on div "# // on the first path hero . moveRight ( ) hero . attack ( "Sog" ) hero . atta…" at bounding box center [974, 292] width 158 height 526
click at [908, 186] on div "# // on the first path hero . moveRight ( ) hero . attack ( "Sog" ) hero . atta…" at bounding box center [974, 292] width 158 height 526
paste textarea "hero.moveRight()"
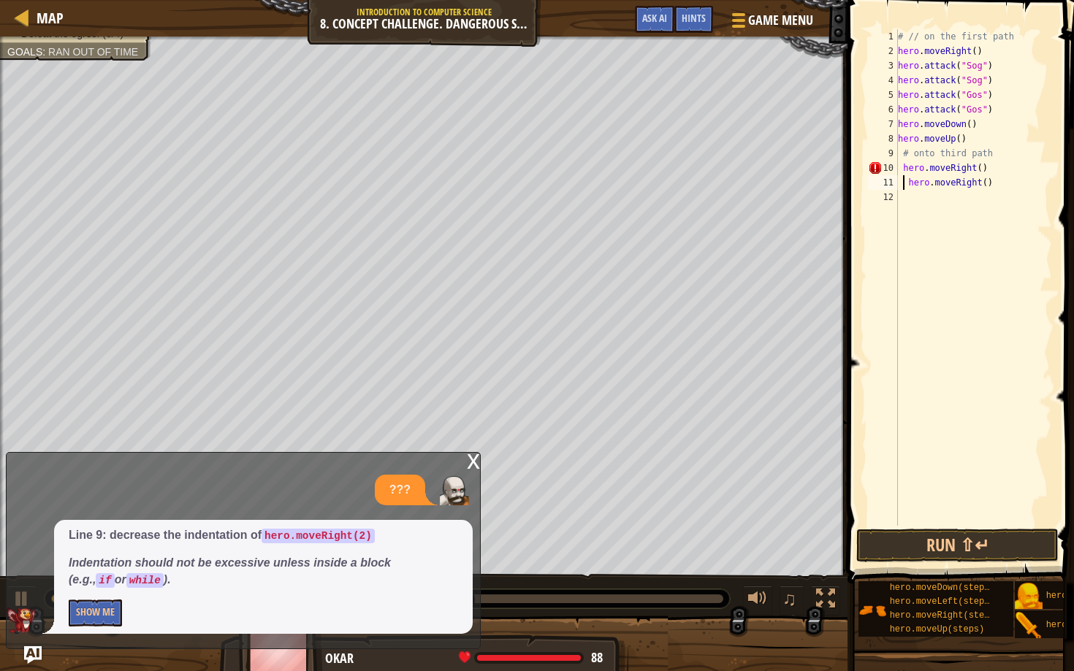
click at [905, 186] on div "# // on the first path hero . moveRight ( ) hero . attack ( "Sog" ) hero . atta…" at bounding box center [974, 292] width 158 height 526
click at [911, 539] on button "Run ⇧↵" at bounding box center [957, 546] width 202 height 34
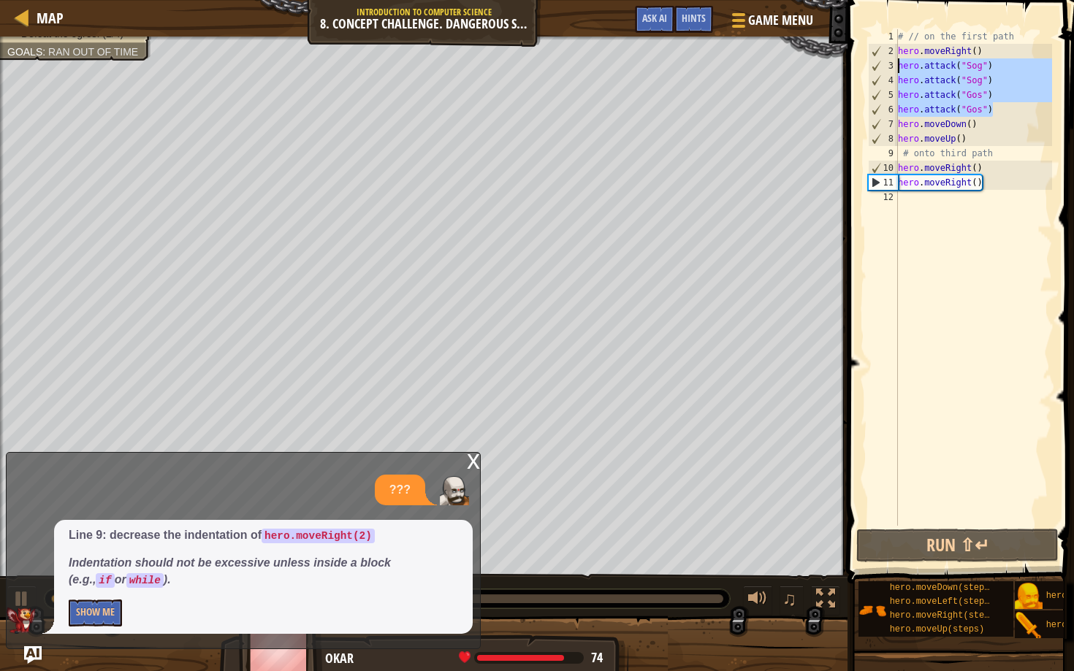
drag, startPoint x: 999, startPoint y: 107, endPoint x: 892, endPoint y: 59, distance: 116.8
click at [892, 59] on div "hero.moveRight() 1 2 3 4 5 6 7 8 9 10 11 12 # // on the first path hero . moveR…" at bounding box center [958, 277] width 187 height 497
type textarea "hero.attack("Sog") hero.attack("Sog")"
click at [905, 199] on div "# // on the first path hero . moveRight ( ) hero . attack ( "Sog" ) hero . atta…" at bounding box center [974, 292] width 158 height 526
paste textarea "hero.attack("Gos")"
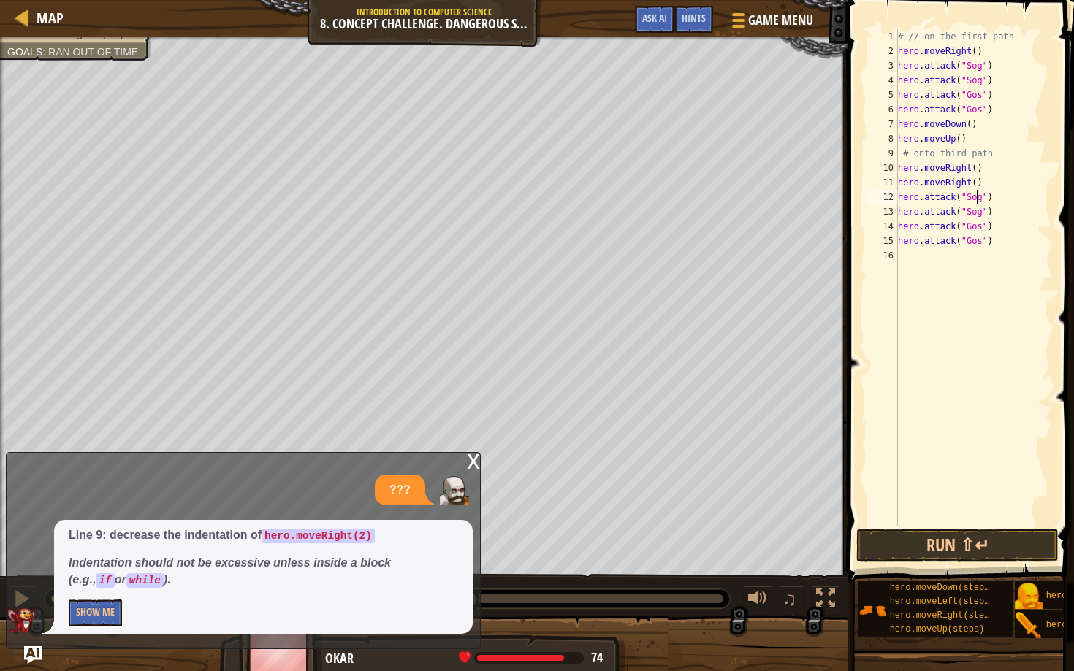
click at [976, 200] on div "# // on the first path hero . moveRight ( ) hero . attack ( "Sog" ) hero . atta…" at bounding box center [974, 292] width 158 height 526
click at [978, 215] on div "# // on the first path hero . moveRight ( ) hero . attack ( "Sog" ) hero . atta…" at bounding box center [974, 292] width 158 height 526
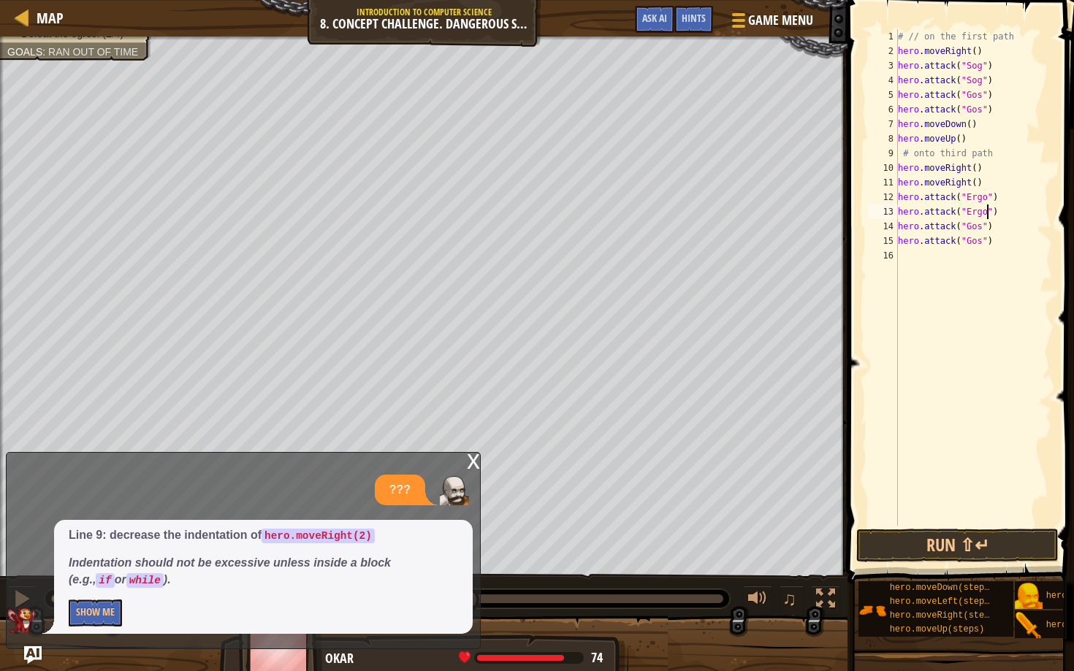
click at [975, 224] on div "# // on the first path hero . moveRight ( ) hero . attack ( "Sog" ) hero . atta…" at bounding box center [974, 292] width 158 height 526
click at [971, 243] on div "# // on the first path hero . moveRight ( ) hero . attack ( "Sog" ) hero . atta…" at bounding box center [974, 292] width 158 height 526
type textarea "hero.attack("Kro")"
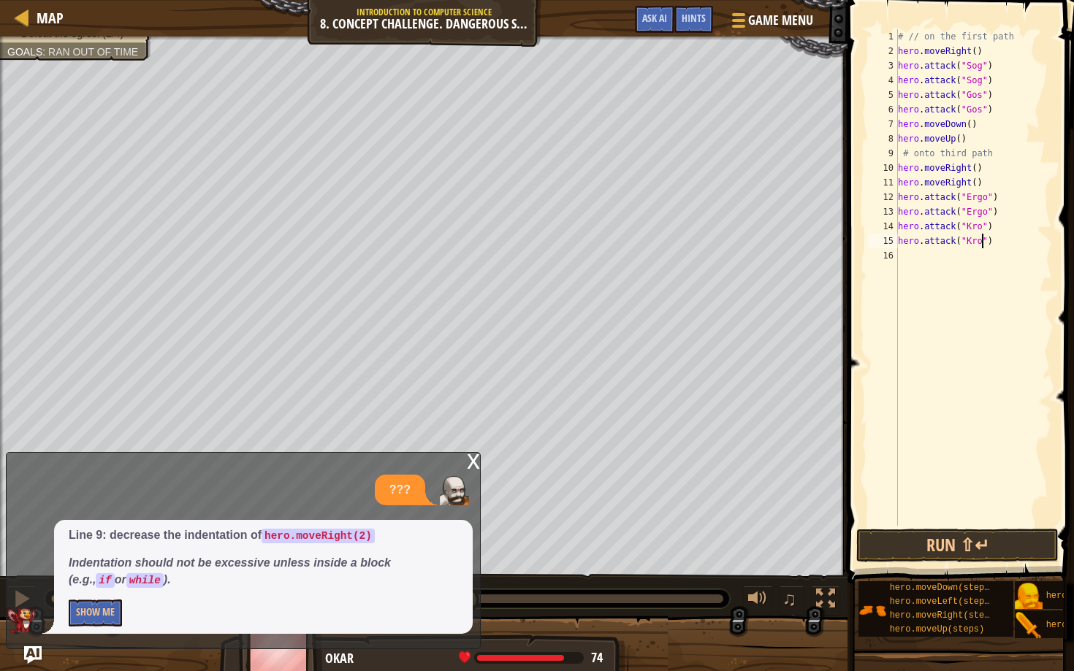
click at [943, 260] on div "# // on the first path hero . moveRight ( ) hero . attack ( "Sog" ) hero . atta…" at bounding box center [974, 292] width 158 height 526
type textarea "movedown"
click at [918, 539] on button "Run ⇧↵" at bounding box center [957, 546] width 202 height 34
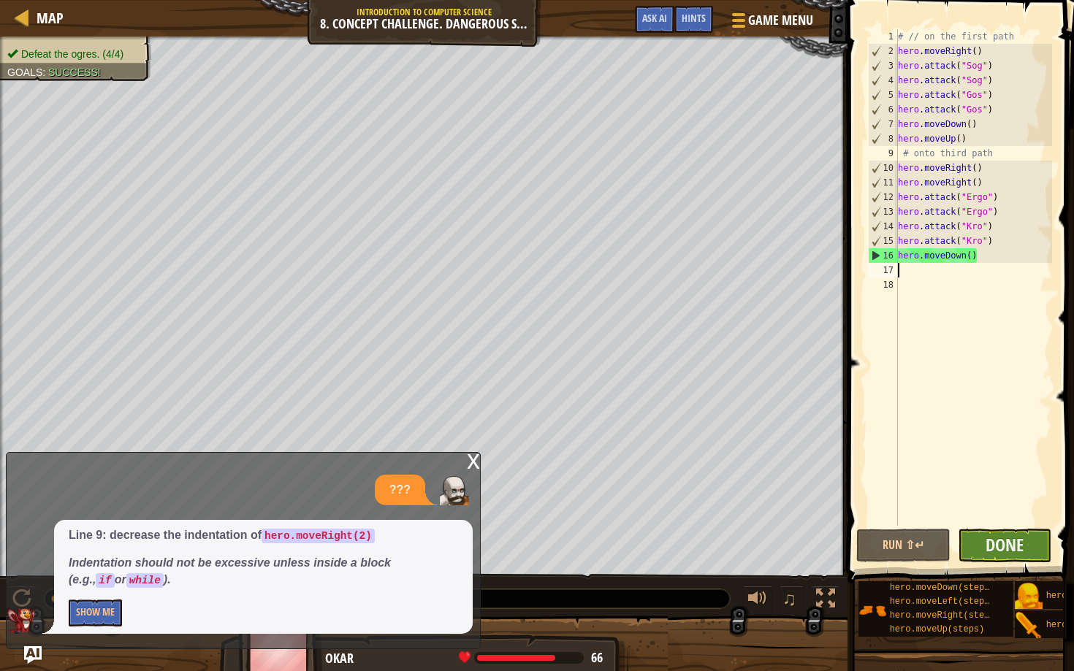
click at [979, 547] on button "Done" at bounding box center [1005, 546] width 94 height 34
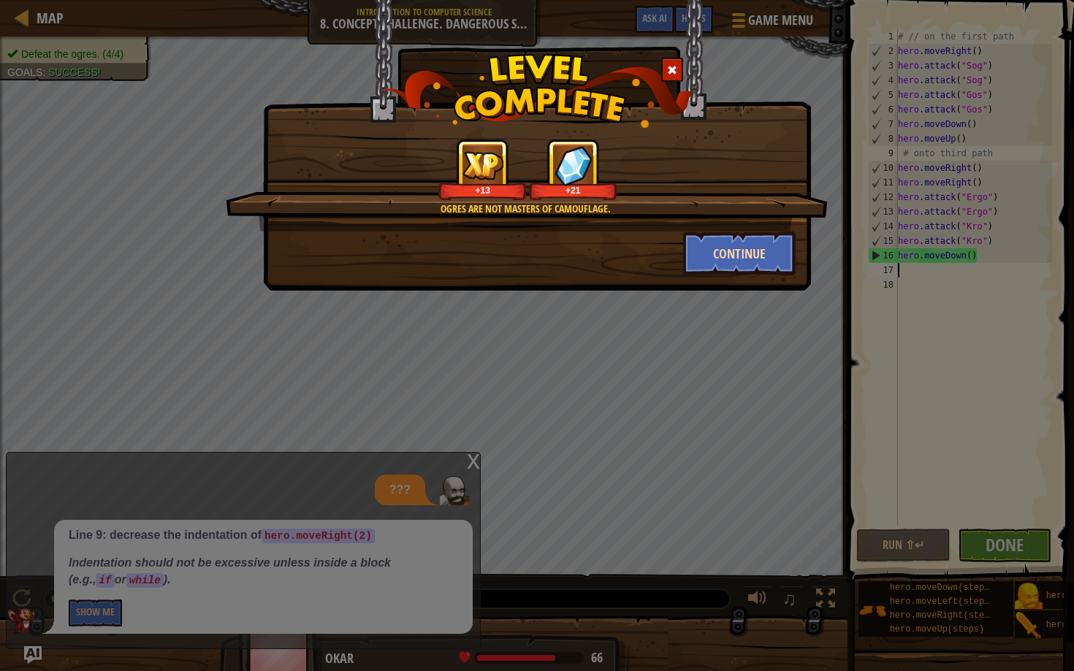
click at [733, 262] on button "Continue" at bounding box center [739, 254] width 113 height 44
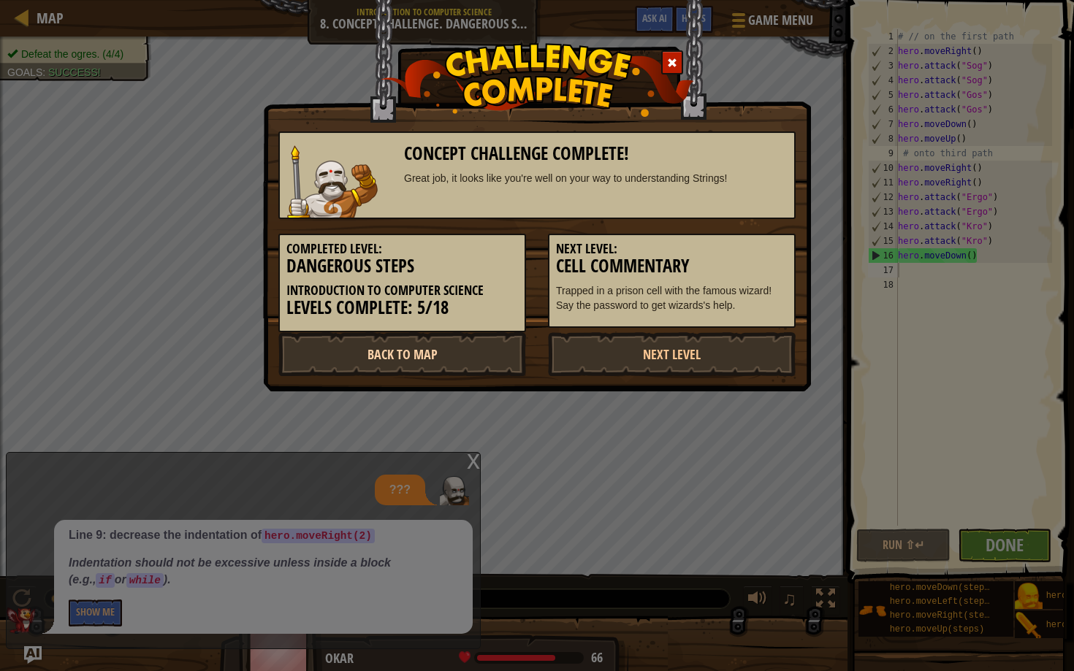
click at [433, 343] on link "Back to Map" at bounding box center [402, 354] width 248 height 44
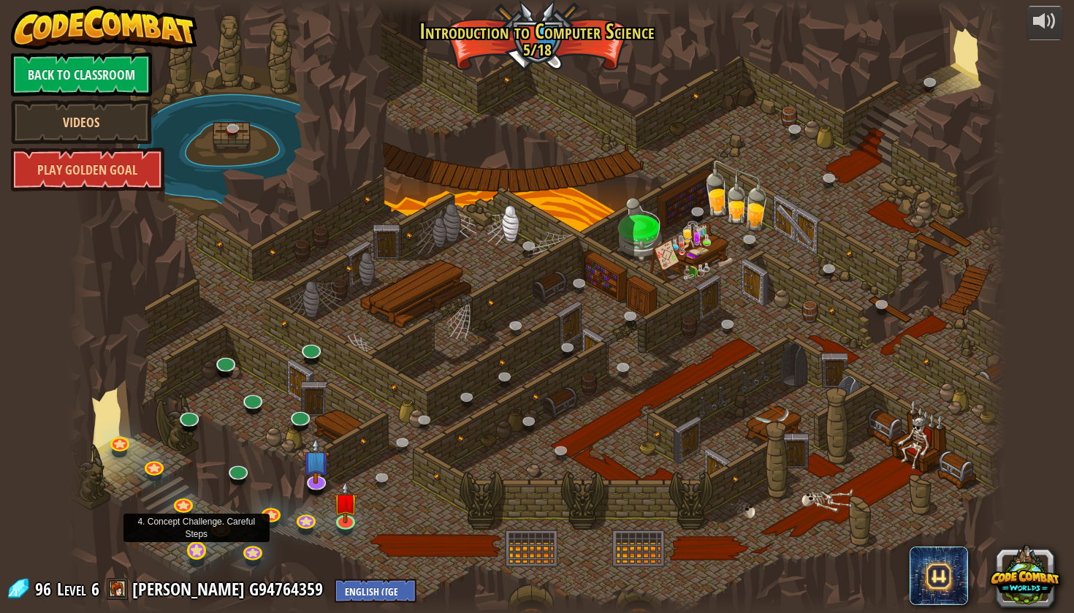
click at [200, 553] on link at bounding box center [196, 550] width 29 height 29
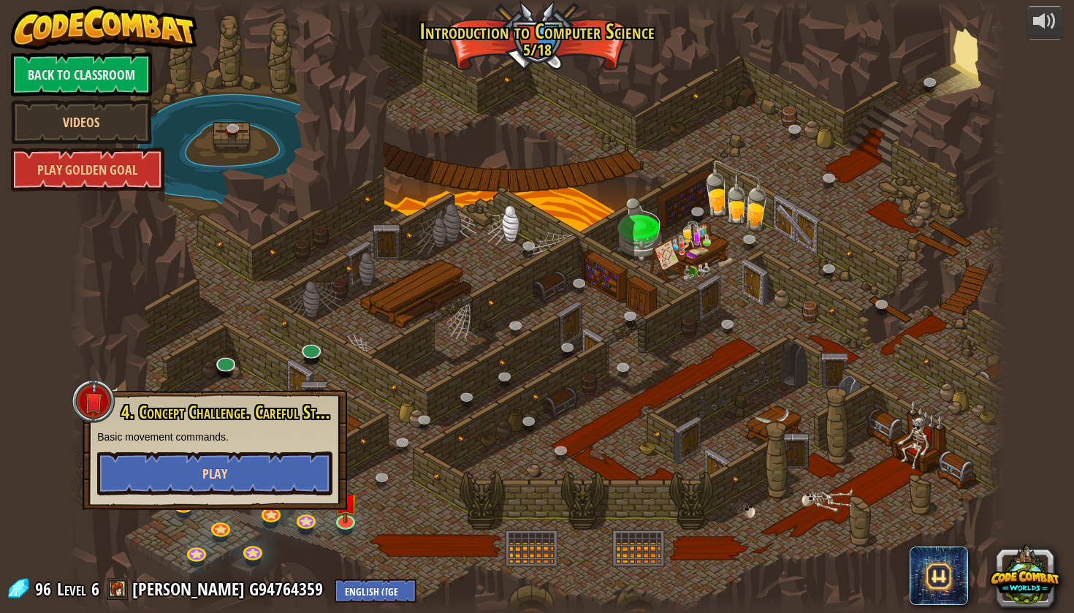
click at [264, 467] on button "Play" at bounding box center [214, 474] width 235 height 44
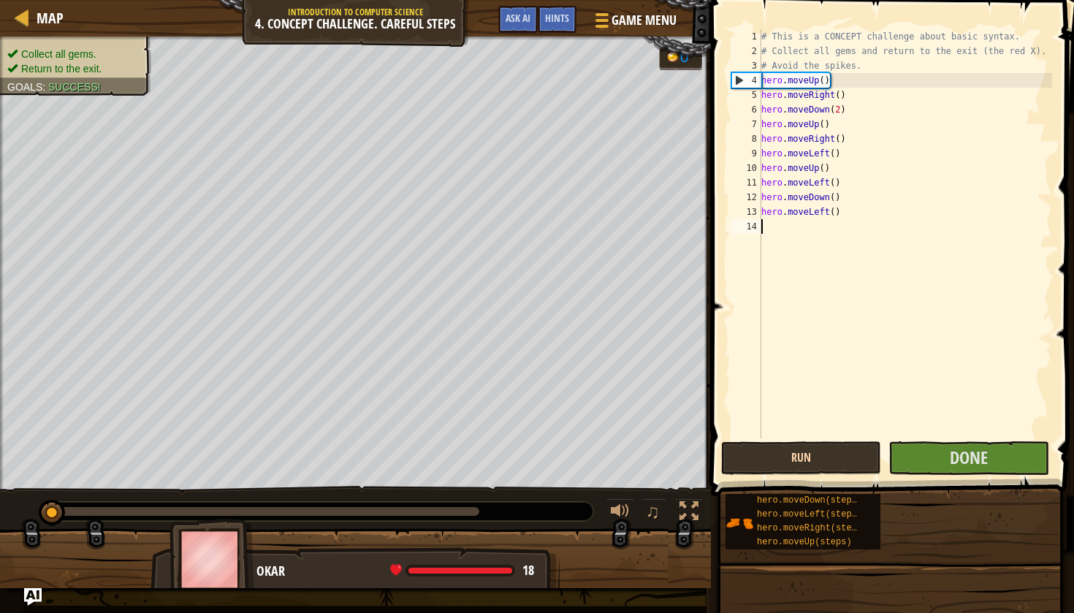
click at [781, 468] on button "Run" at bounding box center [801, 458] width 160 height 34
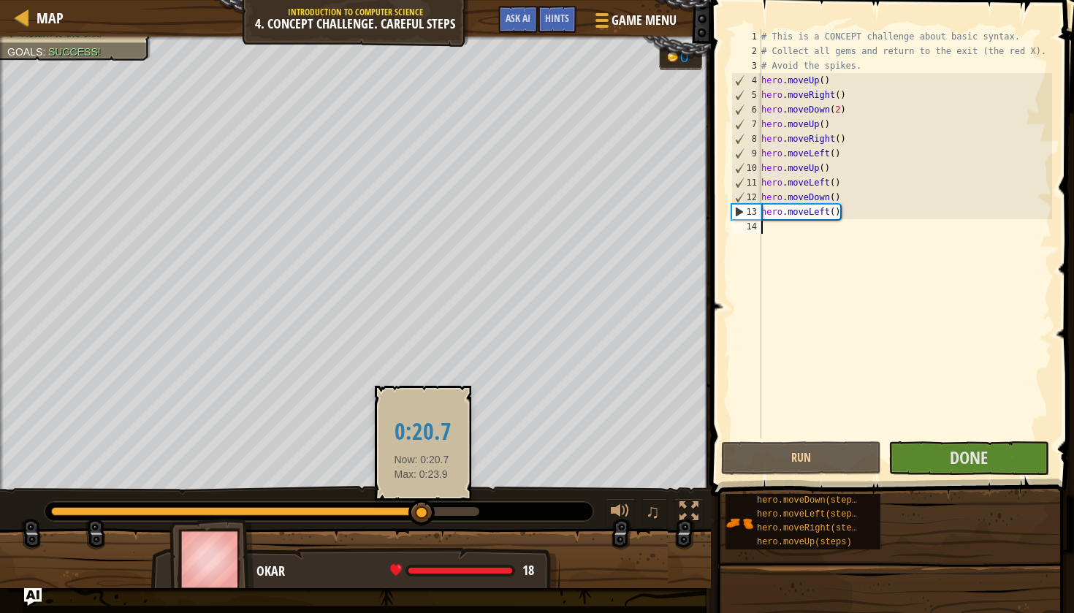
drag, startPoint x: 69, startPoint y: 511, endPoint x: 422, endPoint y: 501, distance: 353.8
click at [422, 501] on div at bounding box center [421, 513] width 26 height 26
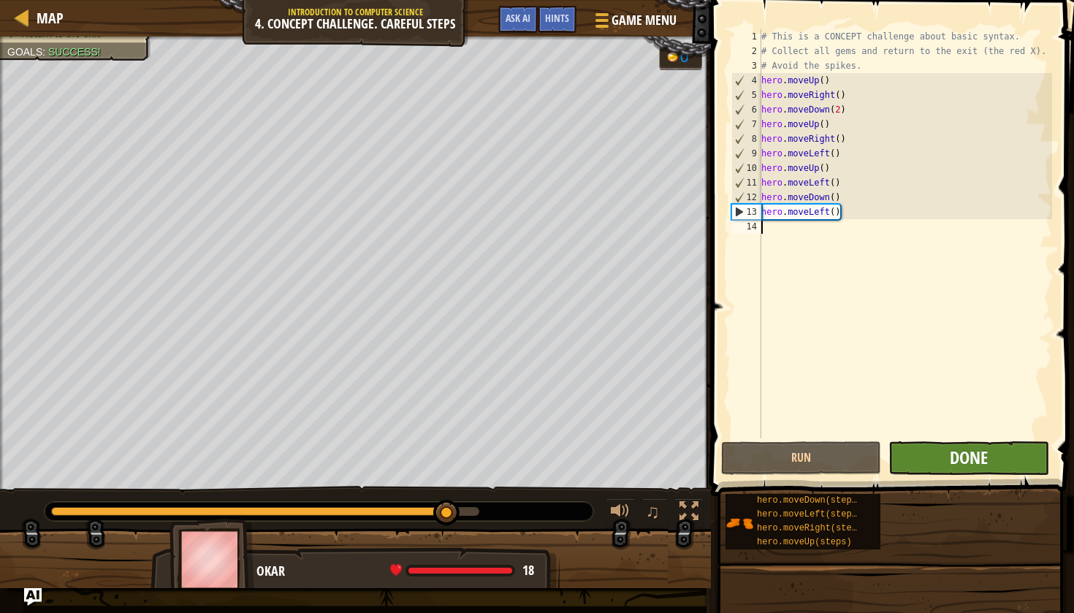
click at [954, 466] on span "Done" at bounding box center [969, 457] width 38 height 23
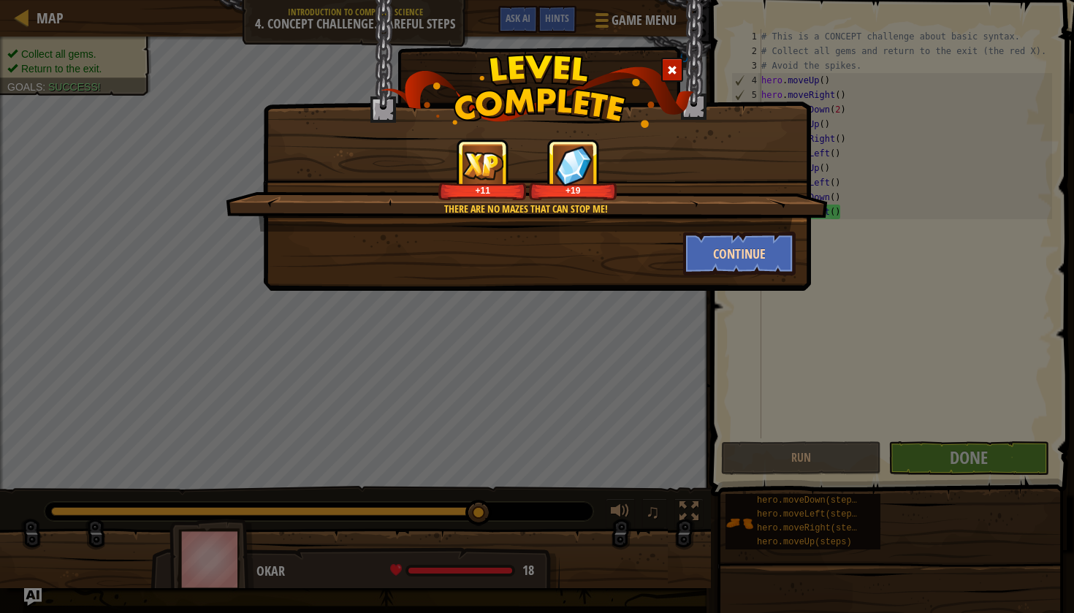
click at [737, 251] on button "Continue" at bounding box center [739, 254] width 113 height 44
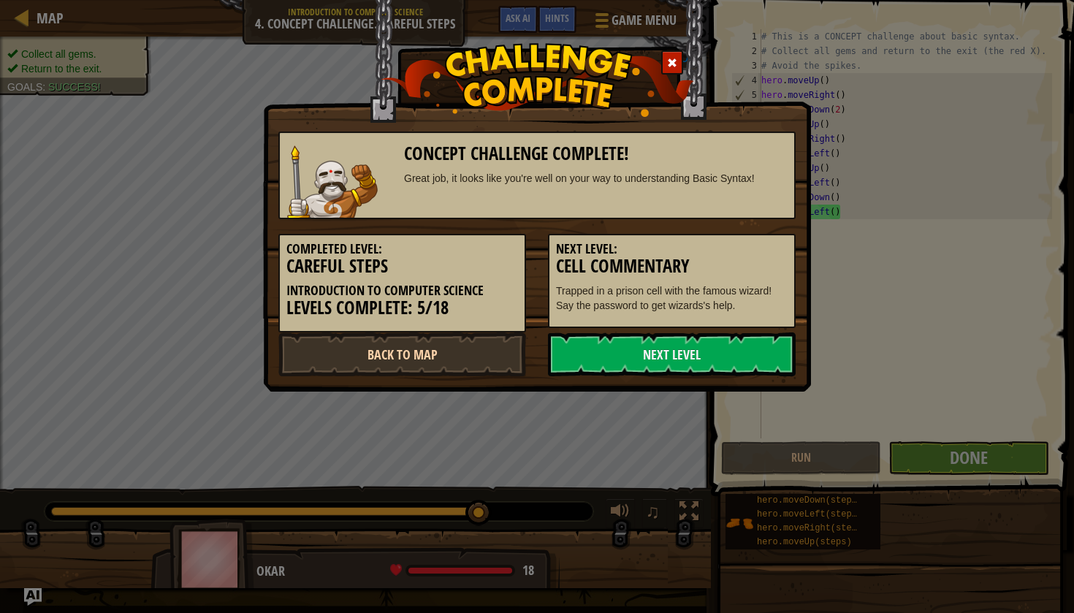
click at [462, 362] on link "Back to Map" at bounding box center [402, 354] width 248 height 44
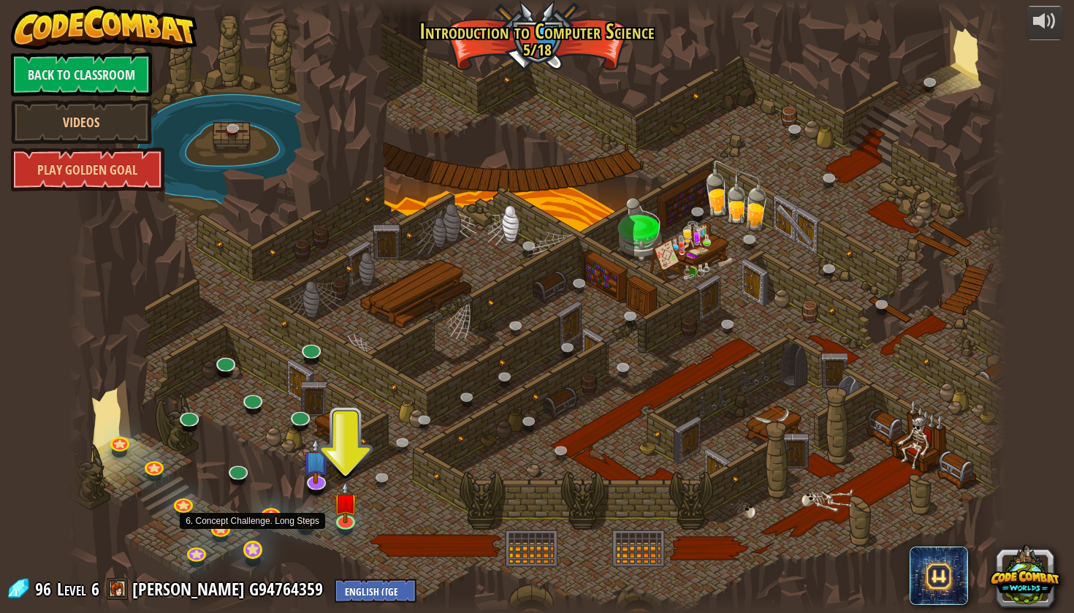
click at [248, 549] on link at bounding box center [252, 550] width 29 height 29
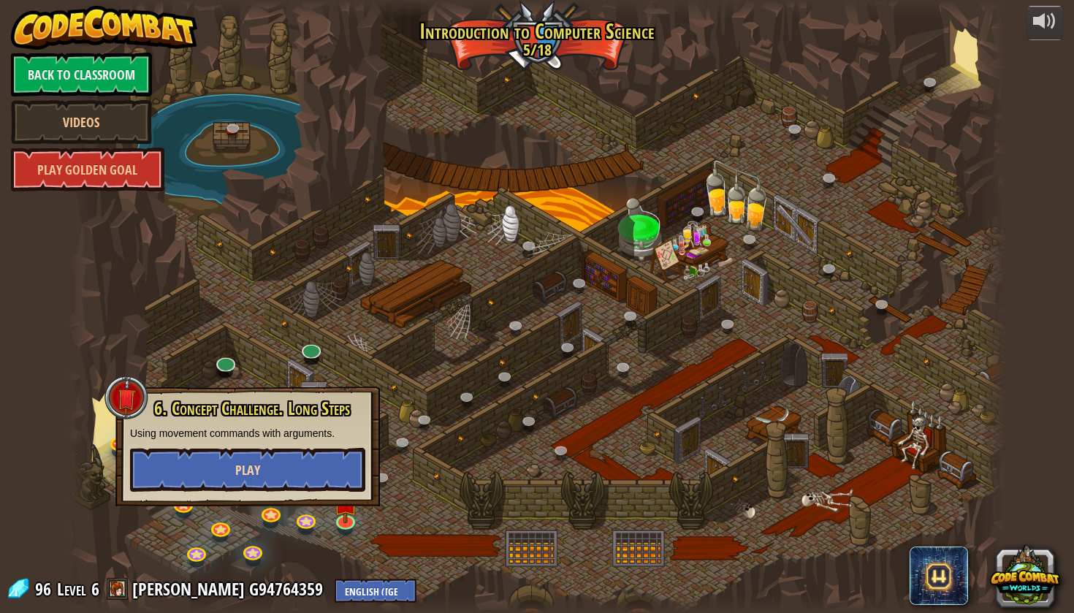
click at [251, 473] on span "Play" at bounding box center [247, 470] width 25 height 18
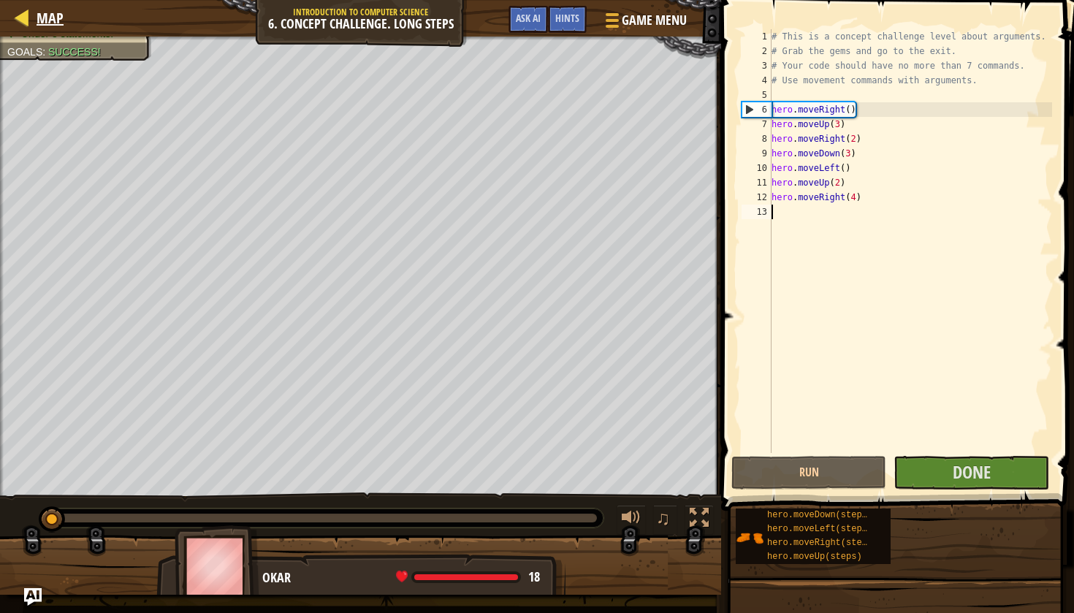
click at [32, 13] on link "Map" at bounding box center [46, 18] width 34 height 20
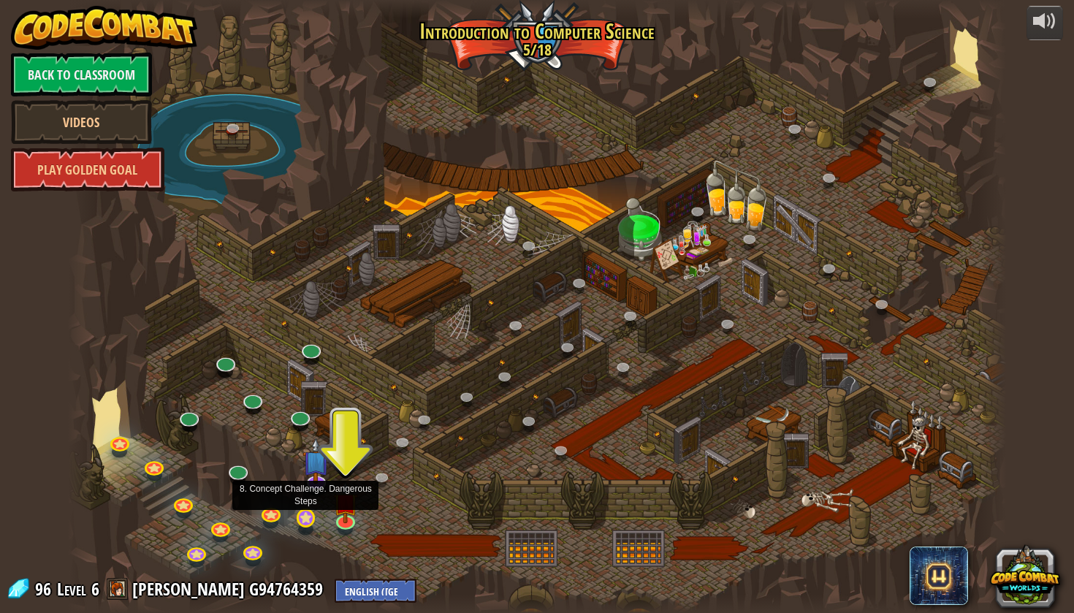
click at [308, 522] on link at bounding box center [306, 517] width 29 height 29
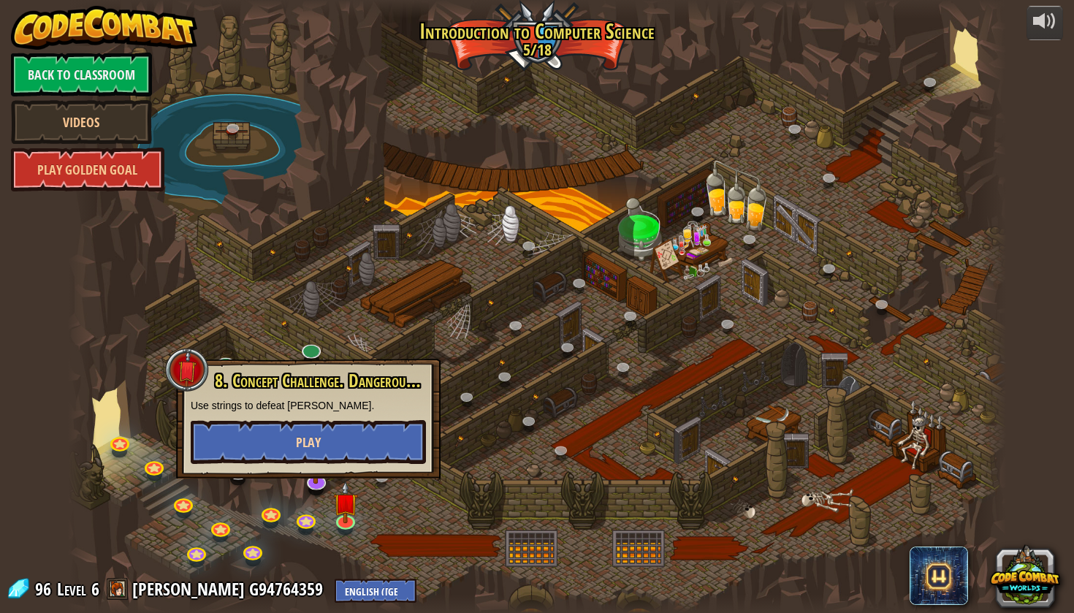
click at [313, 438] on span "Play" at bounding box center [308, 442] width 25 height 18
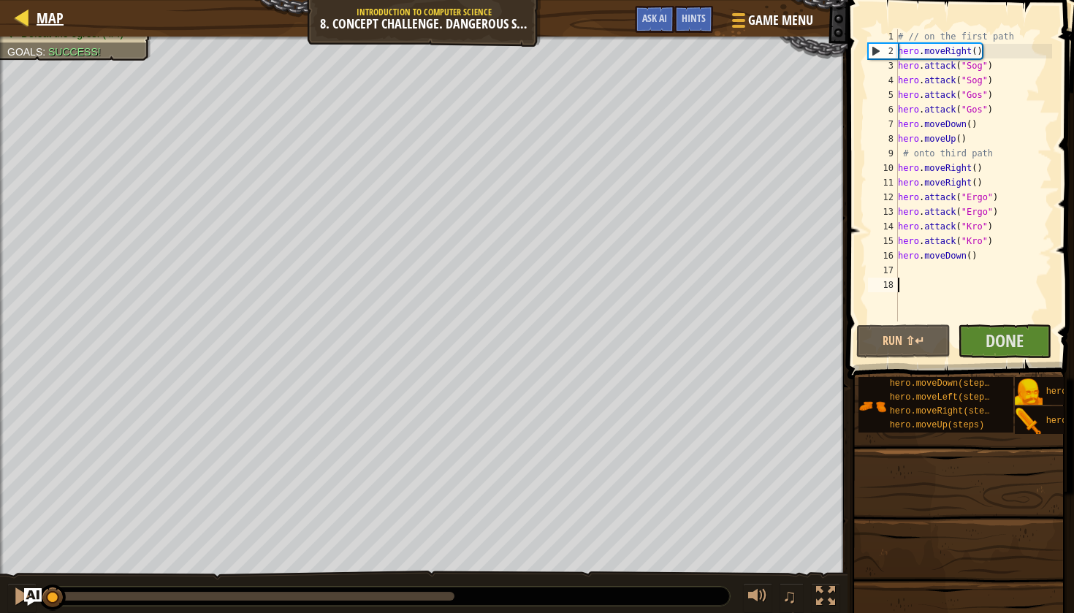
click at [26, 9] on div at bounding box center [22, 17] width 18 height 18
